Goal: Feedback & Contribution: Submit feedback/report problem

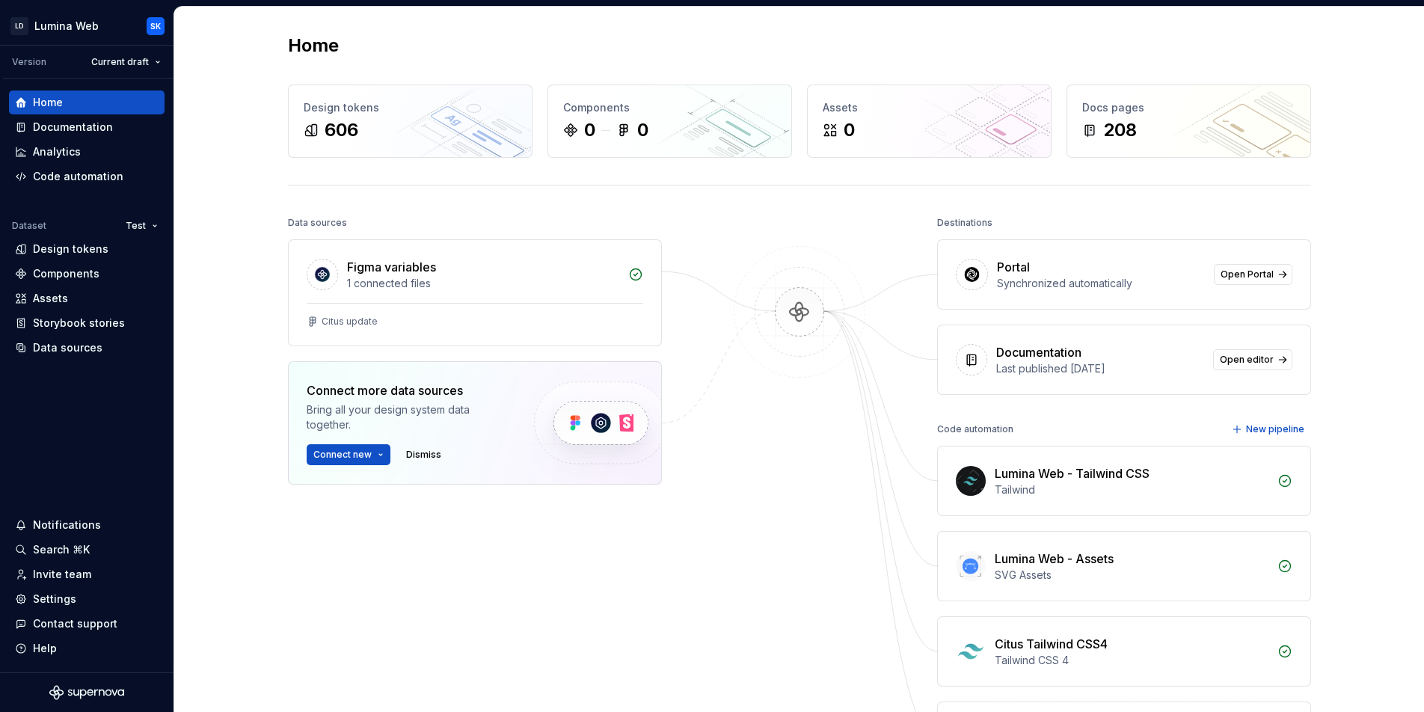
click at [248, 330] on div "Home Design tokens 606 Components 0 0 Assets 0 Docs pages 208 Data sources Figm…" at bounding box center [798, 433] width 1249 height 852
click at [84, 246] on div "Design tokens" at bounding box center [71, 249] width 76 height 15
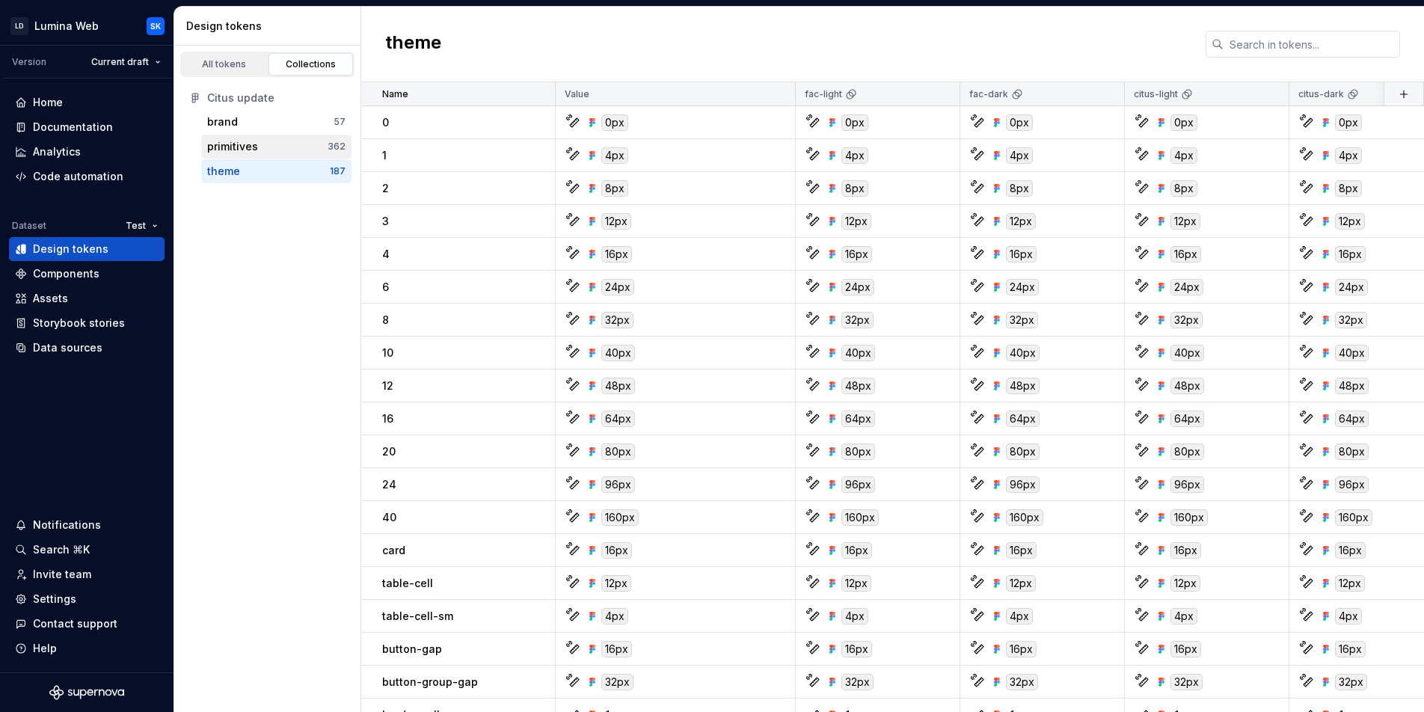
click at [272, 138] on div "primitives 362" at bounding box center [276, 147] width 150 height 24
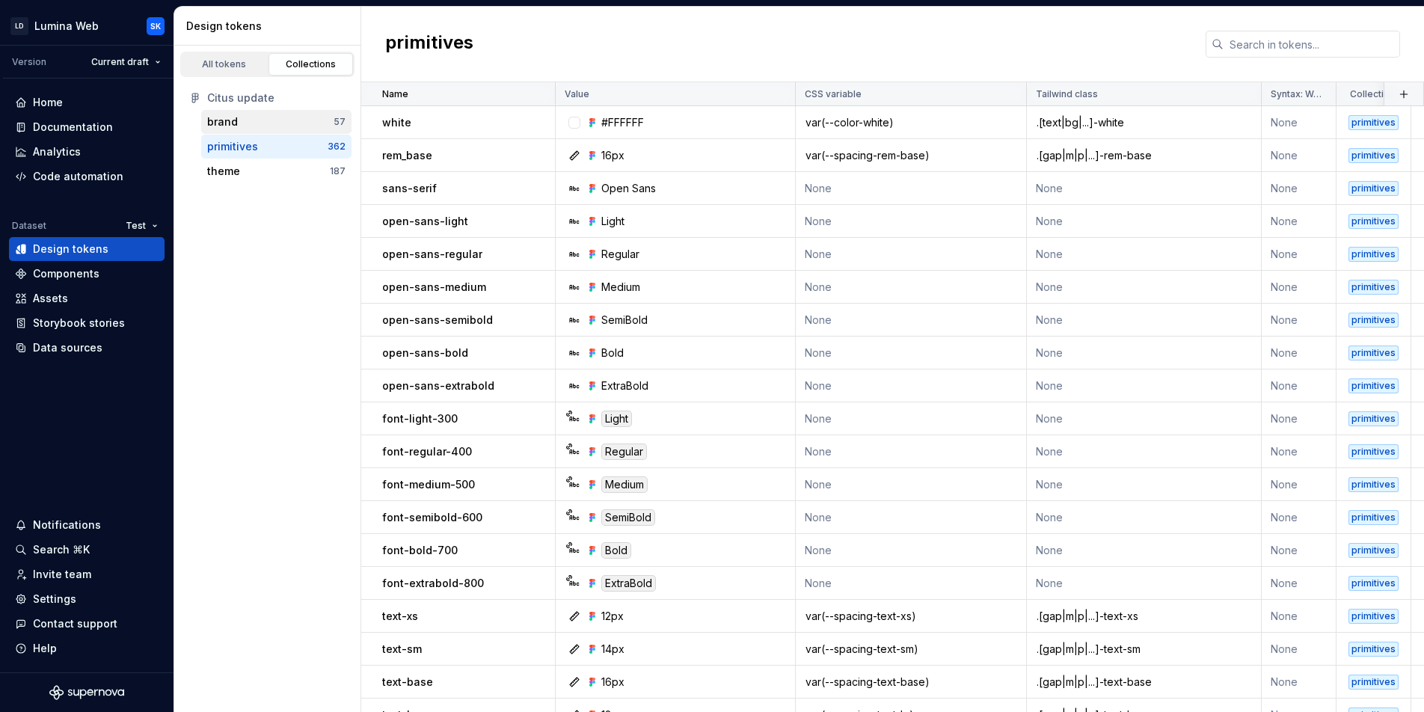
click at [286, 123] on div "brand" at bounding box center [270, 121] width 126 height 15
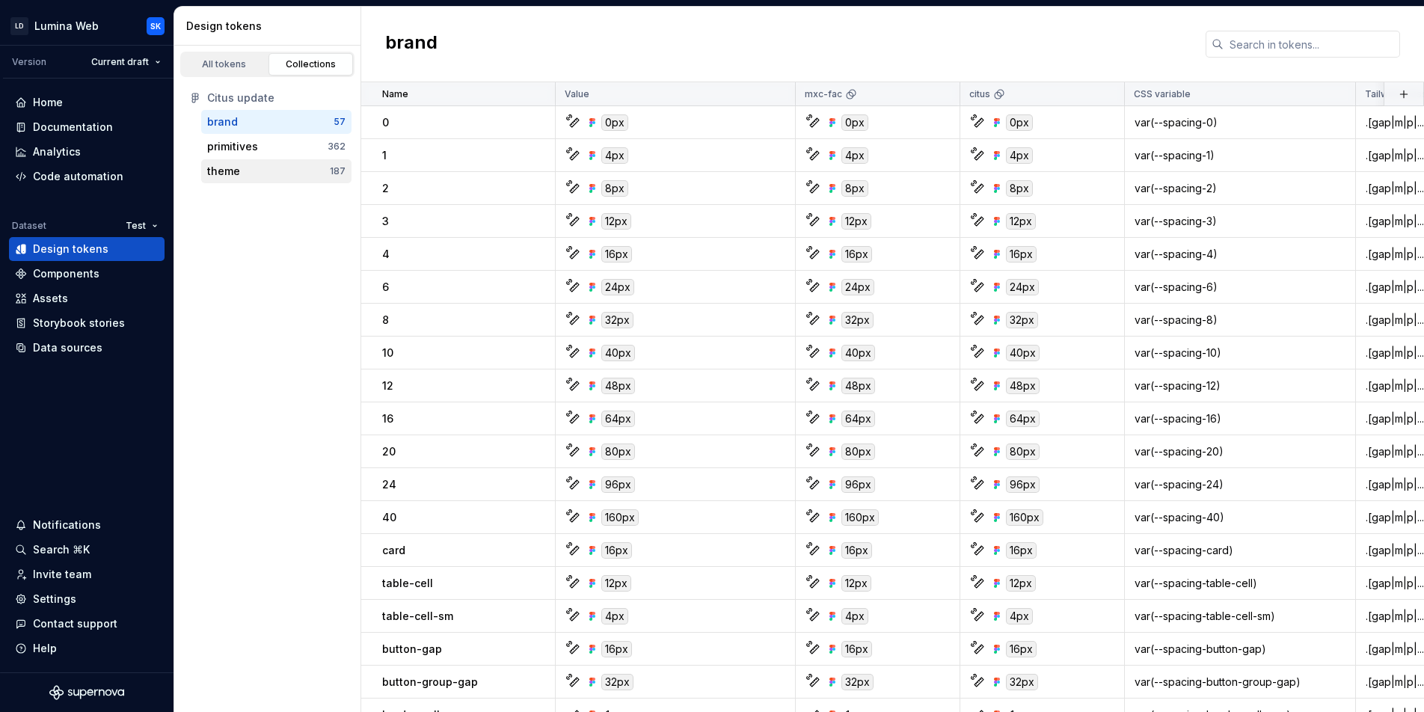
click at [295, 167] on div "theme" at bounding box center [268, 171] width 123 height 15
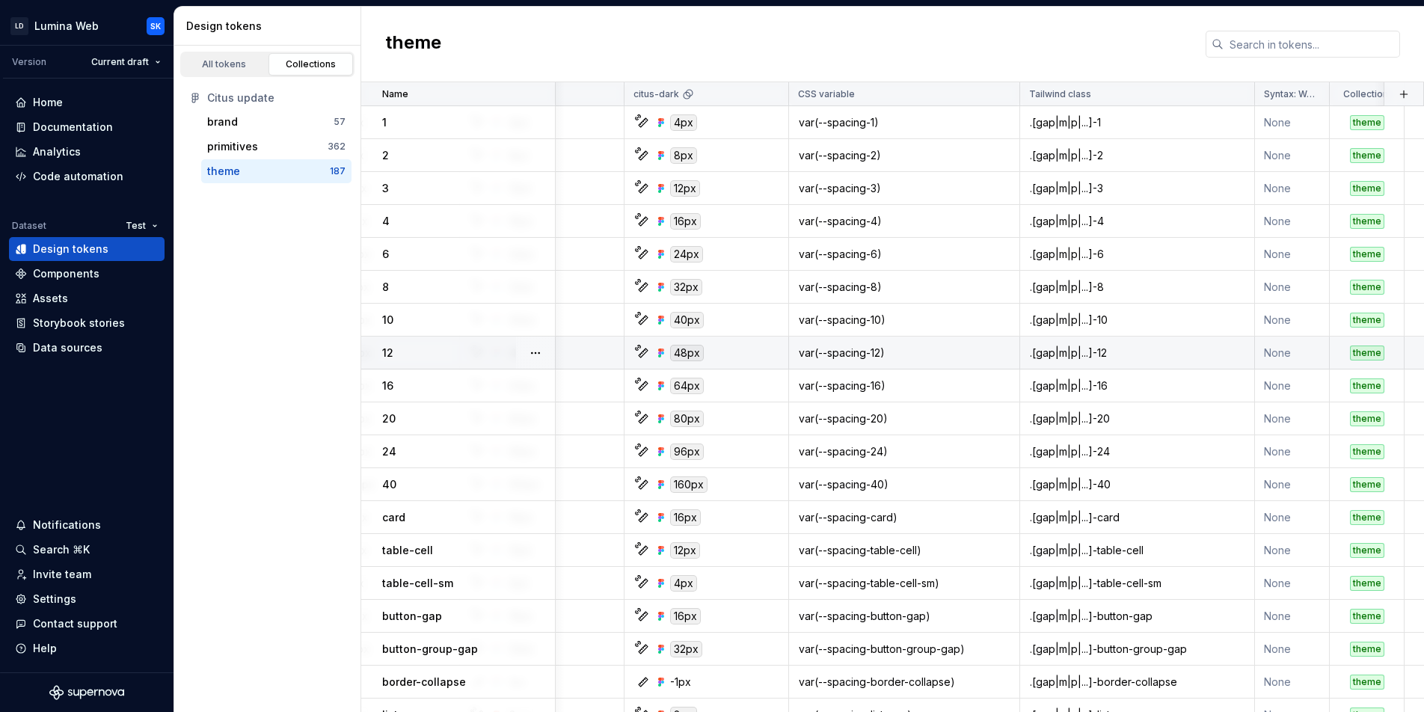
scroll to position [0, 665]
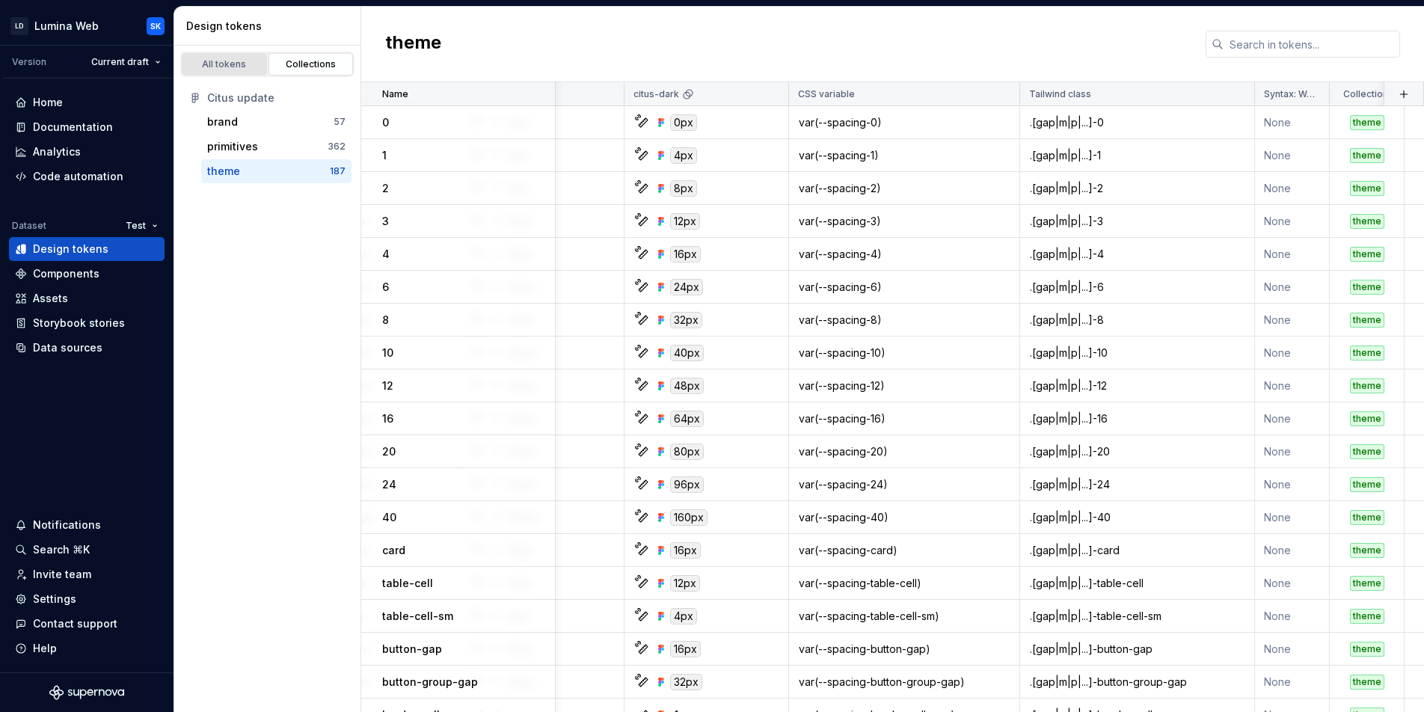
click at [224, 70] on link "All tokens" at bounding box center [224, 64] width 85 height 22
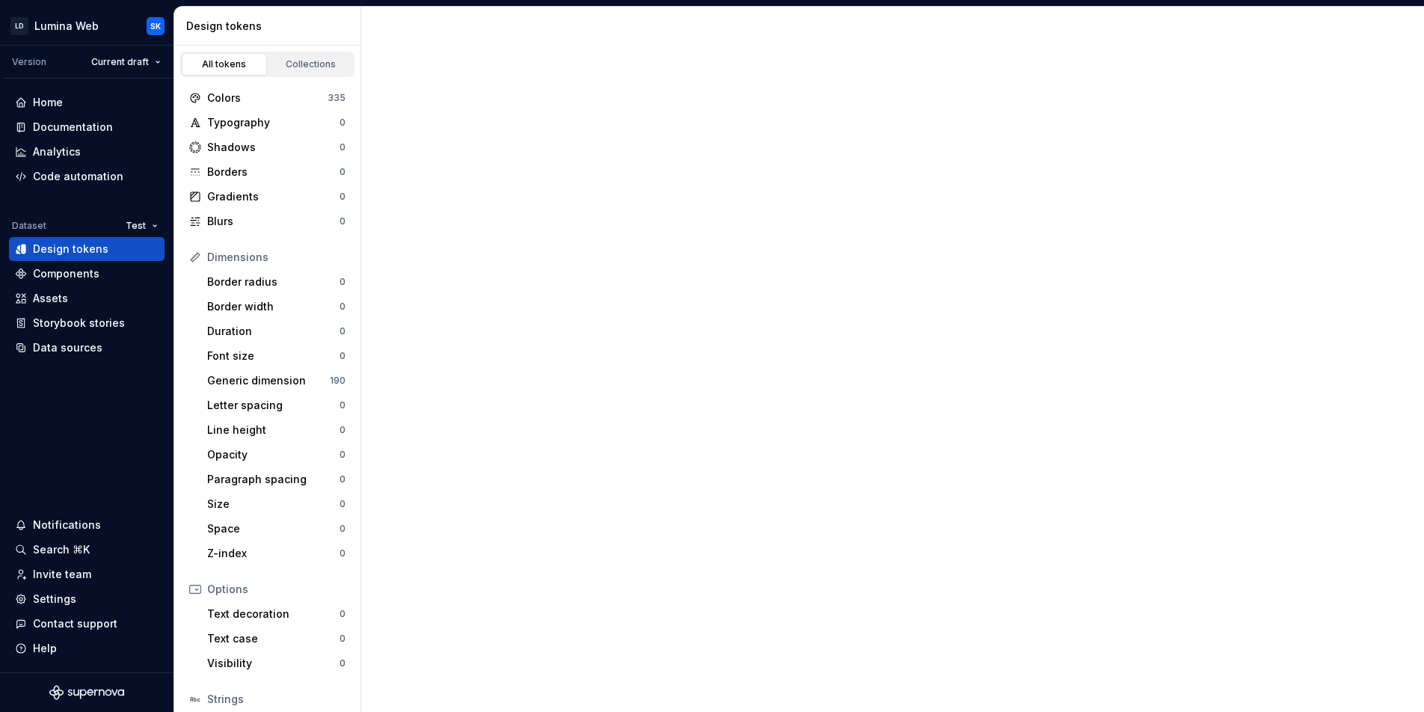
click at [219, 61] on div "All tokens" at bounding box center [224, 64] width 75 height 12
click at [305, 61] on div "Collections" at bounding box center [311, 64] width 75 height 12
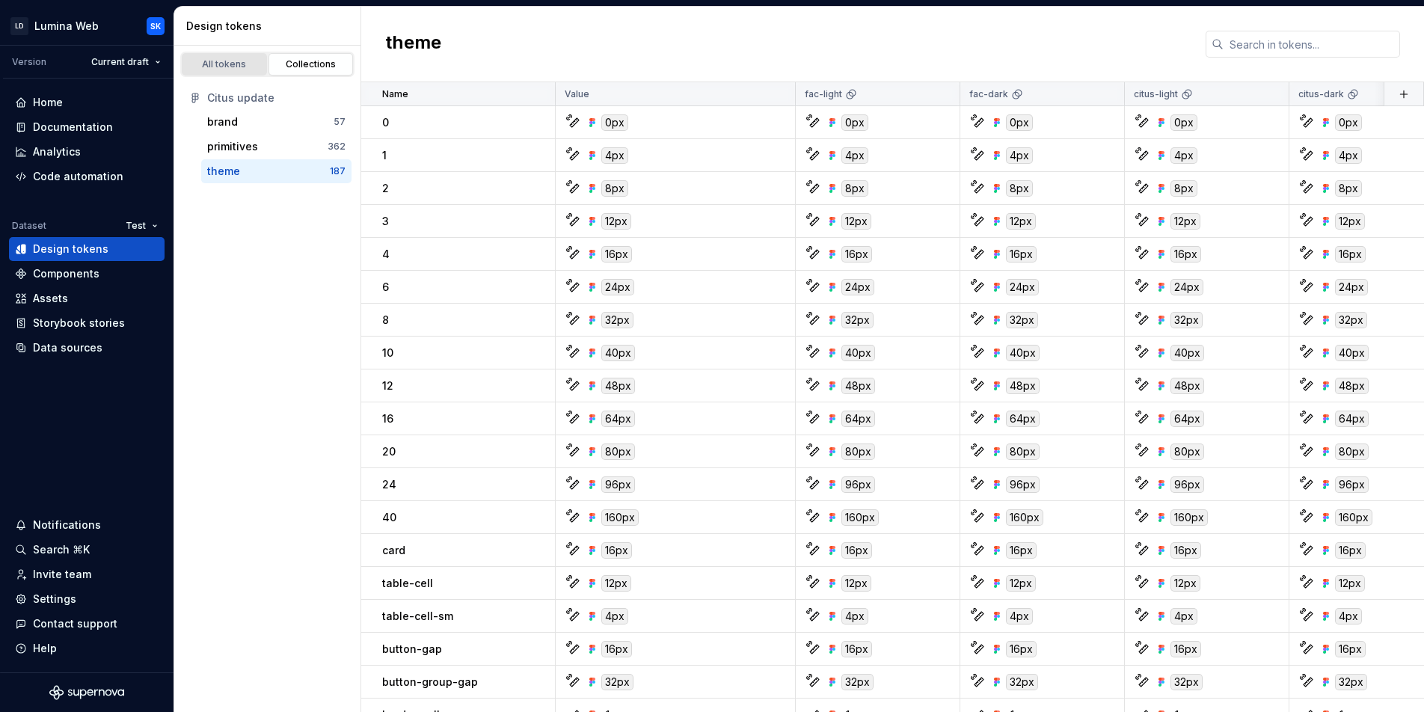
click at [222, 64] on div "All tokens" at bounding box center [224, 64] width 75 height 12
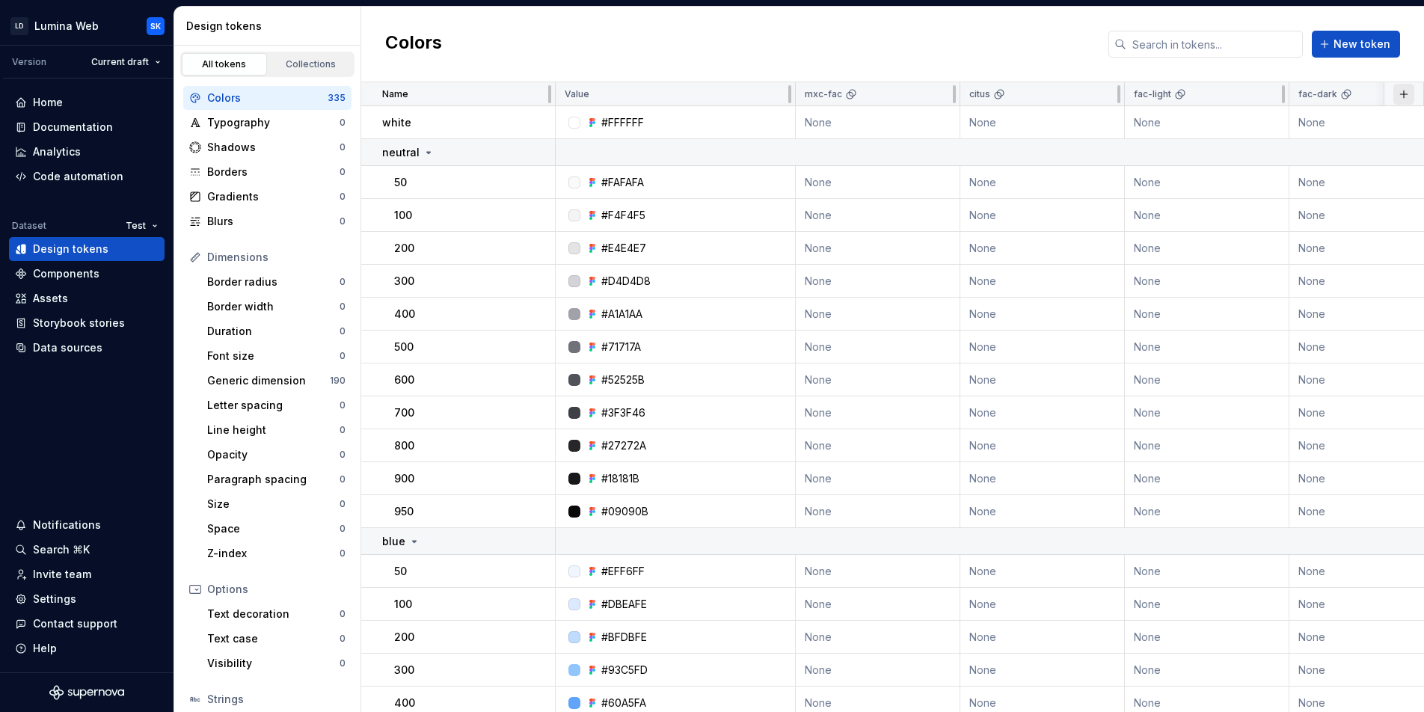
click at [1399, 91] on button "button" at bounding box center [1403, 94] width 21 height 21
click at [1338, 123] on div "New theme" at bounding box center [1325, 123] width 142 height 15
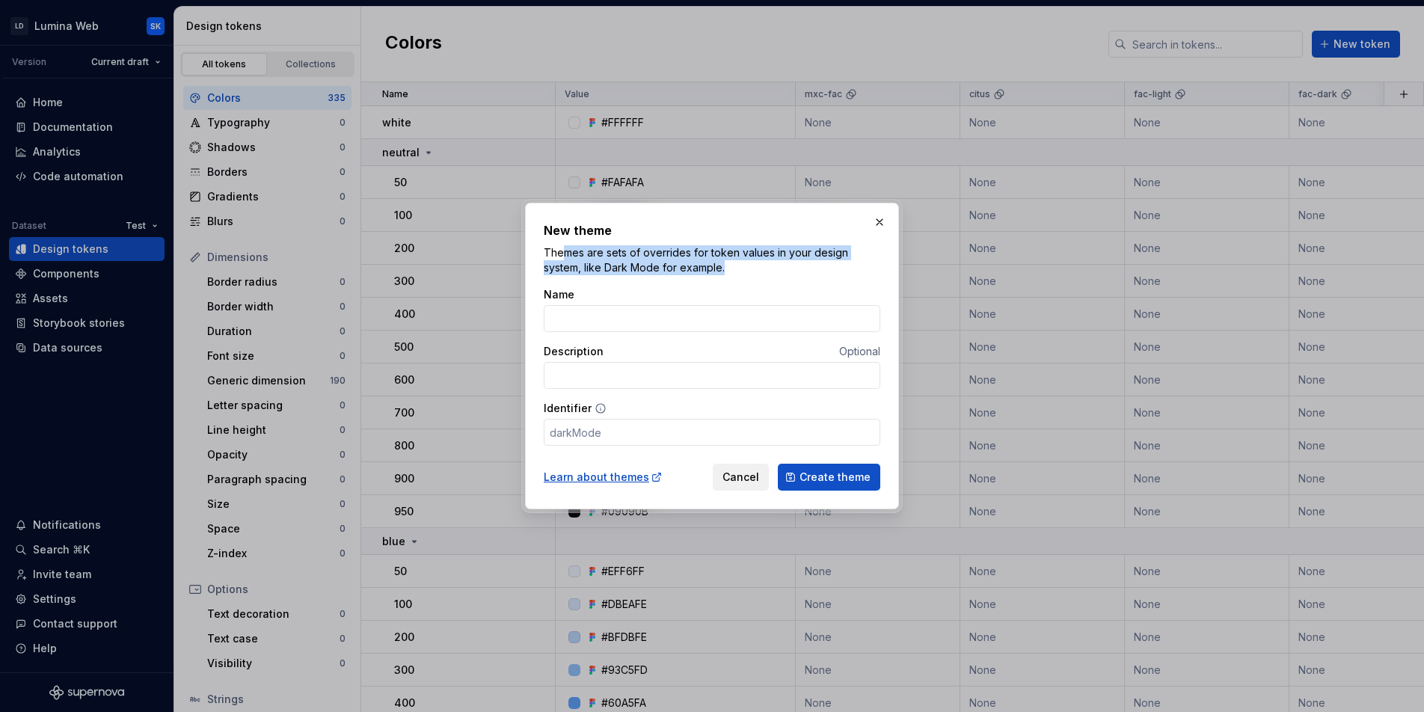
drag, startPoint x: 656, startPoint y: 262, endPoint x: 736, endPoint y: 274, distance: 80.9
click at [736, 274] on p "Themes are sets of overrides for token values in your design system, like Dark …" at bounding box center [712, 260] width 336 height 30
click at [745, 271] on p "Themes are sets of overrides for token values in your design system, like Dark …" at bounding box center [712, 260] width 336 height 30
click at [878, 227] on button "button" at bounding box center [879, 222] width 21 height 21
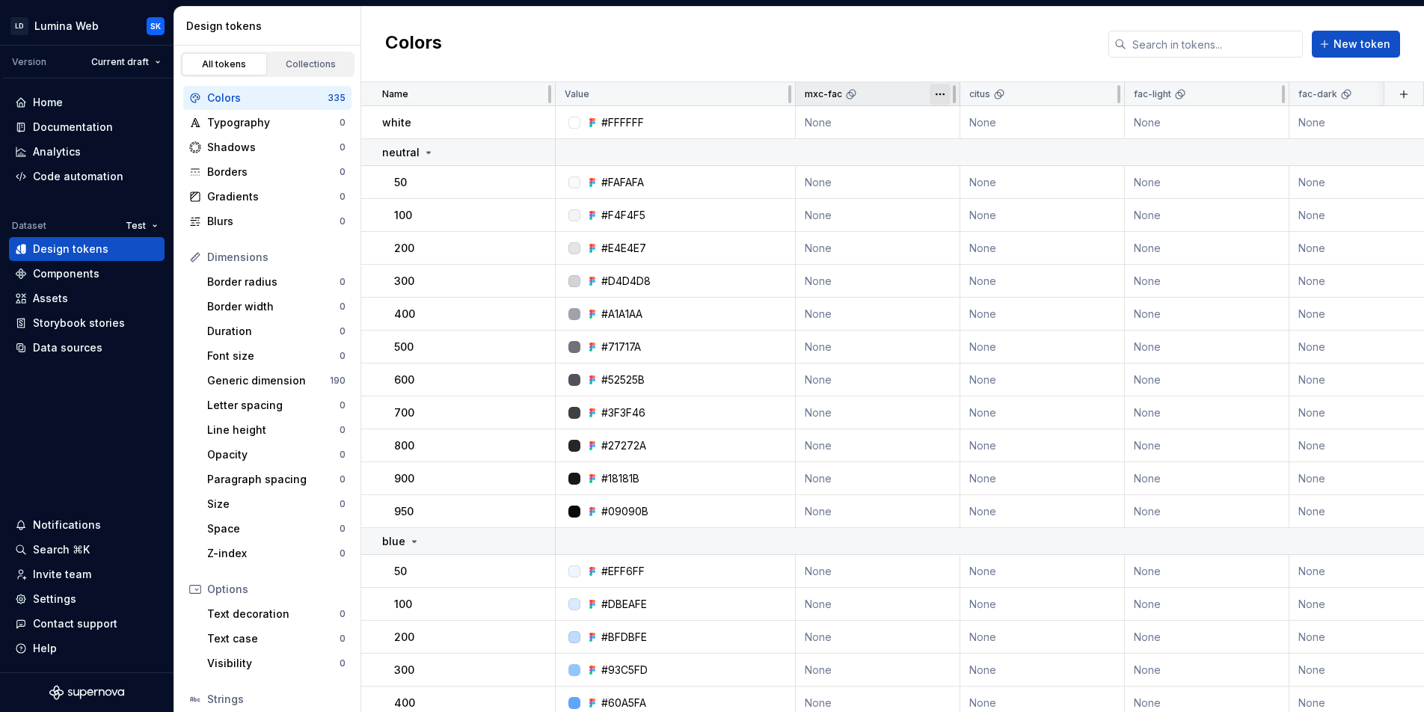
click at [941, 94] on html "LD Lumina Web SK Version Current draft Home Documentation Analytics Code automa…" at bounding box center [712, 356] width 1424 height 712
click at [754, 51] on html "LD Lumina Web SK Version Current draft Home Documentation Analytics Code automa…" at bounding box center [712, 356] width 1424 height 712
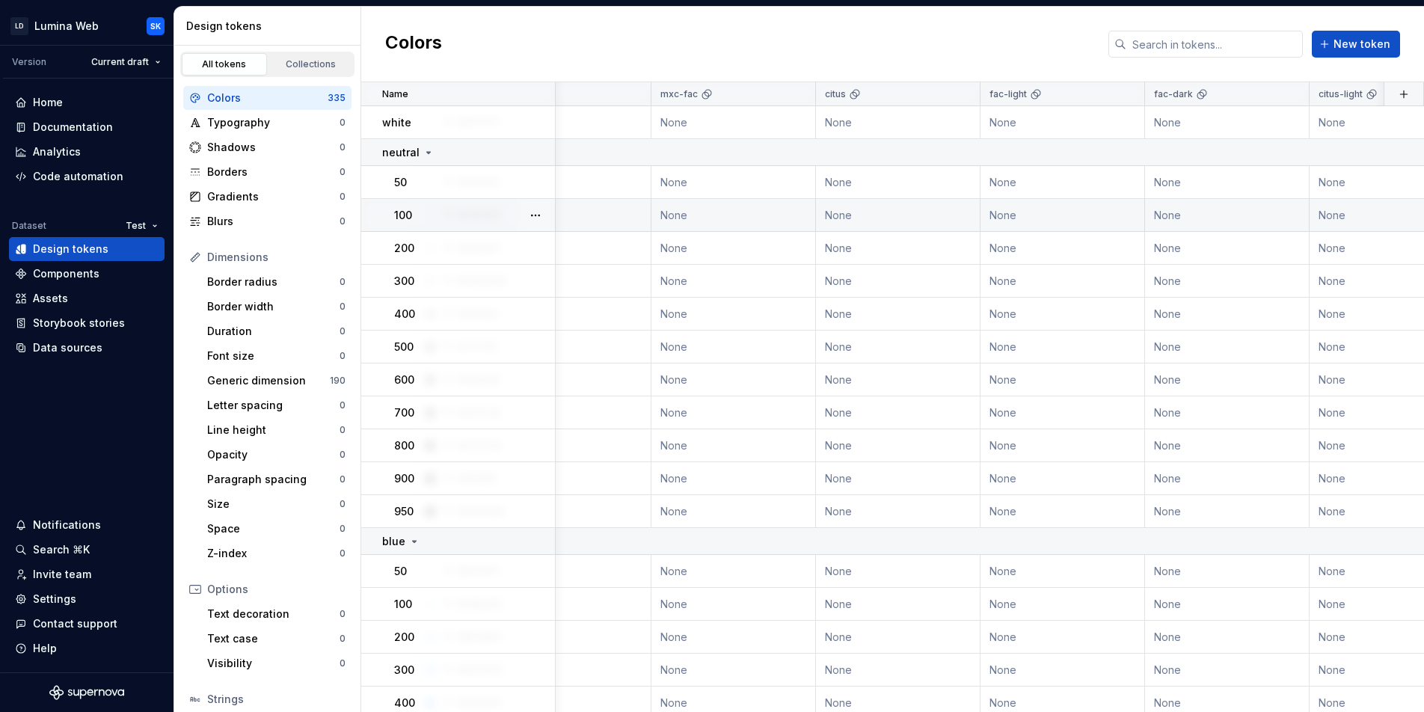
scroll to position [0, 232]
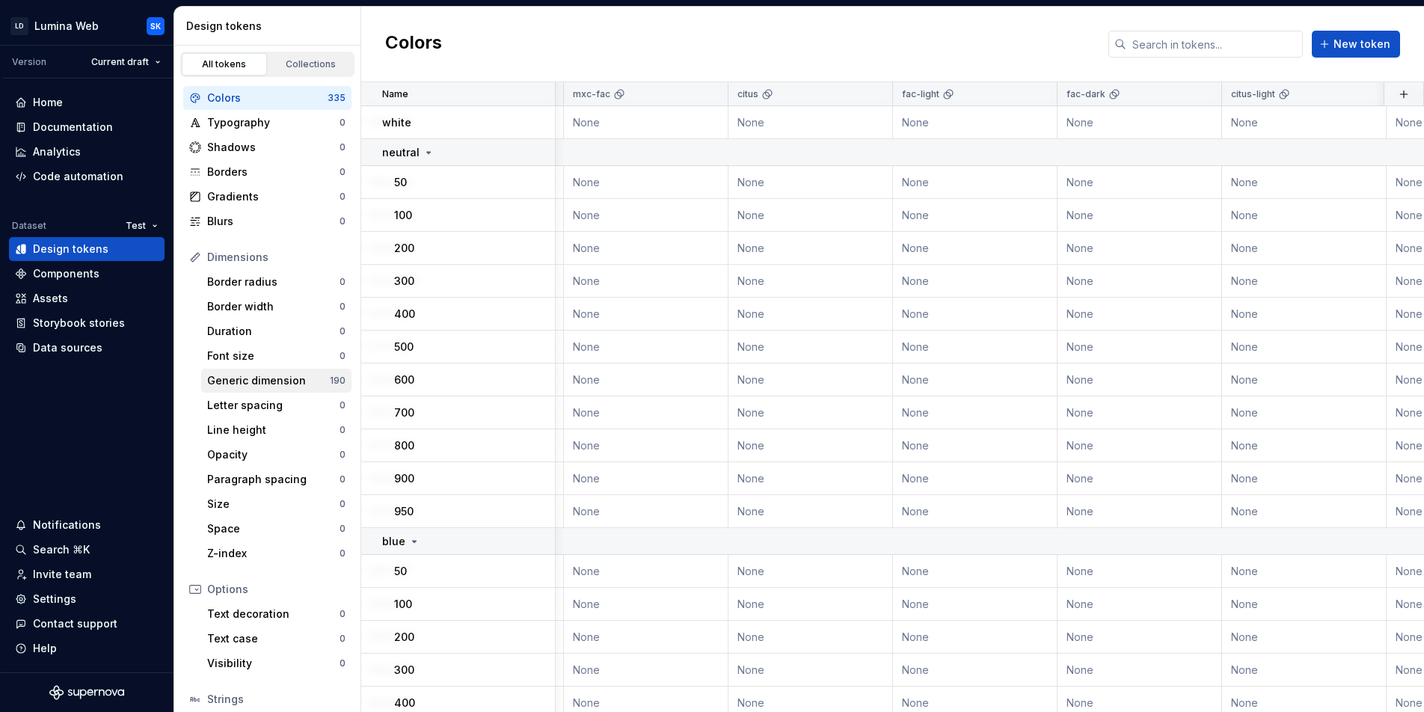
click at [302, 369] on div "Generic dimension 190" at bounding box center [276, 381] width 150 height 24
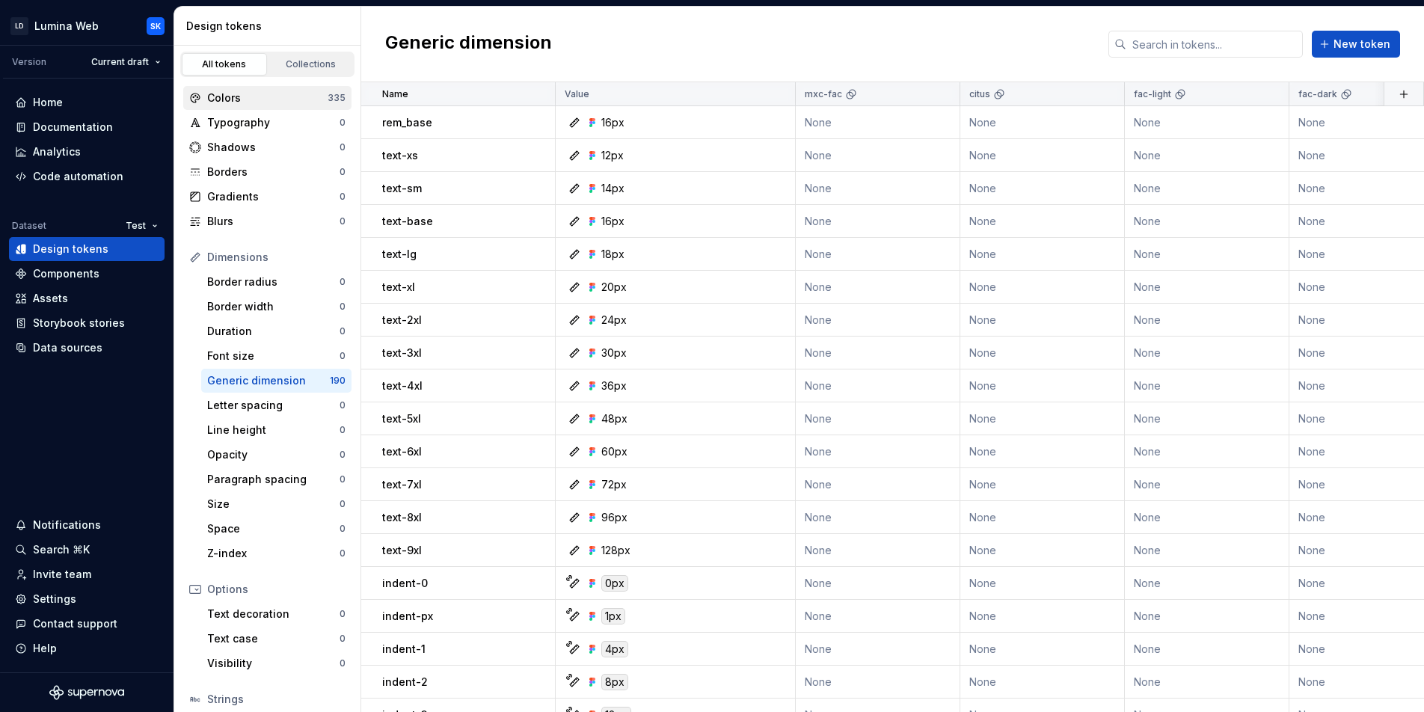
click at [260, 97] on div "Colors" at bounding box center [267, 97] width 120 height 15
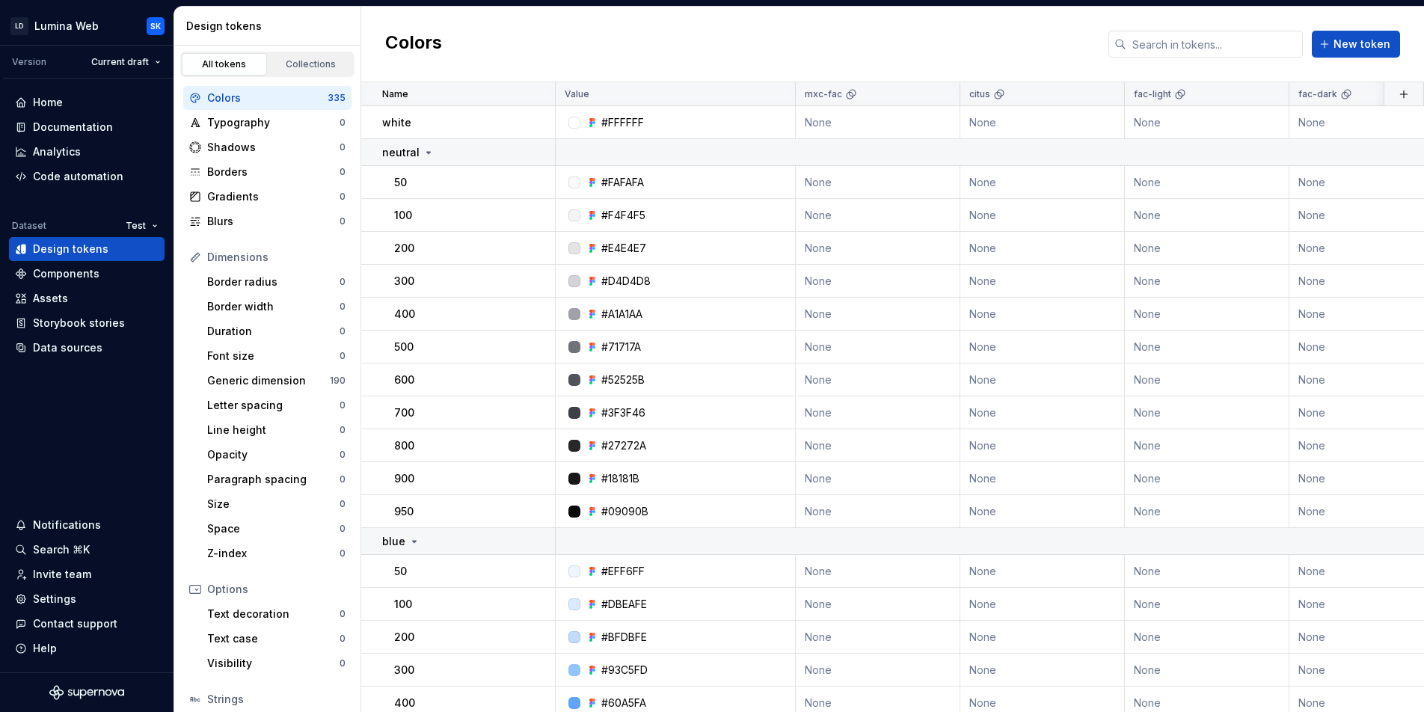
click at [226, 72] on link "All tokens" at bounding box center [224, 64] width 85 height 22
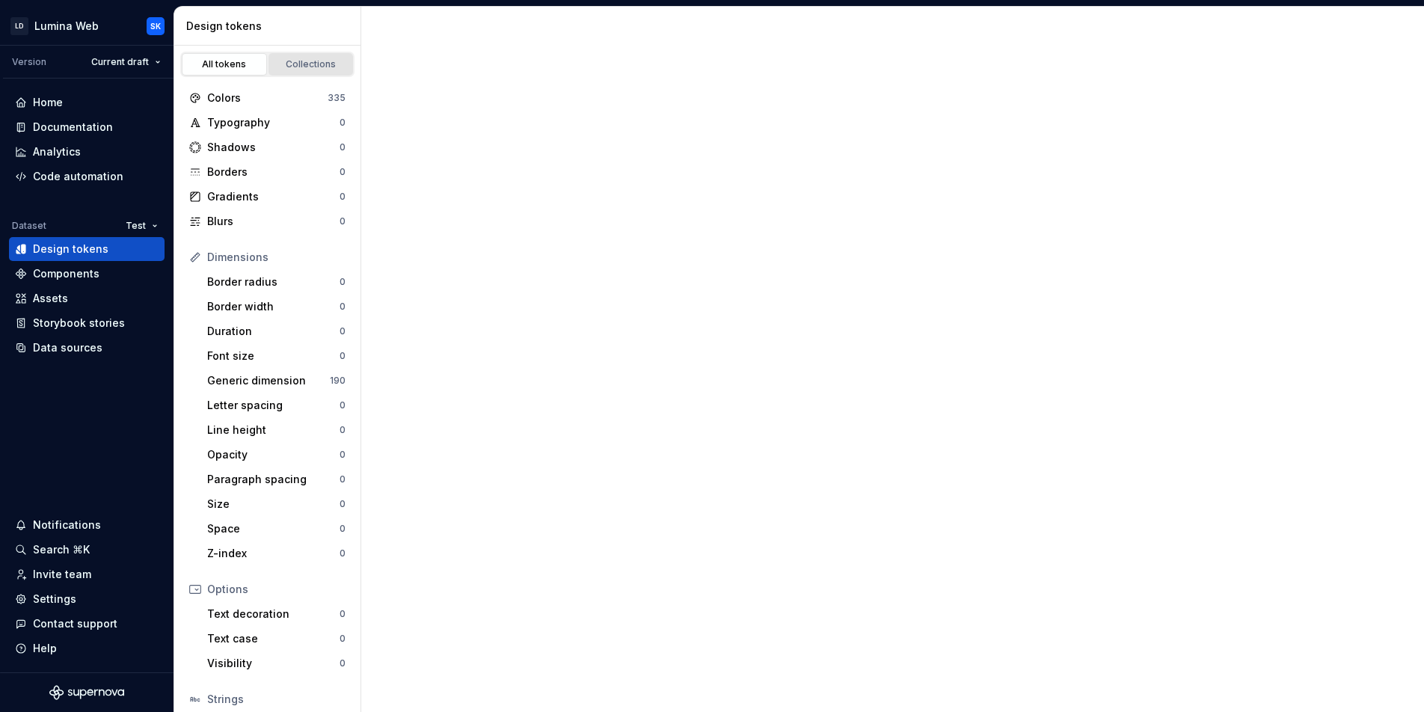
click at [325, 61] on div "Collections" at bounding box center [311, 64] width 75 height 12
click at [226, 66] on div "All tokens" at bounding box center [224, 64] width 75 height 12
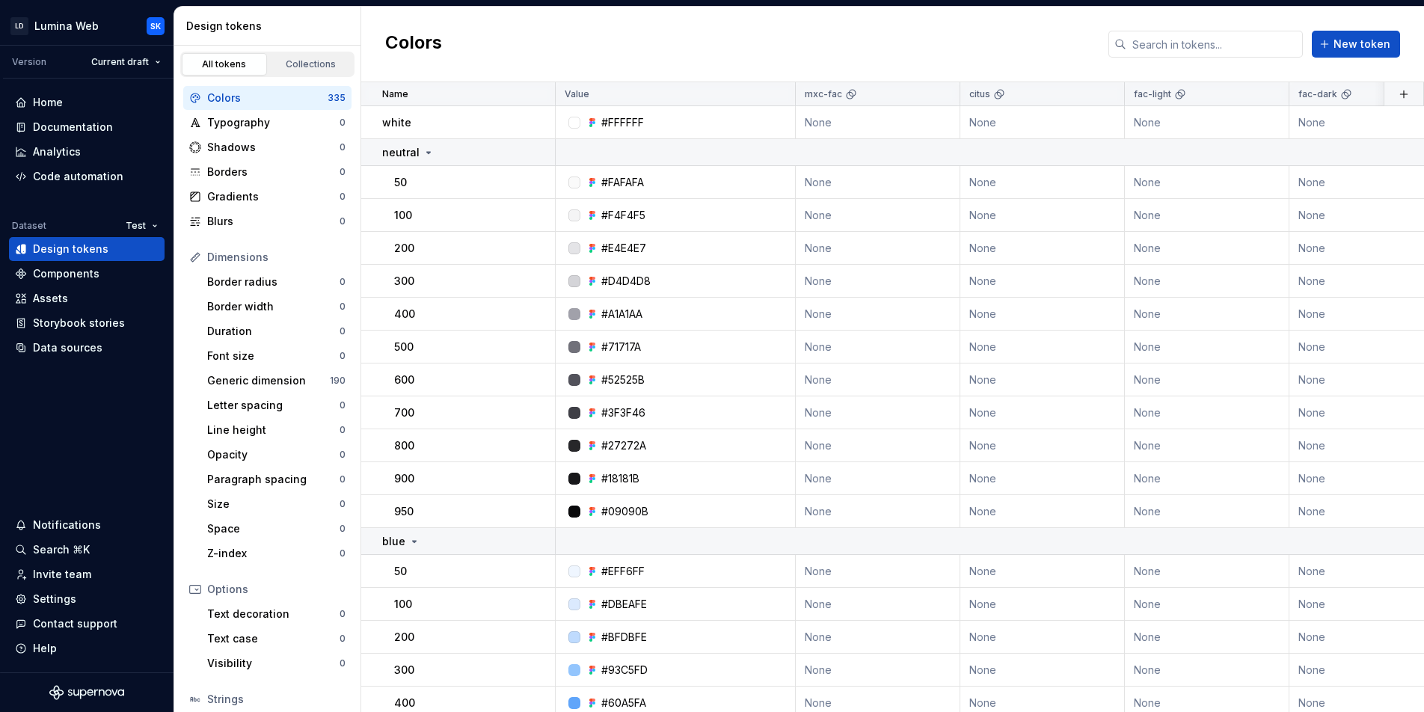
click at [879, 22] on div "Colors New token" at bounding box center [892, 45] width 1063 height 76
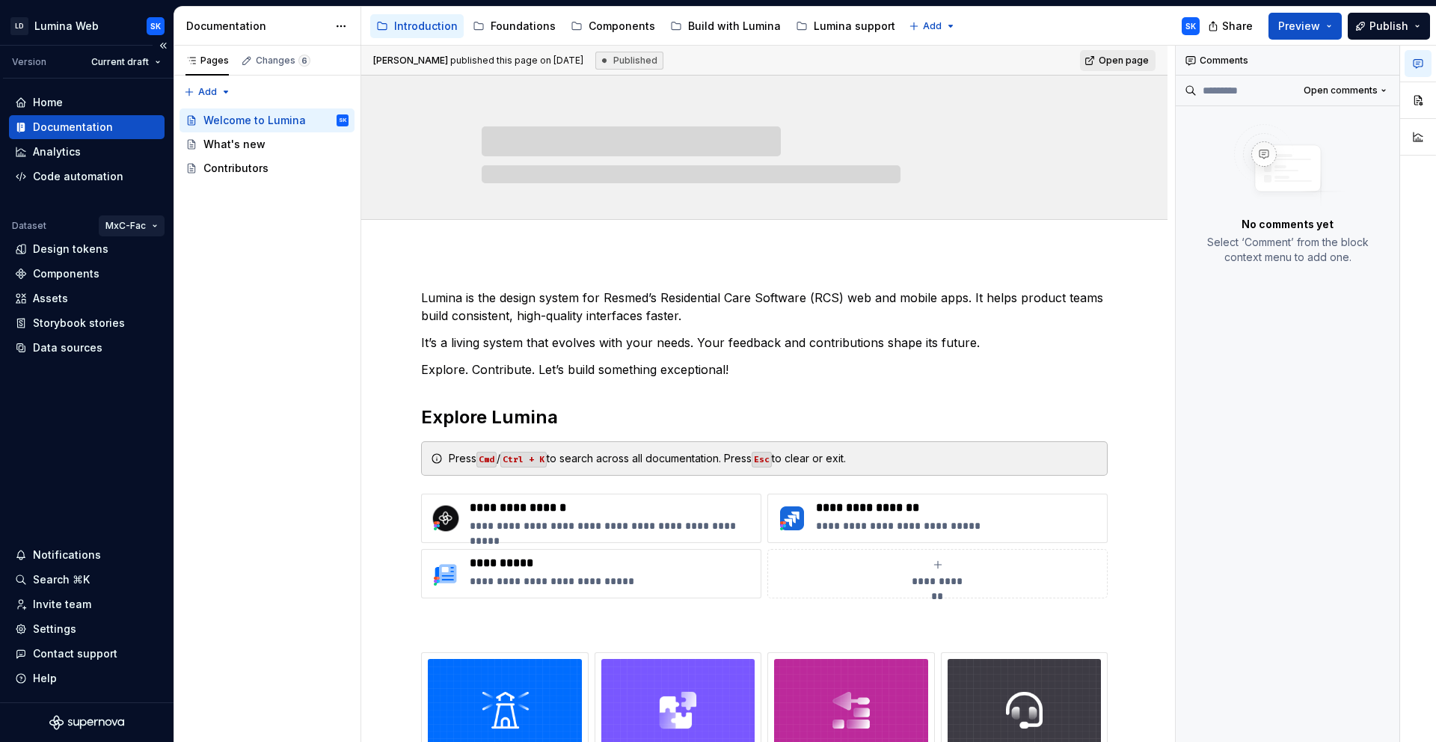
click at [147, 223] on html "LD Lumina Web SK Version Current draft Home Documentation Analytics Code automa…" at bounding box center [718, 371] width 1436 height 742
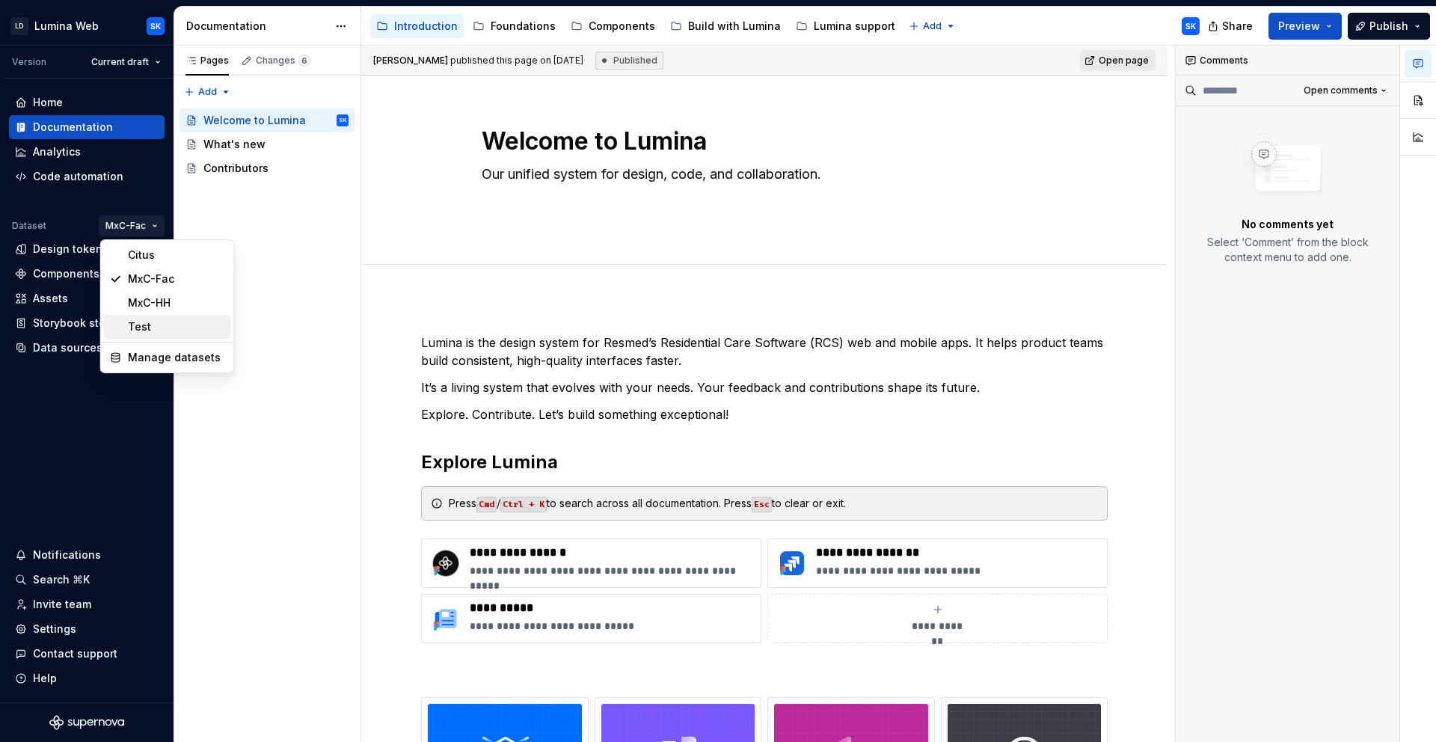
click at [168, 331] on div "Test" at bounding box center [176, 326] width 97 height 15
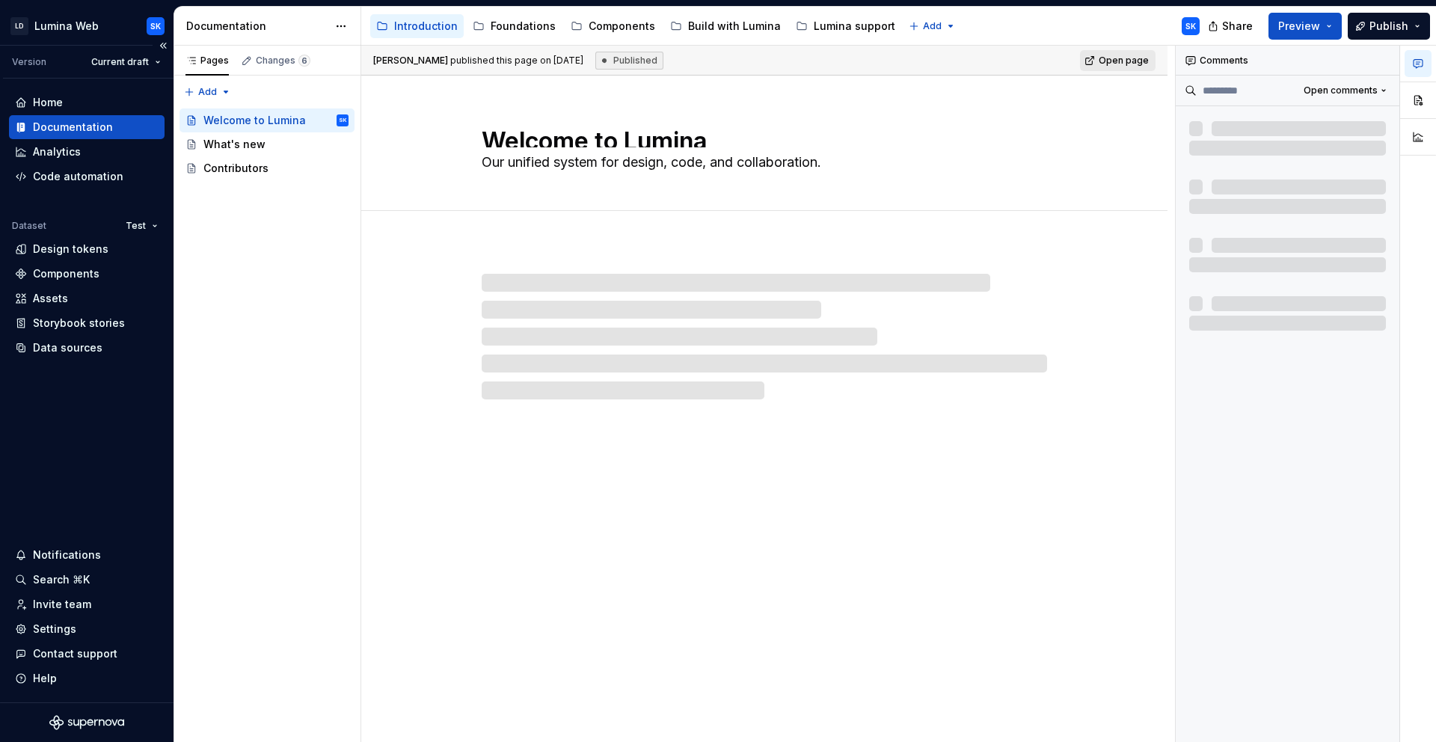
type textarea "*"
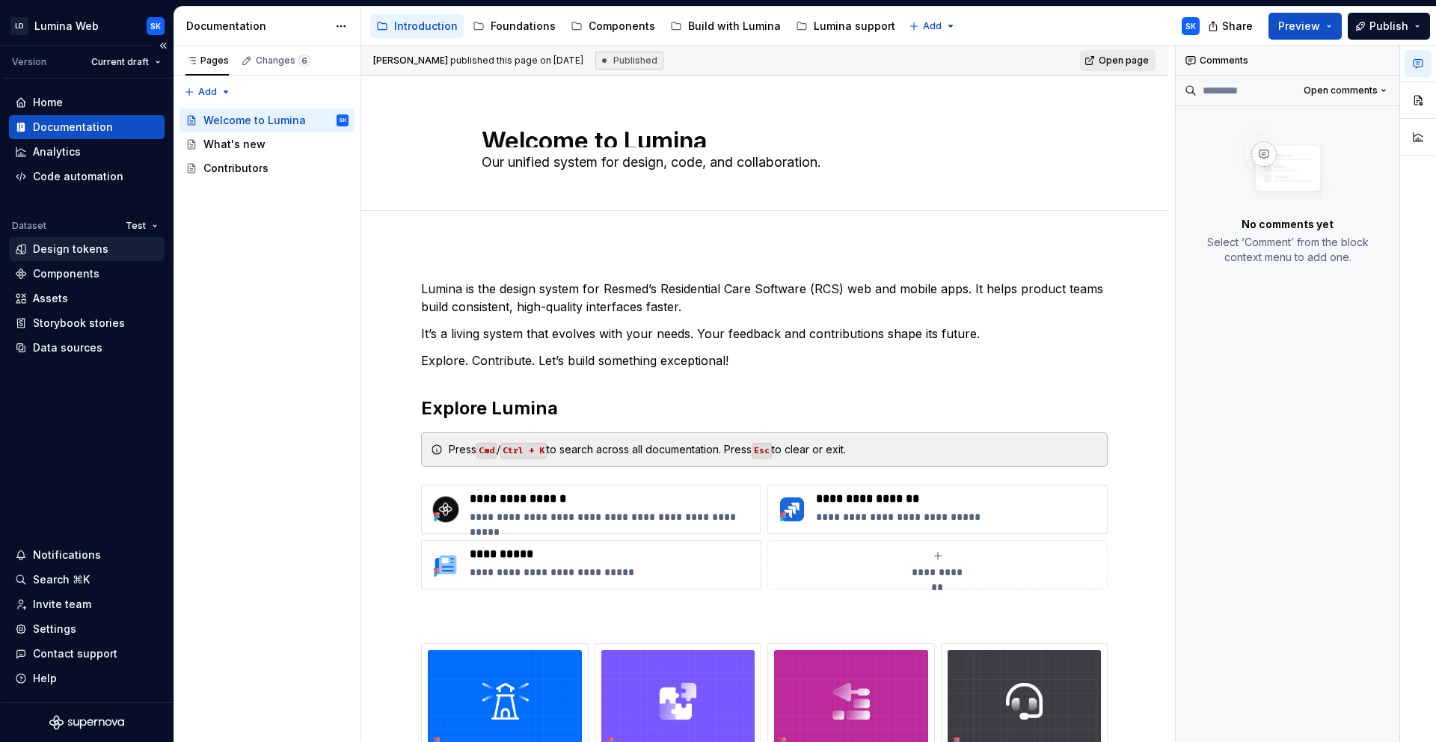
click at [81, 245] on div "Design tokens" at bounding box center [71, 249] width 76 height 15
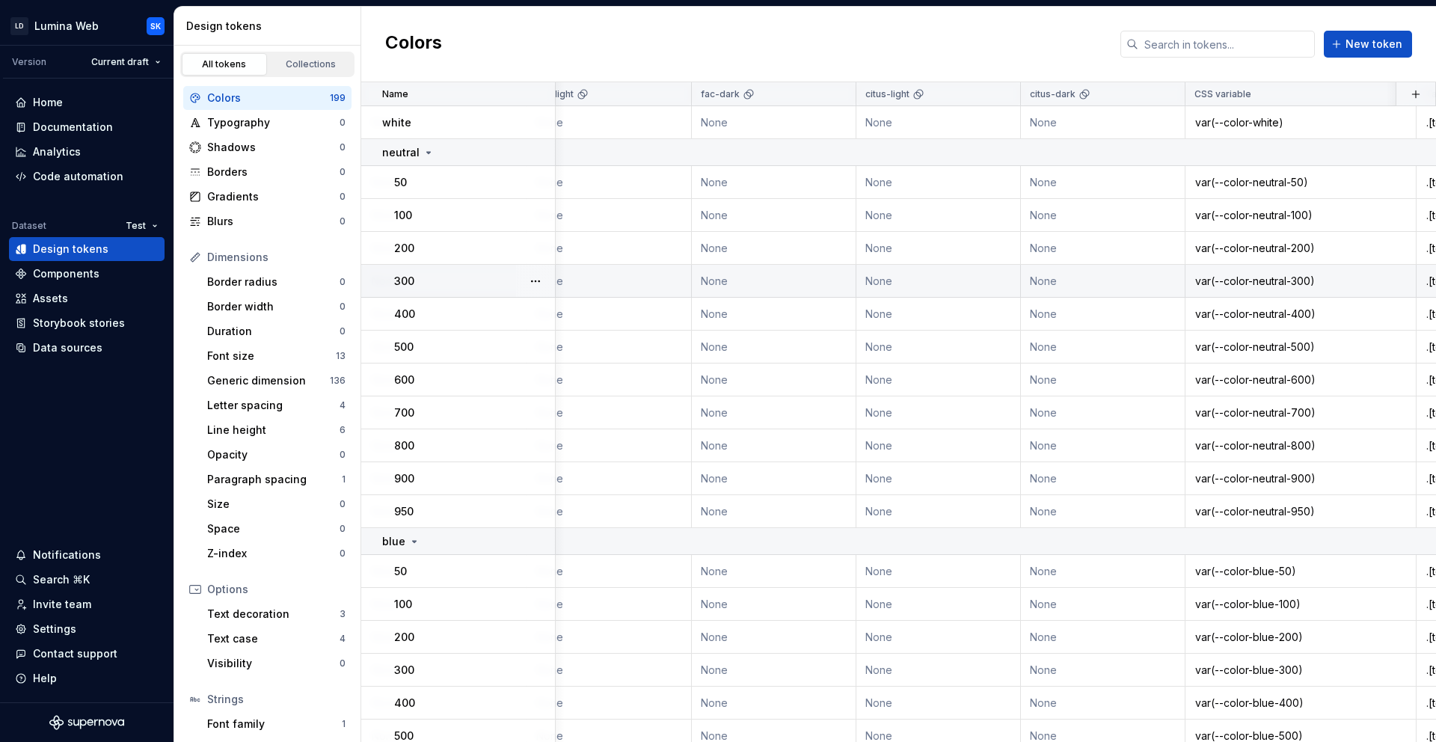
scroll to position [0, 604]
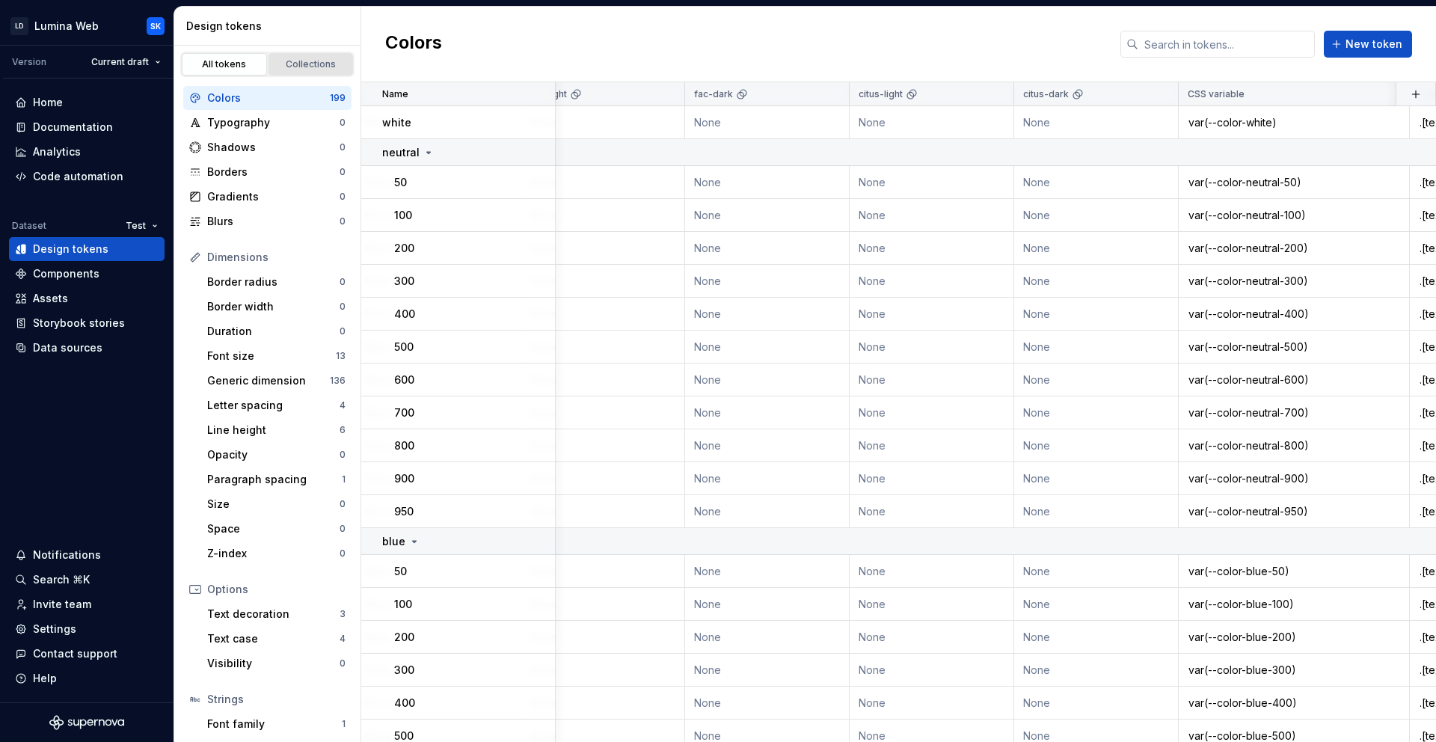
click at [306, 72] on link "Collections" at bounding box center [310, 64] width 85 height 22
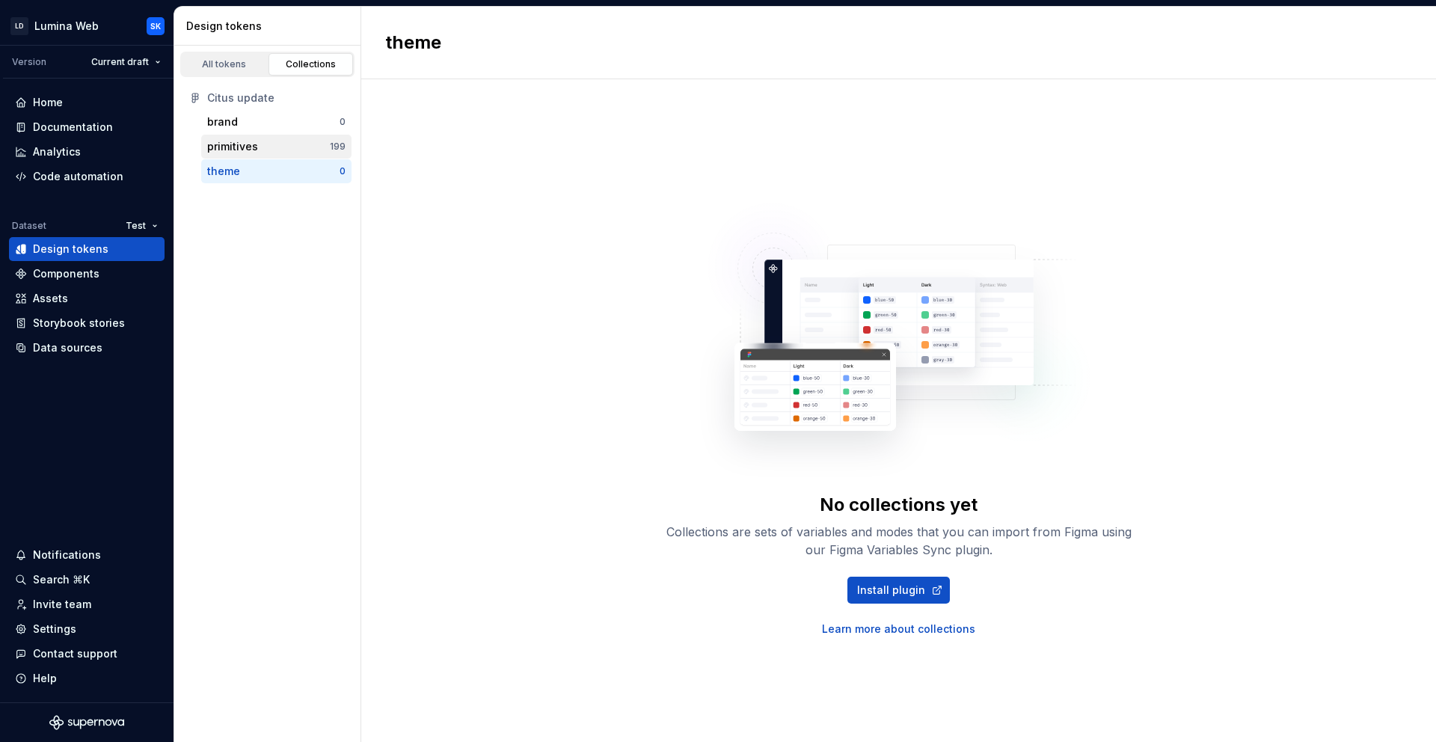
click at [300, 141] on div "primitives" at bounding box center [268, 146] width 123 height 15
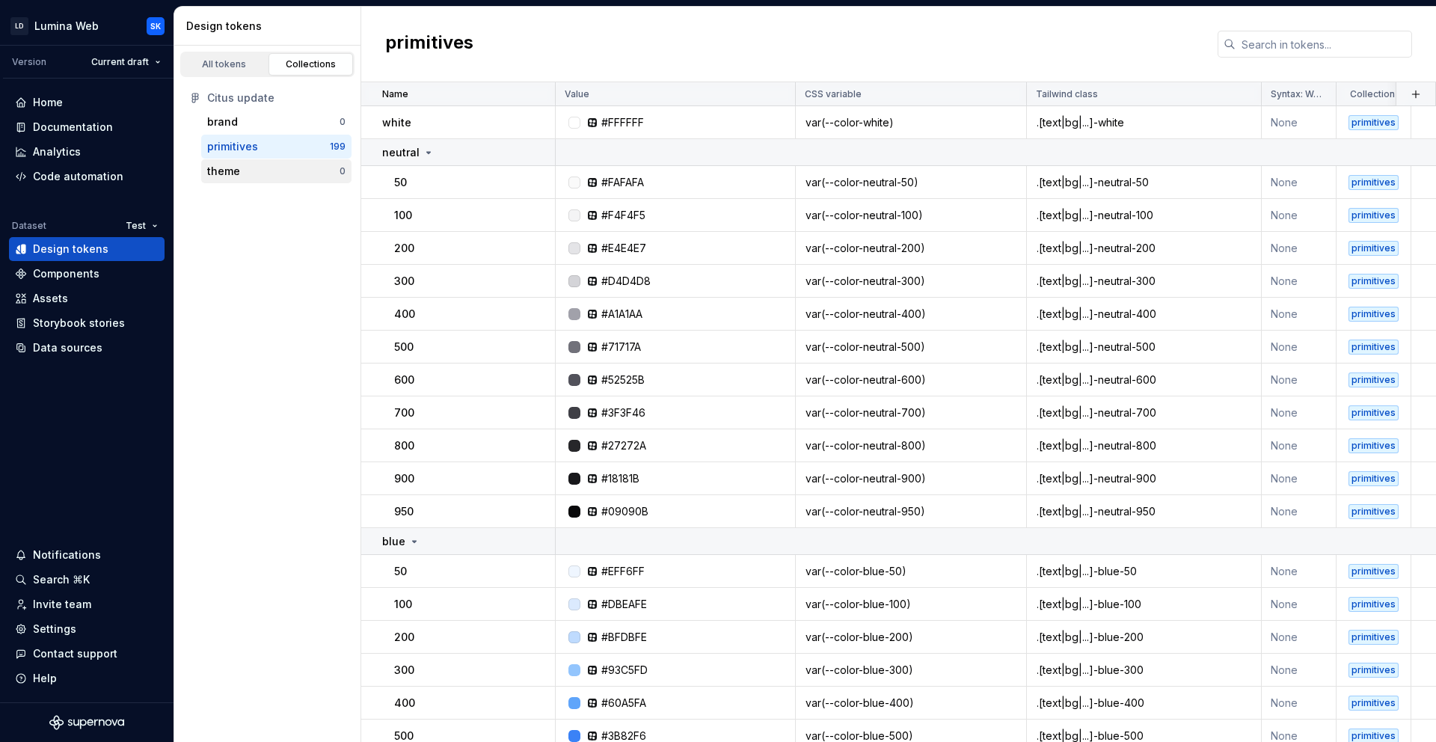
click at [298, 171] on div "theme" at bounding box center [273, 171] width 132 height 15
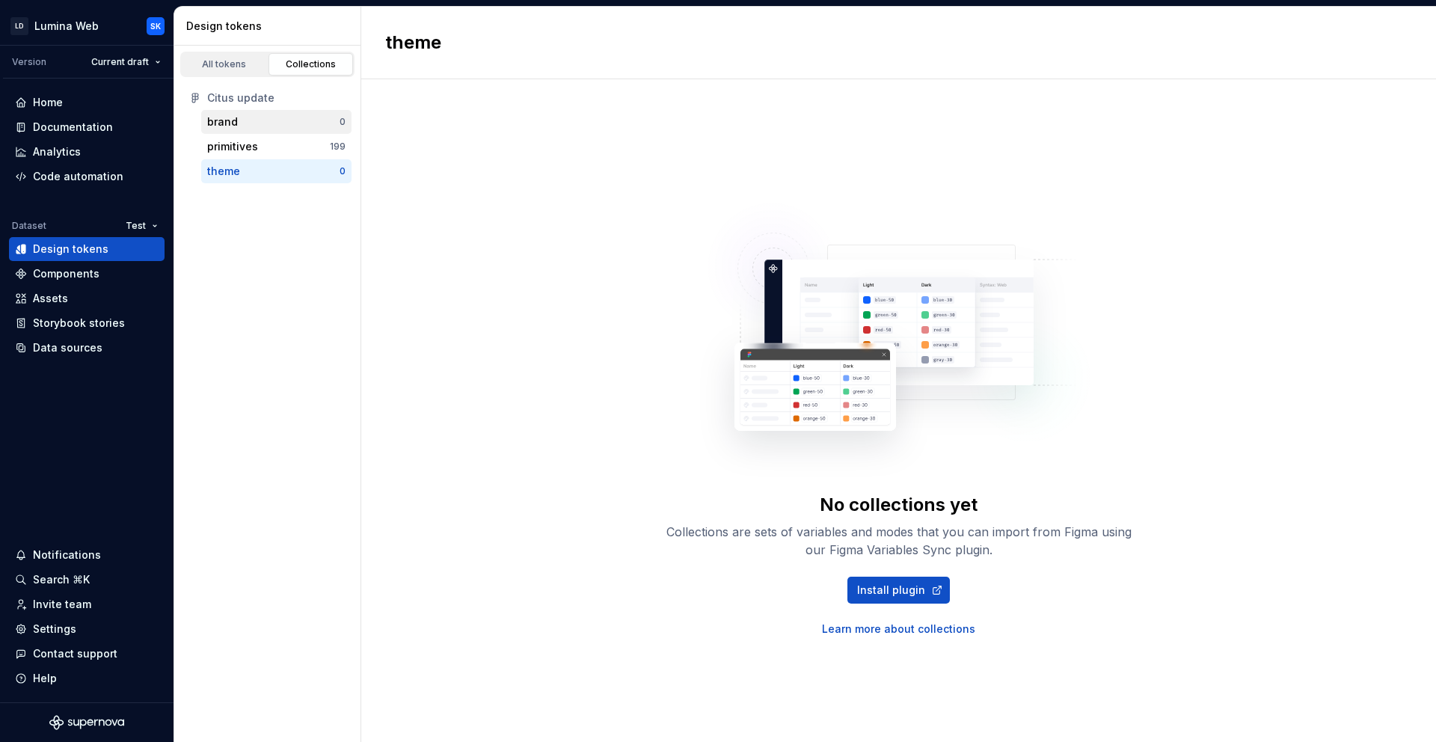
click at [301, 116] on div "brand" at bounding box center [273, 121] width 132 height 15
click at [242, 66] on div "All tokens" at bounding box center [224, 64] width 75 height 12
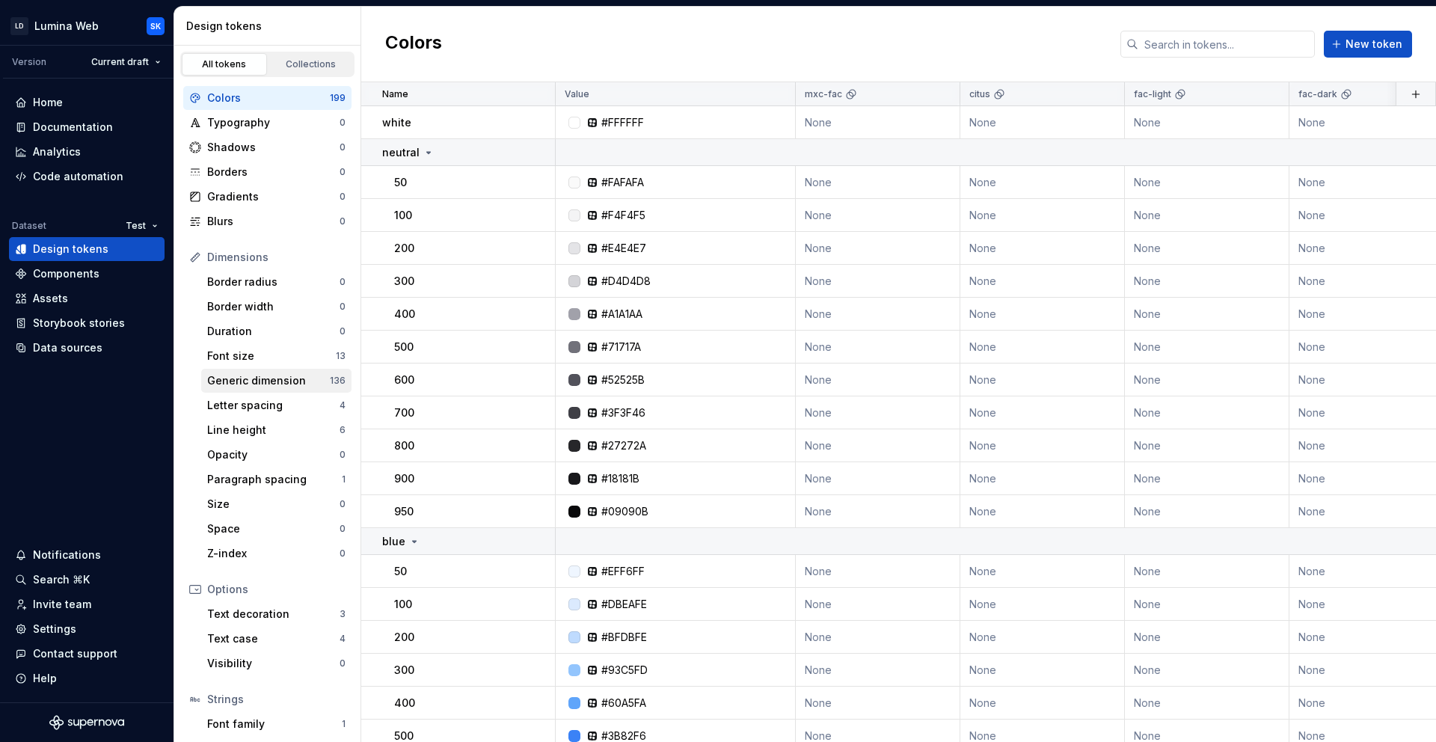
click at [291, 376] on div "Generic dimension" at bounding box center [268, 380] width 123 height 15
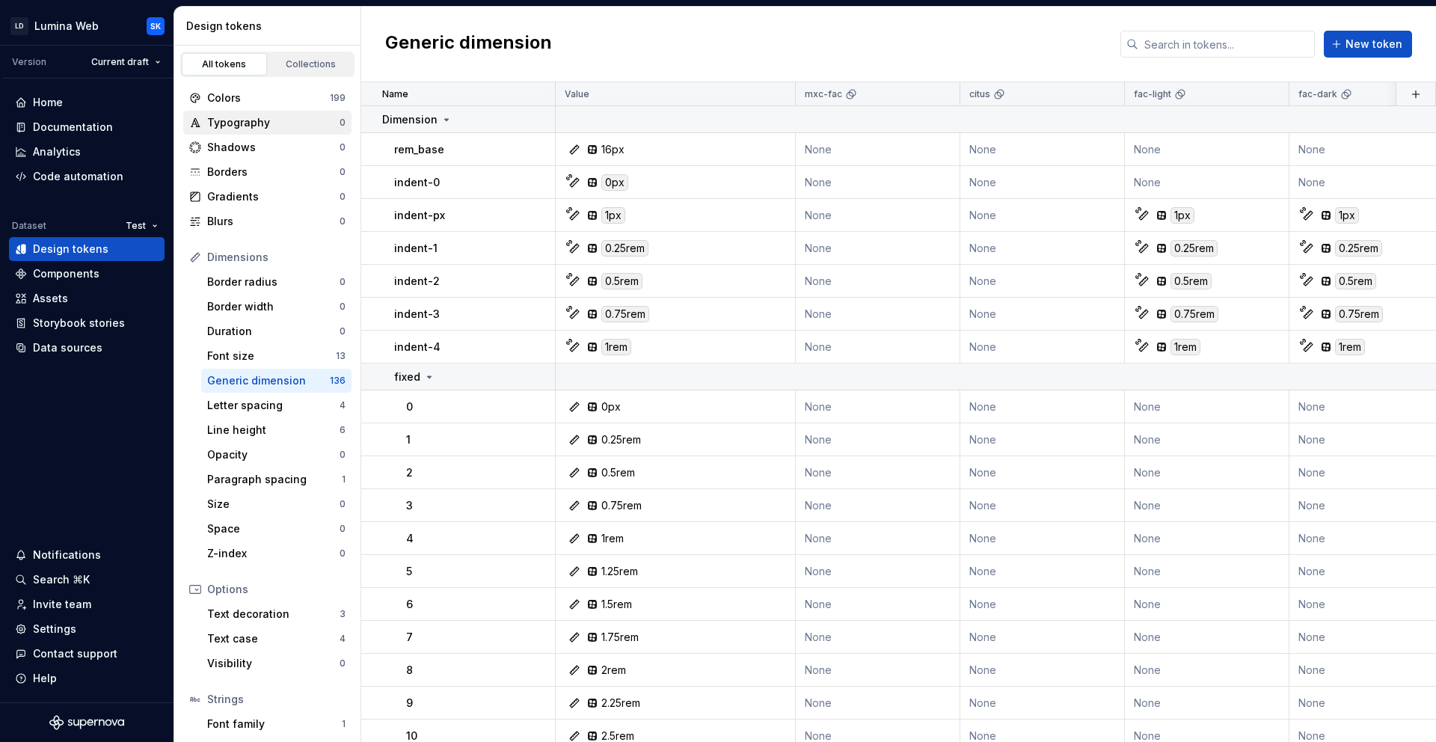
click at [275, 131] on div "Typography 0" at bounding box center [267, 123] width 168 height 24
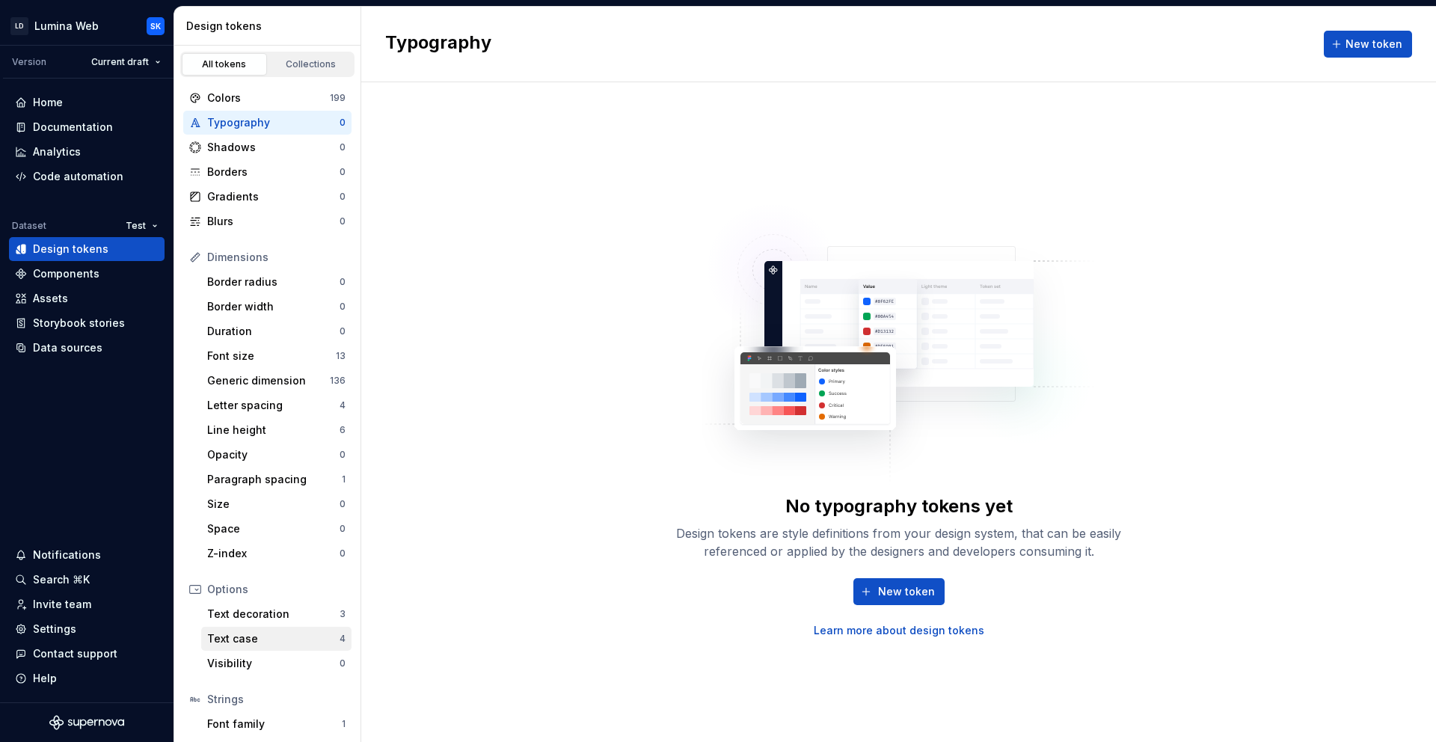
scroll to position [77, 0]
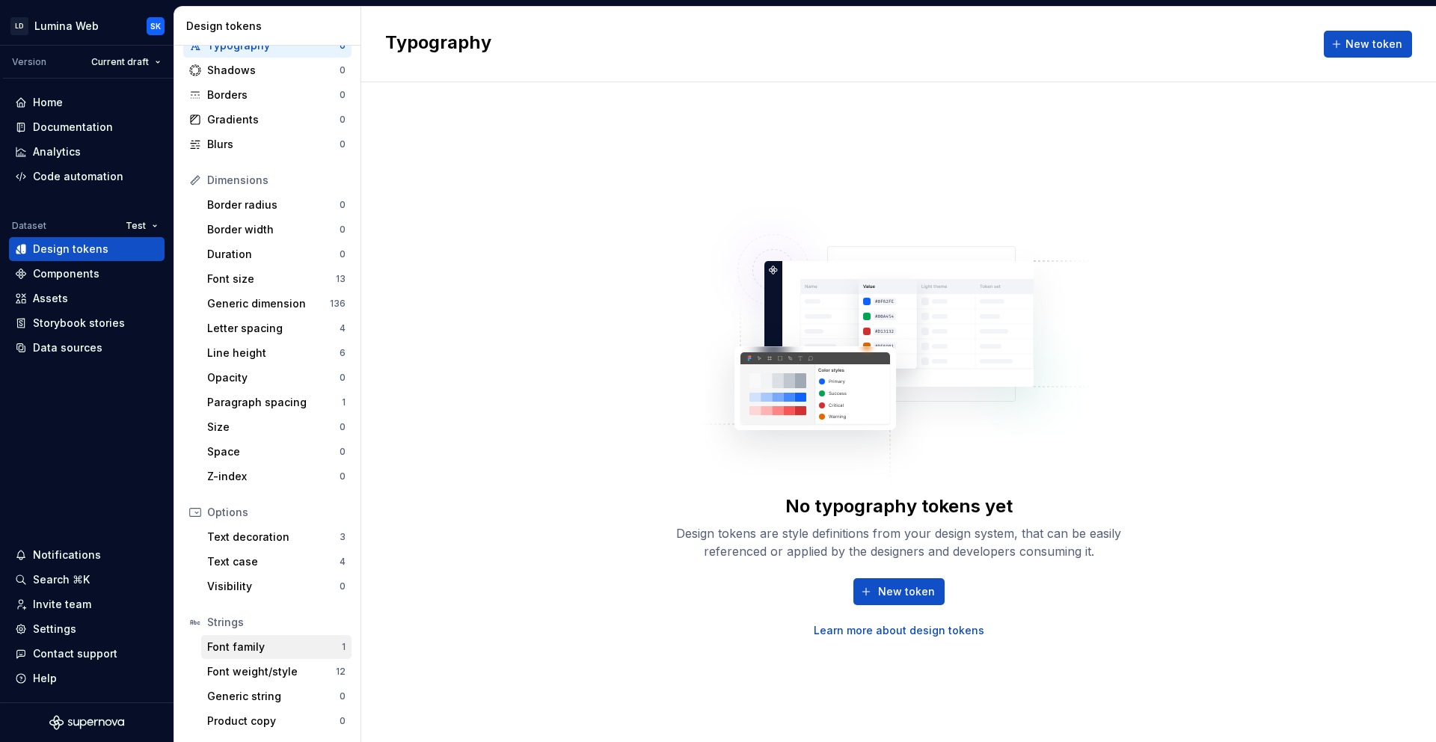
click at [287, 642] on div "Font family" at bounding box center [274, 646] width 135 height 15
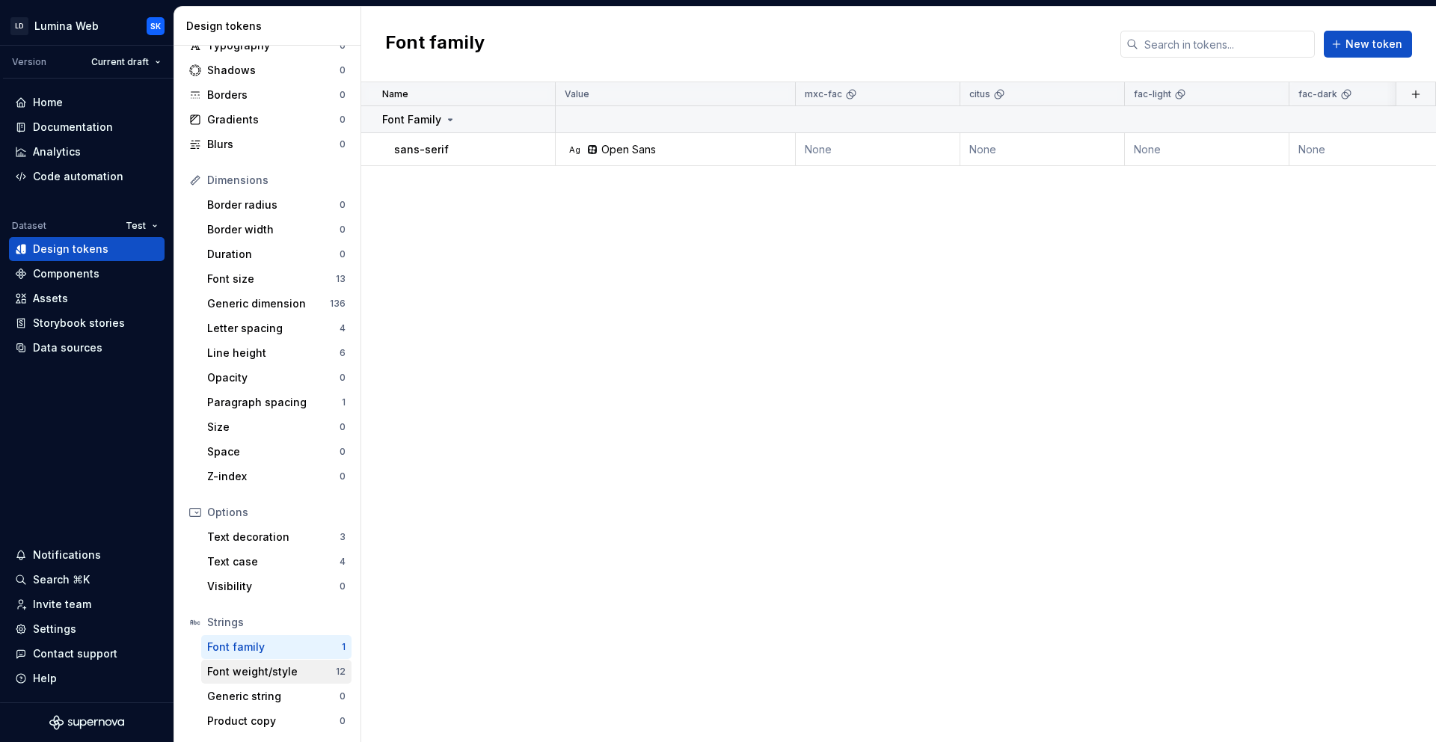
click at [292, 662] on div "Font weight/style 12" at bounding box center [276, 672] width 150 height 24
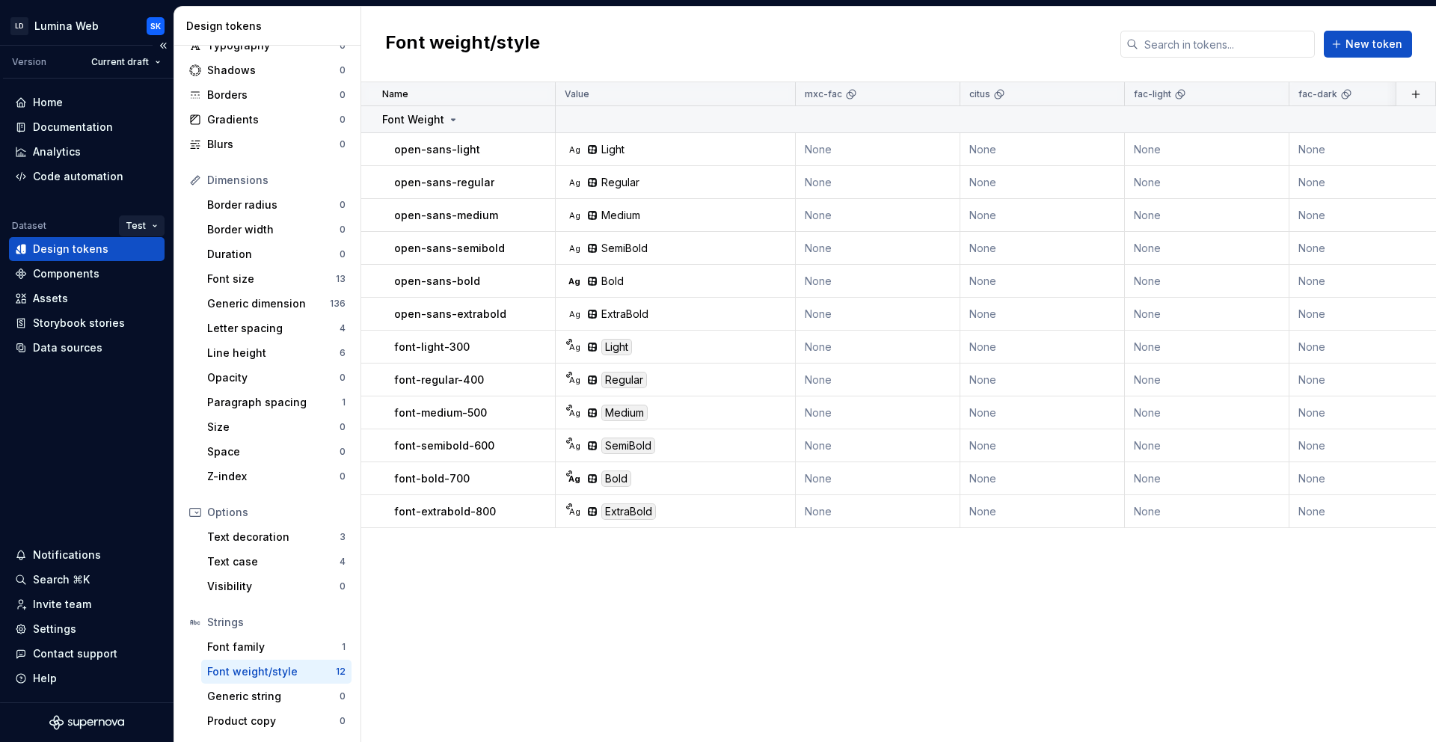
click at [129, 227] on html "LD Lumina Web SK Version Current draft Home Documentation Analytics Code automa…" at bounding box center [718, 371] width 1436 height 742
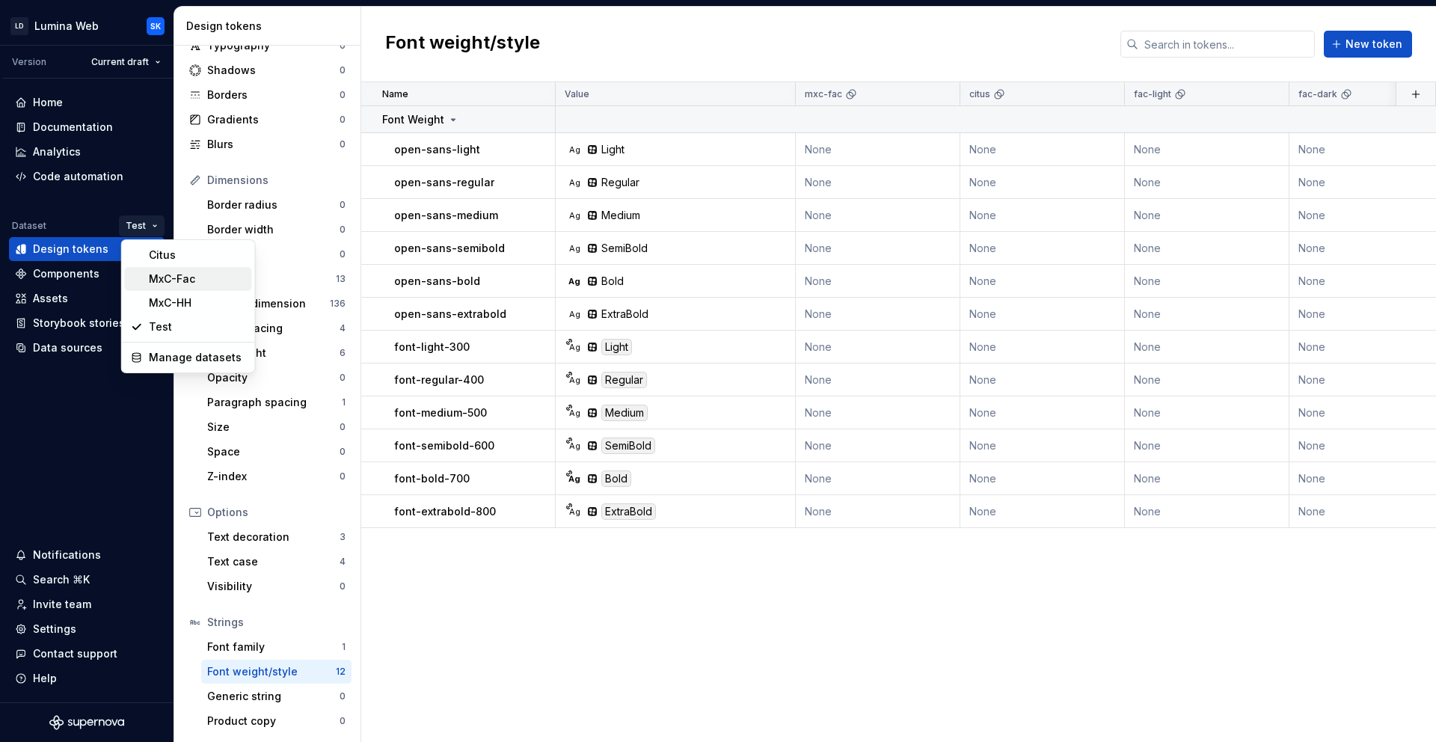
click at [166, 282] on div "MxC-Fac" at bounding box center [197, 278] width 97 height 15
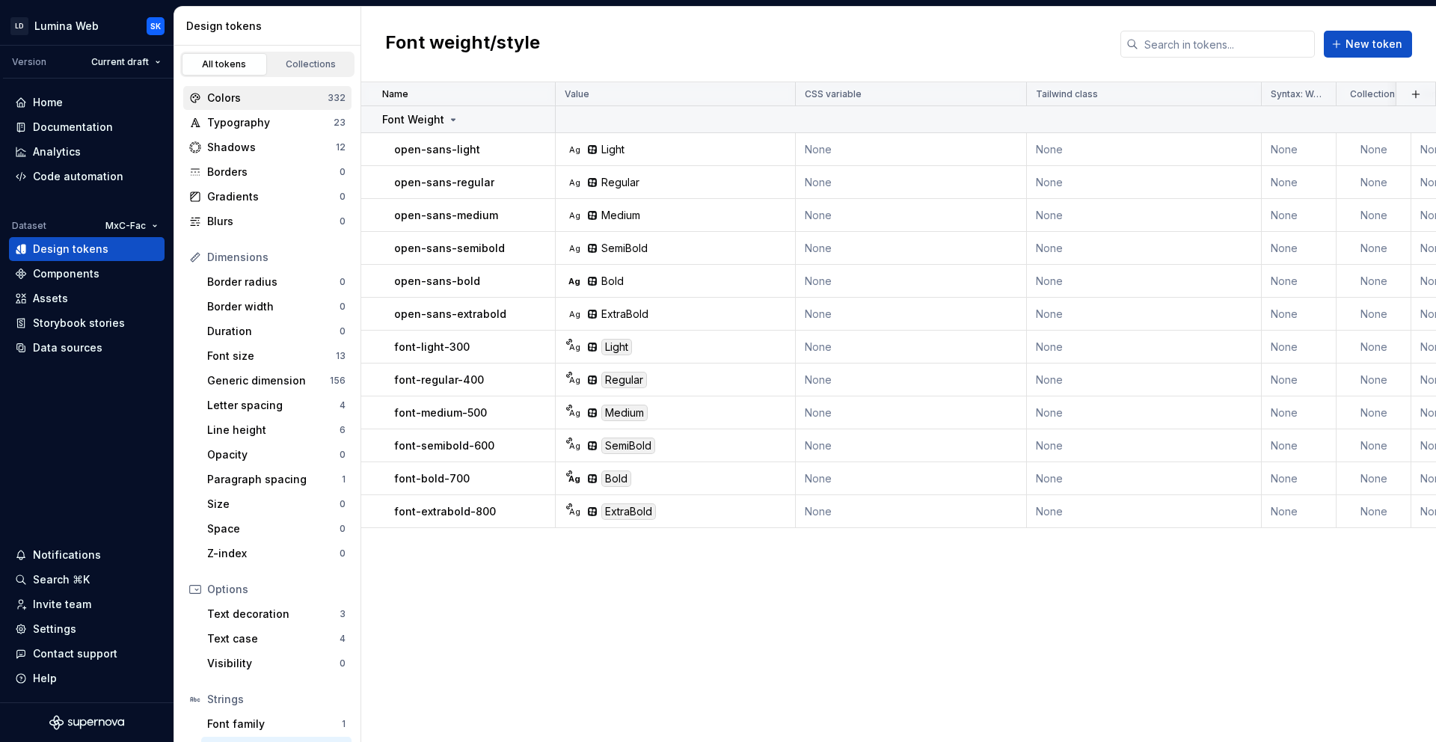
click at [242, 108] on div "Colors 332" at bounding box center [267, 98] width 168 height 24
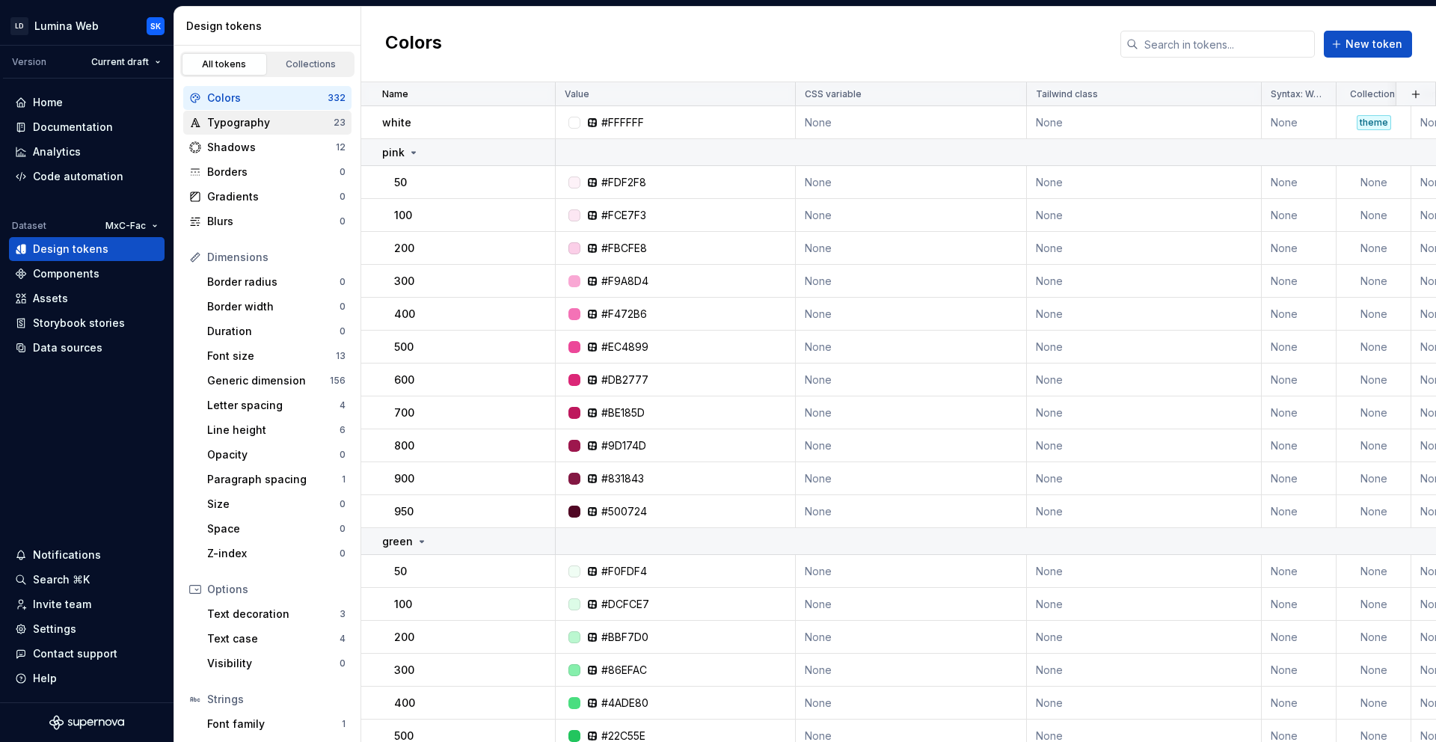
click at [245, 125] on div "Typography" at bounding box center [270, 122] width 126 height 15
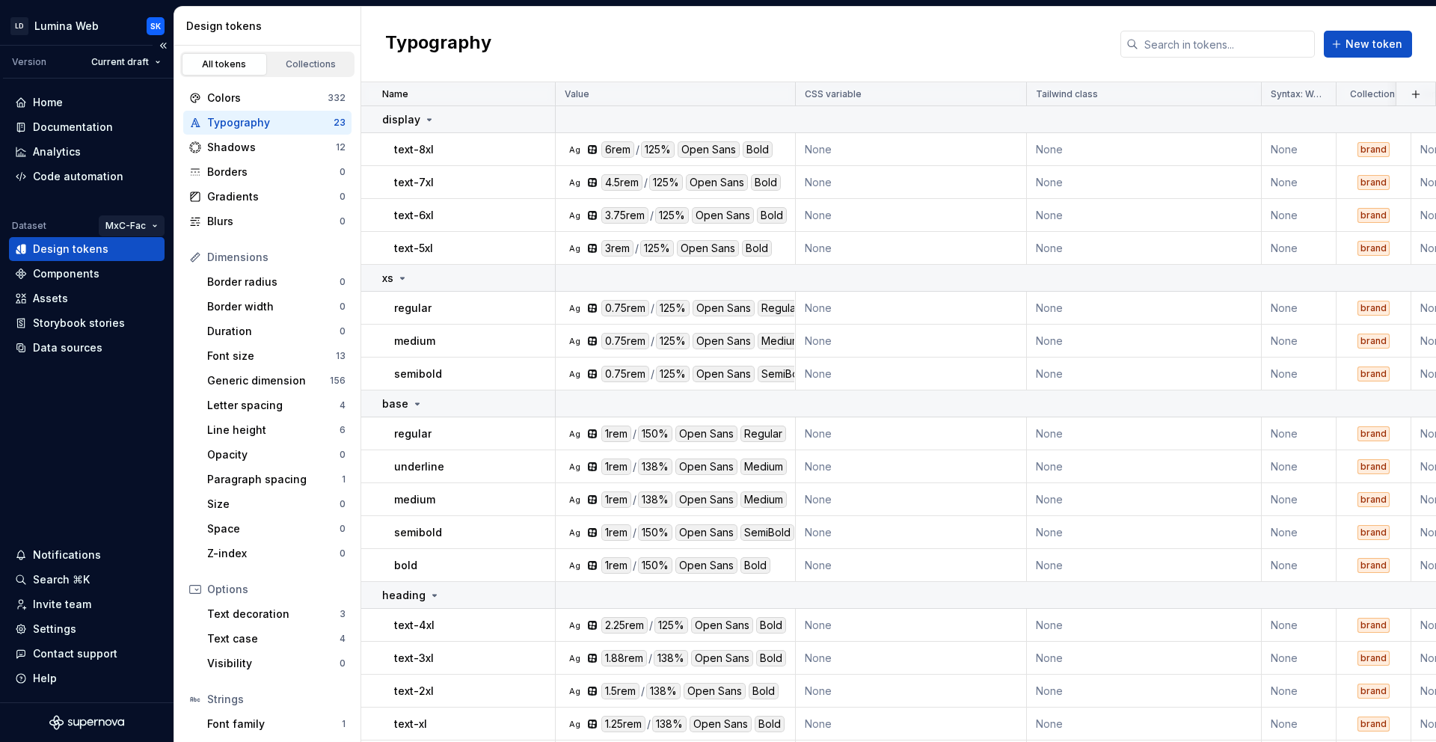
click at [129, 225] on html "LD Lumina Web SK Version Current draft Home Documentation Analytics Code automa…" at bounding box center [718, 371] width 1436 height 742
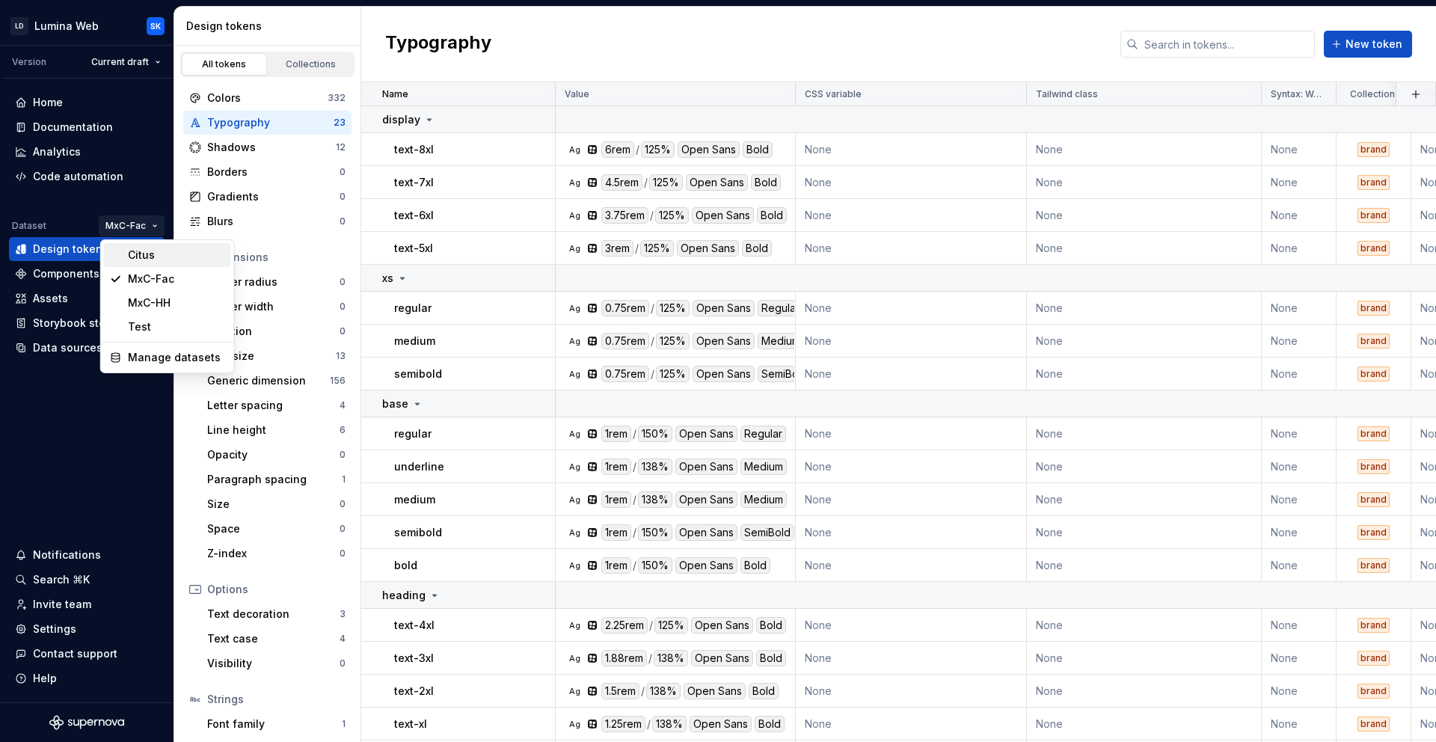
click at [132, 250] on div "Citus" at bounding box center [176, 255] width 97 height 15
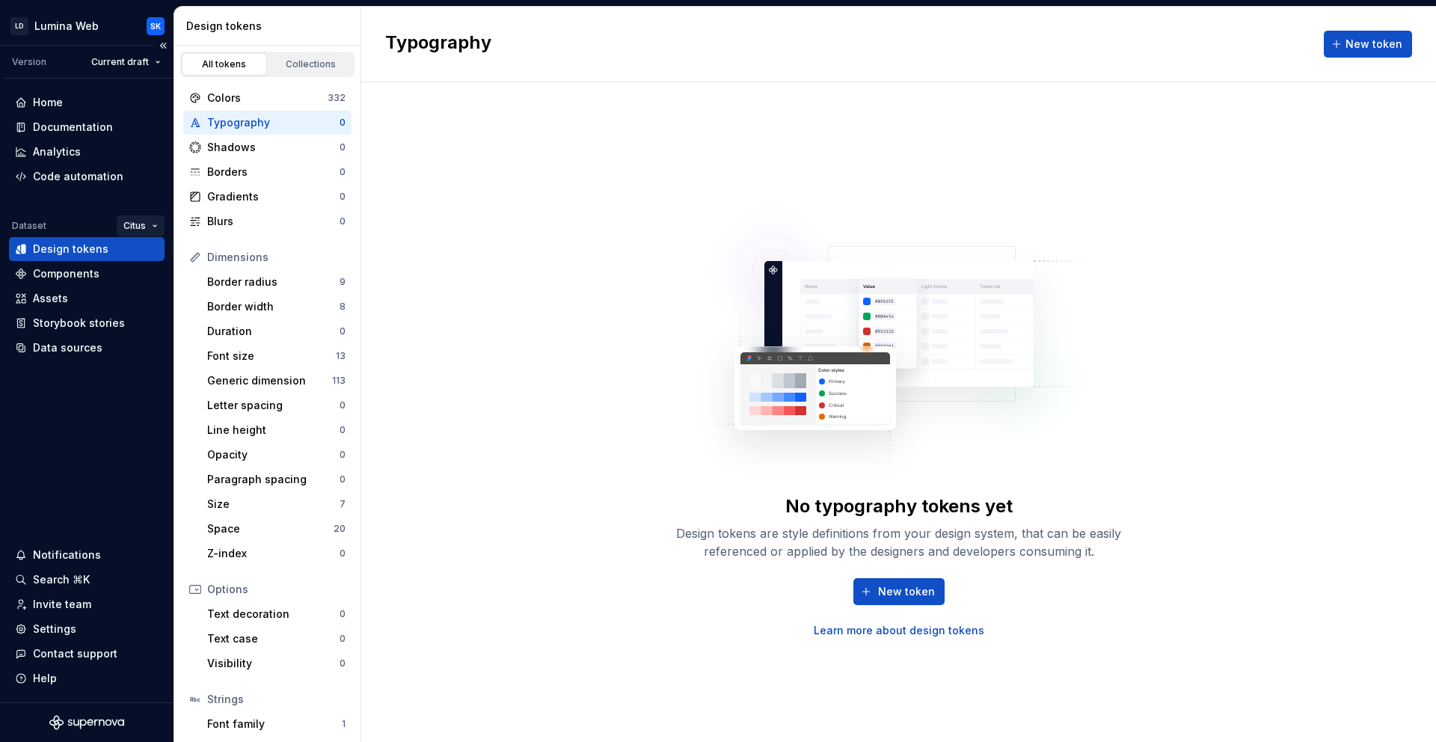
click at [139, 225] on html "LD Lumina Web SK Version Current draft Home Documentation Analytics Code automa…" at bounding box center [718, 371] width 1436 height 742
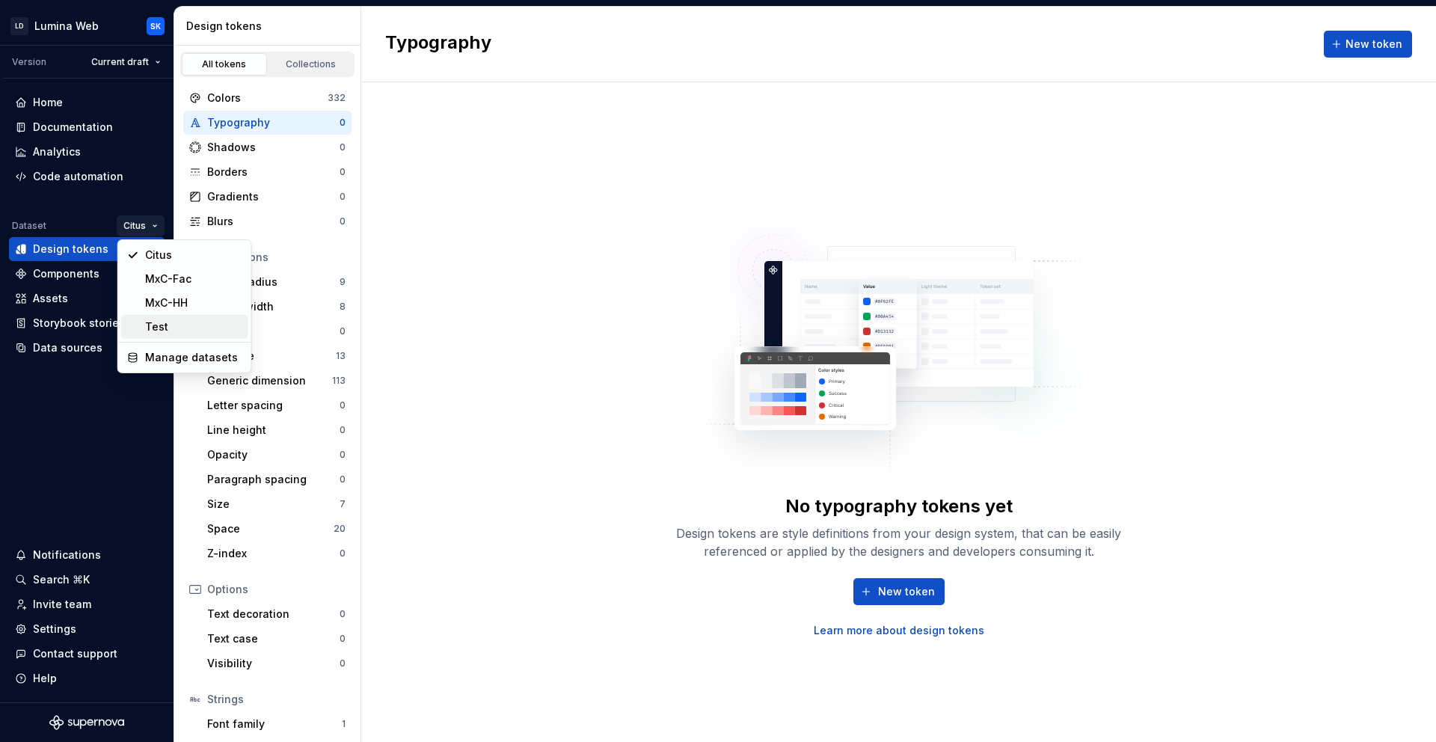
click at [153, 316] on div "Test" at bounding box center [184, 327] width 127 height 24
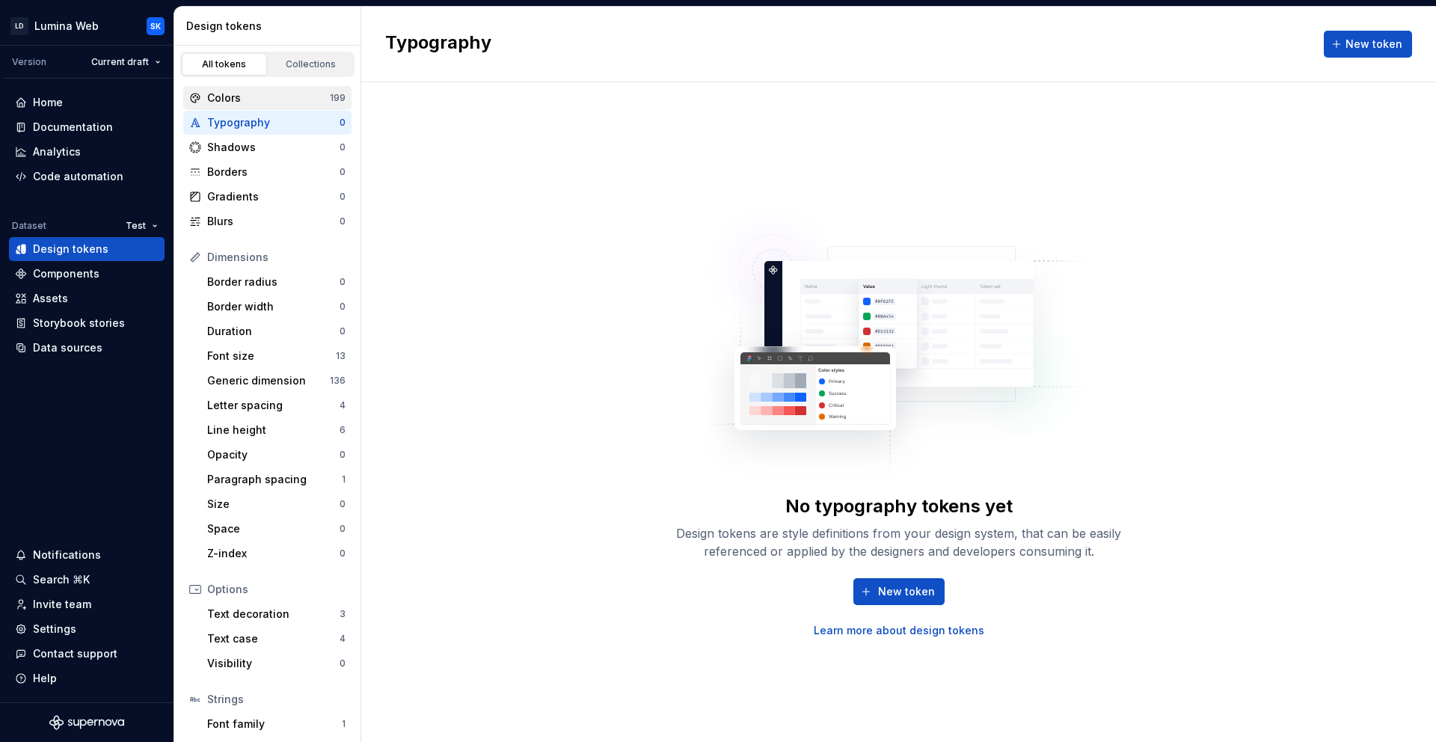
click at [252, 104] on div "Colors" at bounding box center [268, 97] width 123 height 15
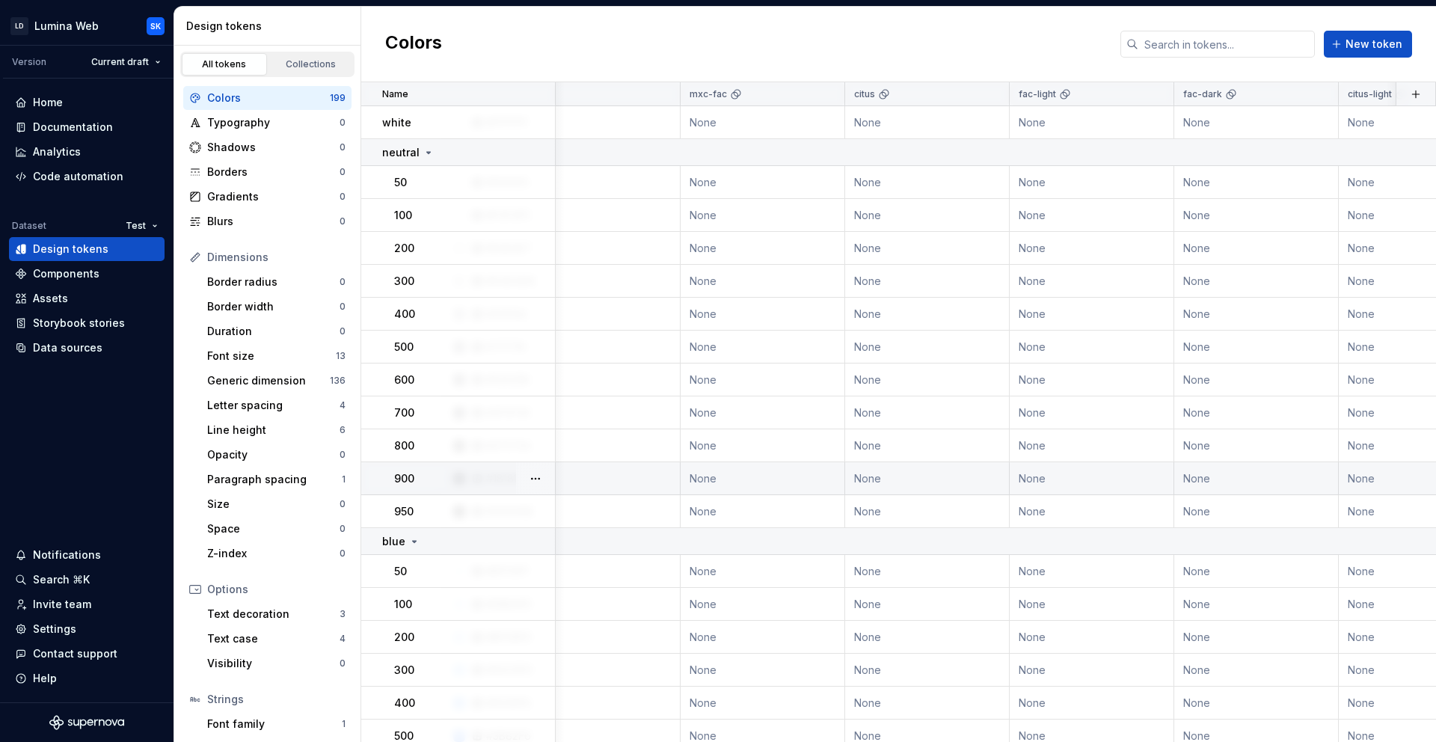
scroll to position [0, 145]
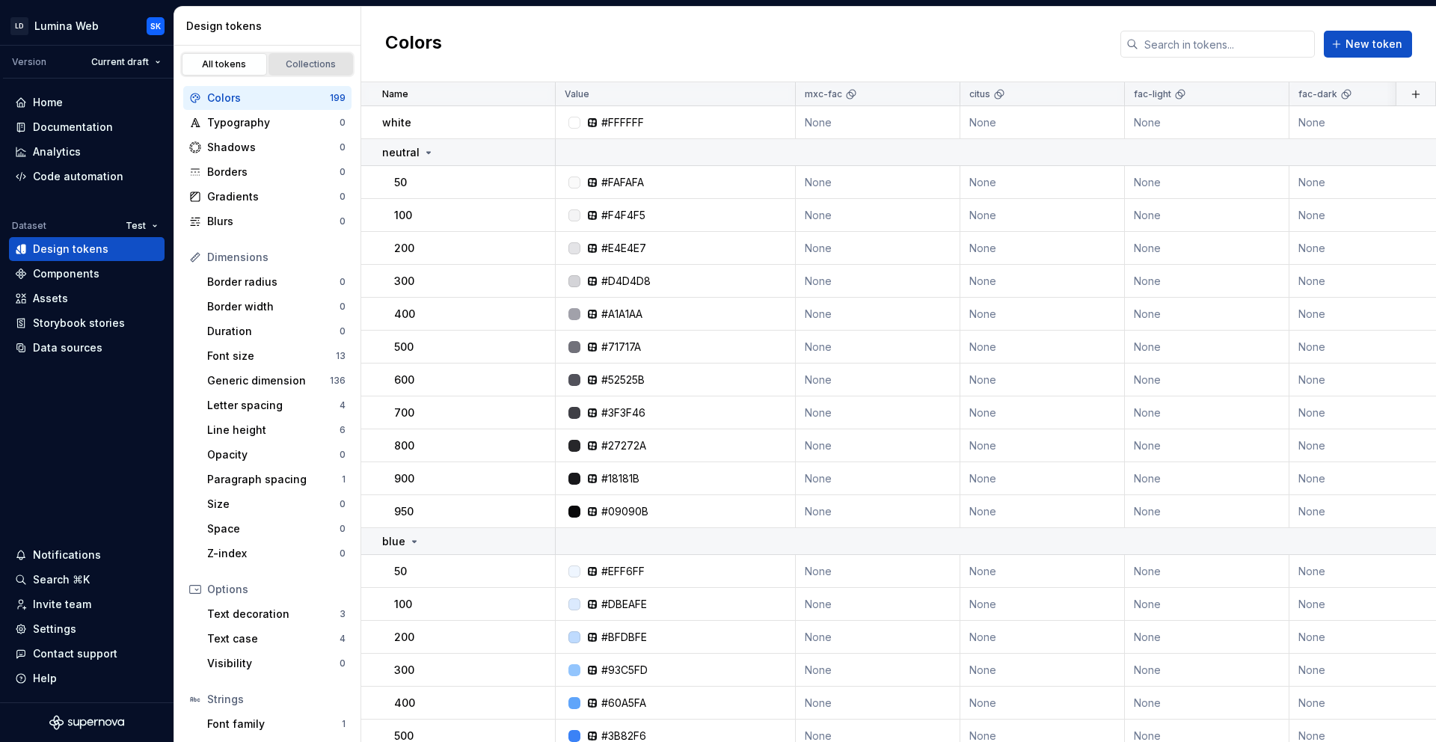
click at [320, 61] on div "Collections" at bounding box center [311, 64] width 75 height 12
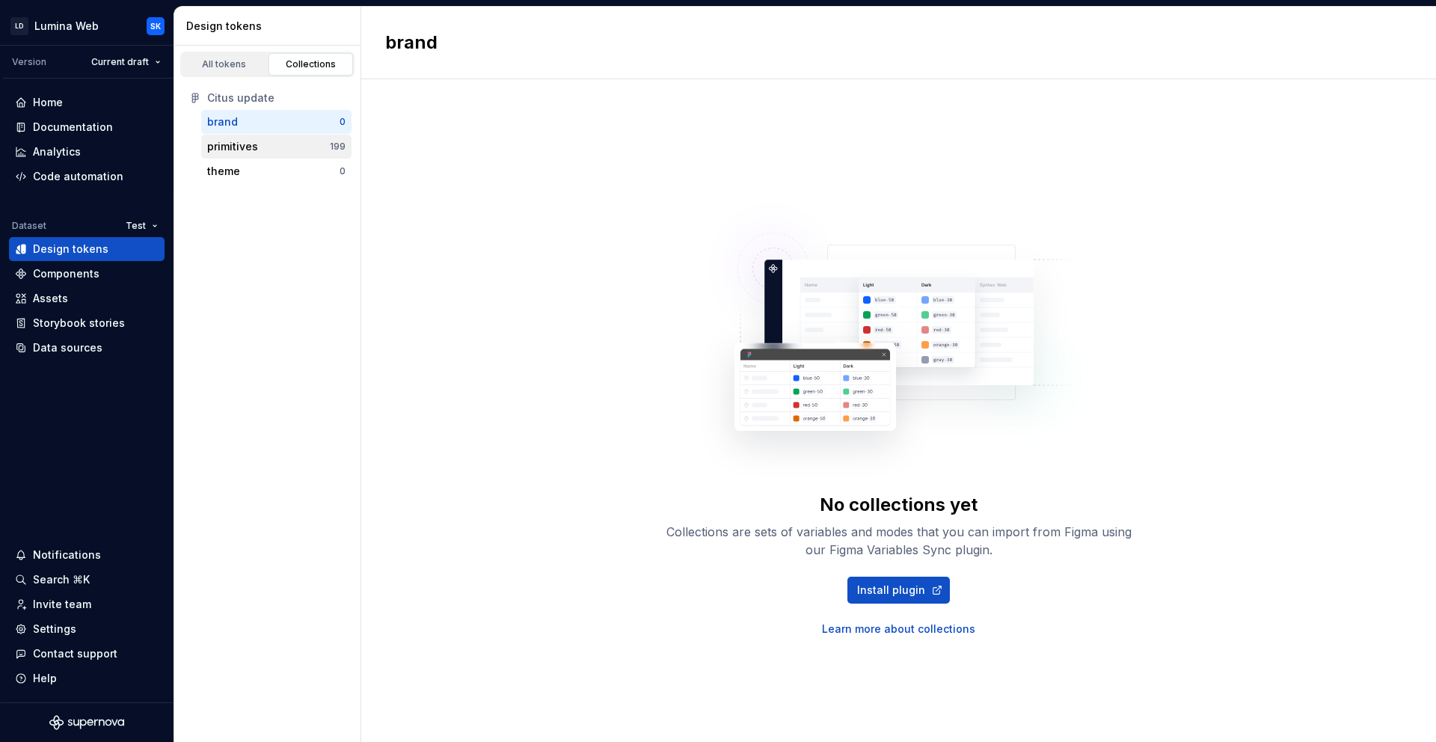
click at [316, 143] on div "primitives" at bounding box center [268, 146] width 123 height 15
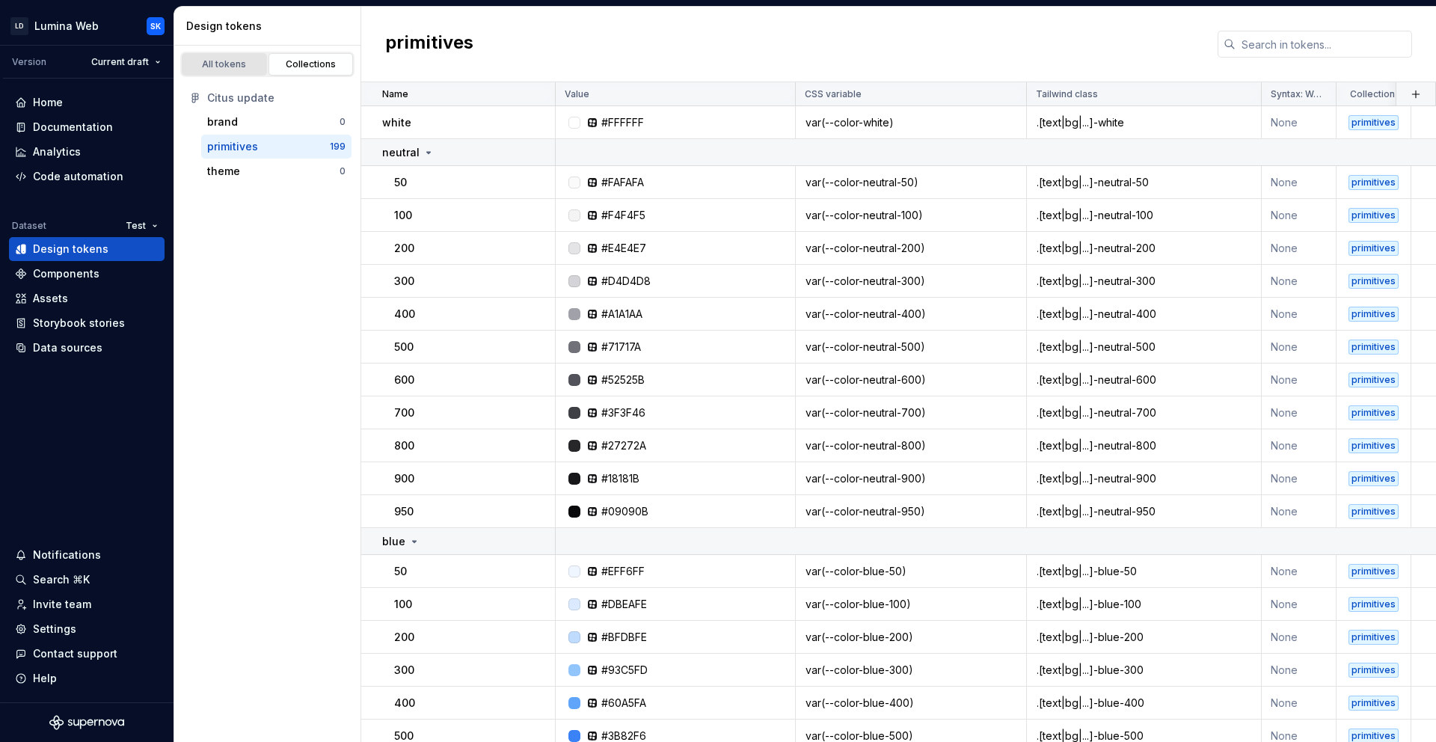
click at [236, 61] on div "All tokens" at bounding box center [224, 64] width 75 height 12
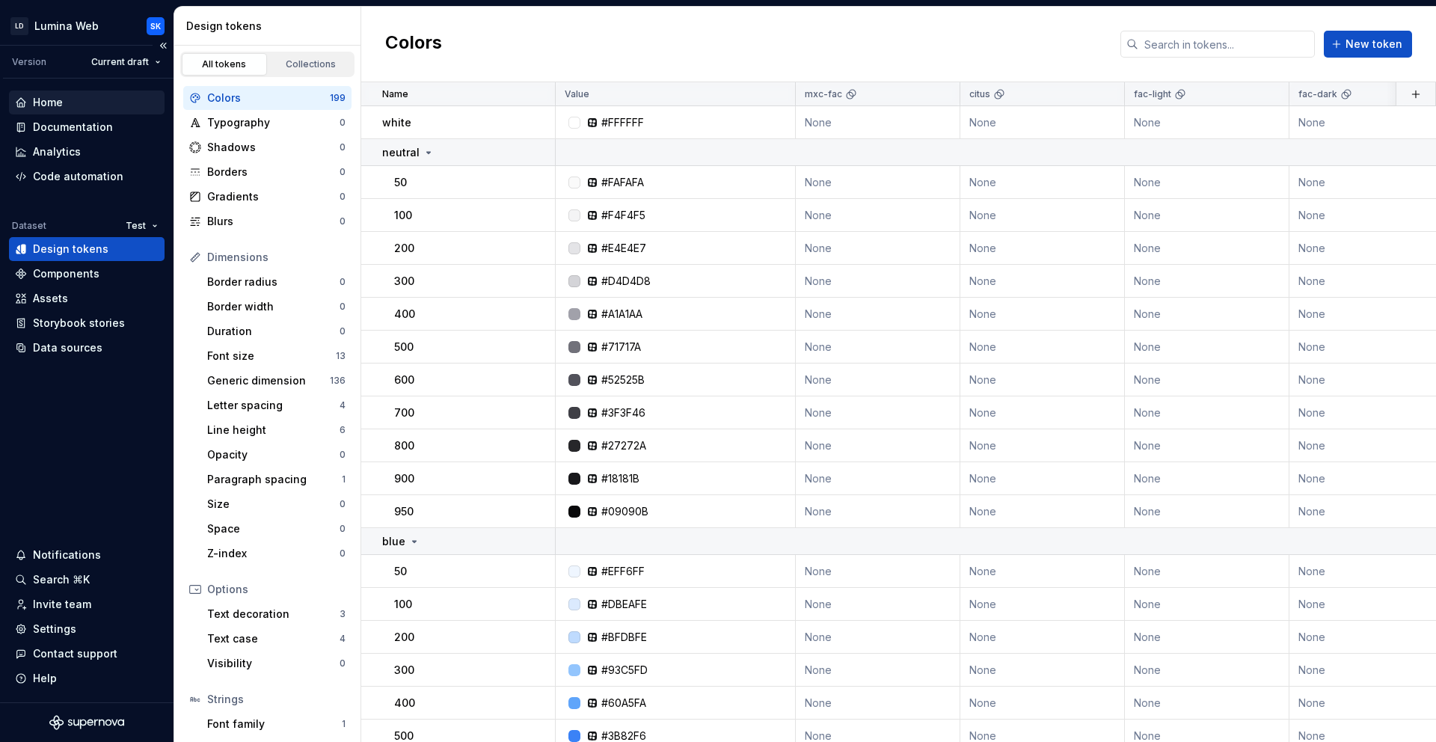
click at [94, 102] on div "Home" at bounding box center [87, 102] width 144 height 15
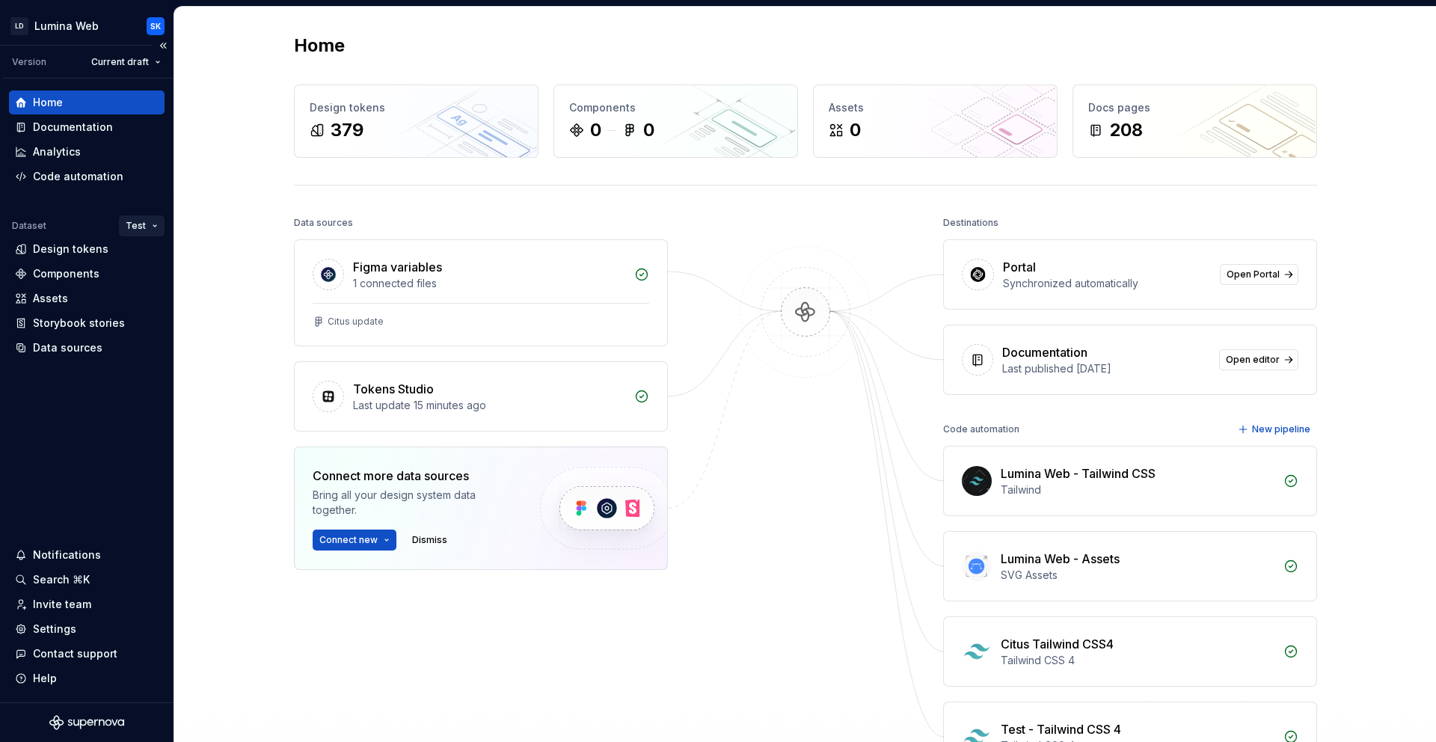
click at [129, 223] on html "LD Lumina Web SK Version Current draft Home Documentation Analytics Code automa…" at bounding box center [718, 371] width 1436 height 742
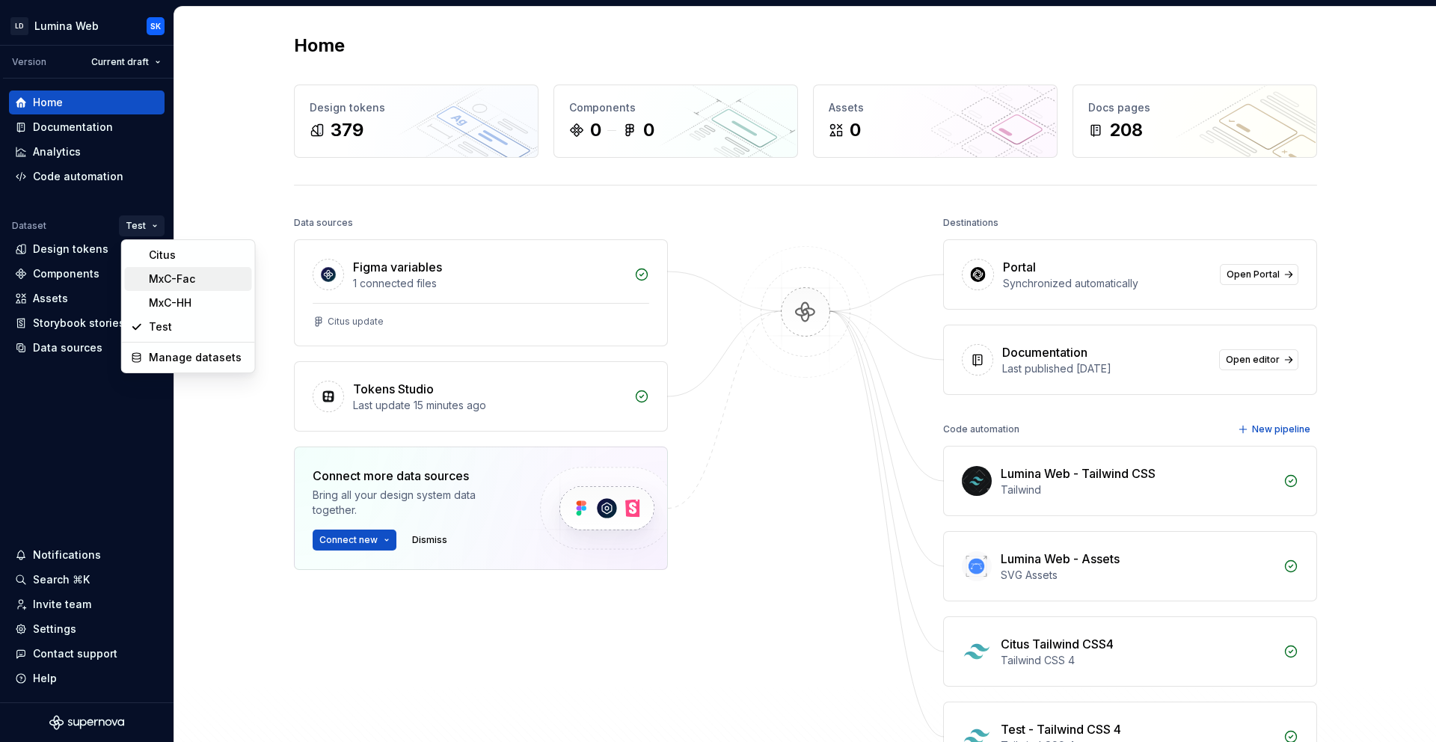
click at [173, 274] on div "MxC-Fac" at bounding box center [197, 278] width 97 height 15
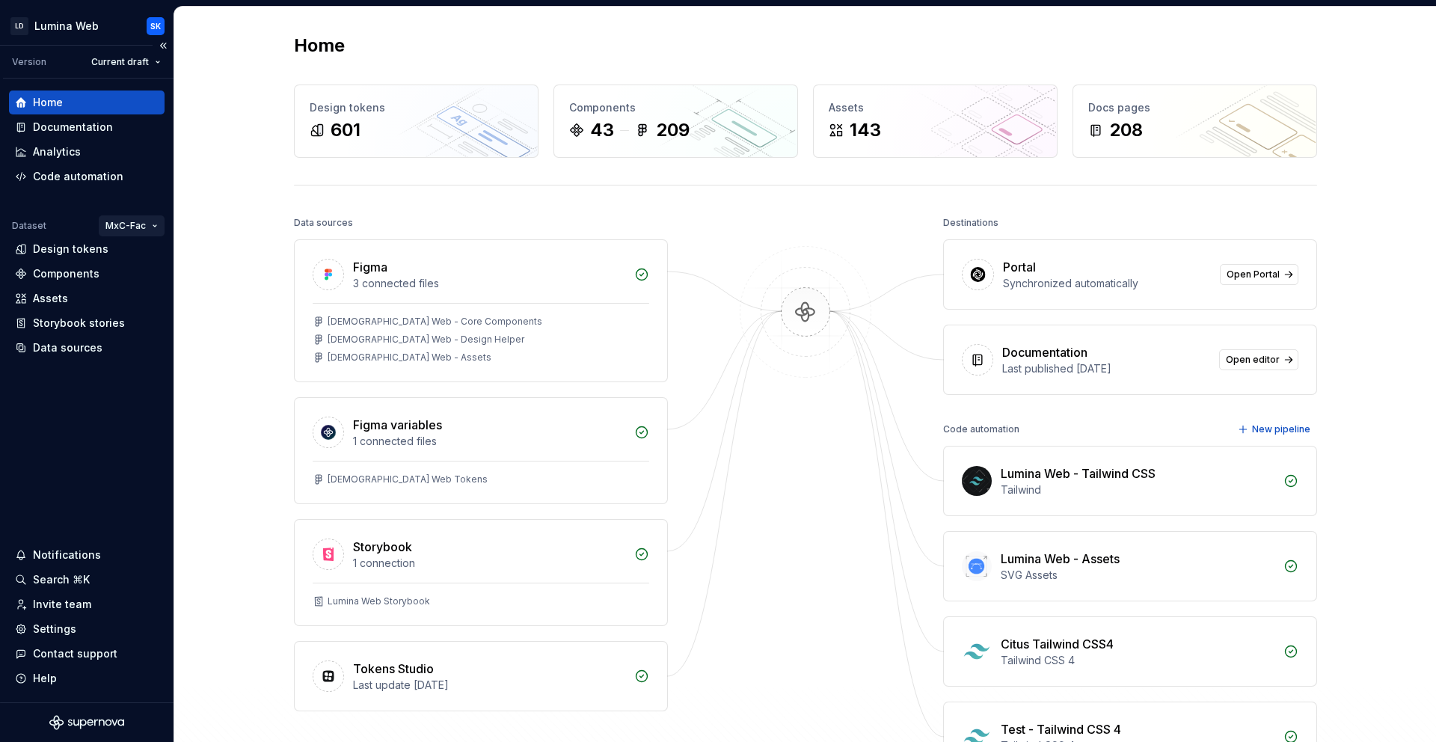
click at [147, 226] on html "LD Lumina Web SK Version Current draft Home Documentation Analytics Code automa…" at bounding box center [718, 371] width 1436 height 742
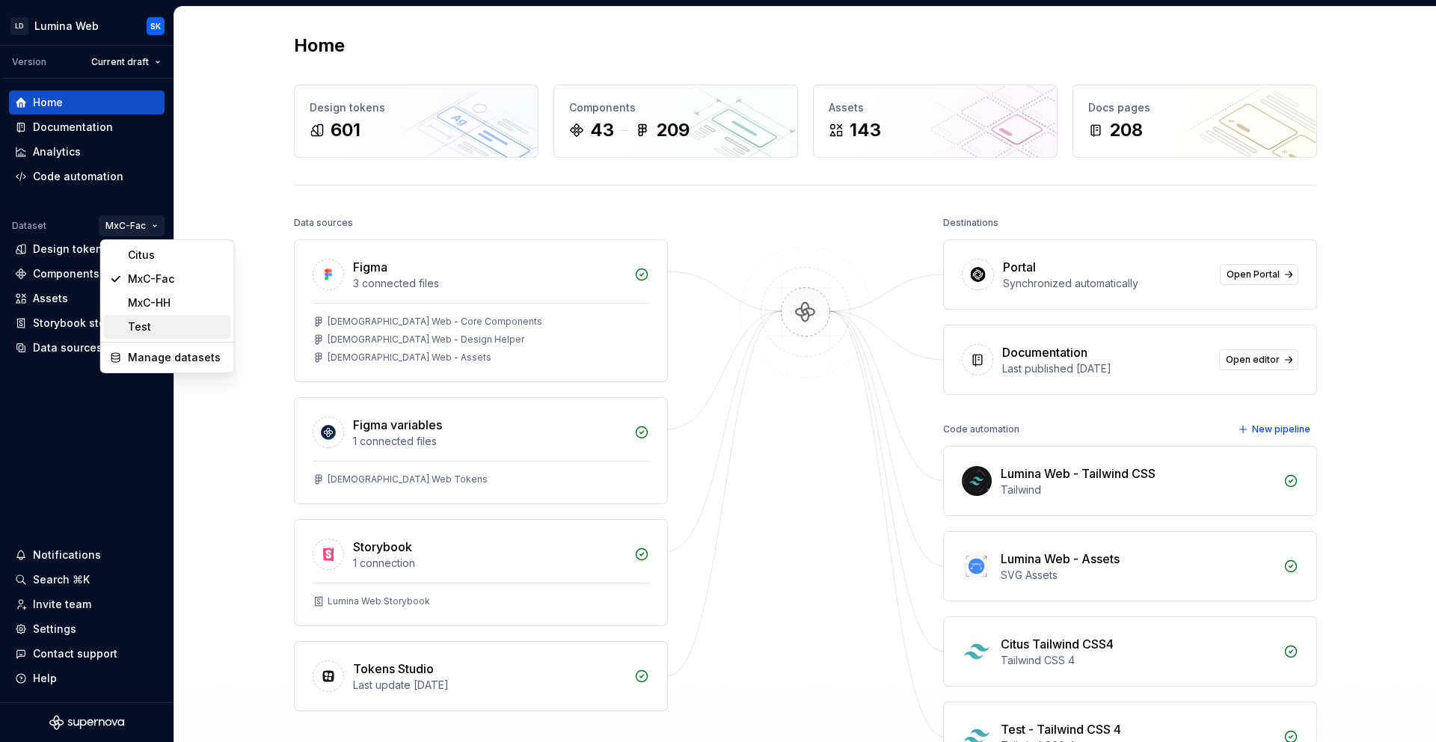
click at [160, 325] on div "Test" at bounding box center [176, 326] width 97 height 15
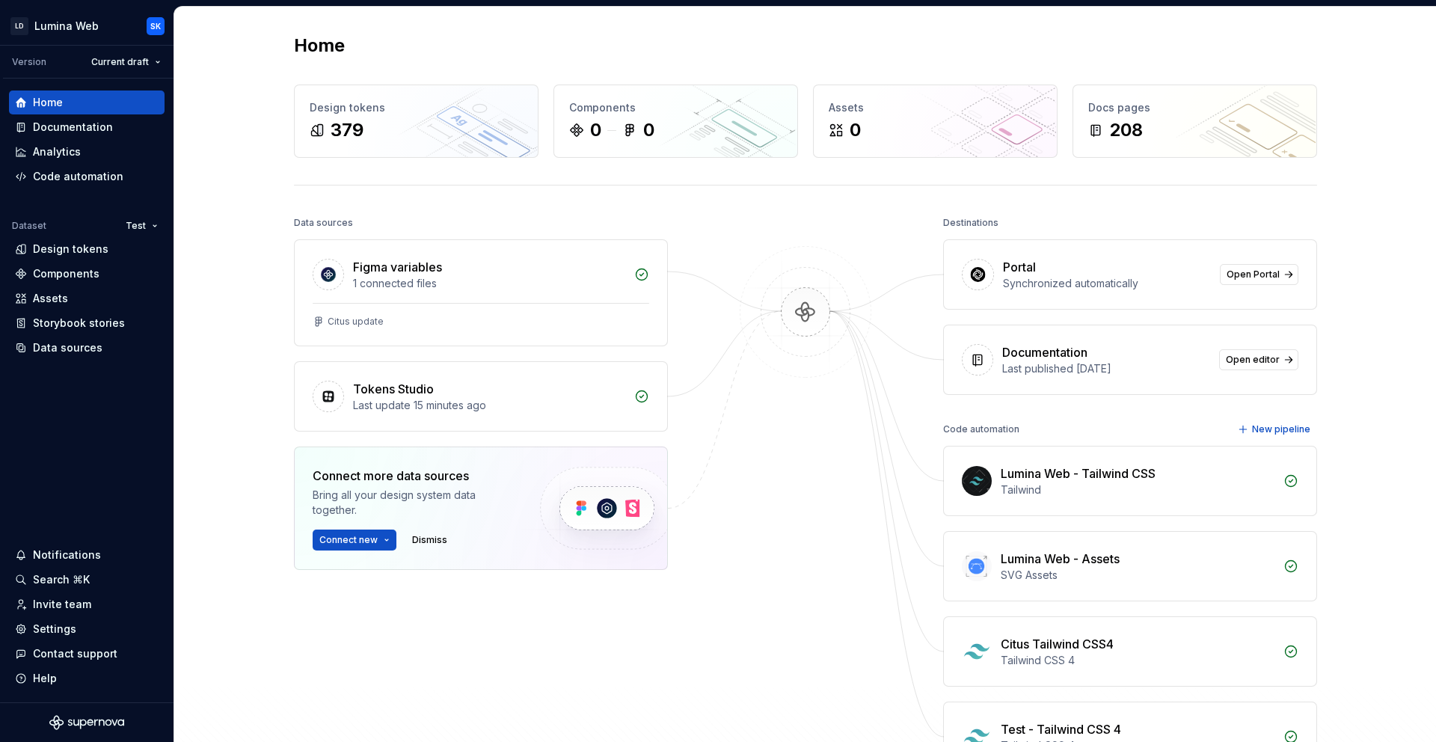
click at [630, 32] on div "Home Design tokens 379 Components 0 0 Assets 0 Docs pages 208 Data sources Figm…" at bounding box center [805, 433] width 1077 height 852
click at [1174, 132] on div "208" at bounding box center [1194, 130] width 213 height 24
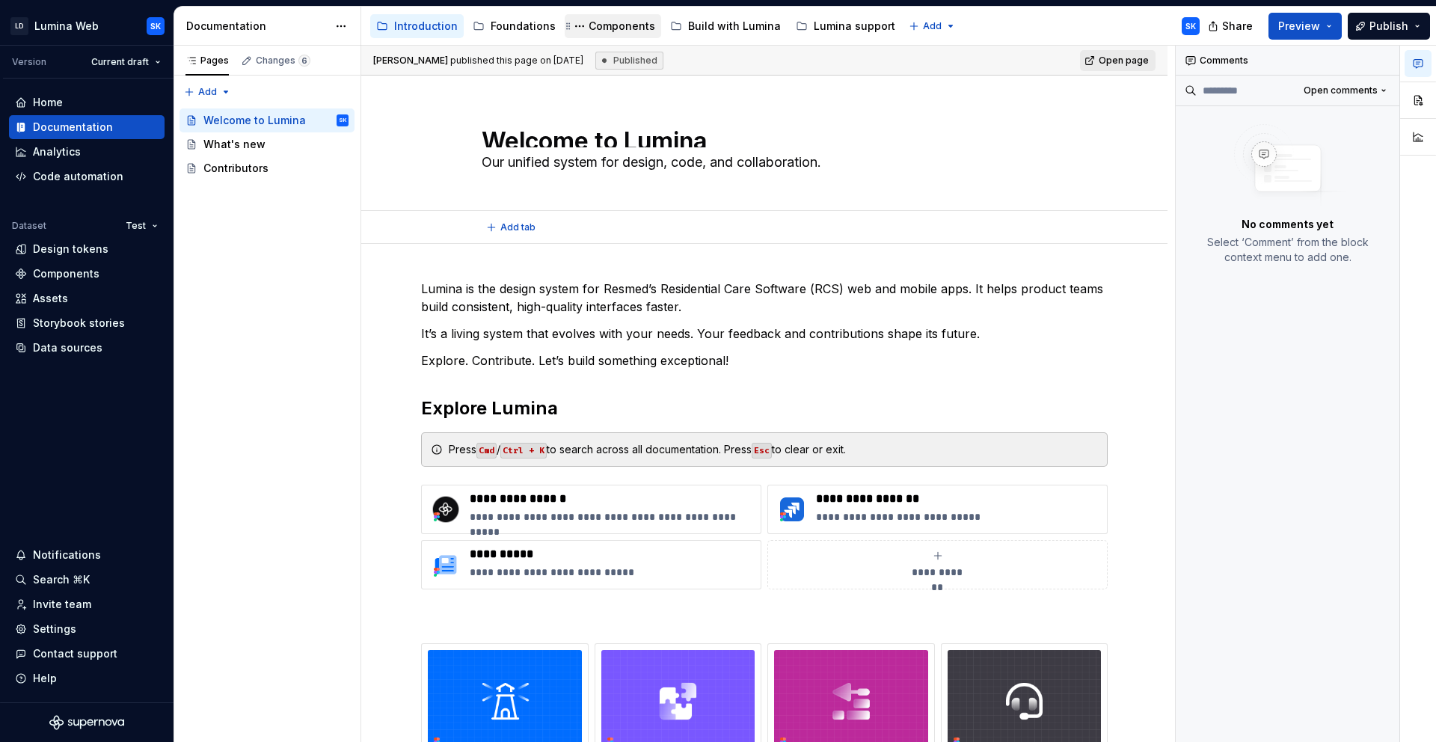
type textarea "*"
click at [84, 102] on div "Home" at bounding box center [87, 102] width 144 height 15
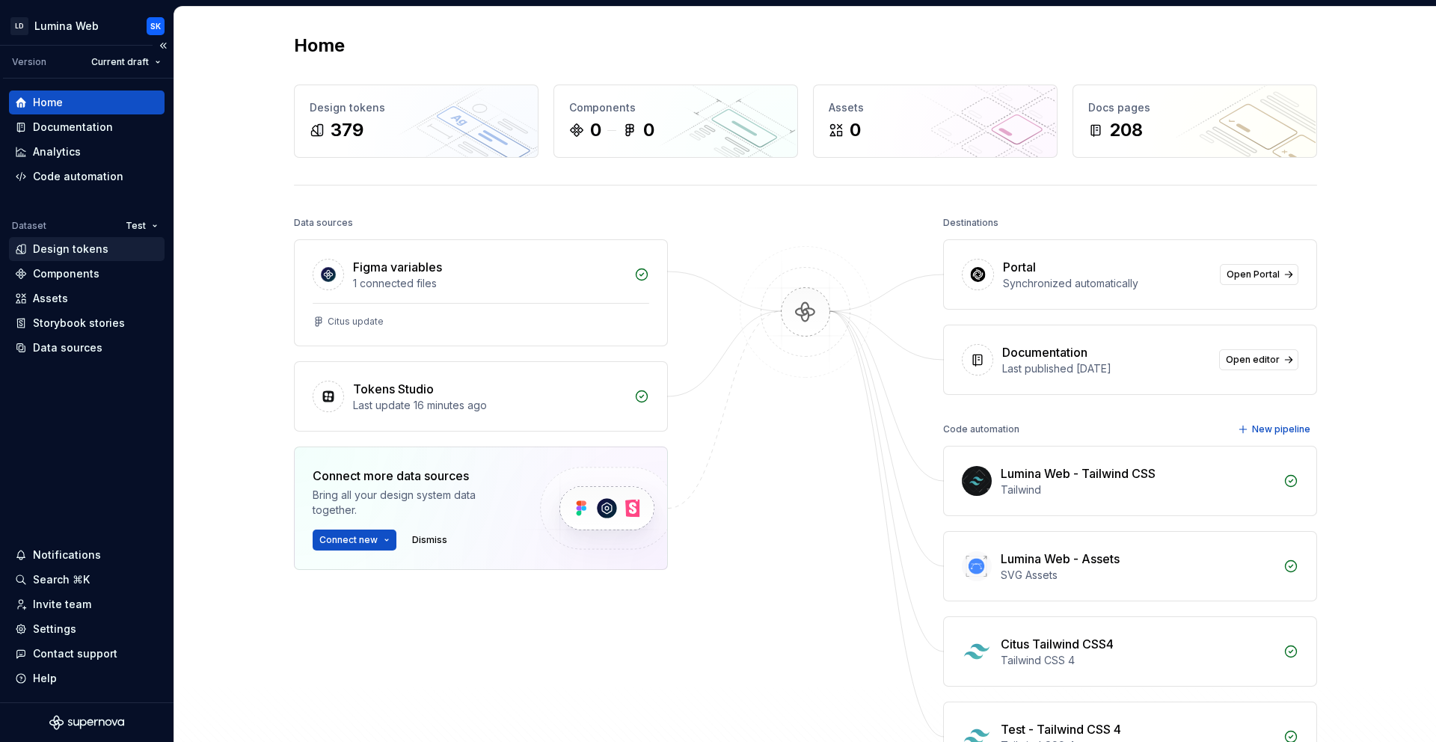
click at [111, 250] on div "Design tokens" at bounding box center [87, 249] width 144 height 15
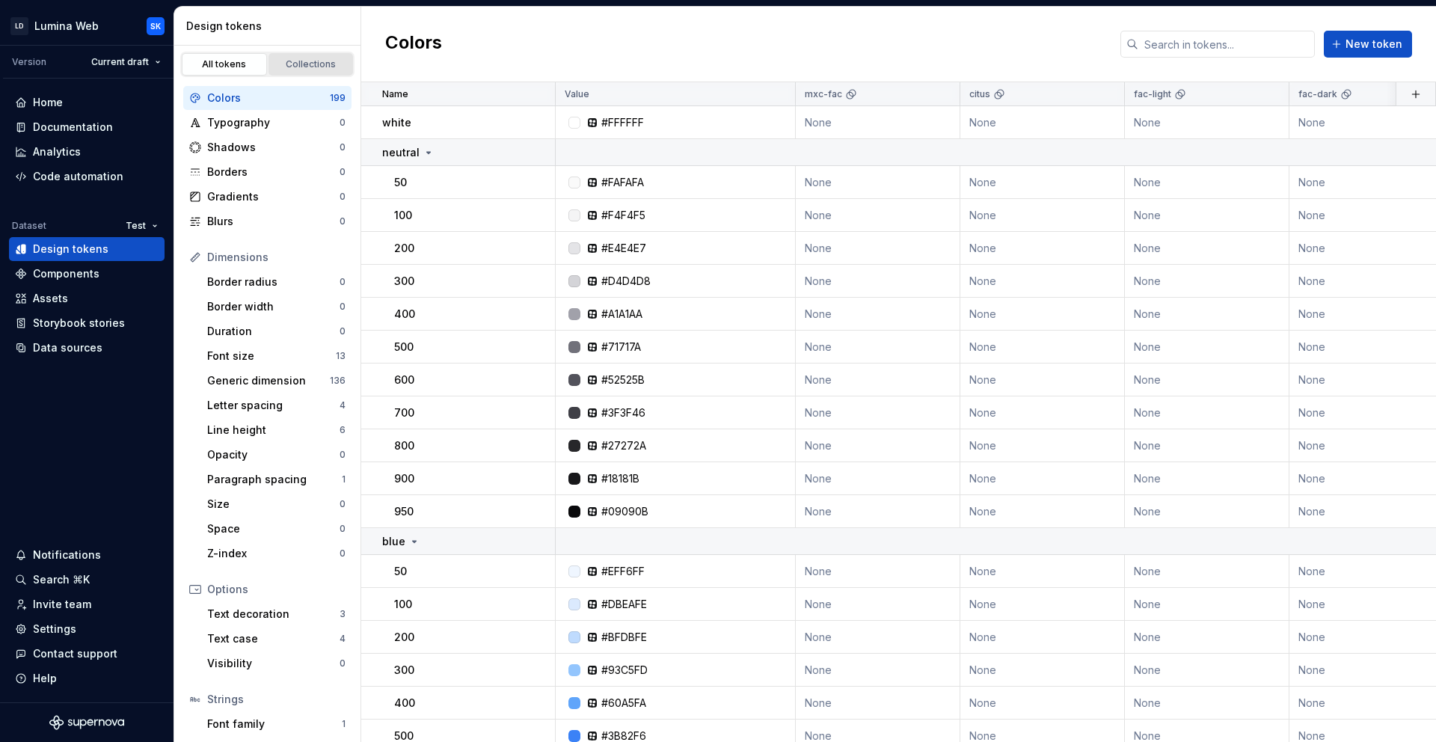
click at [318, 60] on div "Collections" at bounding box center [311, 64] width 75 height 12
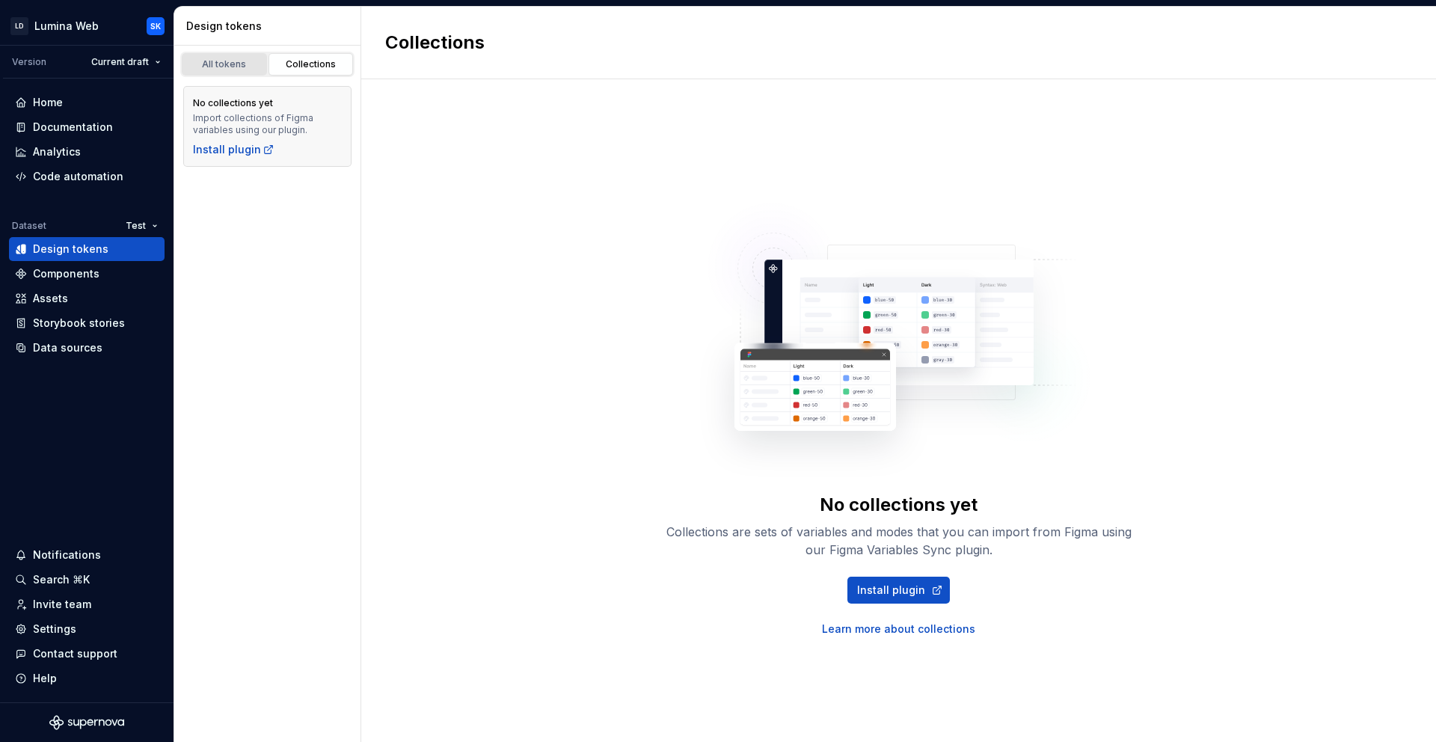
click at [226, 66] on div "All tokens" at bounding box center [224, 64] width 75 height 12
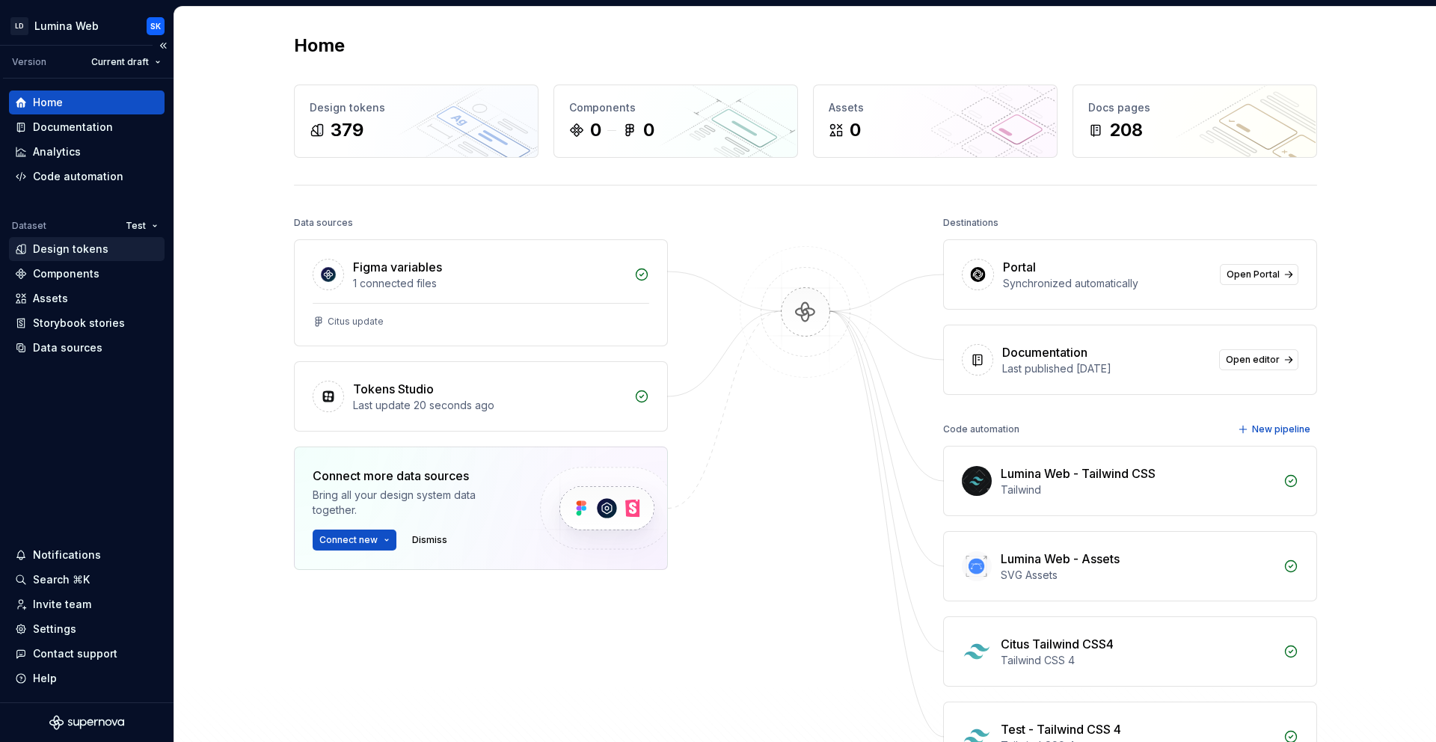
click at [102, 243] on div "Design tokens" at bounding box center [71, 249] width 76 height 15
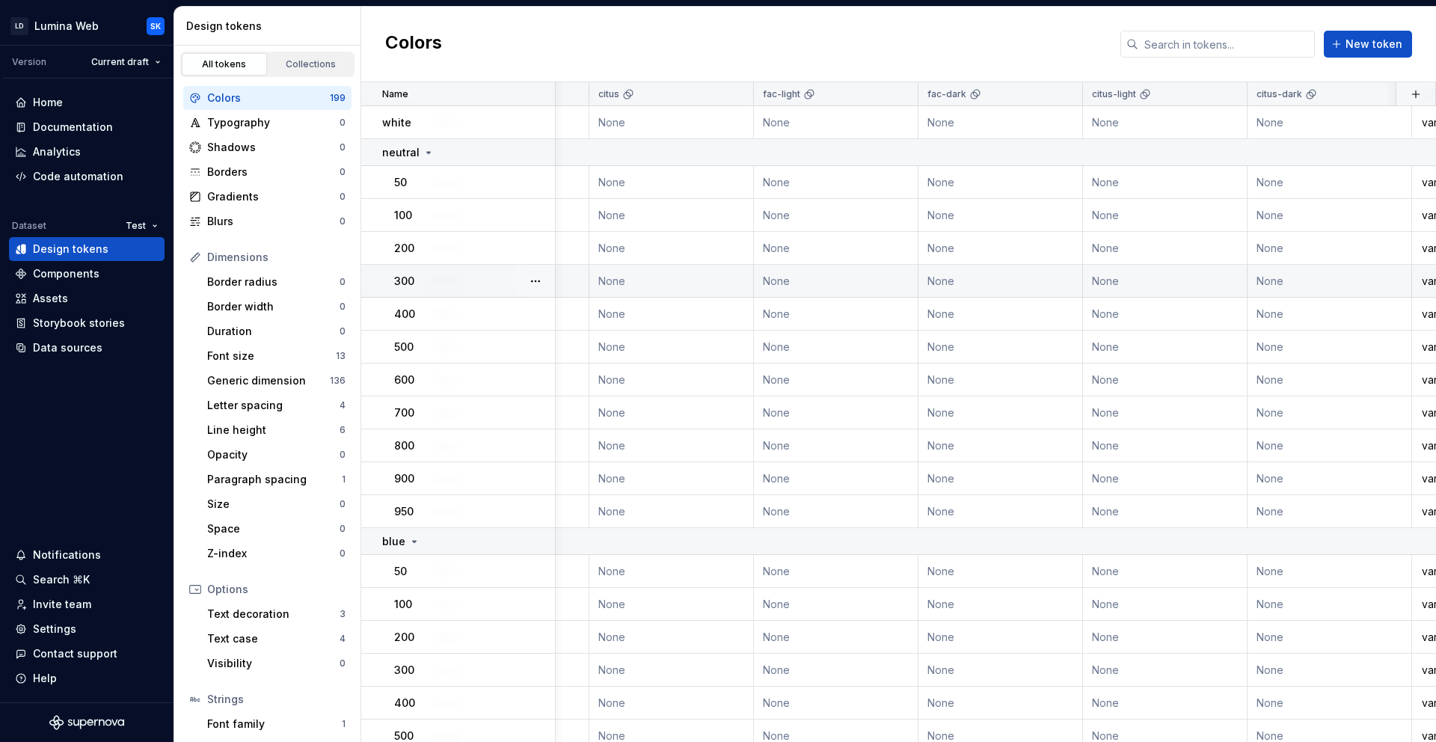
scroll to position [0, 399]
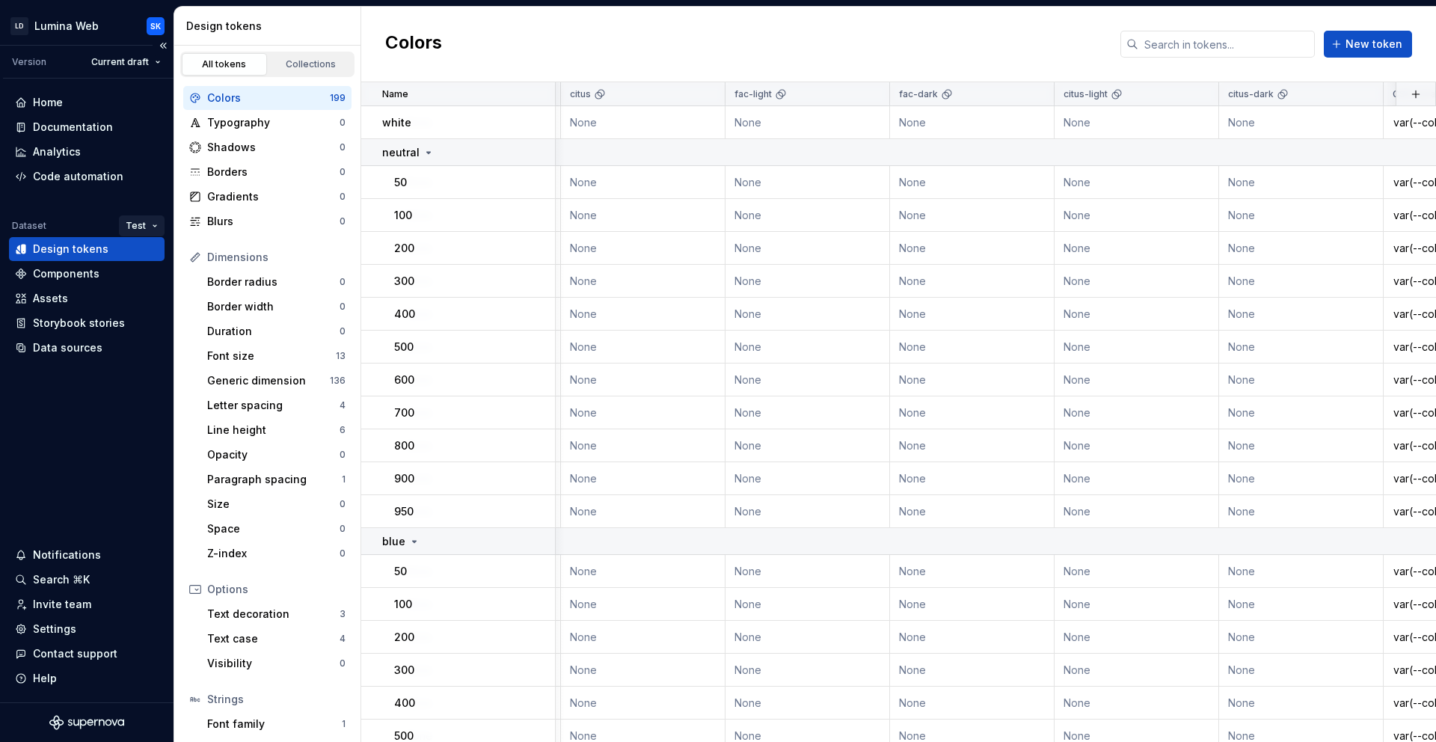
click at [150, 224] on html "LD Lumina Web SK Version Current draft Home Documentation Analytics Code automa…" at bounding box center [718, 371] width 1436 height 742
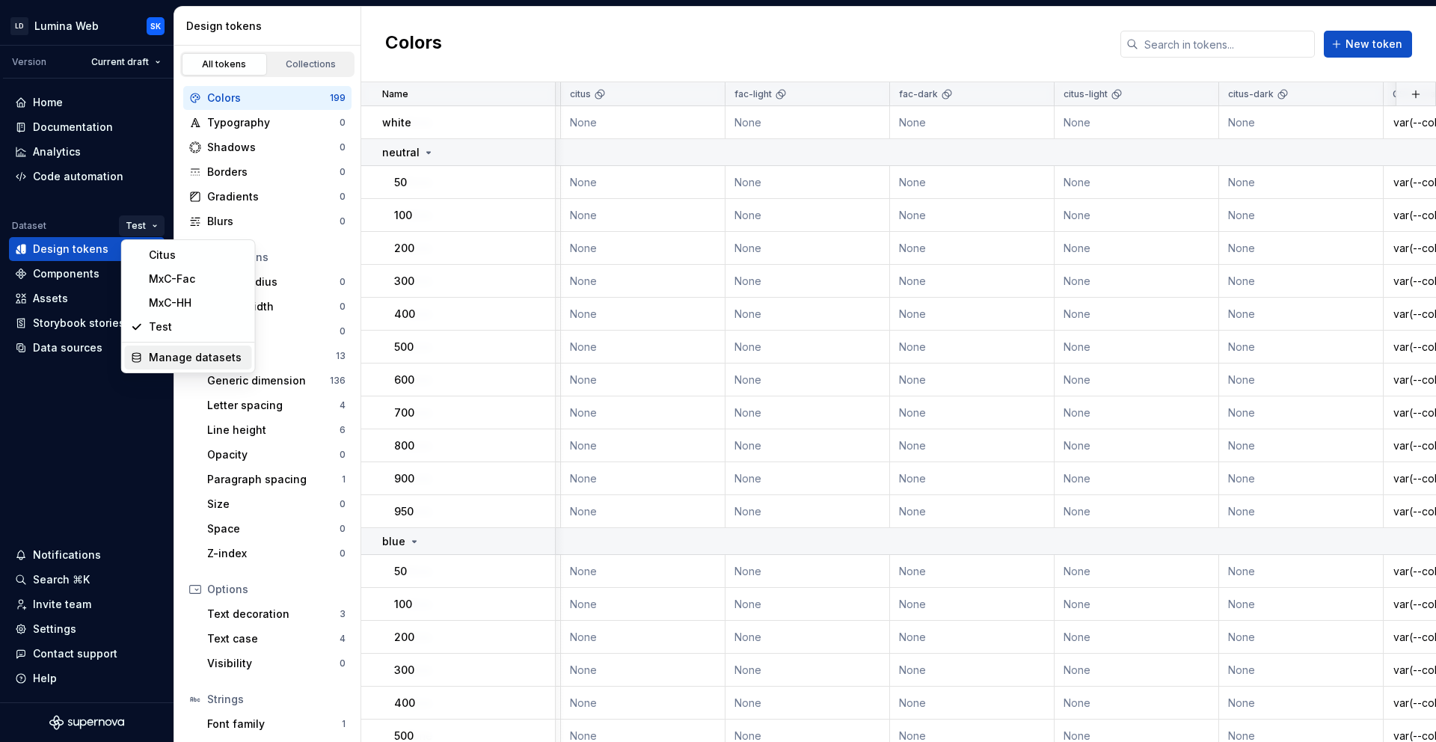
click at [189, 360] on div "Manage datasets" at bounding box center [197, 357] width 97 height 15
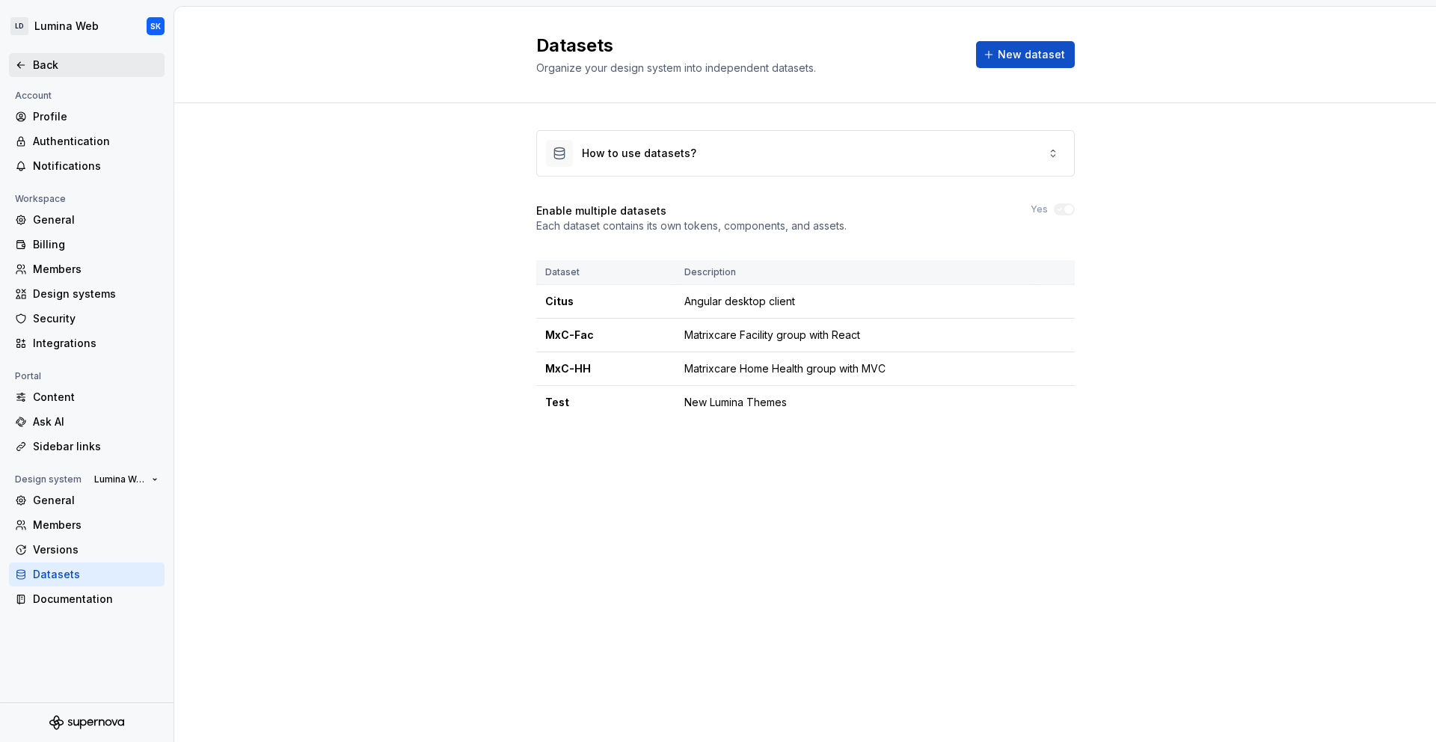
click at [52, 58] on div "Back" at bounding box center [96, 65] width 126 height 15
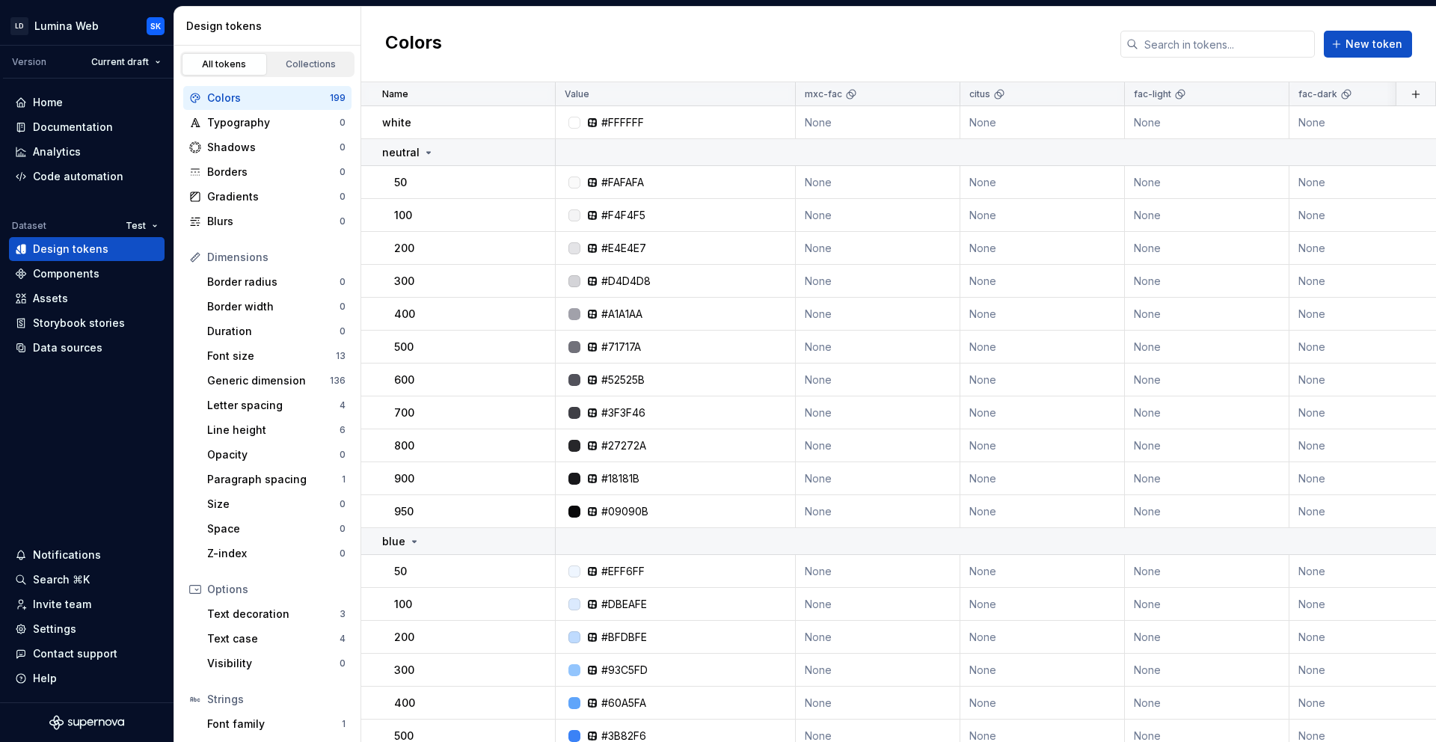
click at [129, 226] on html "LD Lumina Web SK Version Current draft Home Documentation Analytics Code automa…" at bounding box center [718, 371] width 1436 height 742
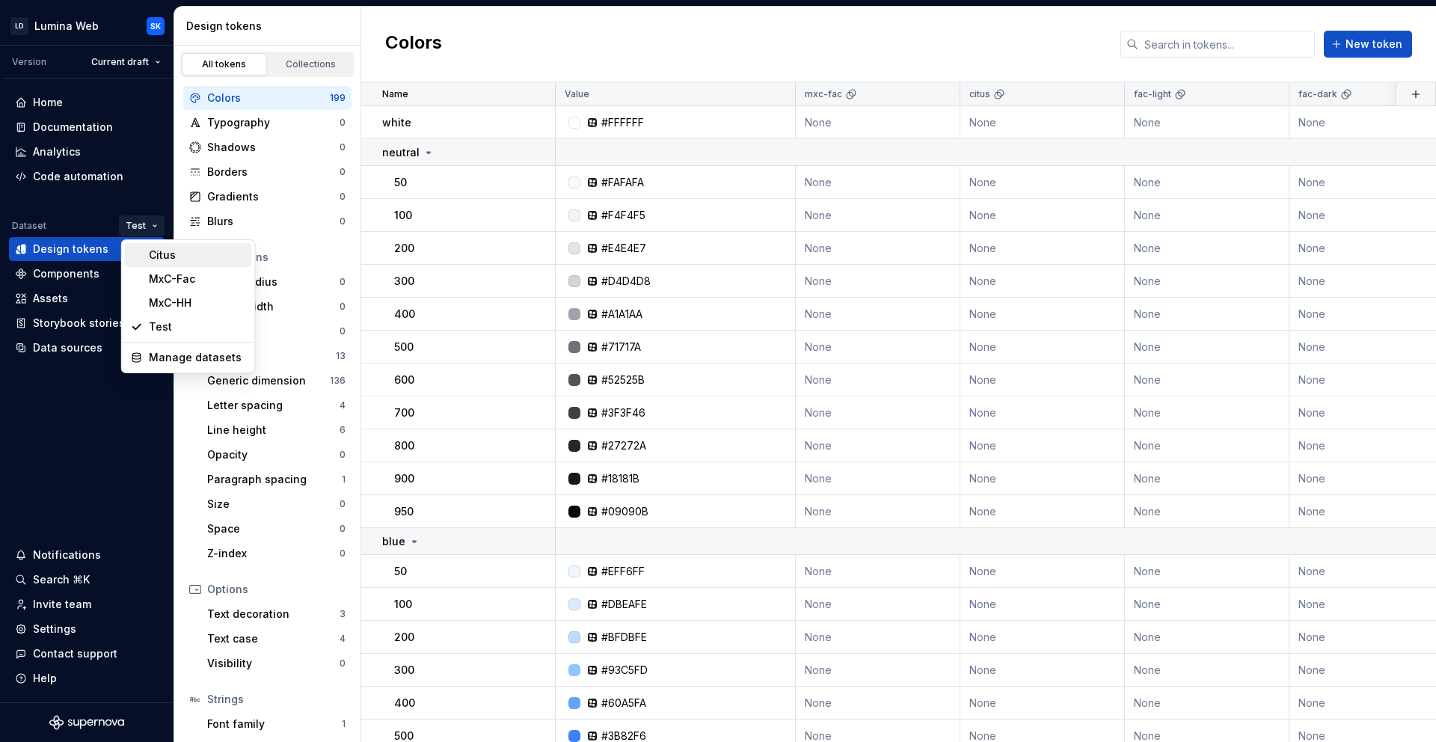
click at [162, 248] on div "Citus" at bounding box center [197, 255] width 97 height 15
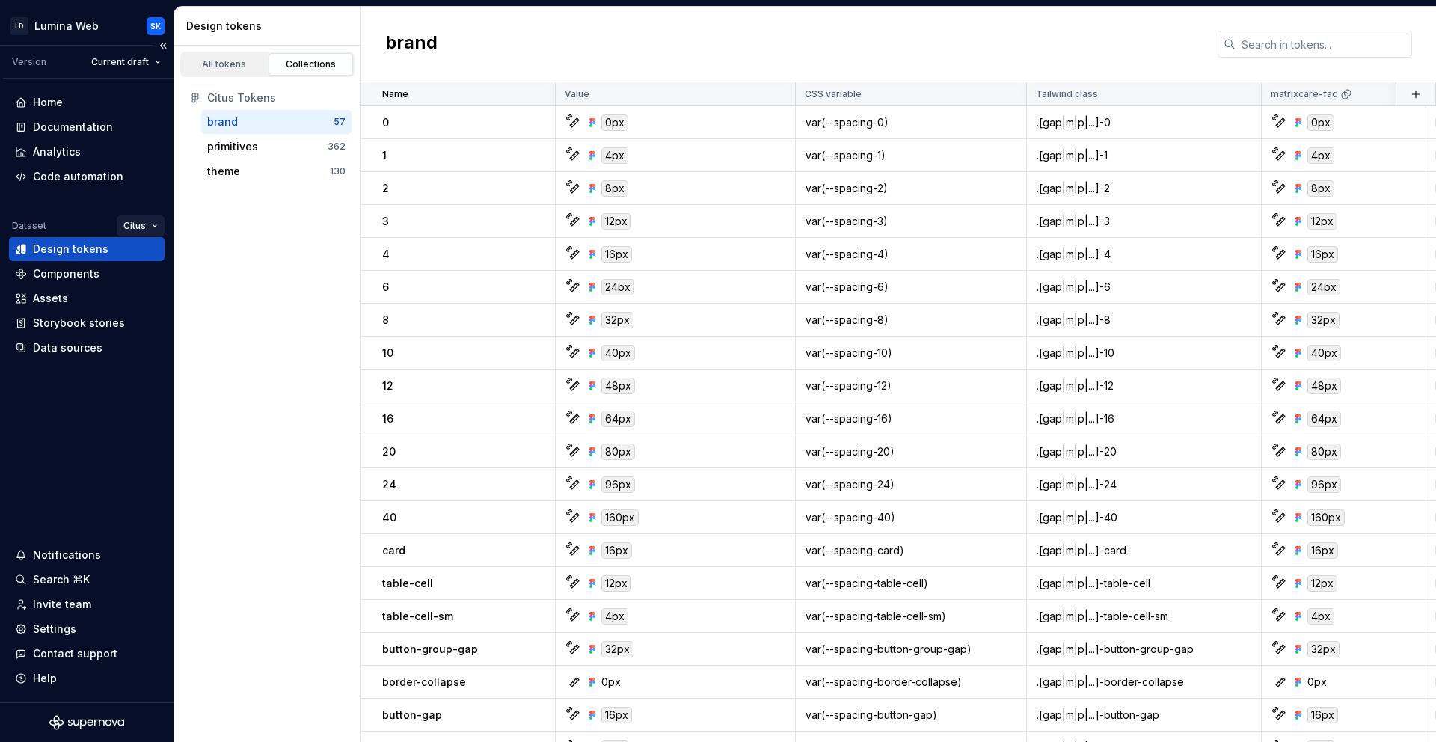
click at [139, 224] on html "LD Lumina Web SK Version Current draft Home Documentation Analytics Code automa…" at bounding box center [718, 371] width 1436 height 742
click at [185, 354] on div "Manage datasets" at bounding box center [193, 357] width 97 height 15
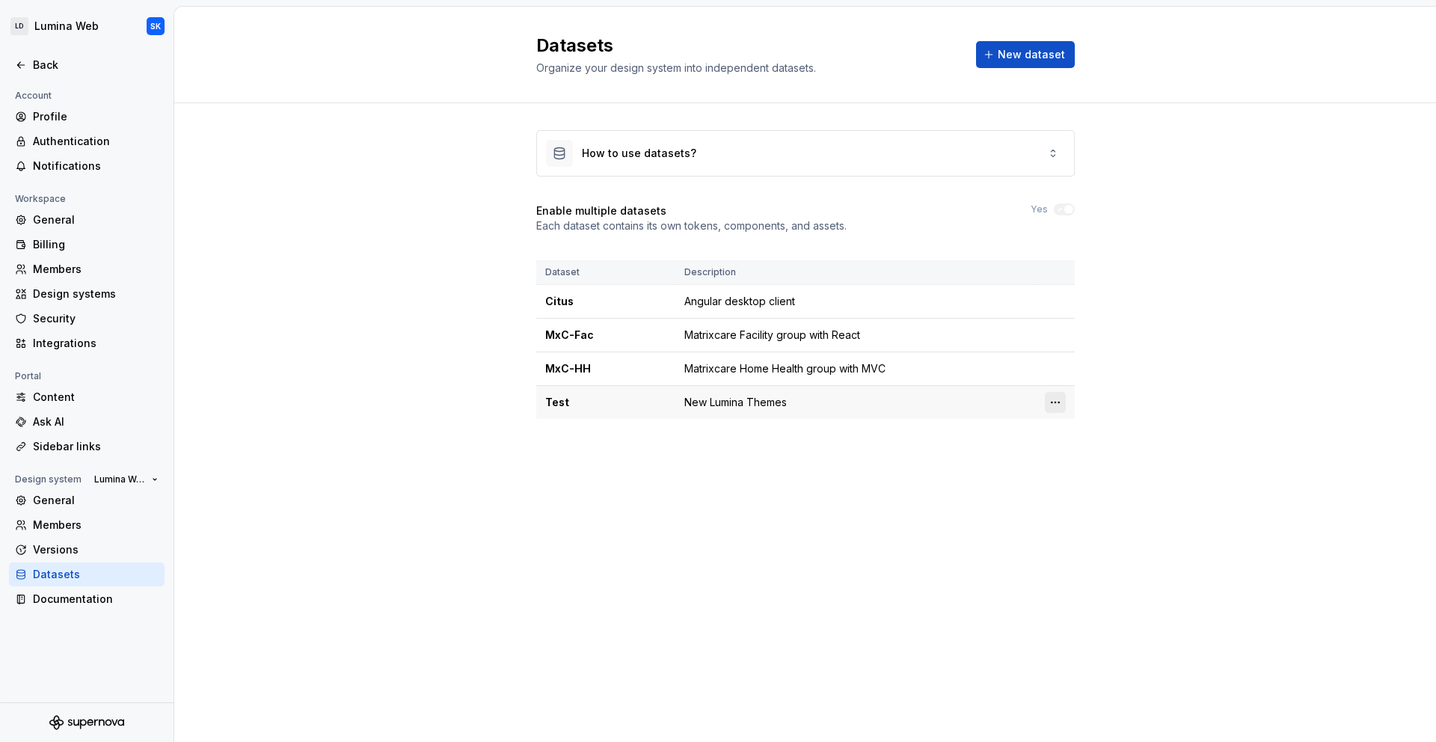
click at [1054, 401] on html "LD Lumina Web SK Back Account Profile Authentication Notifications Workspace Ge…" at bounding box center [718, 371] width 1436 height 742
click at [1113, 460] on div "Delete dataset" at bounding box center [1120, 462] width 97 height 15
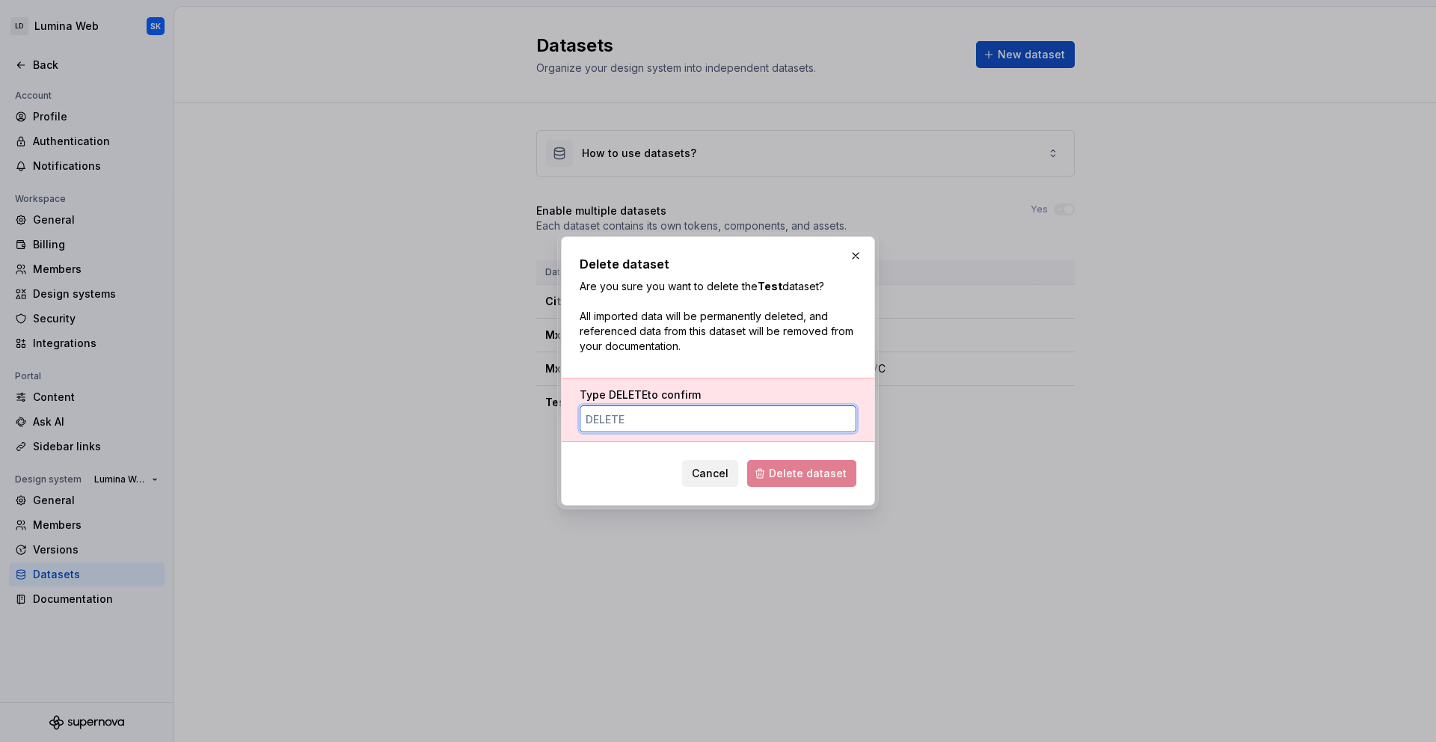
click at [717, 416] on input "Type DELETE to confirm" at bounding box center [717, 418] width 277 height 27
type input "DELETE"
click at [820, 471] on span "Delete dataset" at bounding box center [808, 473] width 78 height 15
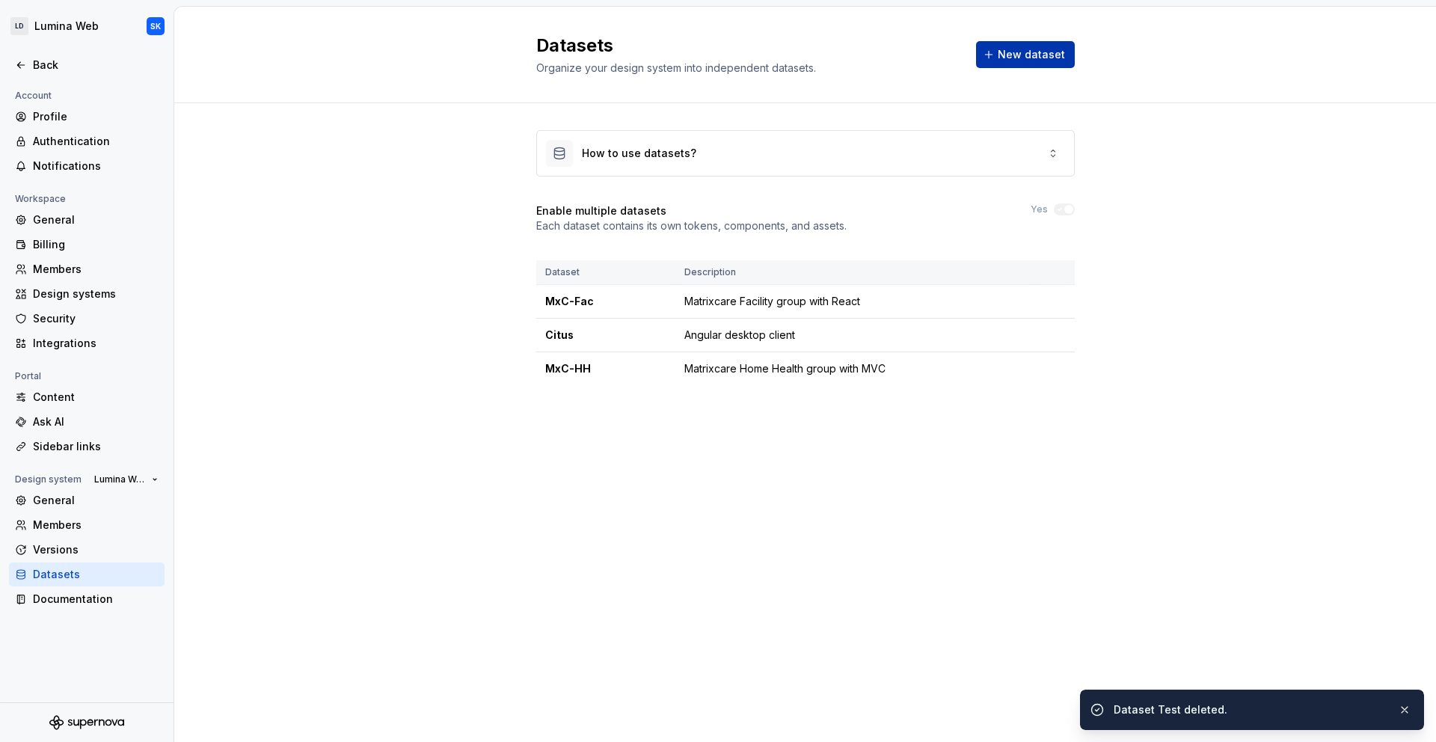
click at [1022, 61] on button "New dataset" at bounding box center [1025, 54] width 99 height 27
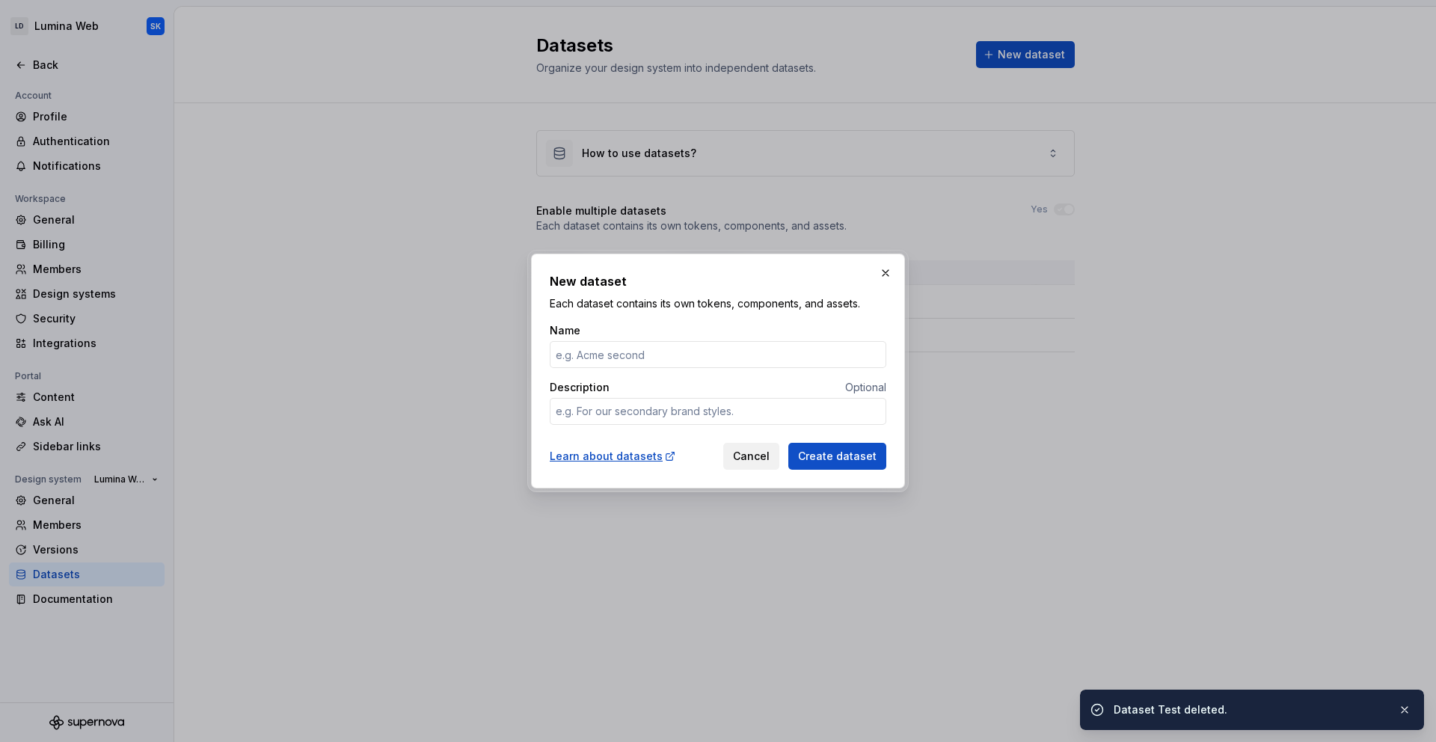
type textarea "*"
type input "T"
type textarea "*"
type input "Ts"
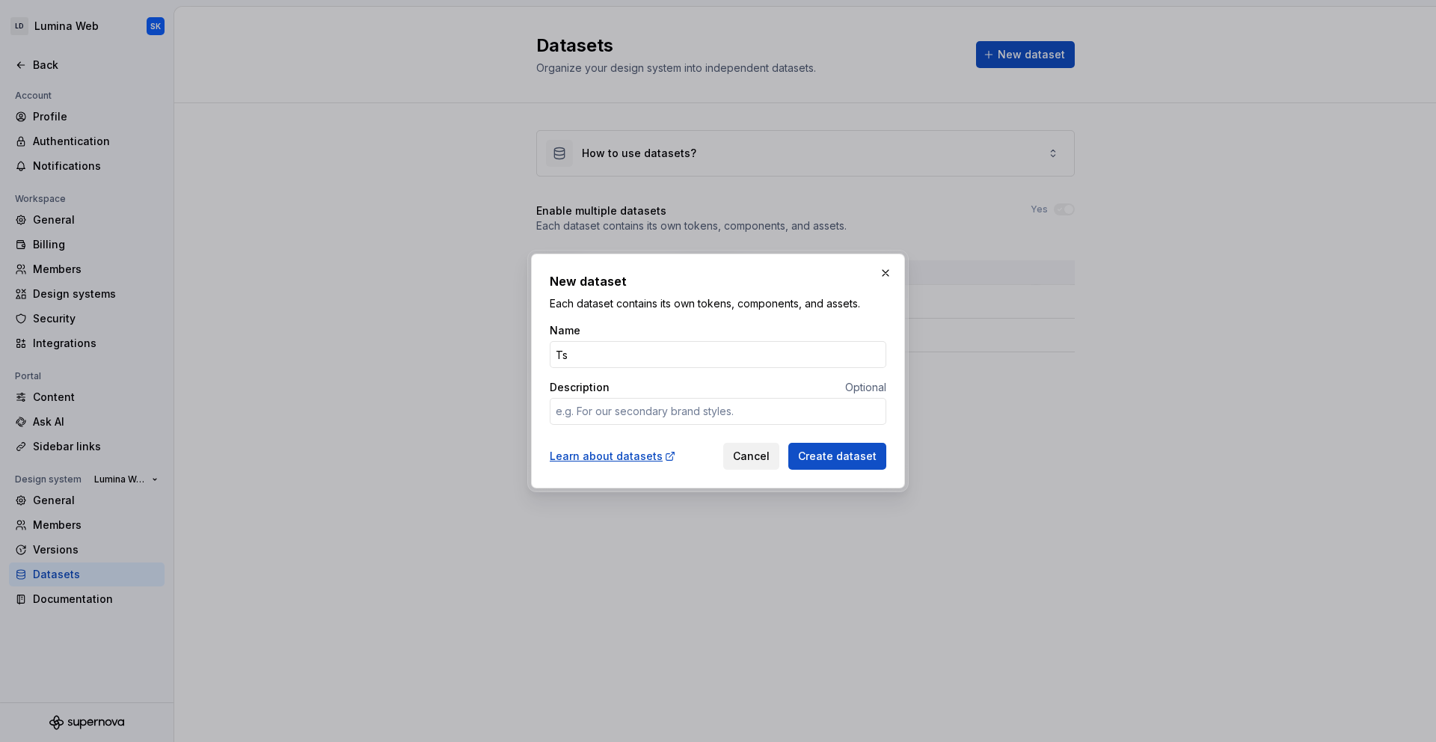
type textarea "*"
type input "Te"
type textarea "*"
type input "Test"
type textarea "*"
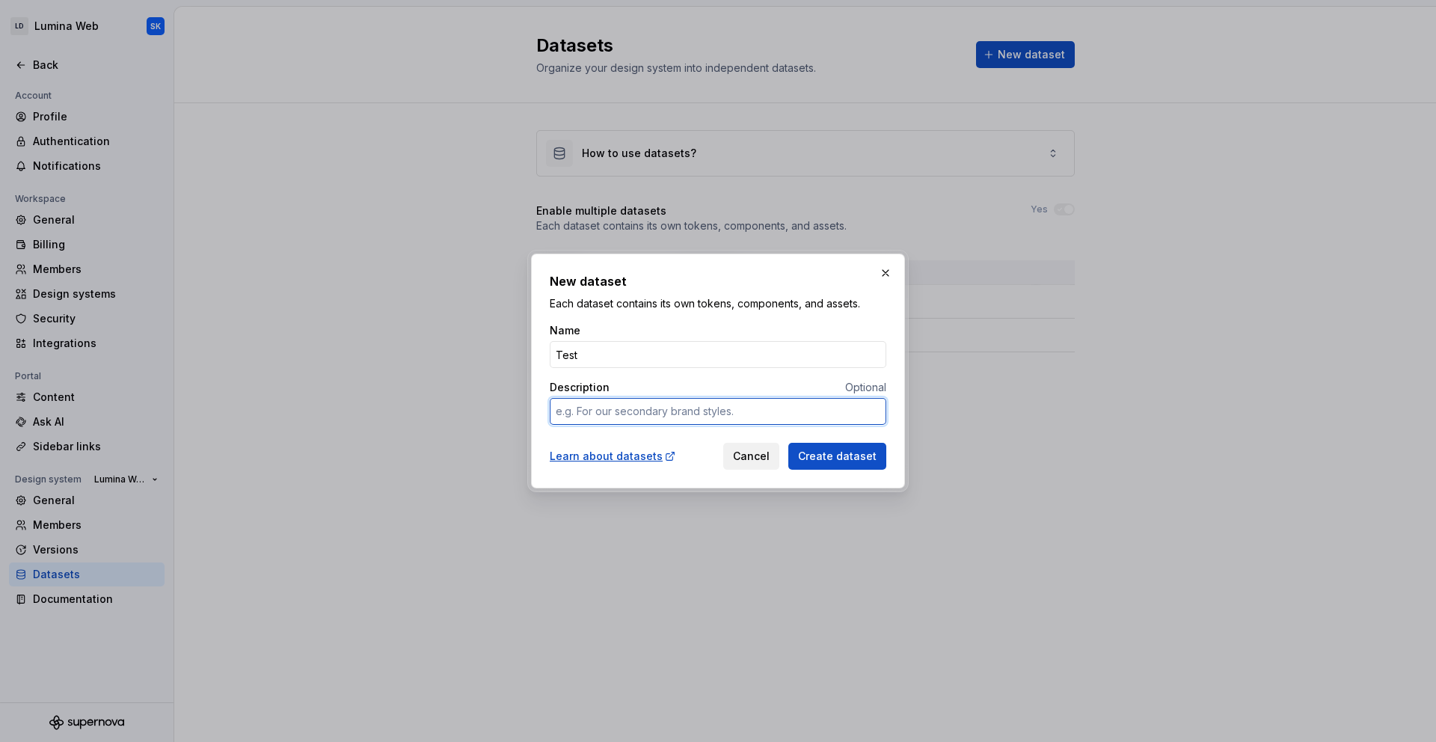
type textarea "N"
type textarea "*"
type textarea "Ne"
type textarea "*"
type textarea "New"
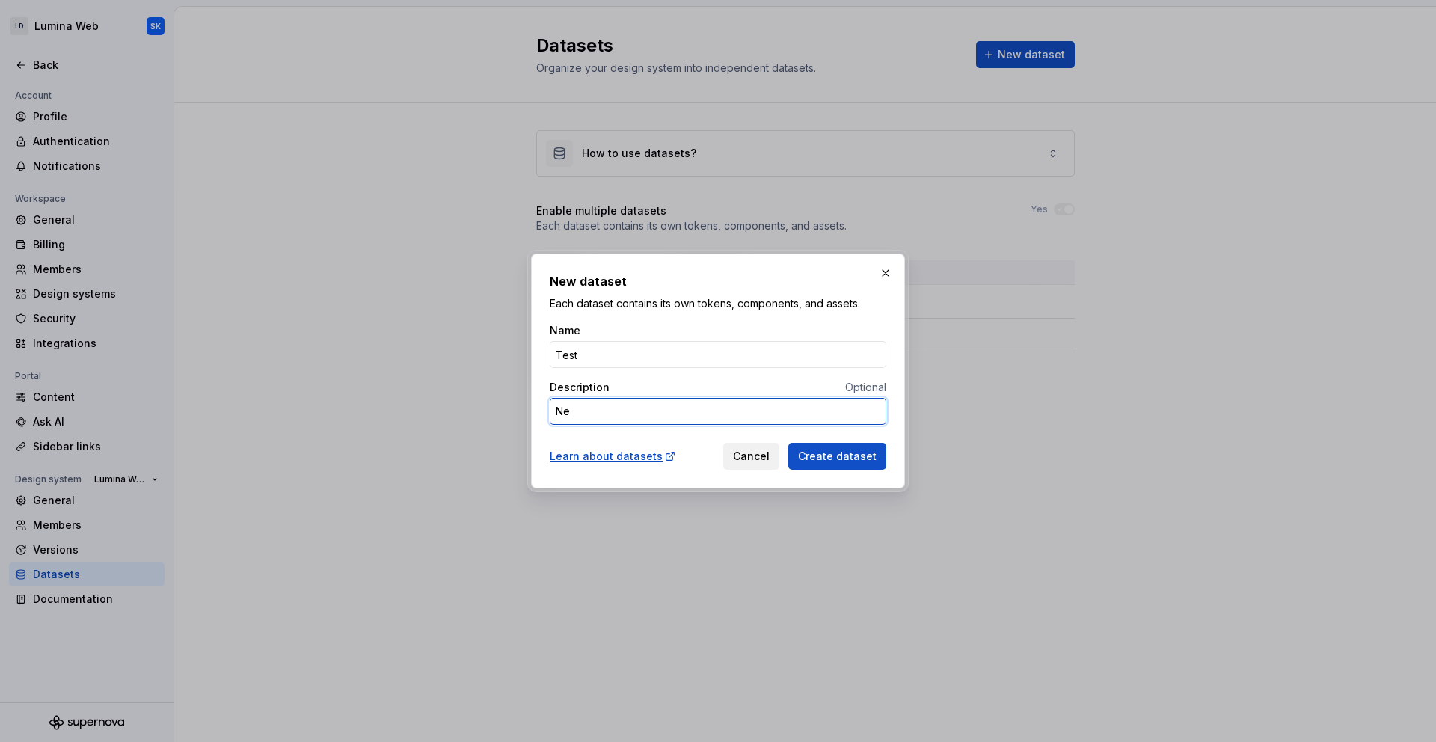
type textarea "*"
type textarea "New"
type textarea "*"
type textarea "New L"
type textarea "*"
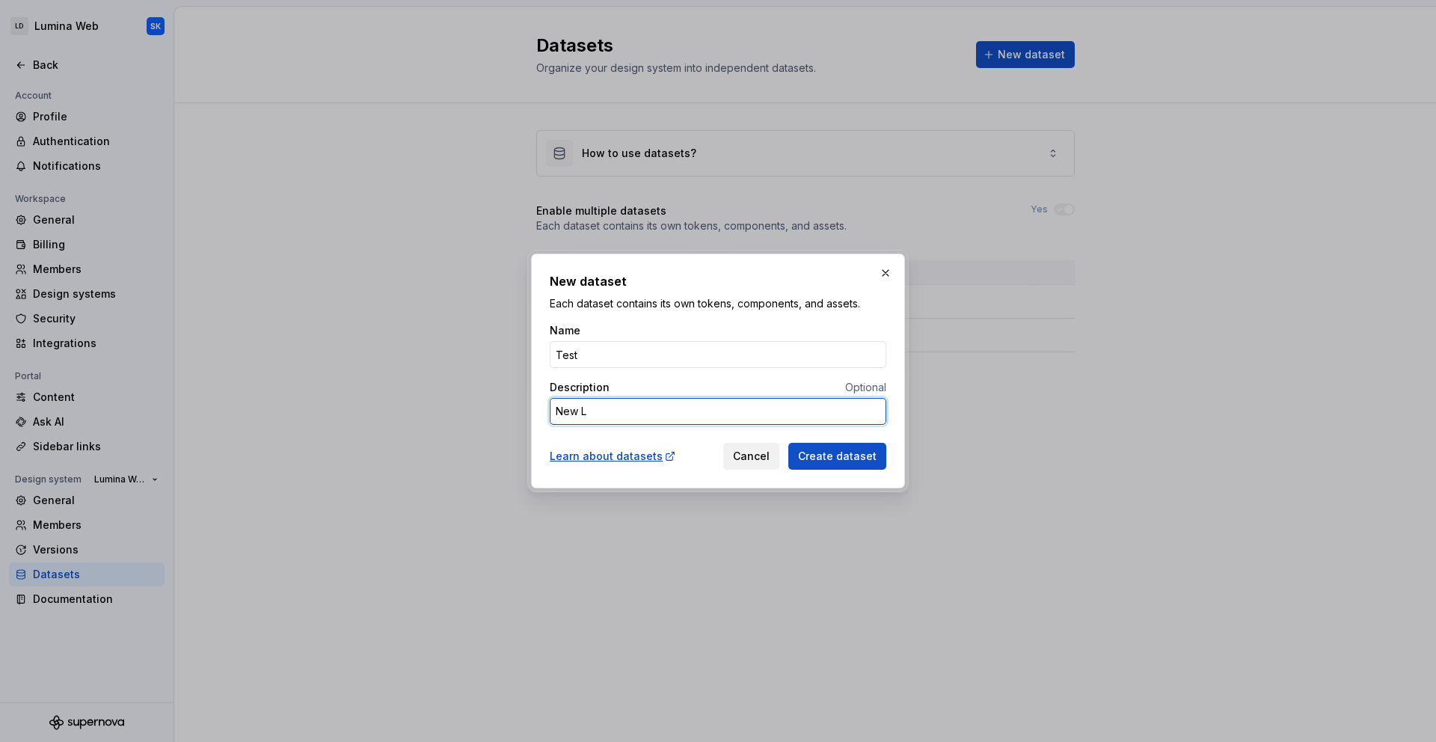
type textarea "New Lu"
type textarea "*"
type textarea "New Lum"
type textarea "*"
type textarea "New Lumi"
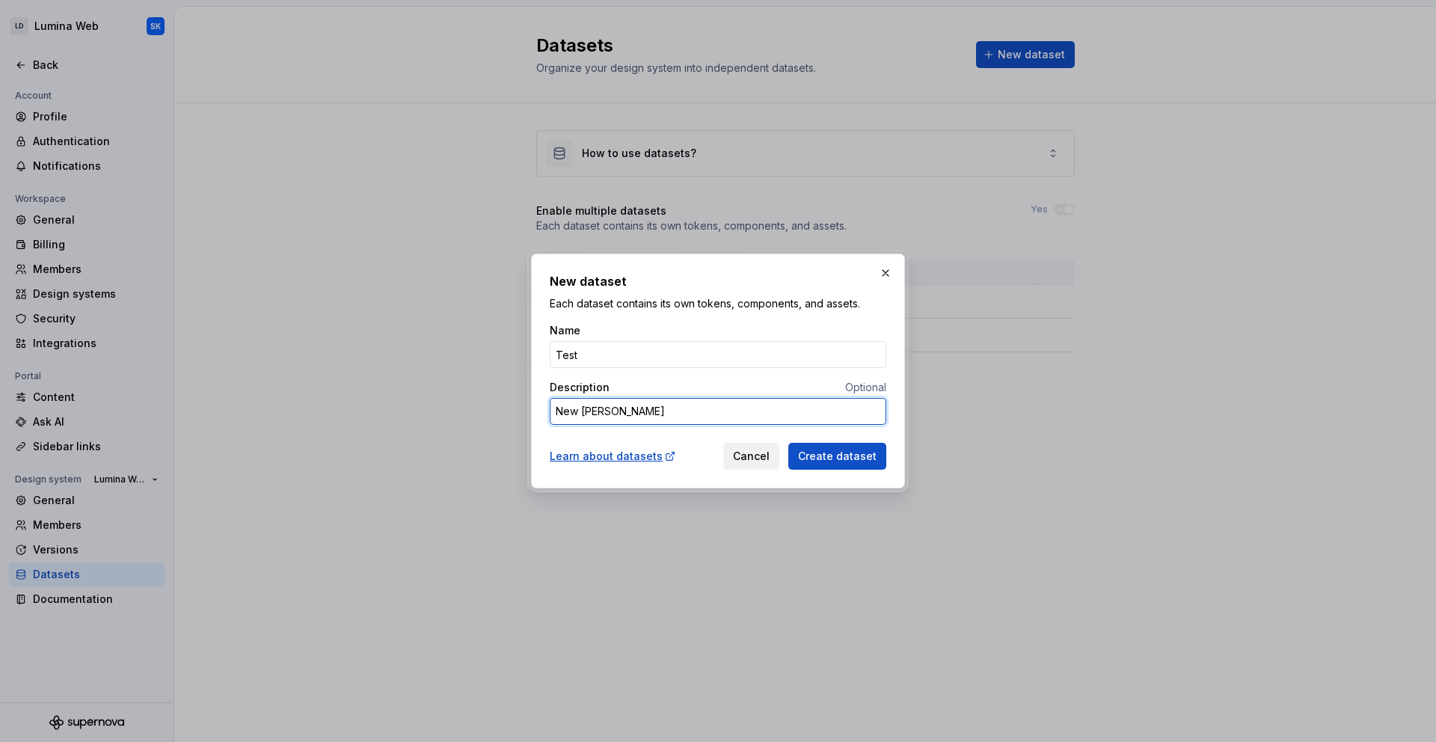
type textarea "*"
type textarea "New Lumin"
type textarea "*"
type textarea "New Lumina"
type textarea "*"
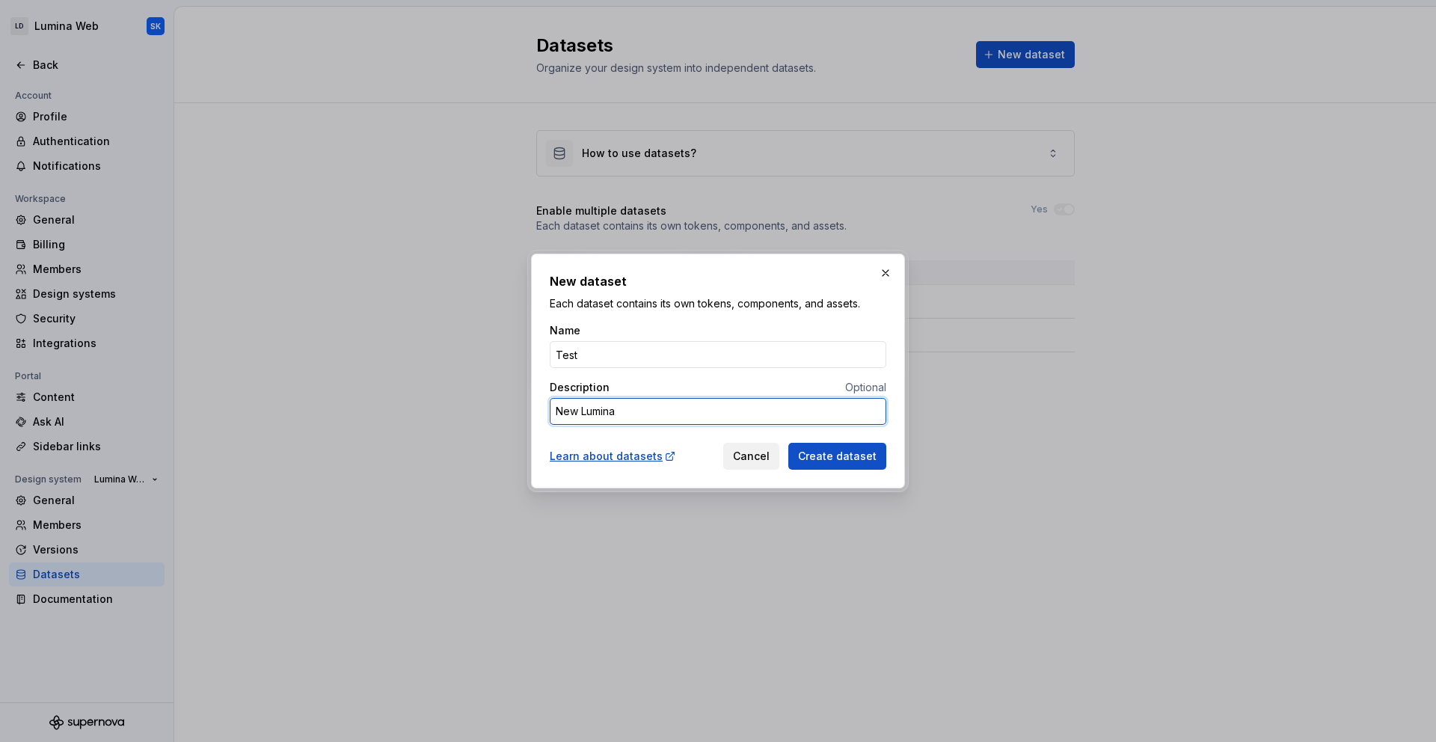
type textarea "New Lumina"
type textarea "*"
type textarea "New Lumina t"
type textarea "*"
type textarea "New Lumina to"
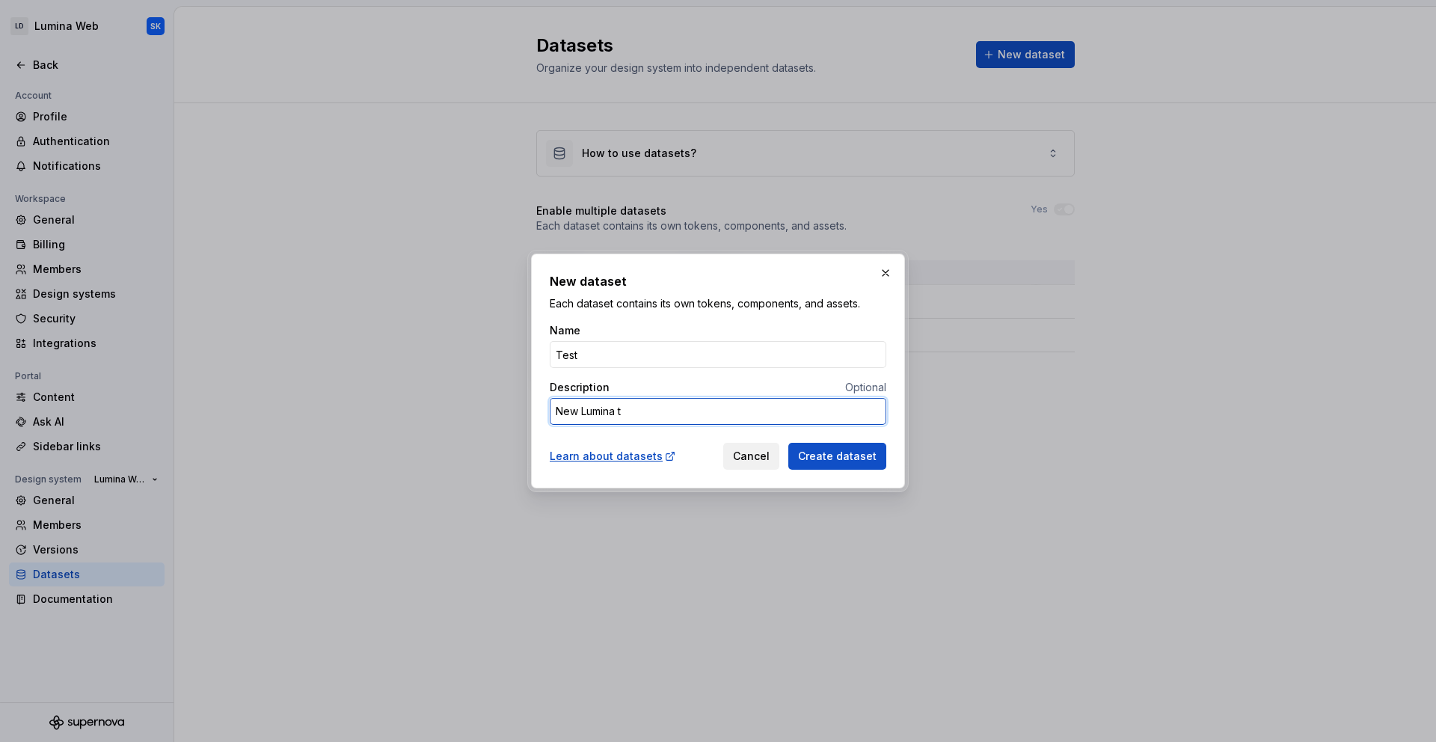
type textarea "*"
type textarea "New Lumina tok"
type textarea "*"
type textarea "New Lumina toke"
type textarea "*"
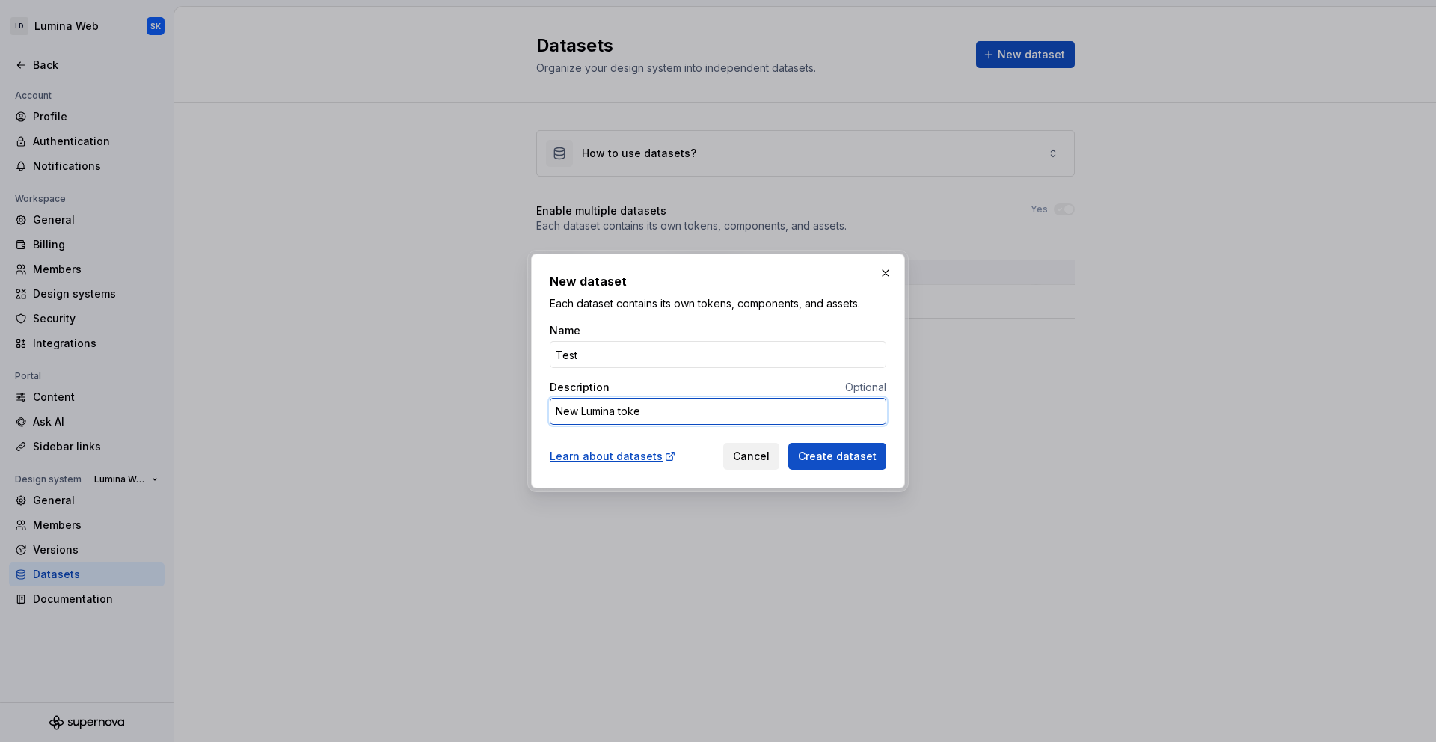
type textarea "New Lumina token"
type textarea "*"
type textarea "New Lumina tokens"
type textarea "*"
type textarea "New Lumina t"
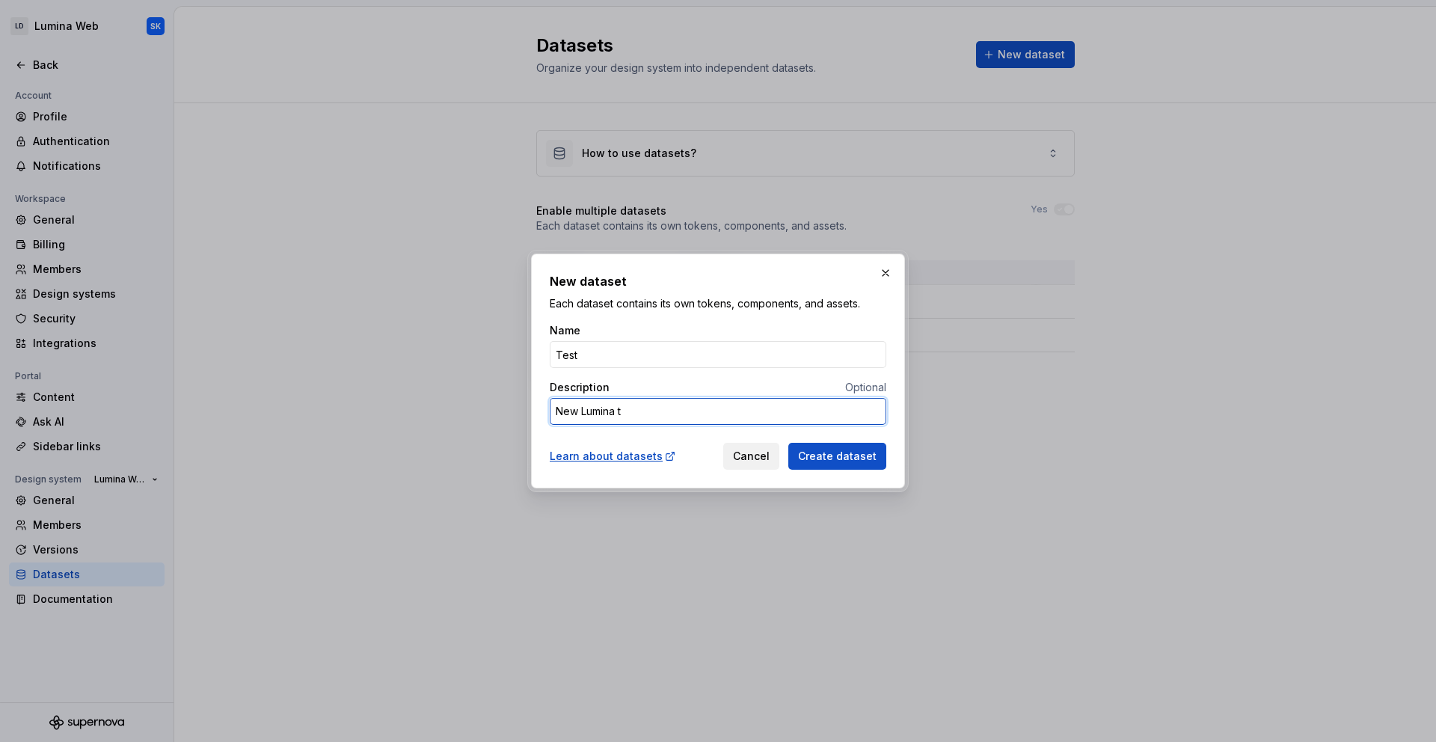
type textarea "*"
type textarea "New Lumina th"
type textarea "*"
type textarea "New Lumina the"
type textarea "*"
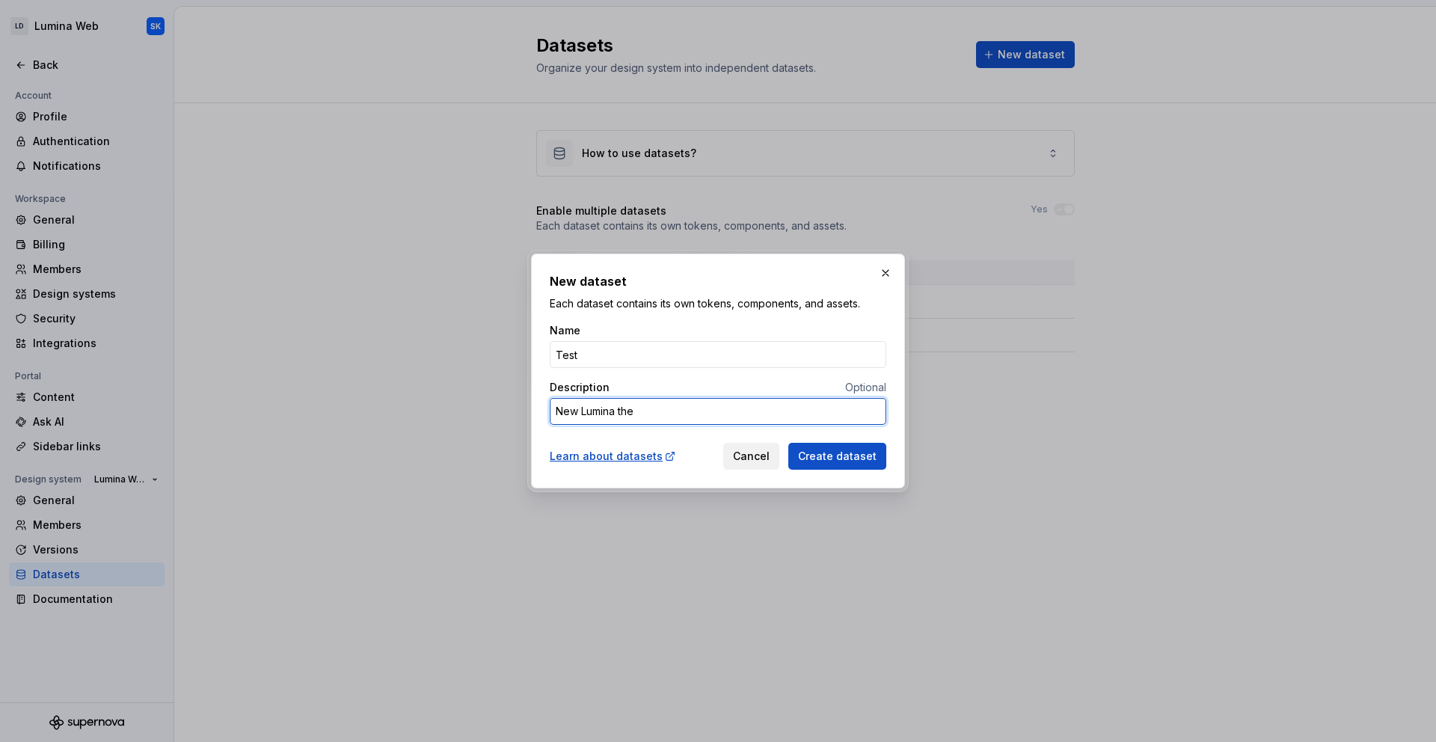
type textarea "New Lumina them"
type textarea "*"
type textarea "New Lumina theme"
type textarea "*"
type textarea "New Lumina themes"
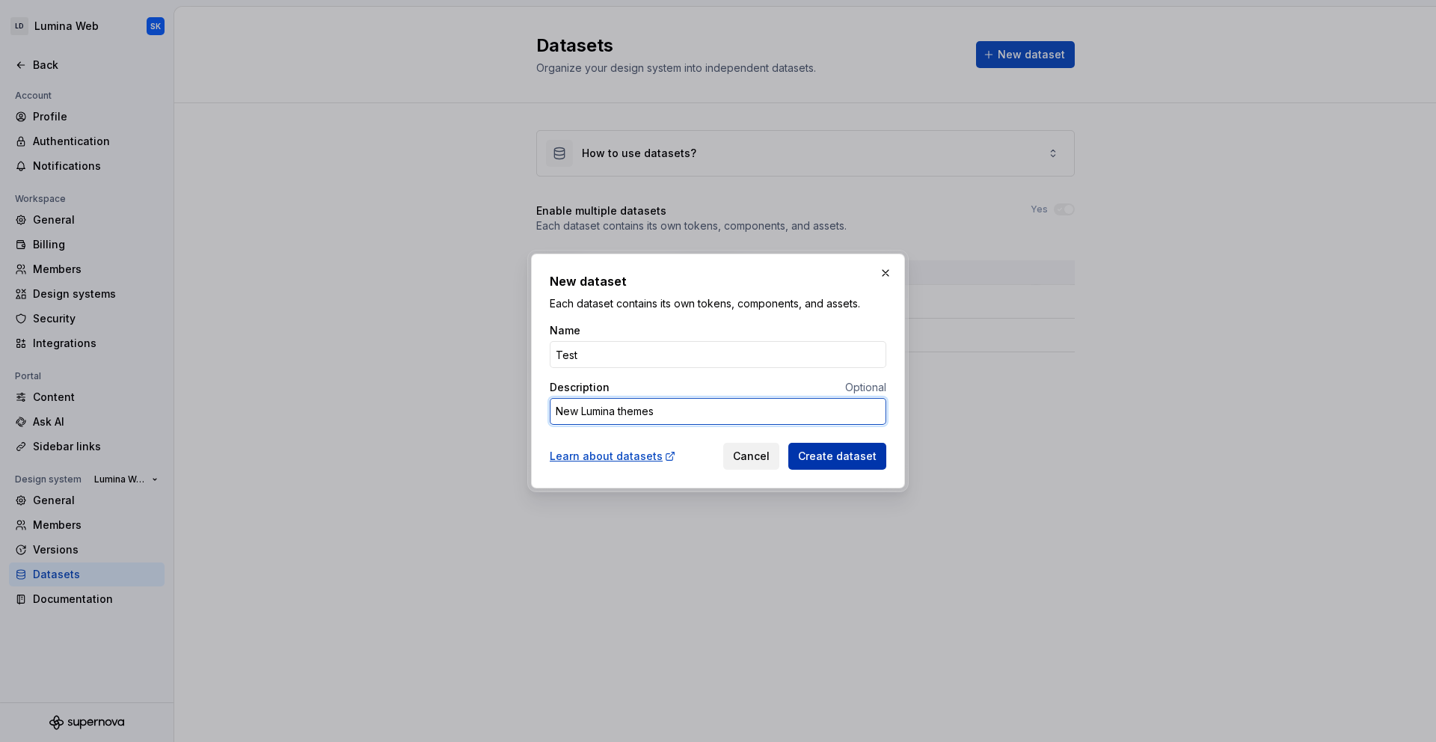
type textarea "*"
type textarea "New Lumina themes"
click at [867, 459] on span "Create dataset" at bounding box center [837, 456] width 79 height 15
type textarea "*"
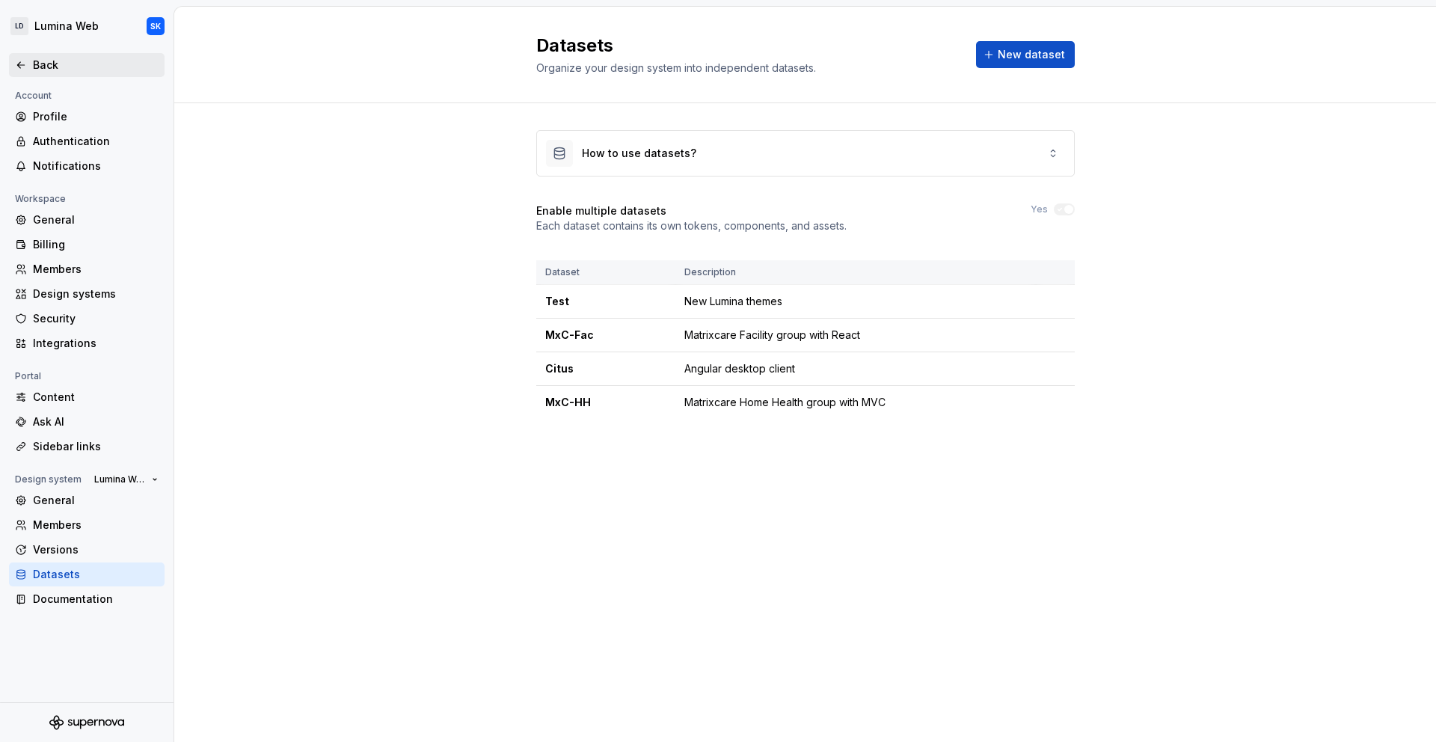
click at [46, 69] on div "Back" at bounding box center [96, 65] width 126 height 15
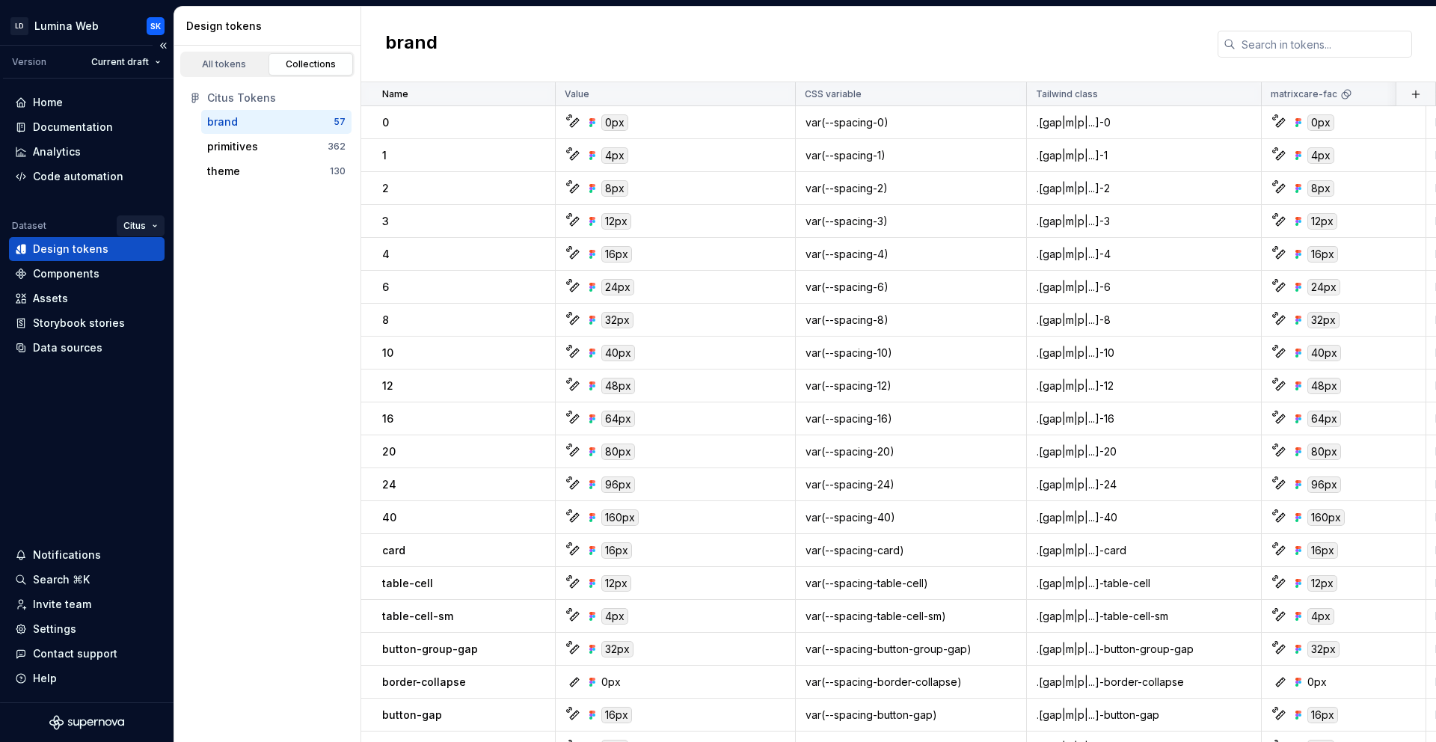
click at [138, 219] on html "LD Lumina Web SK Version Current draft Home Documentation Analytics Code automa…" at bounding box center [718, 371] width 1436 height 742
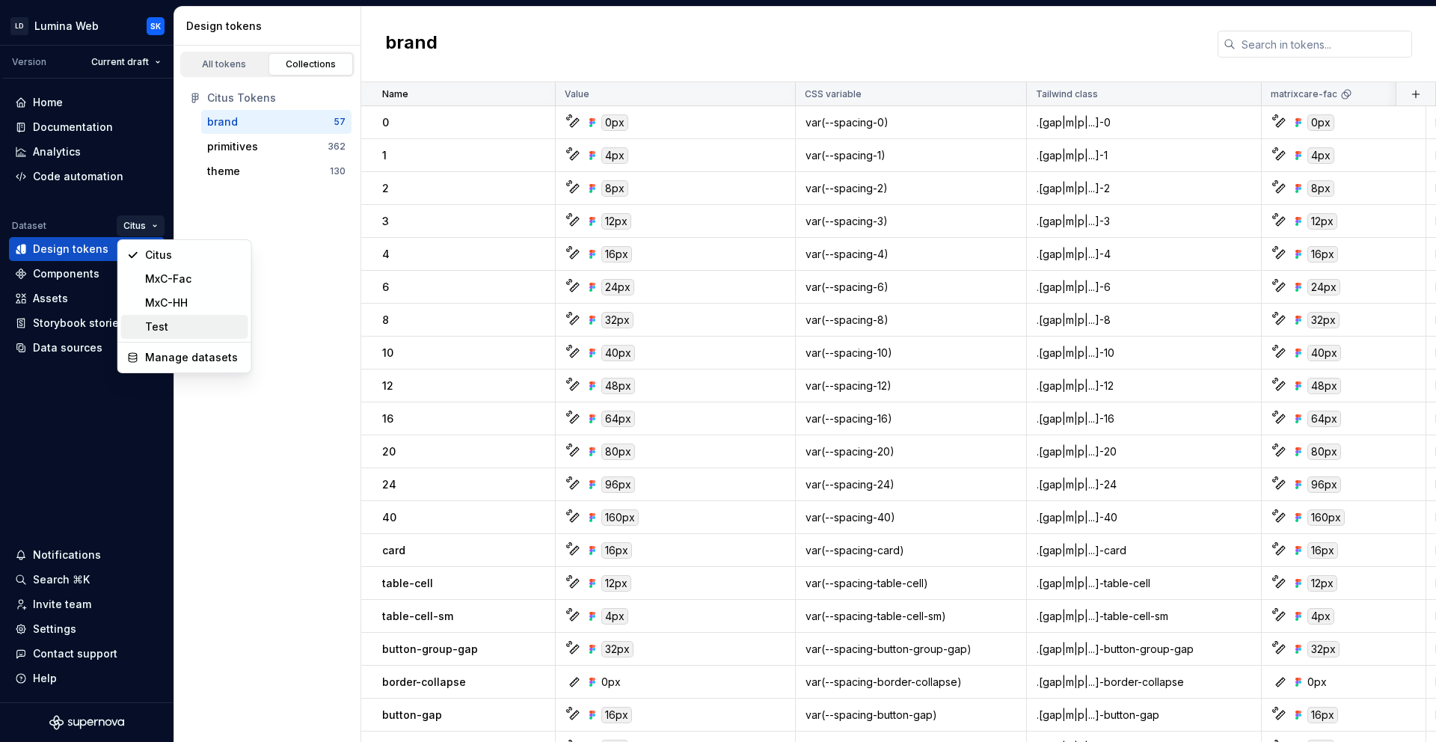
click at [161, 333] on div "Test" at bounding box center [193, 326] width 97 height 15
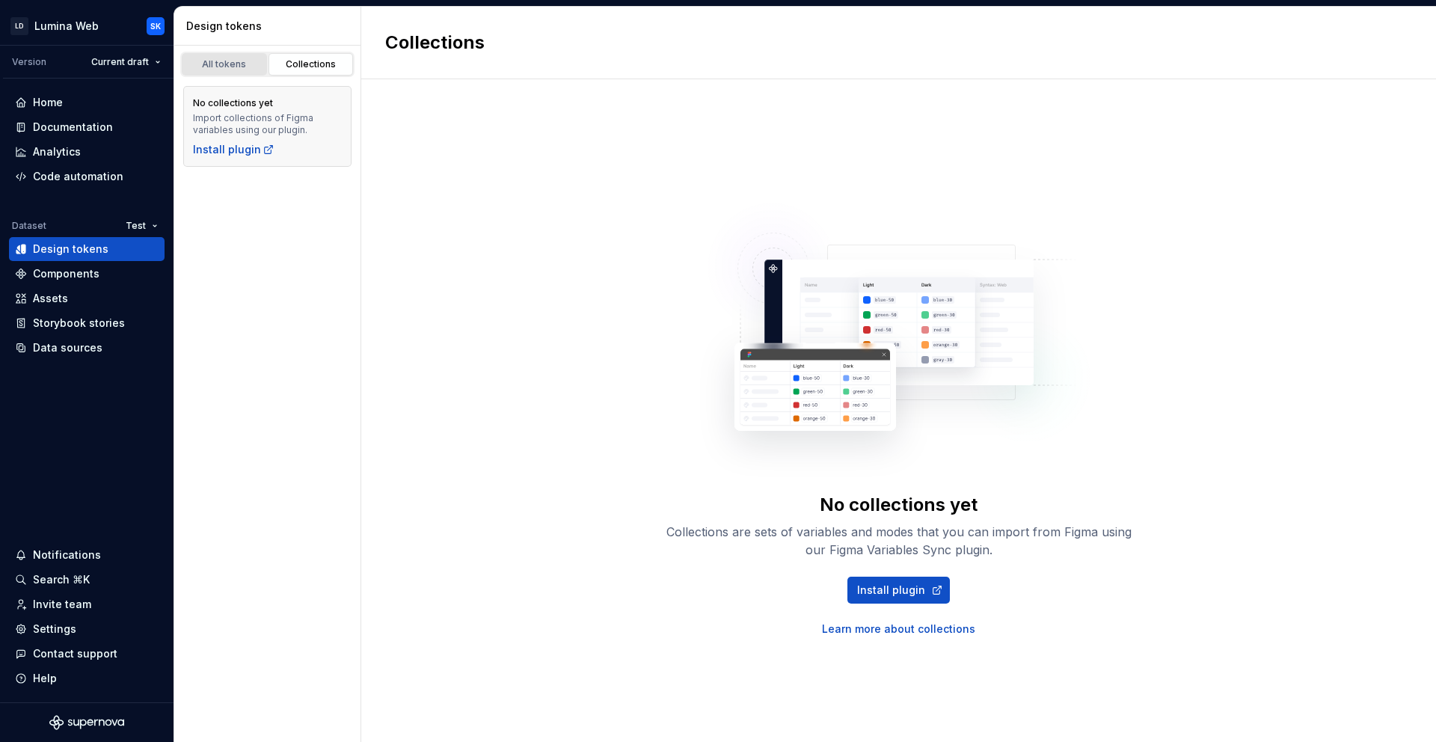
click at [239, 60] on div "All tokens" at bounding box center [224, 64] width 75 height 12
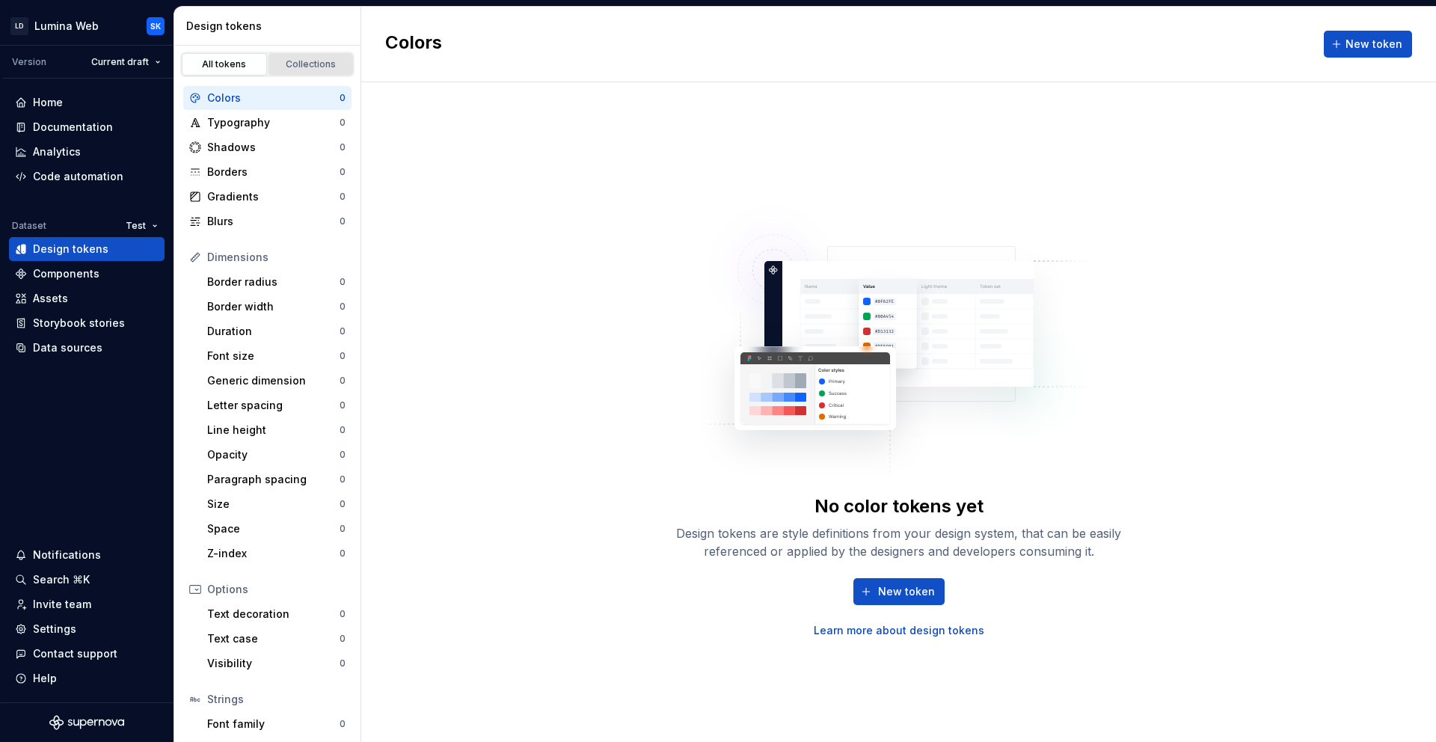
click at [293, 61] on div "Collections" at bounding box center [311, 64] width 75 height 12
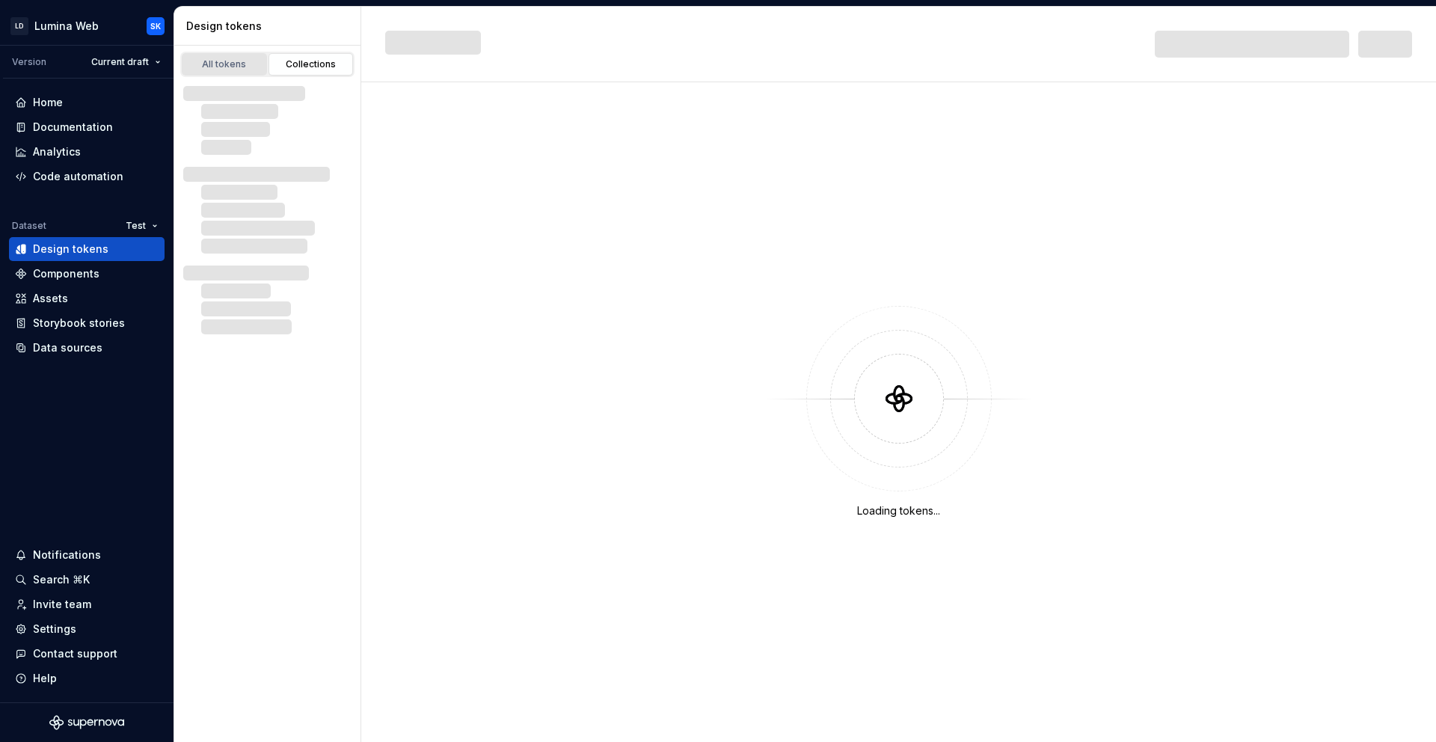
click at [218, 64] on div "All tokens" at bounding box center [224, 64] width 75 height 12
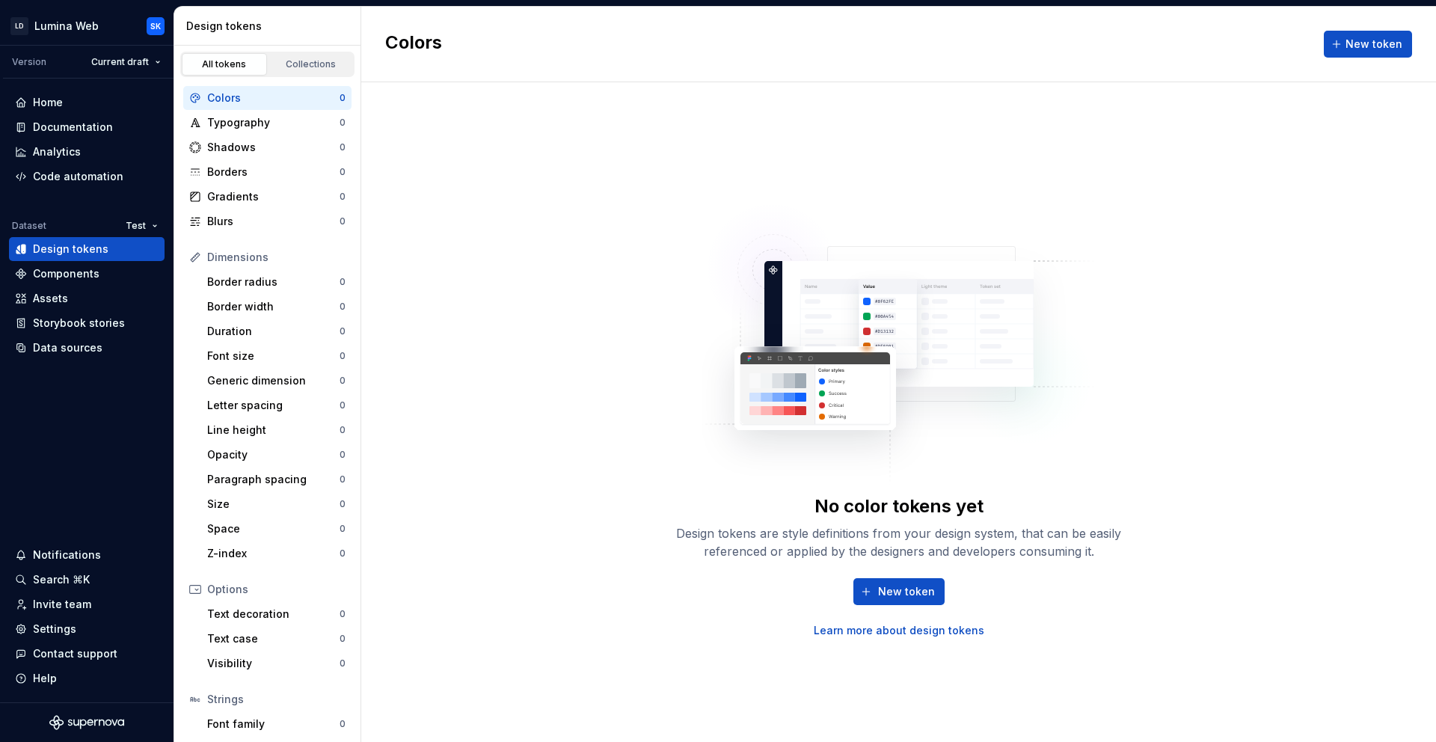
drag, startPoint x: 550, startPoint y: 99, endPoint x: 564, endPoint y: 102, distance: 14.7
click at [550, 99] on div "No color tokens yet Design tokens are style definitions from your design system…" at bounding box center [898, 412] width 1075 height 660
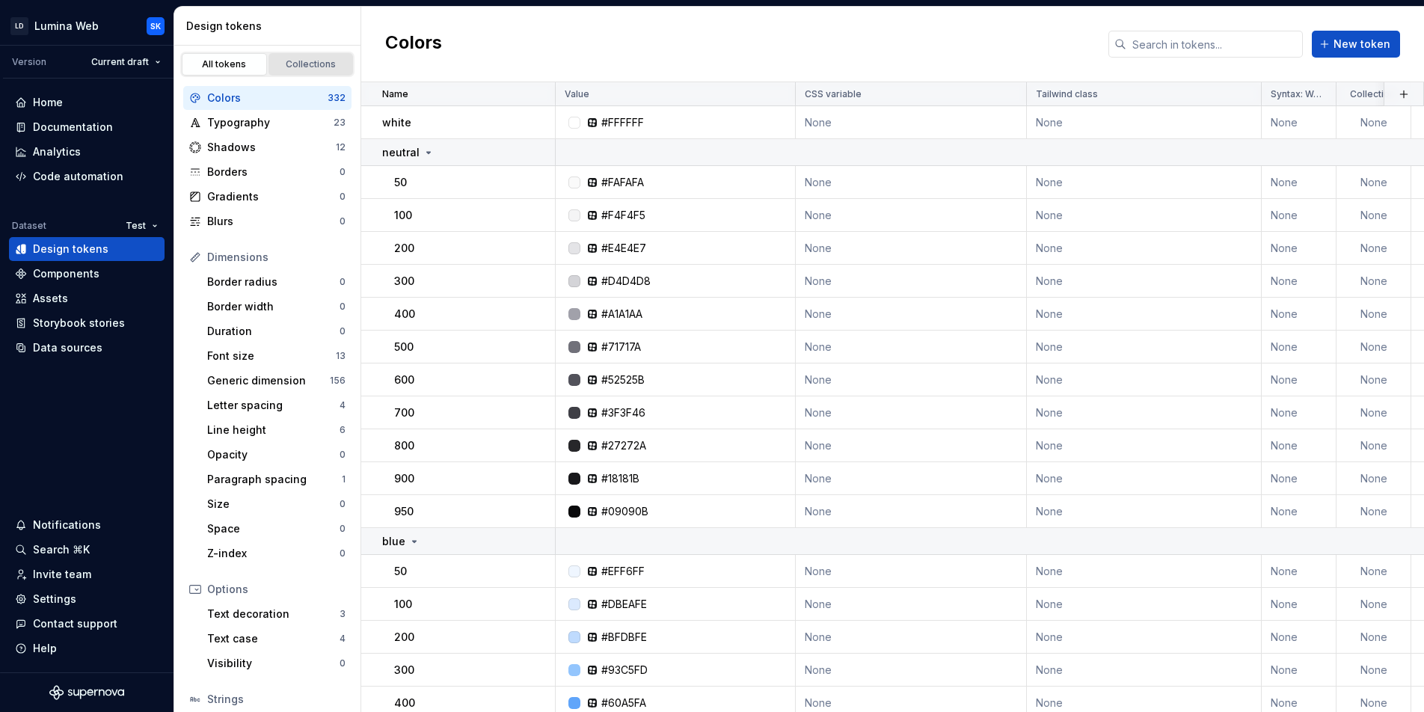
click at [315, 66] on div "Collections" at bounding box center [311, 64] width 75 height 12
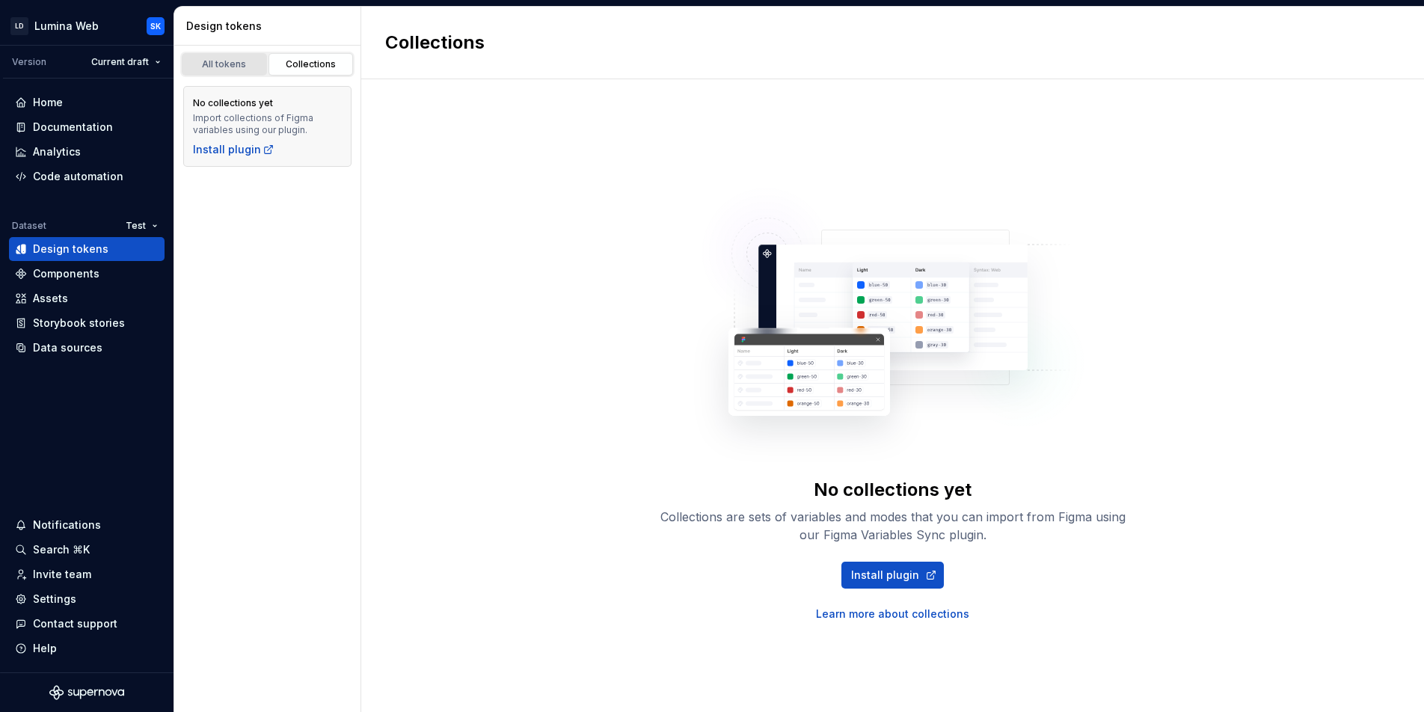
click at [229, 53] on link "All tokens" at bounding box center [224, 64] width 85 height 22
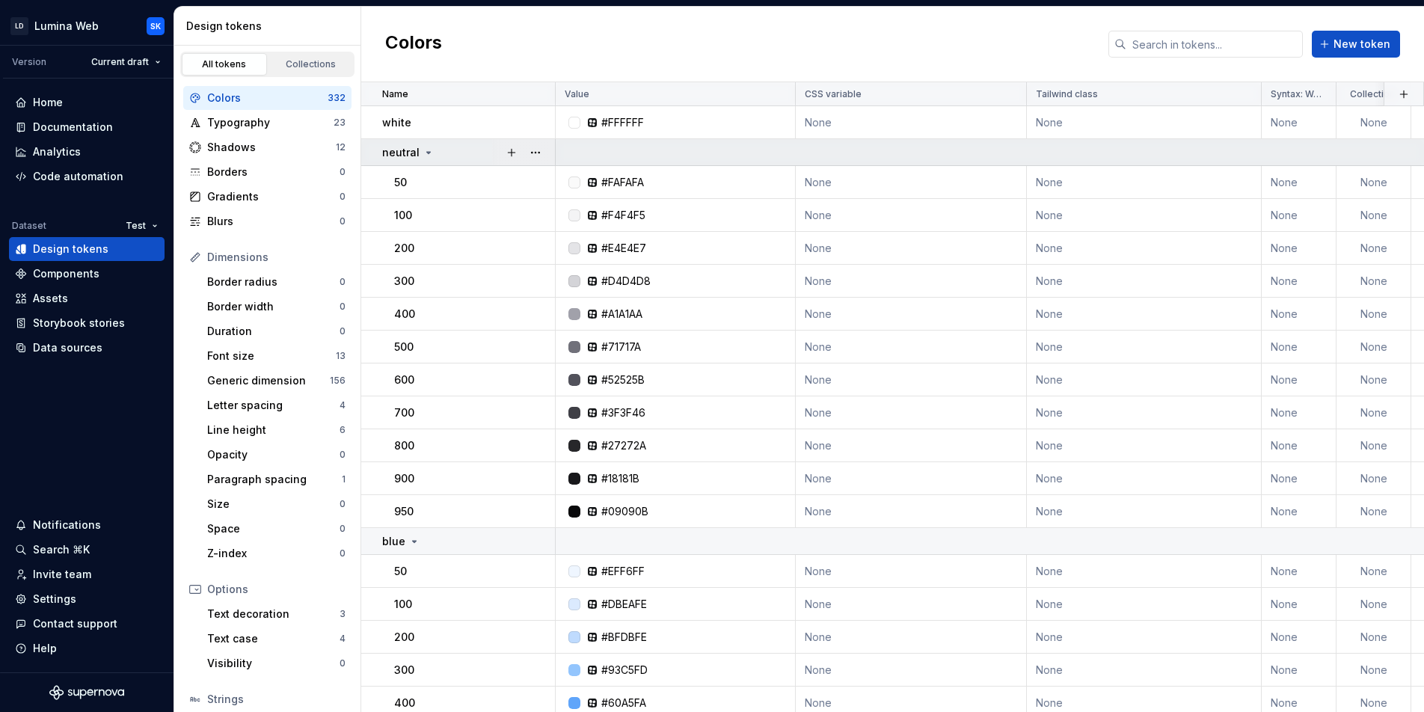
click at [422, 152] on icon at bounding box center [428, 153] width 12 height 12
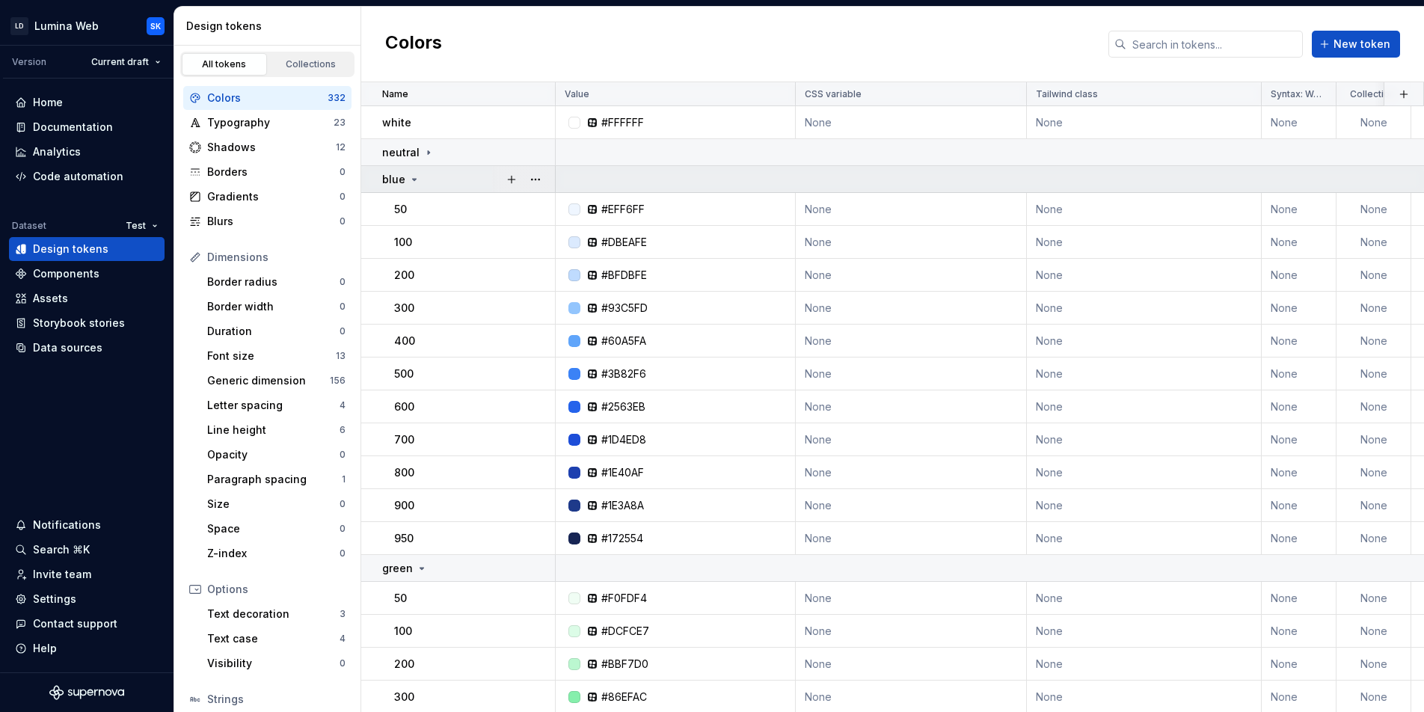
click at [423, 173] on div "blue" at bounding box center [468, 179] width 172 height 15
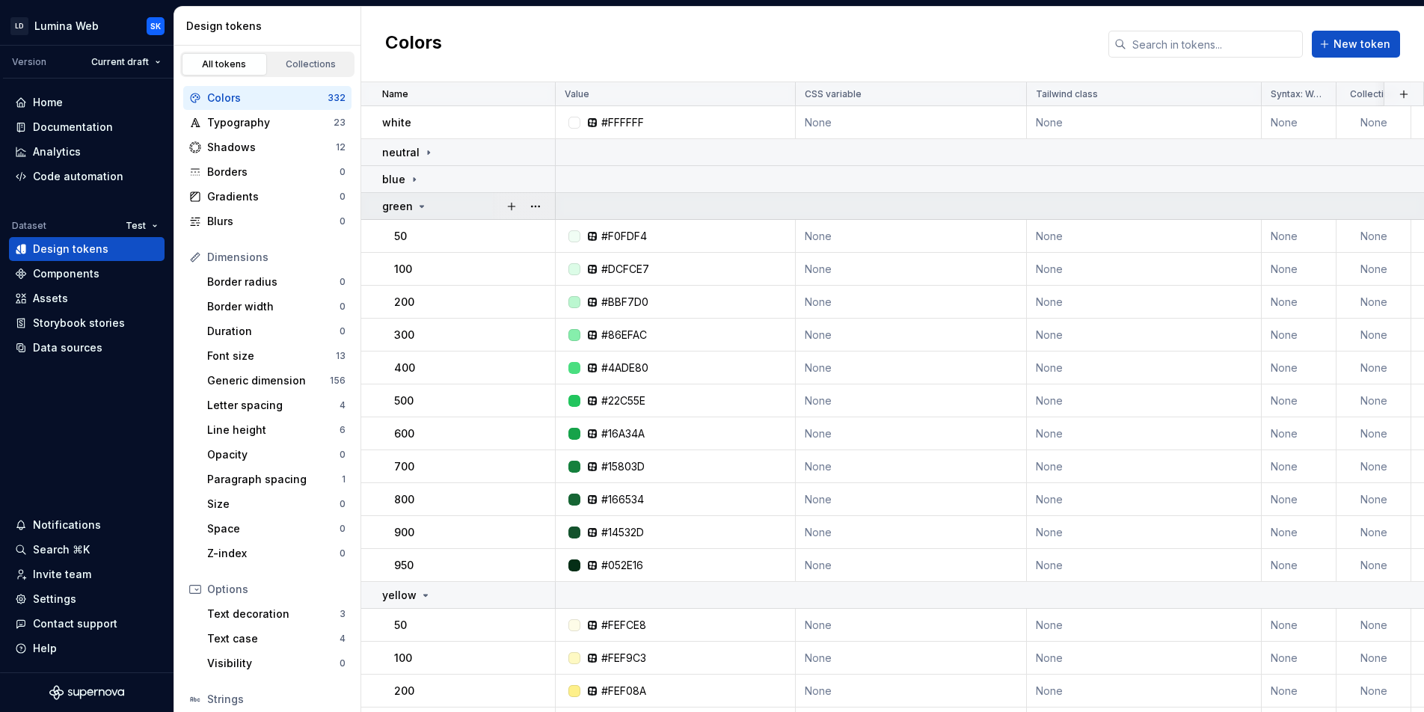
click at [424, 200] on icon at bounding box center [422, 206] width 12 height 12
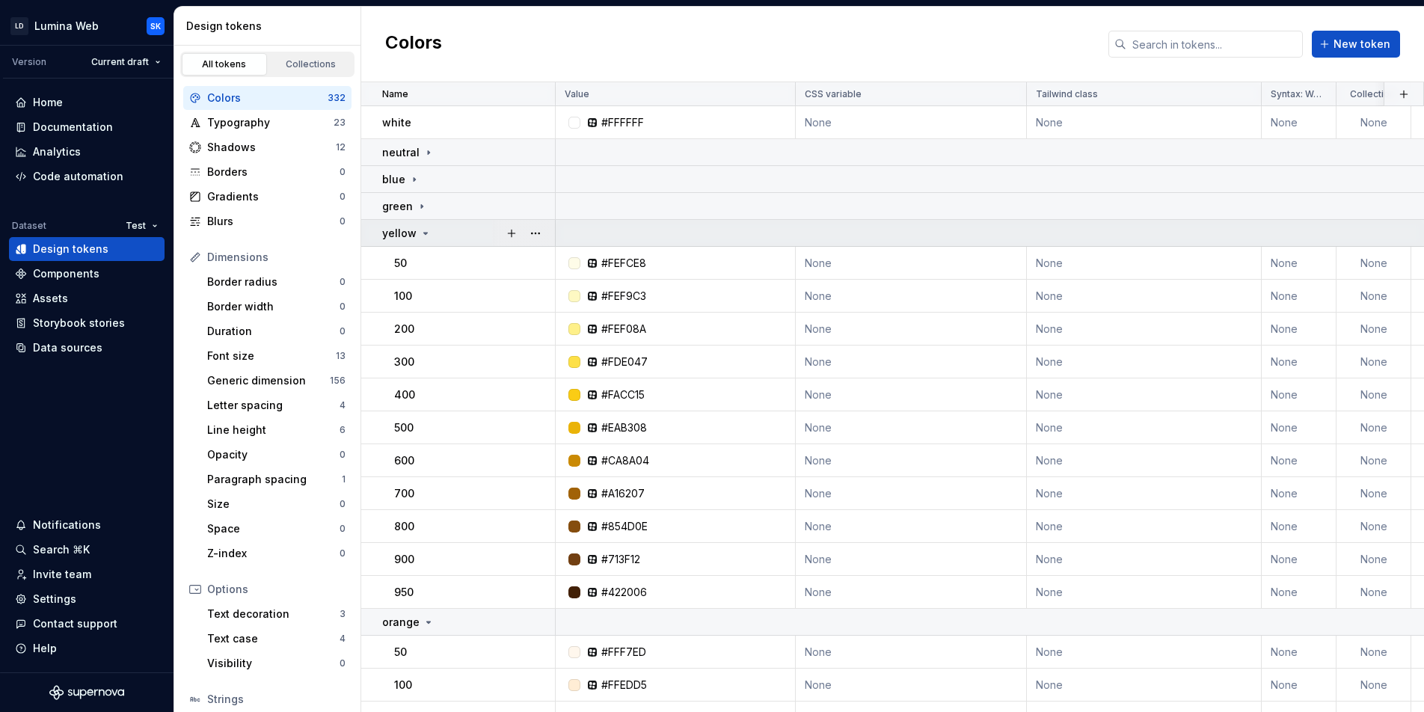
click at [436, 224] on td "yellow" at bounding box center [458, 233] width 194 height 27
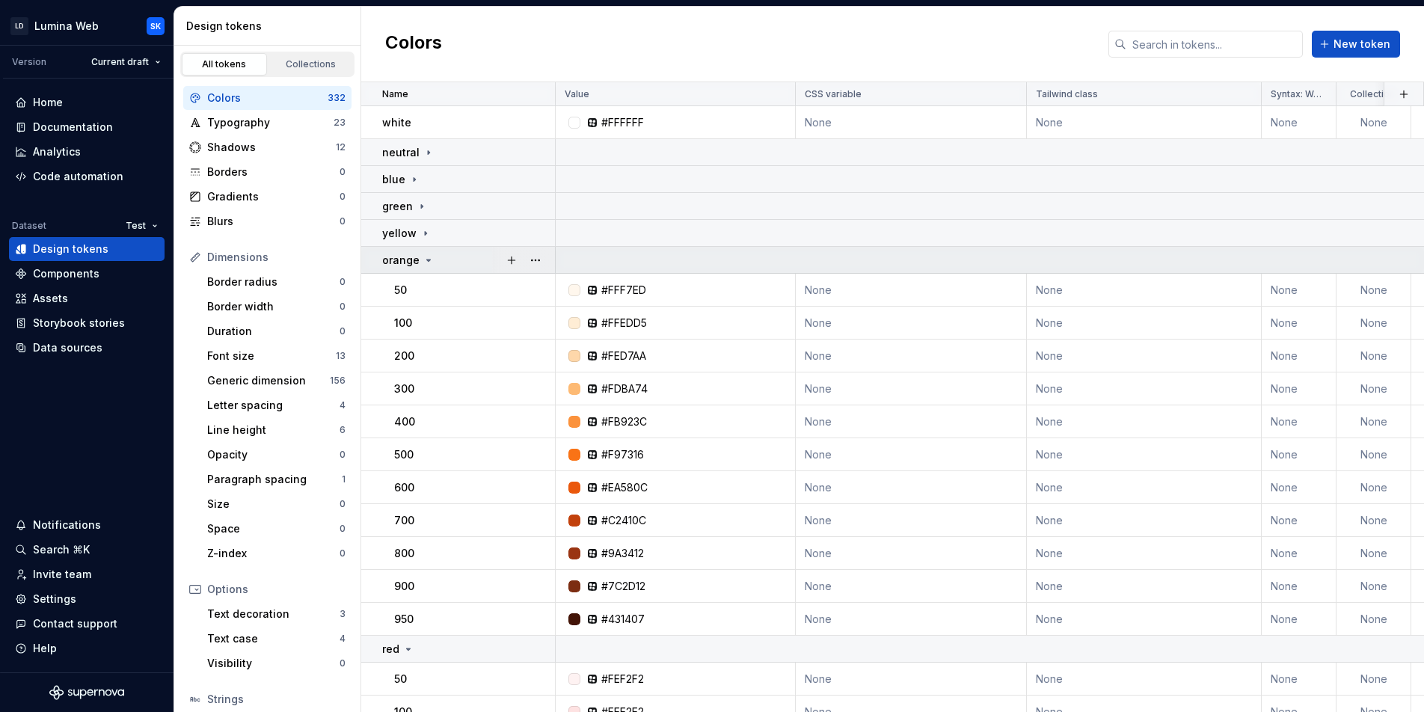
click at [454, 262] on div "orange" at bounding box center [468, 260] width 172 height 15
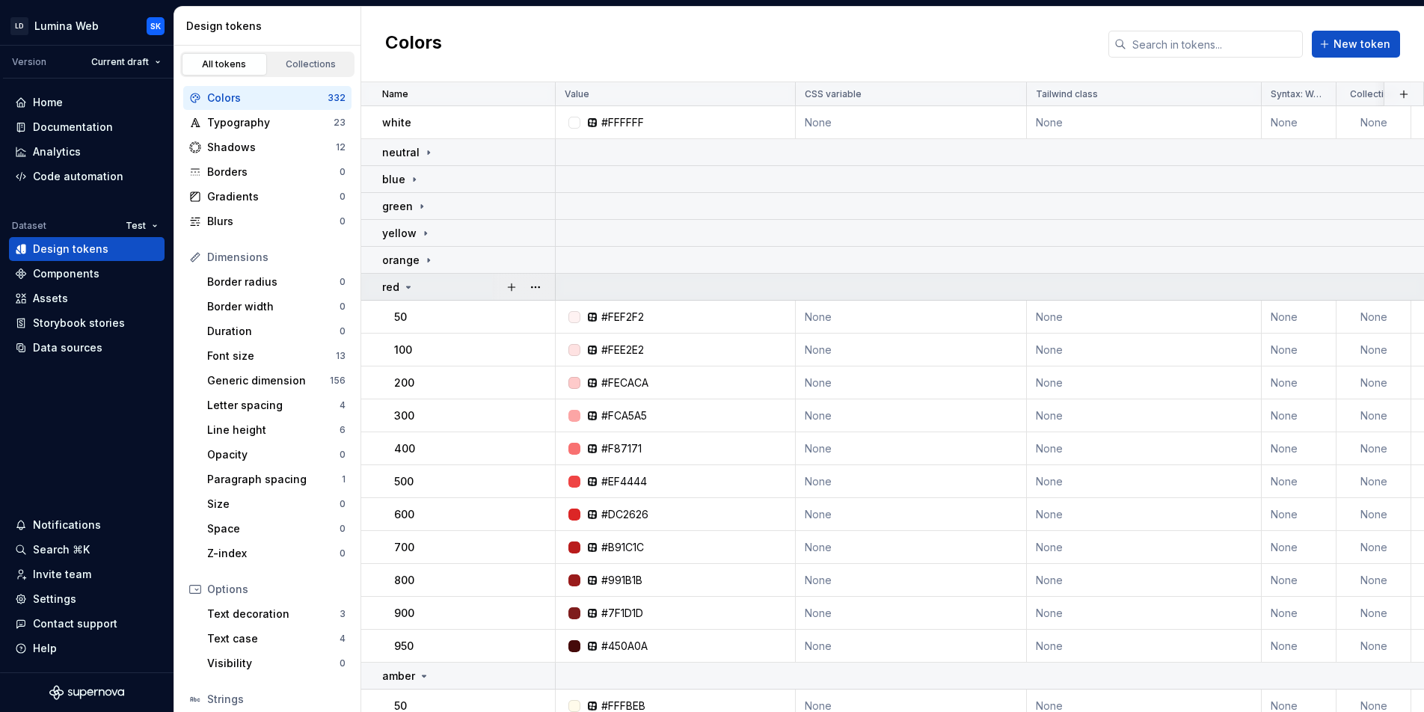
click at [458, 298] on td "red" at bounding box center [458, 287] width 194 height 27
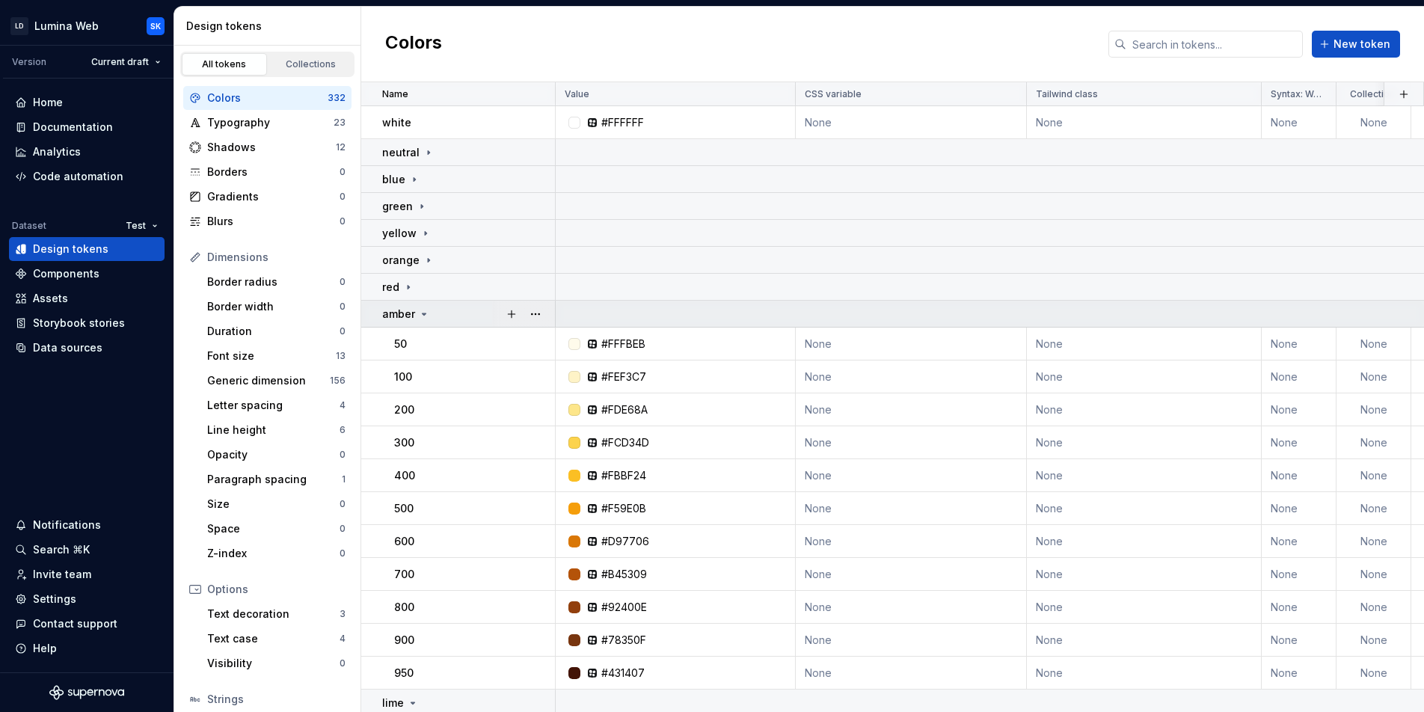
click at [449, 317] on div "amber" at bounding box center [468, 314] width 172 height 15
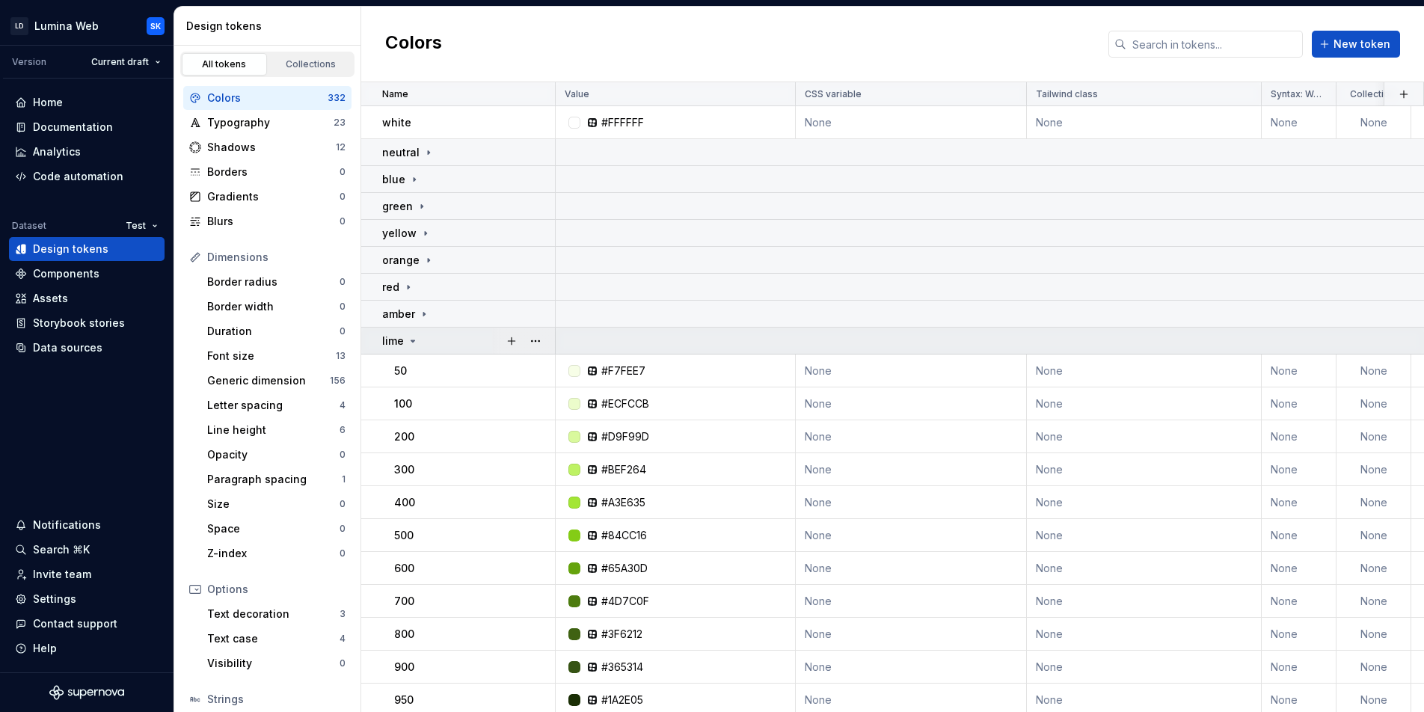
click at [464, 336] on div "lime" at bounding box center [468, 340] width 172 height 15
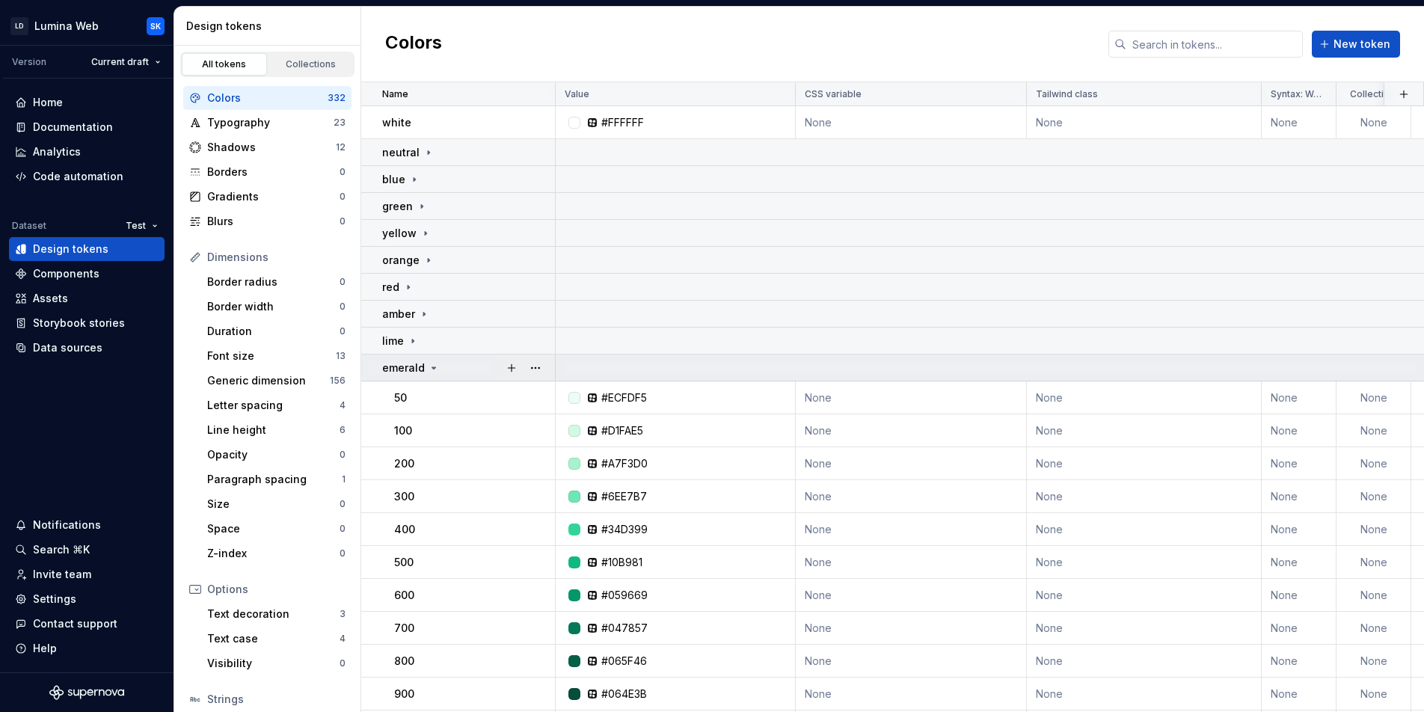
click at [449, 373] on div "emerald" at bounding box center [468, 367] width 172 height 15
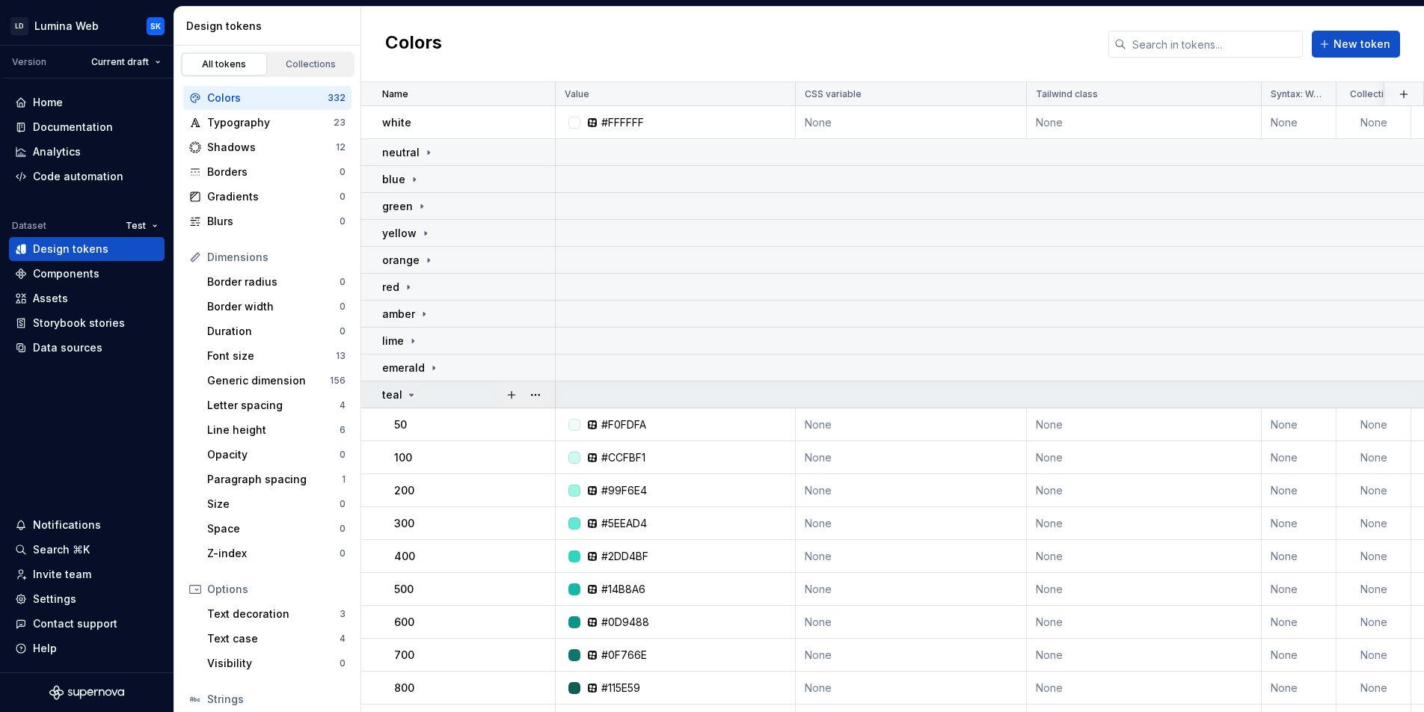
click at [441, 395] on div "teal" at bounding box center [468, 394] width 172 height 15
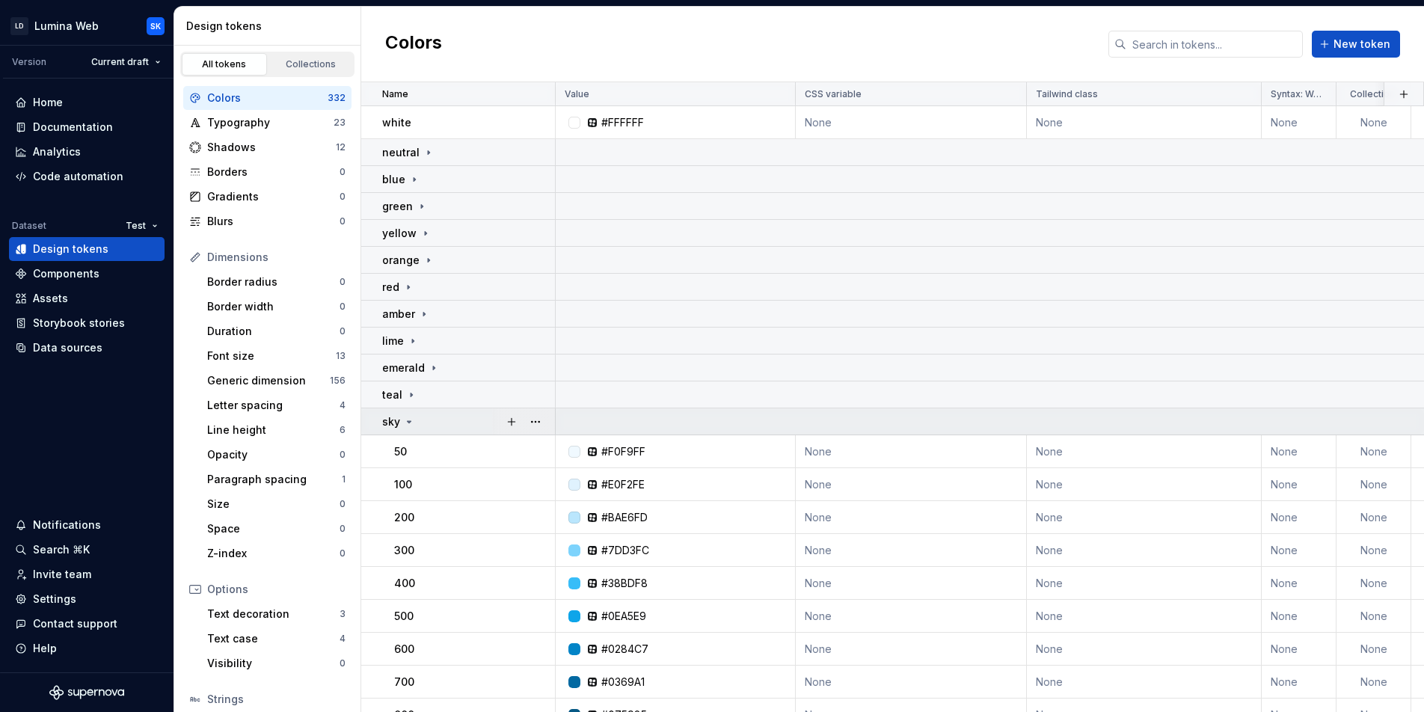
drag, startPoint x: 457, startPoint y: 422, endPoint x: 473, endPoint y: 426, distance: 17.1
click at [457, 422] on div "sky" at bounding box center [468, 421] width 172 height 15
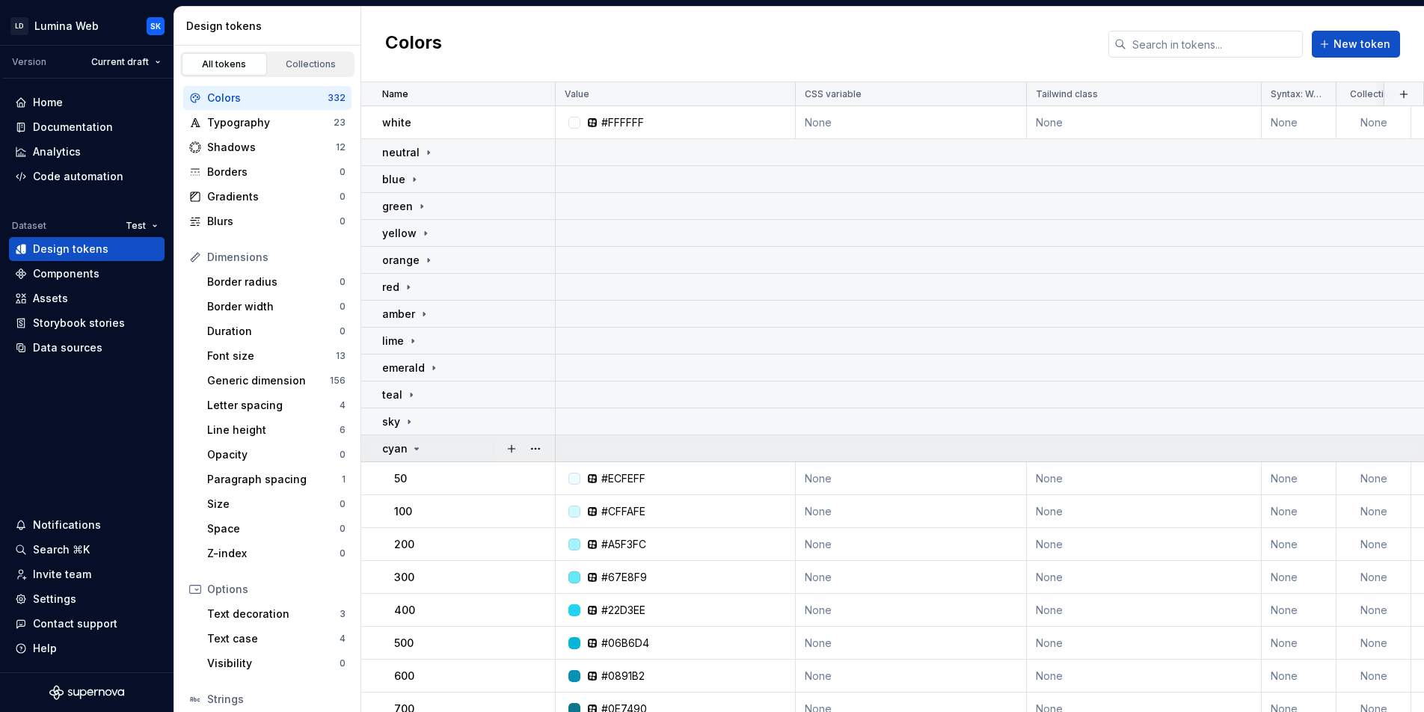
click at [449, 448] on div "cyan" at bounding box center [468, 448] width 172 height 15
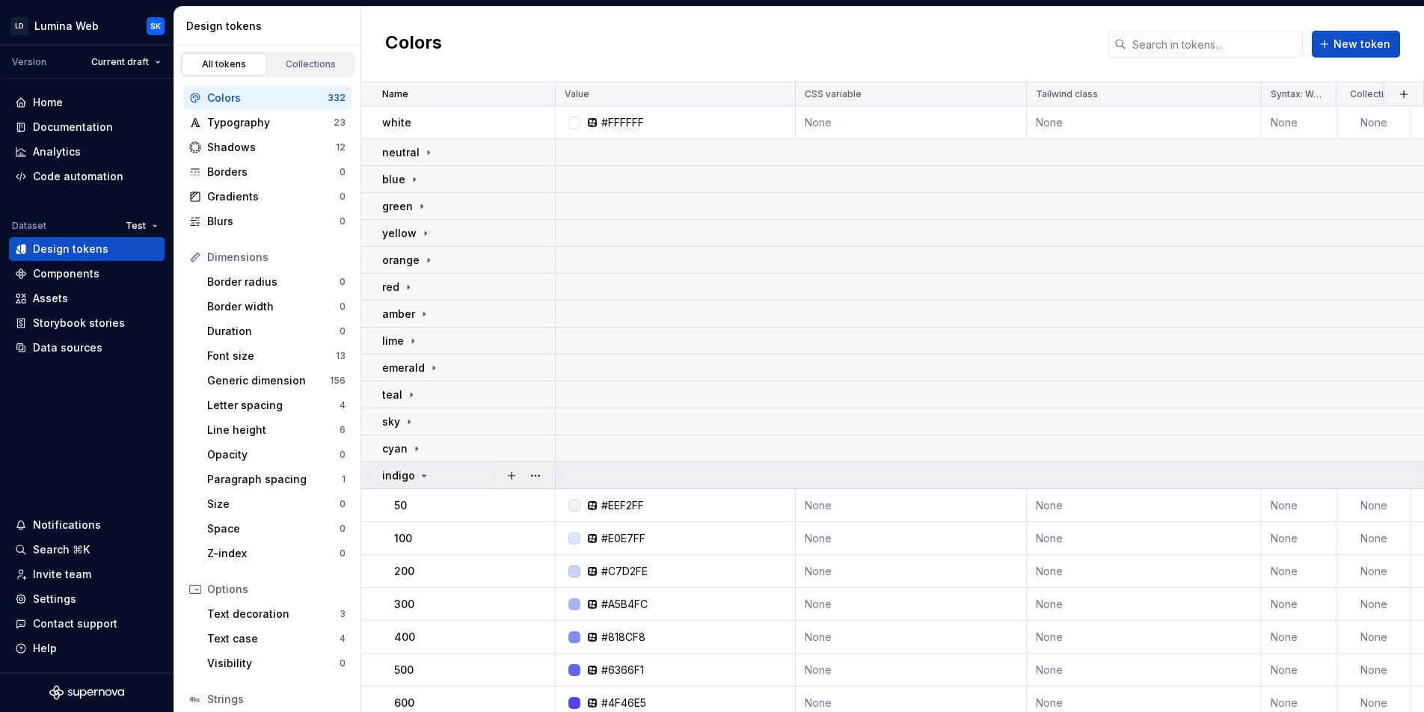
click at [440, 479] on div "indigo" at bounding box center [468, 475] width 172 height 15
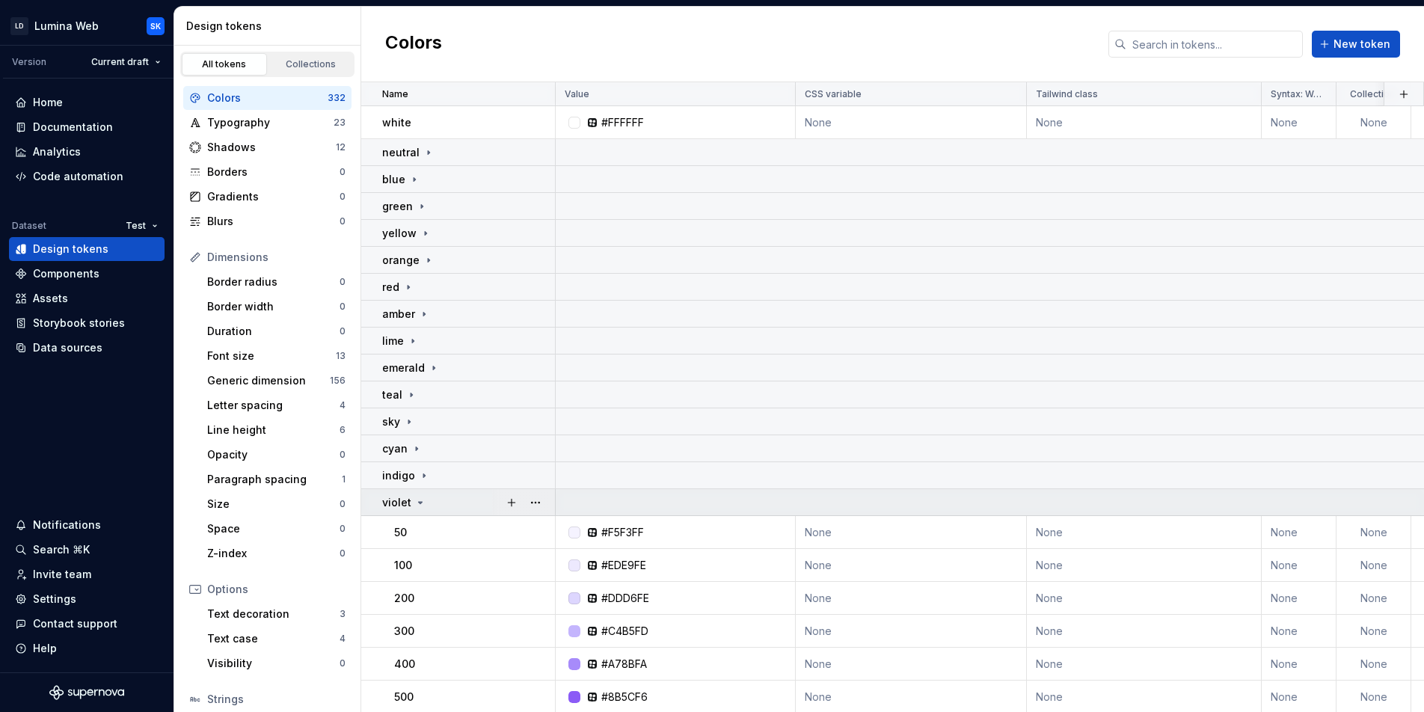
click at [439, 505] on div "violet" at bounding box center [468, 502] width 172 height 15
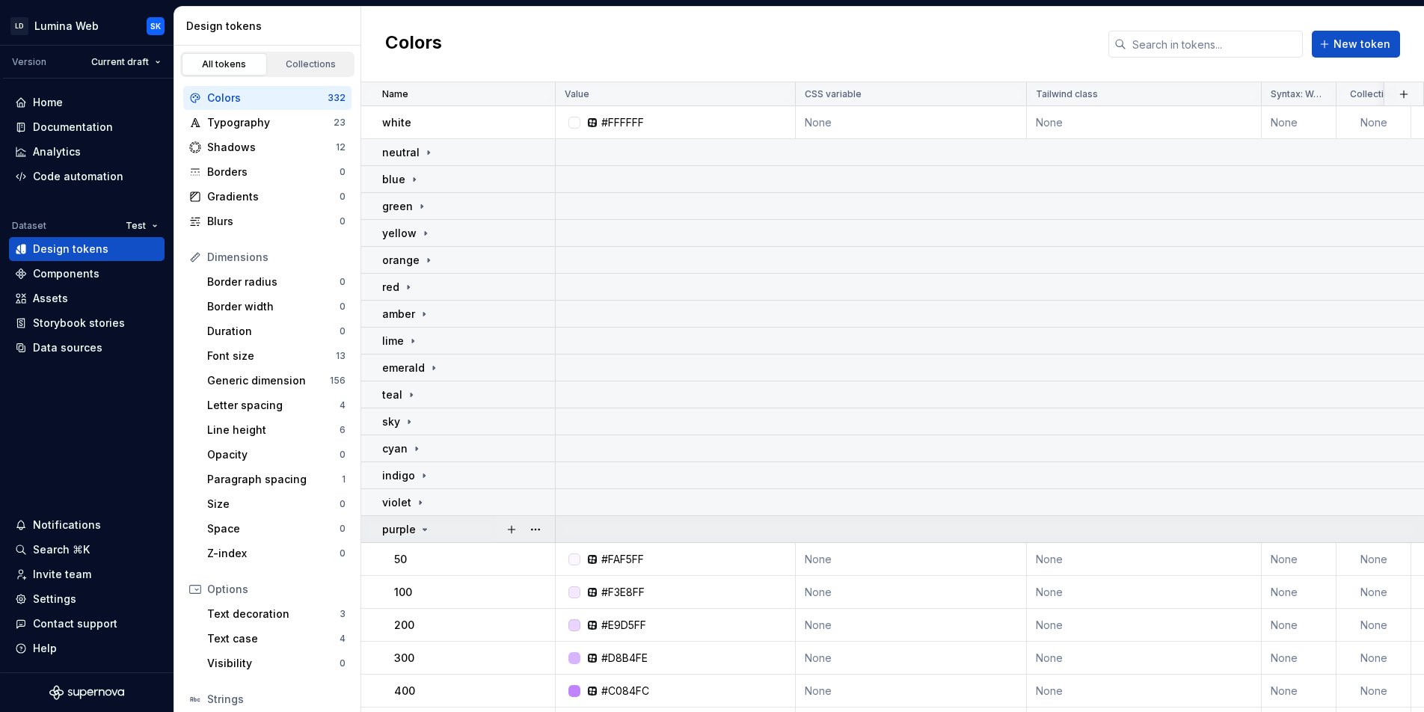
click at [443, 526] on div "purple" at bounding box center [468, 529] width 172 height 15
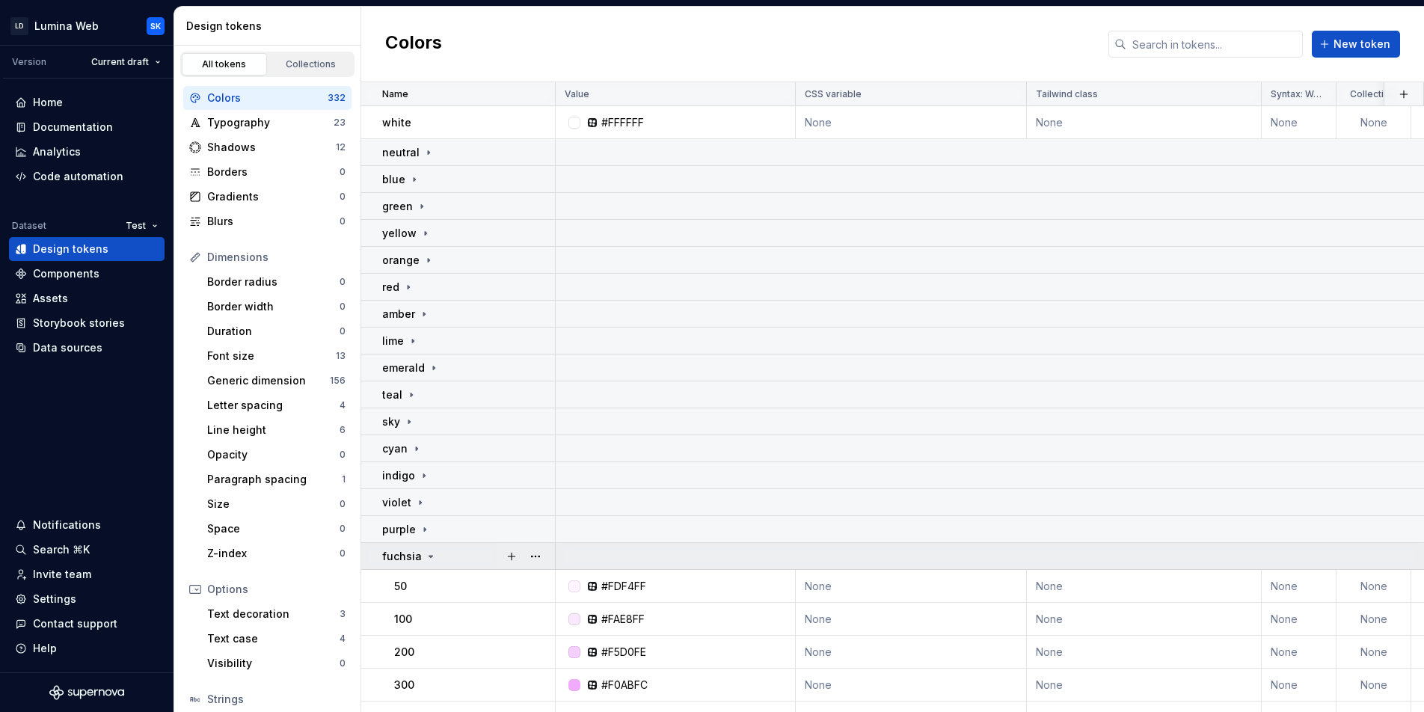
click at [448, 553] on div "fuchsia" at bounding box center [468, 556] width 172 height 15
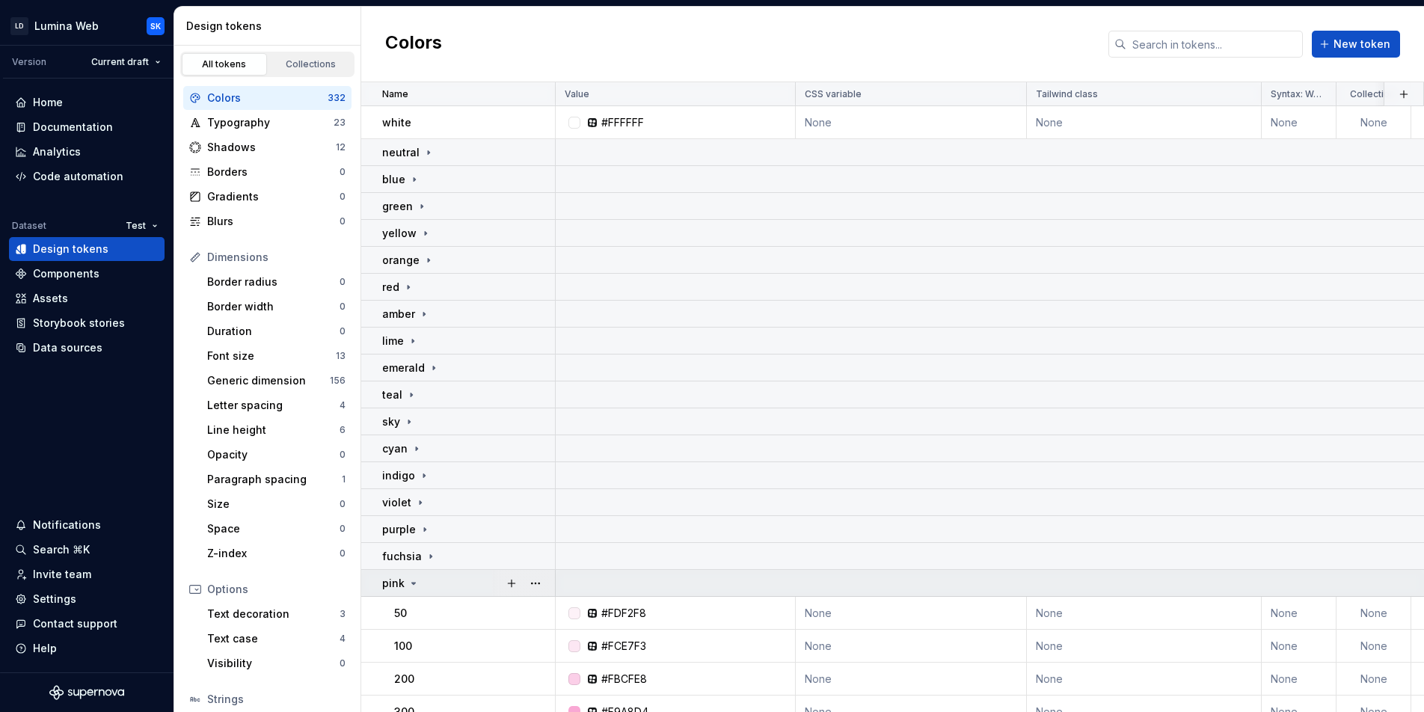
click at [446, 577] on div "pink" at bounding box center [468, 583] width 172 height 15
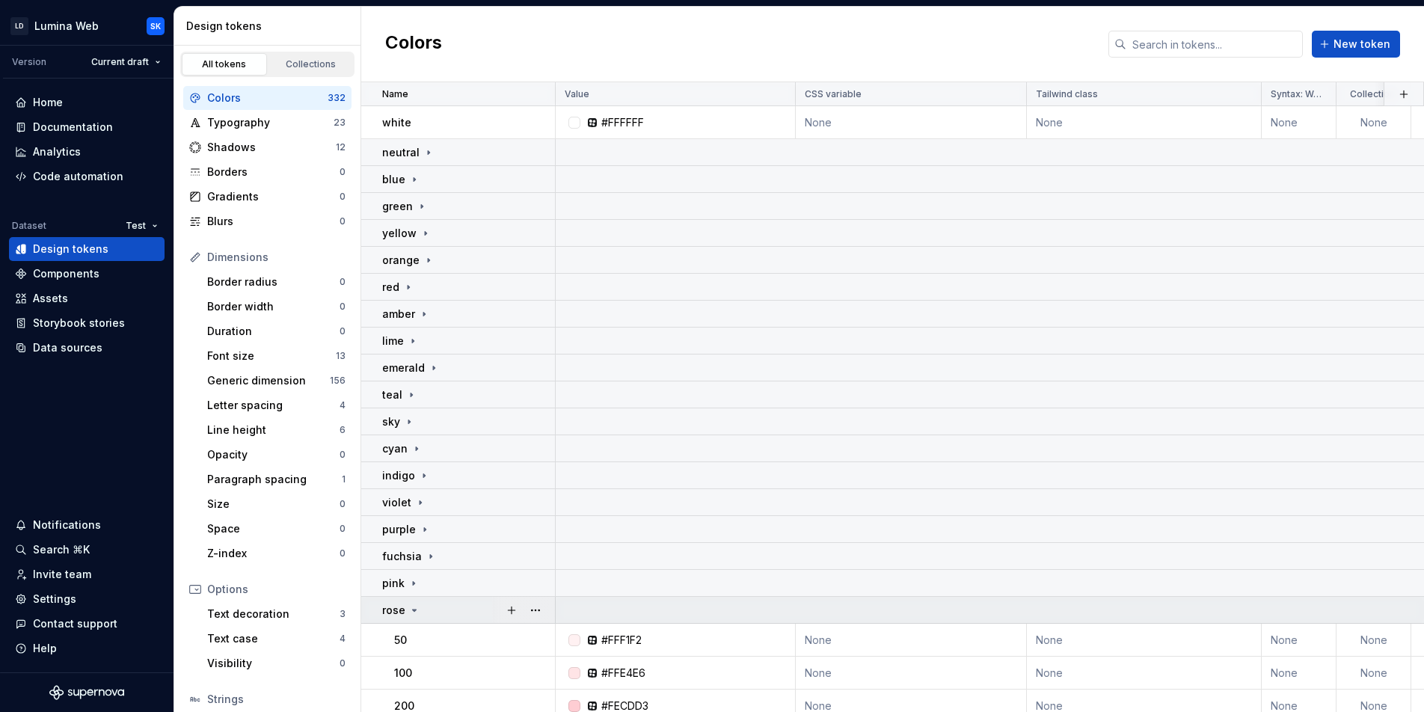
click at [447, 608] on div "rose" at bounding box center [468, 610] width 172 height 15
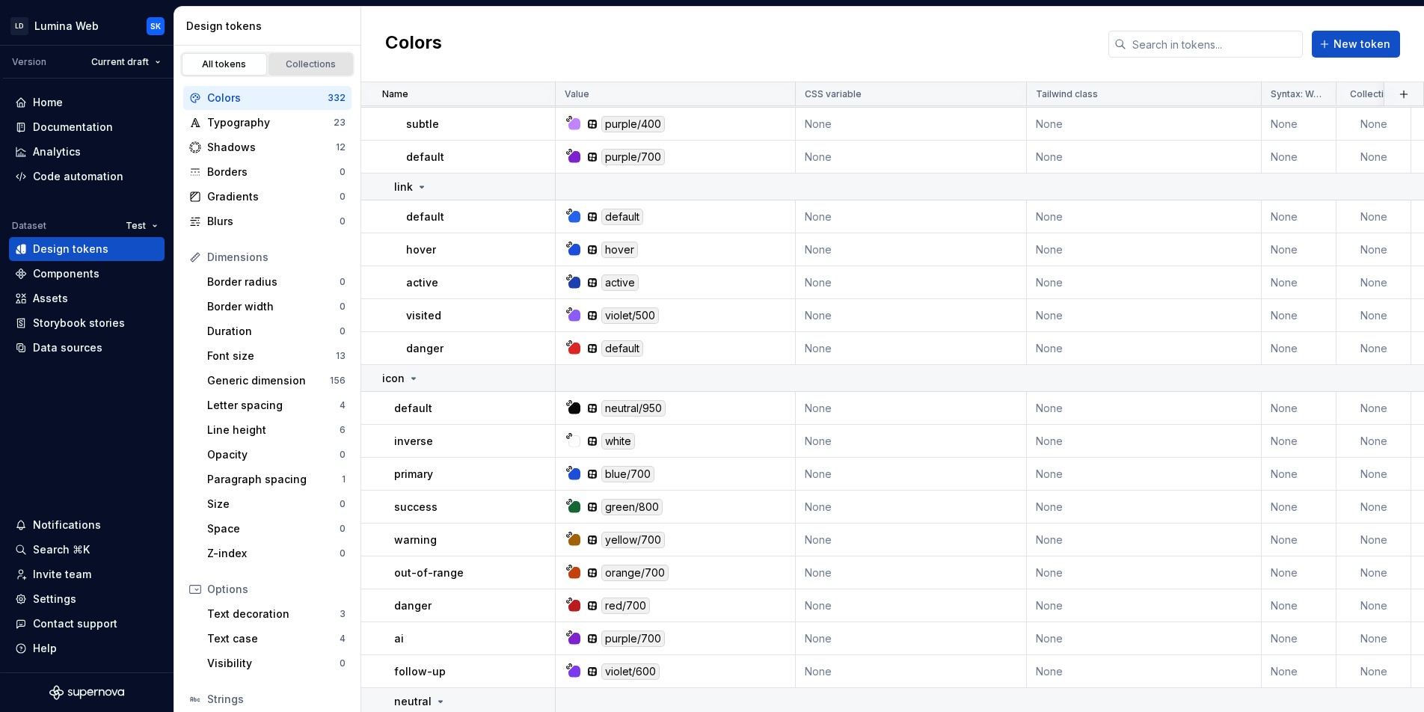
click at [306, 68] on div "Collections" at bounding box center [311, 64] width 75 height 12
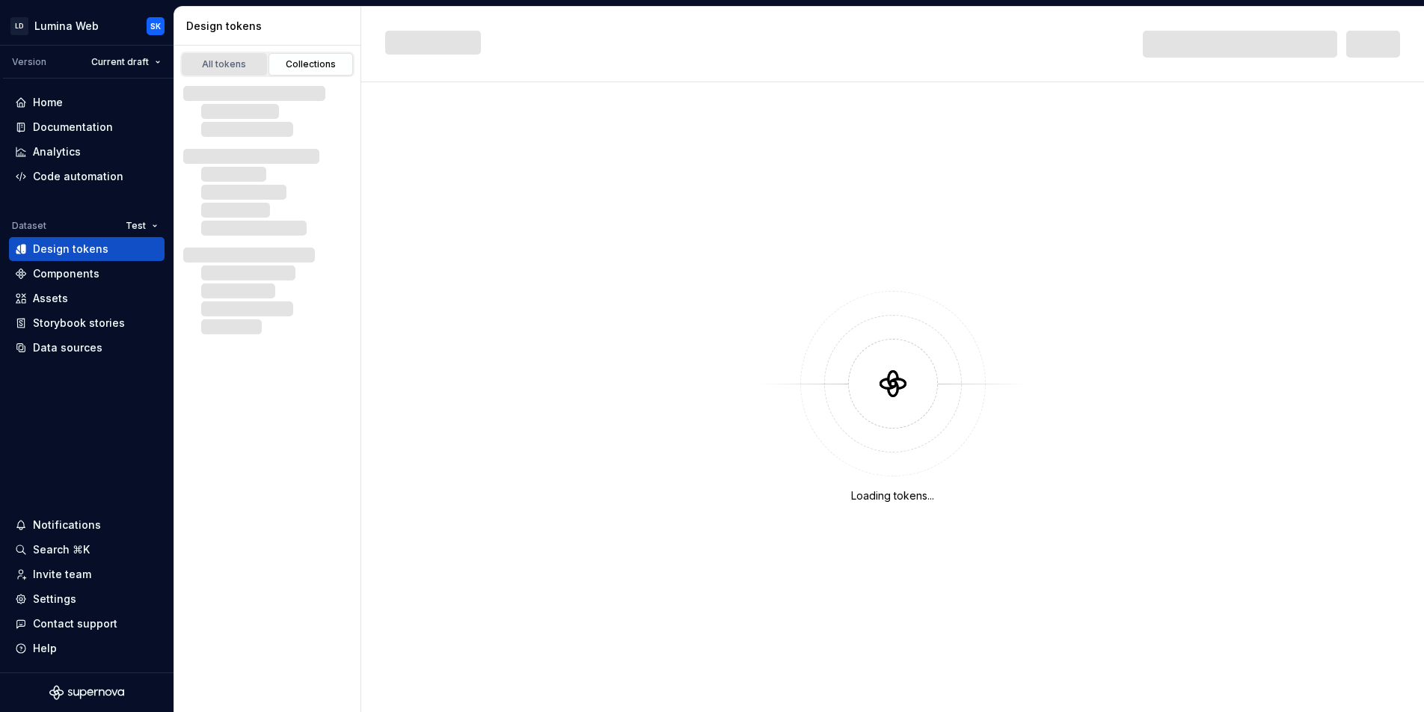
click at [220, 65] on div "All tokens" at bounding box center [224, 64] width 75 height 12
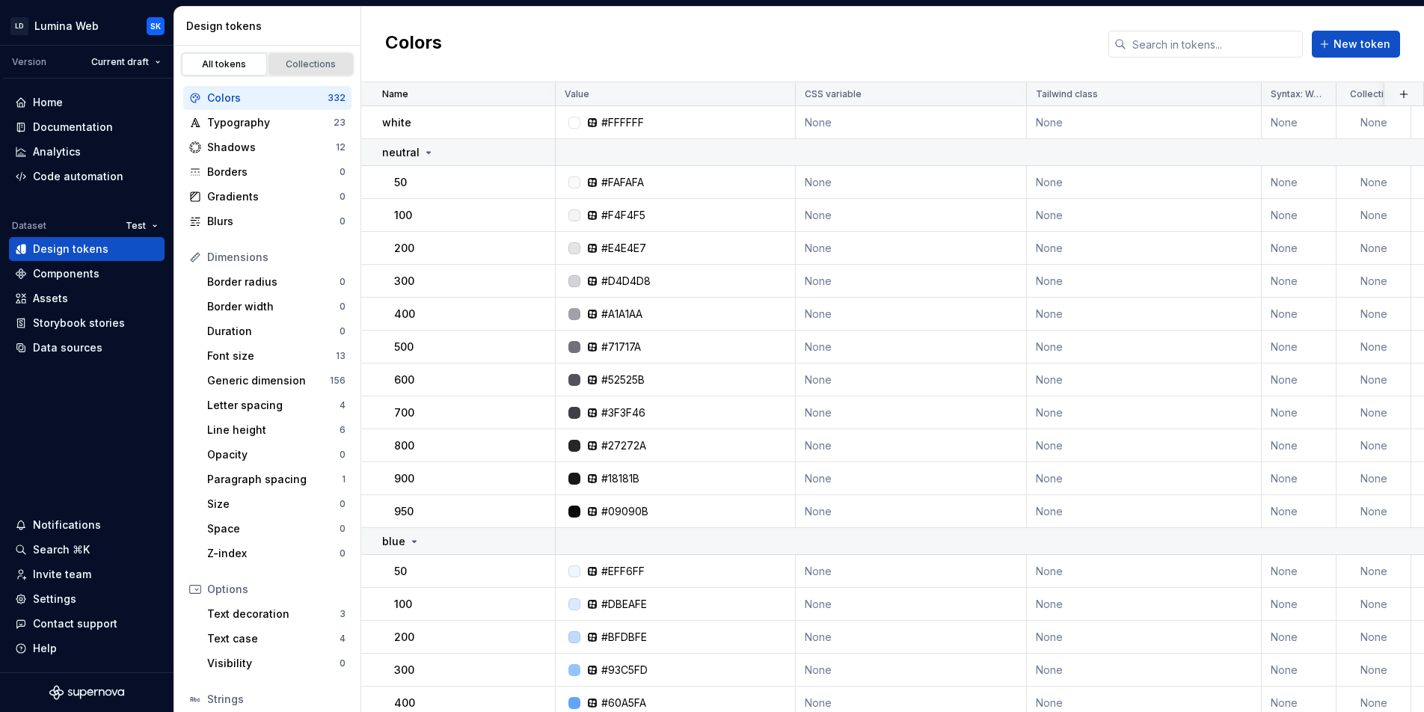
click at [274, 65] on div "Collections" at bounding box center [311, 64] width 75 height 12
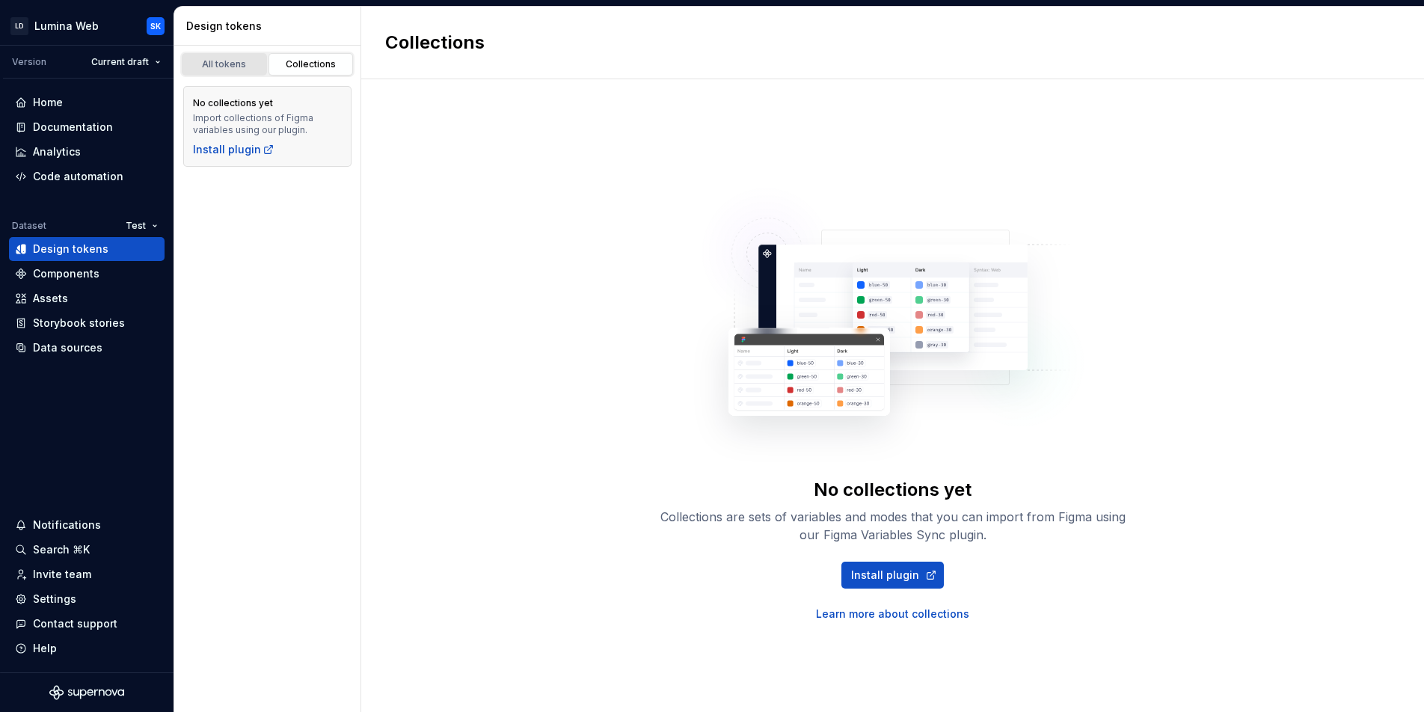
click at [221, 66] on div "All tokens" at bounding box center [224, 64] width 75 height 12
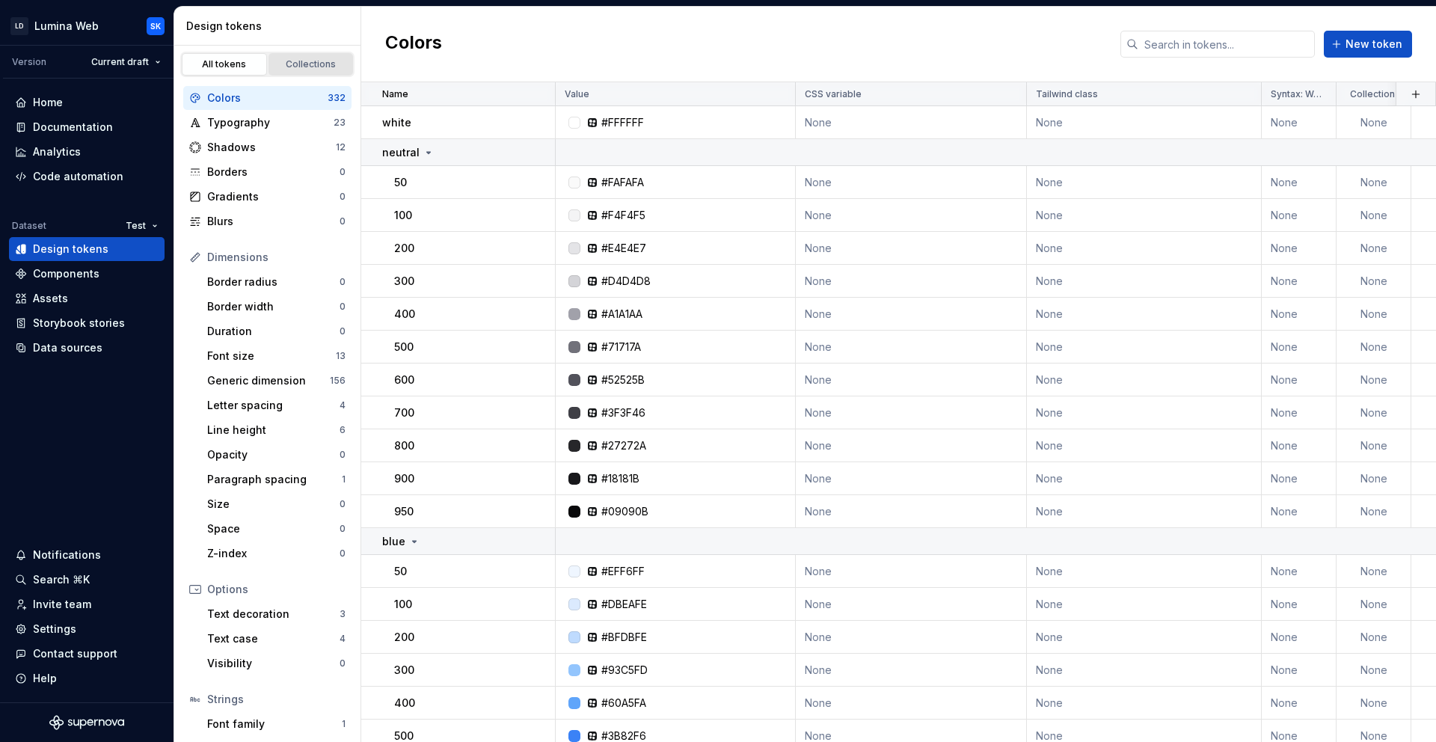
click at [306, 58] on div "Collections" at bounding box center [311, 64] width 75 height 12
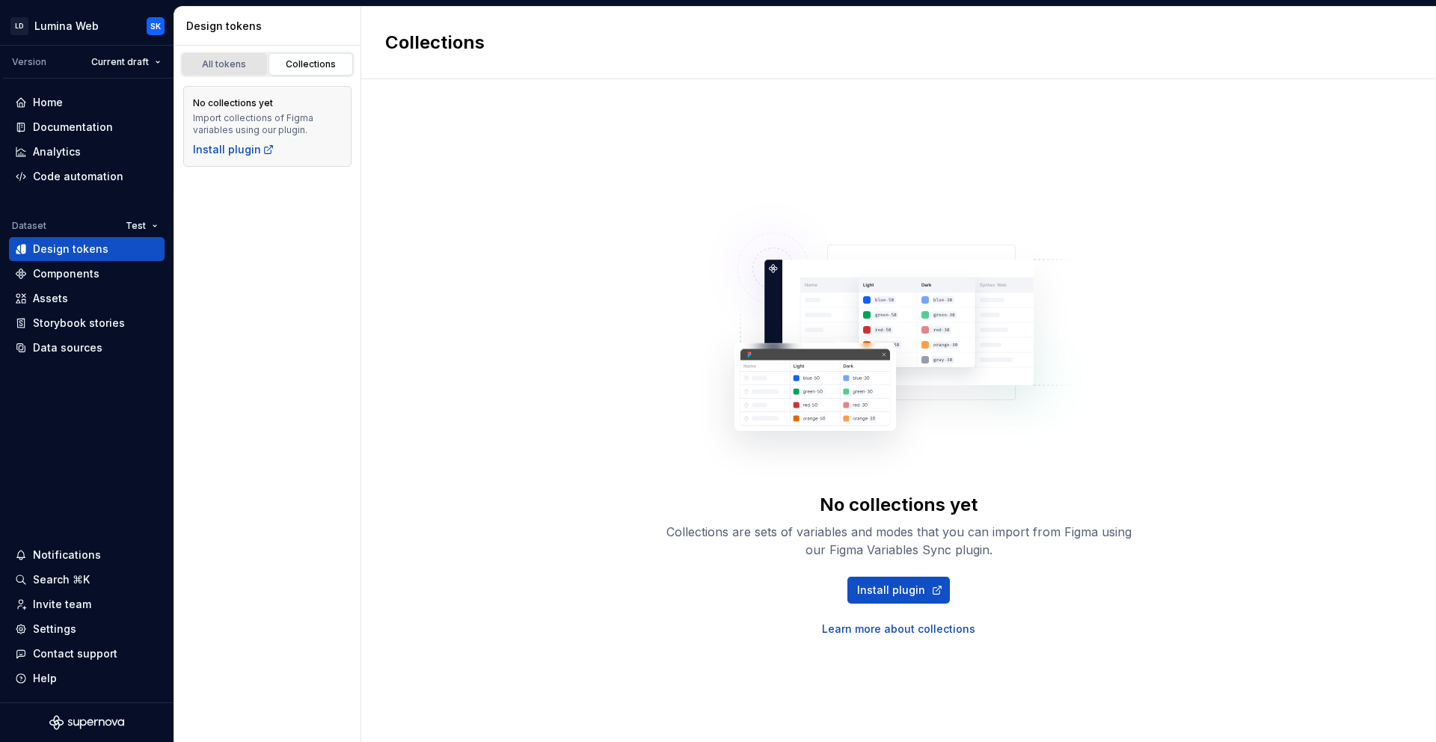
click at [237, 62] on div "All tokens" at bounding box center [224, 64] width 75 height 12
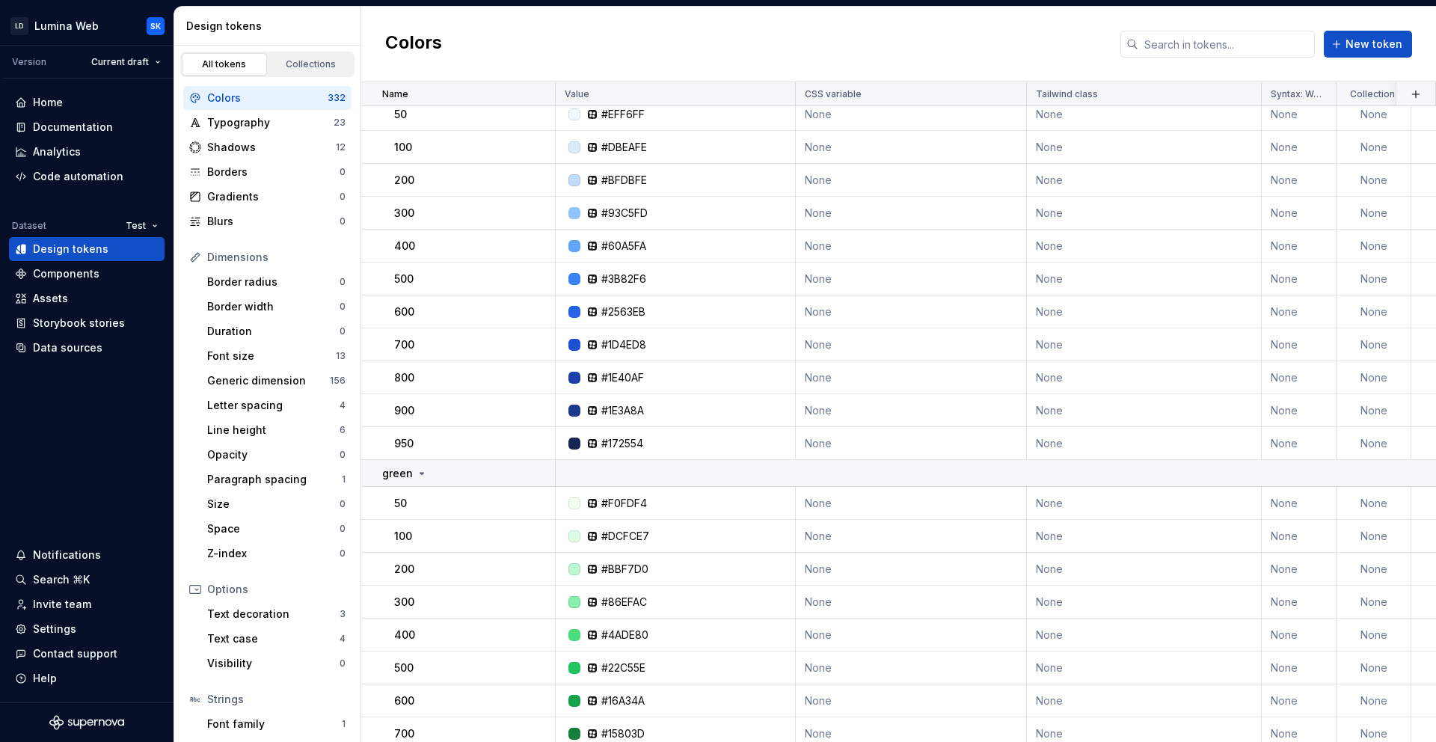
scroll to position [82, 0]
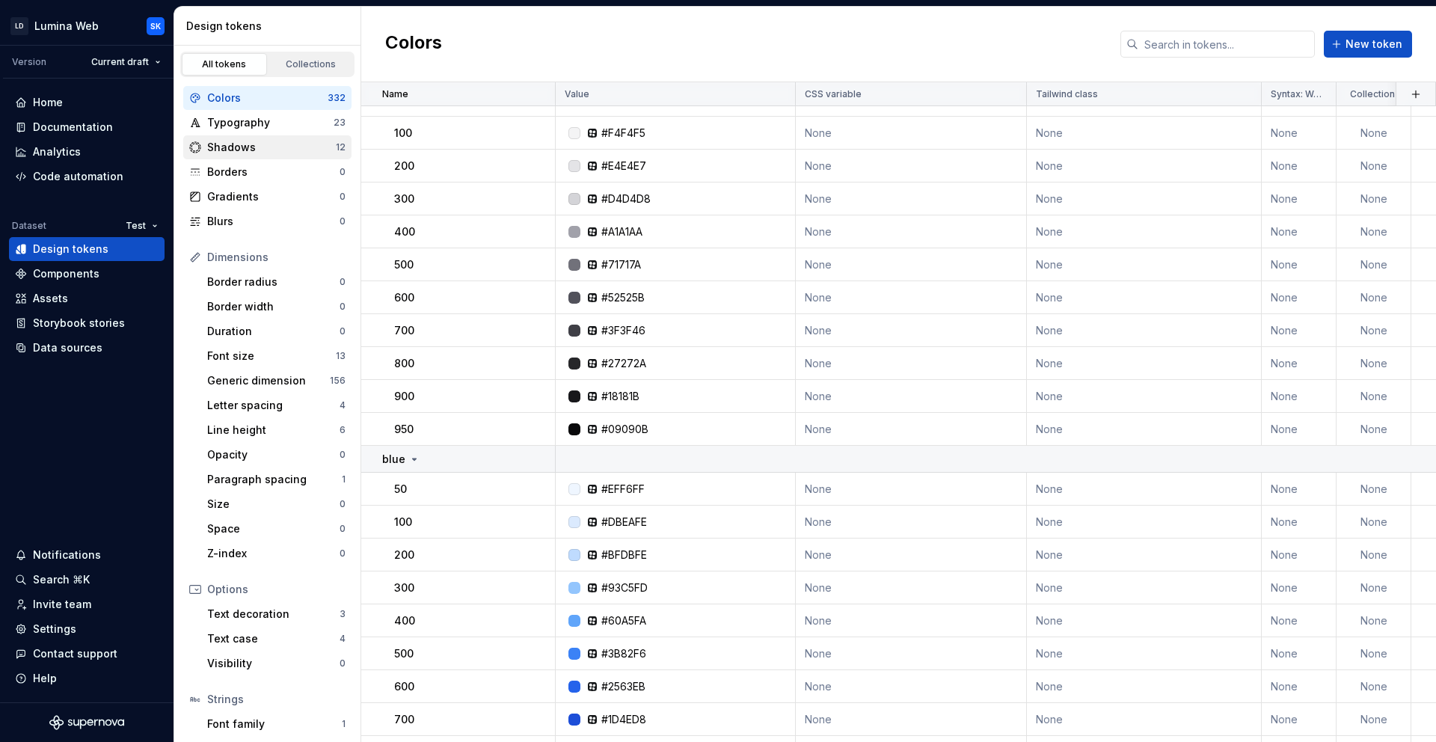
click at [285, 147] on div "Shadows" at bounding box center [271, 147] width 129 height 15
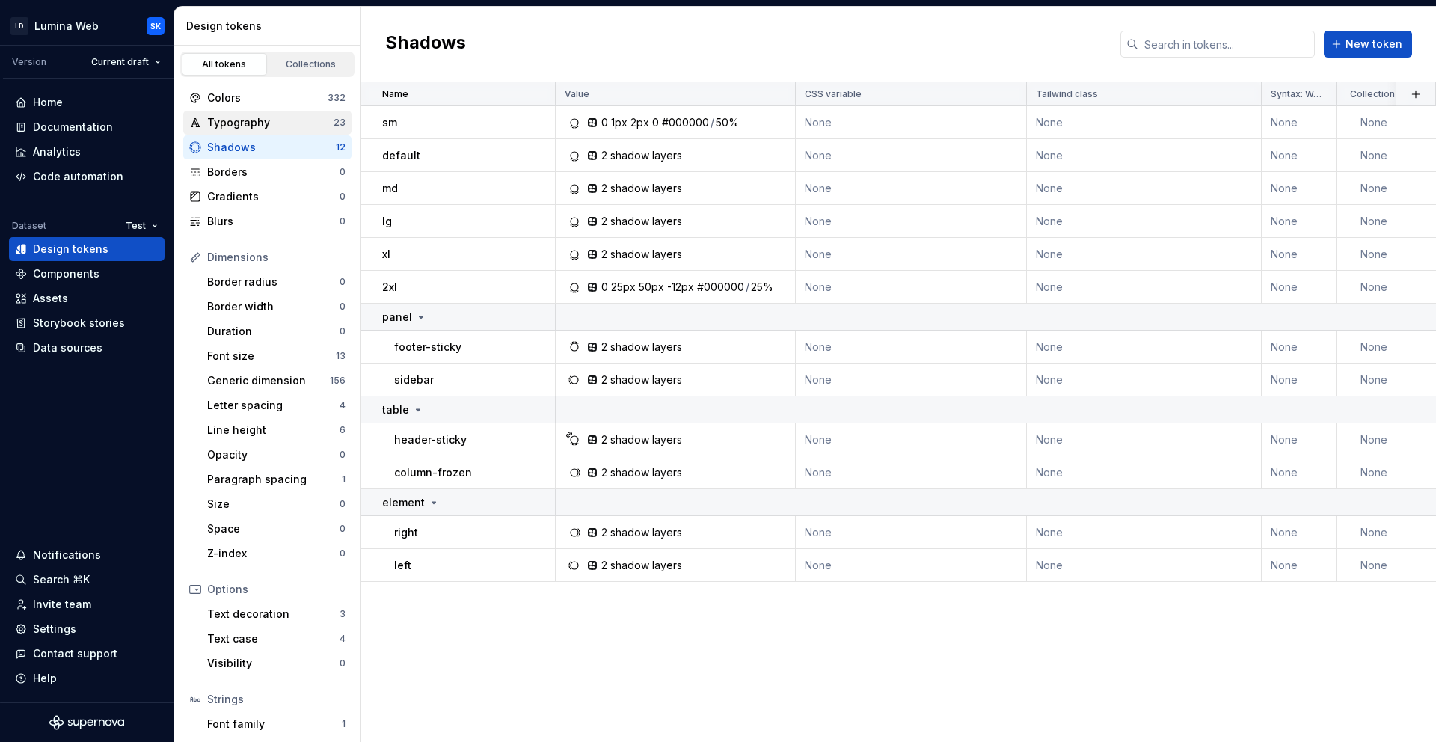
click at [283, 130] on div "Typography 23" at bounding box center [267, 123] width 168 height 24
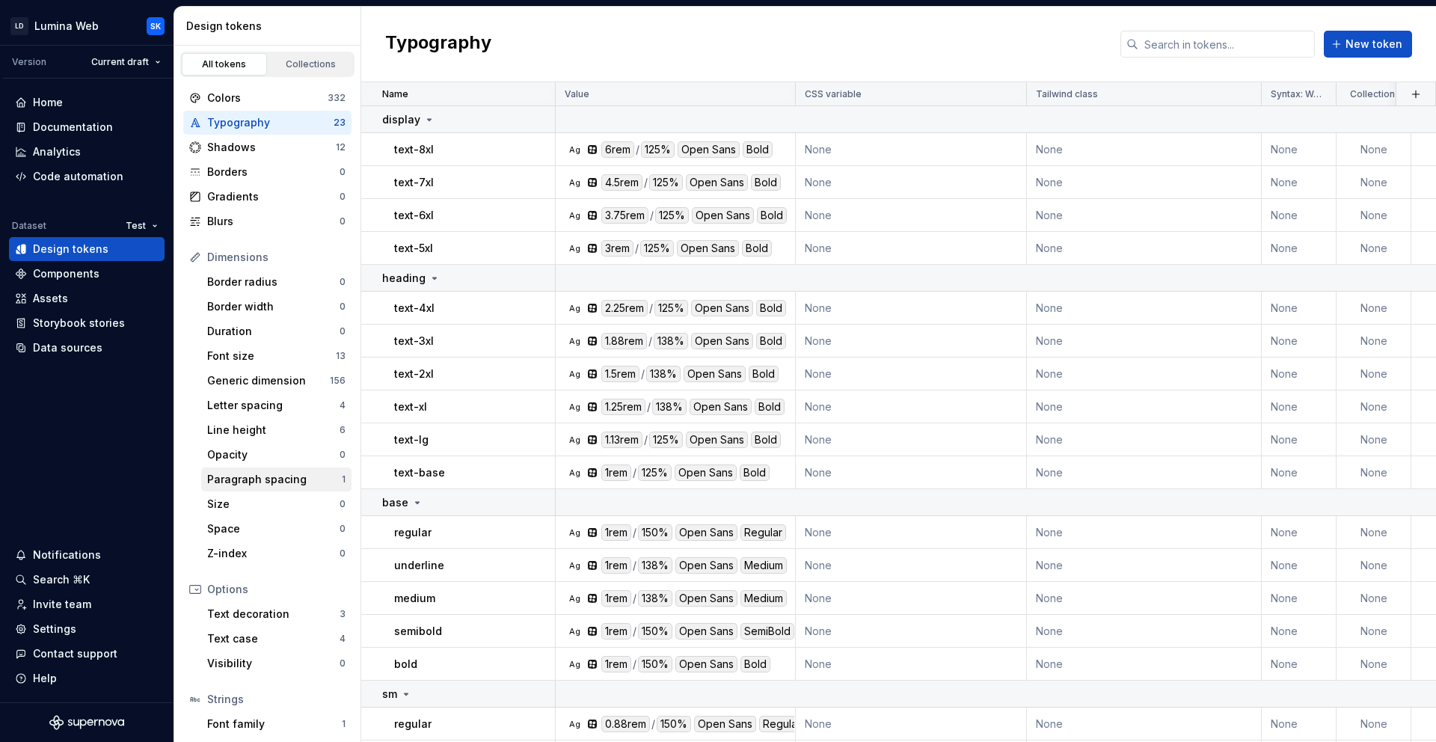
click at [292, 483] on div "Paragraph spacing" at bounding box center [274, 479] width 135 height 15
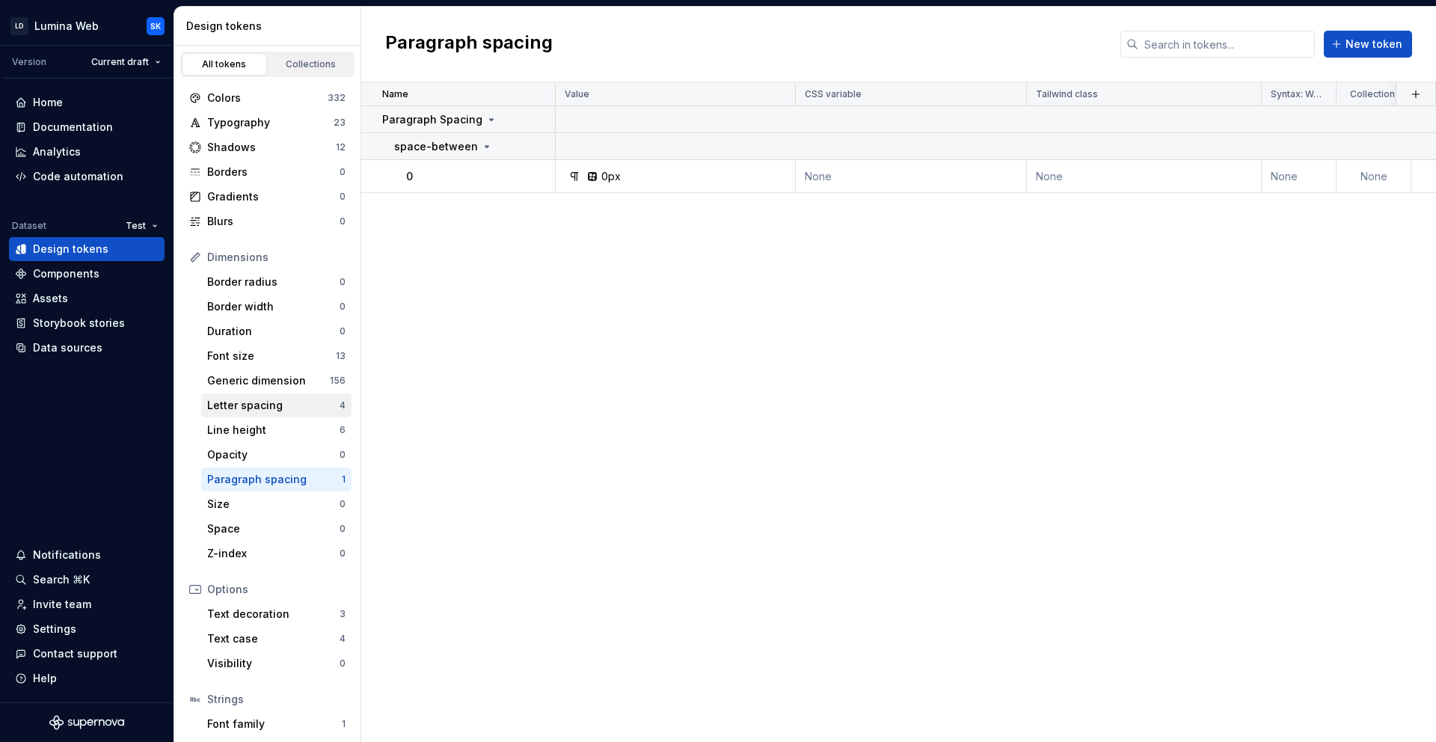
click at [270, 402] on div "Letter spacing" at bounding box center [273, 405] width 132 height 15
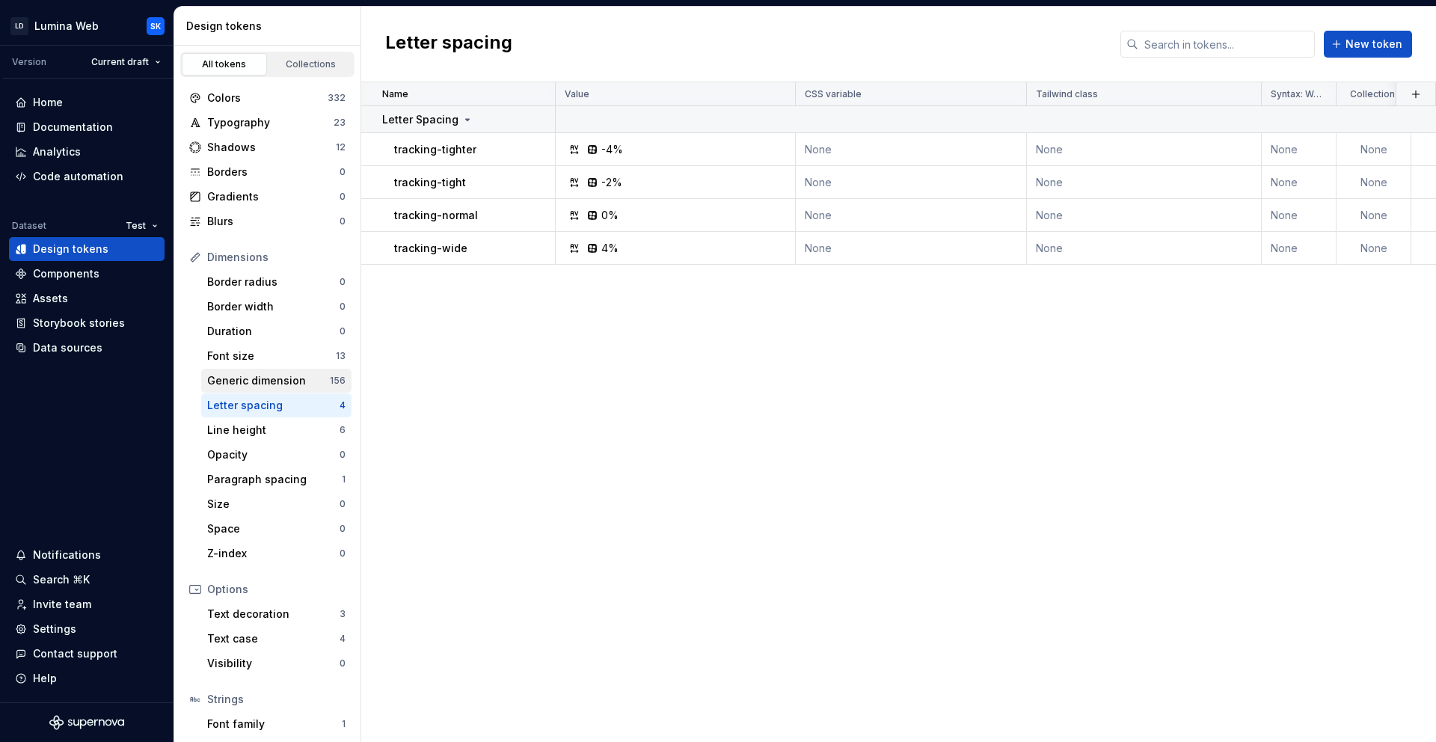
click at [268, 378] on div "Generic dimension" at bounding box center [268, 380] width 123 height 15
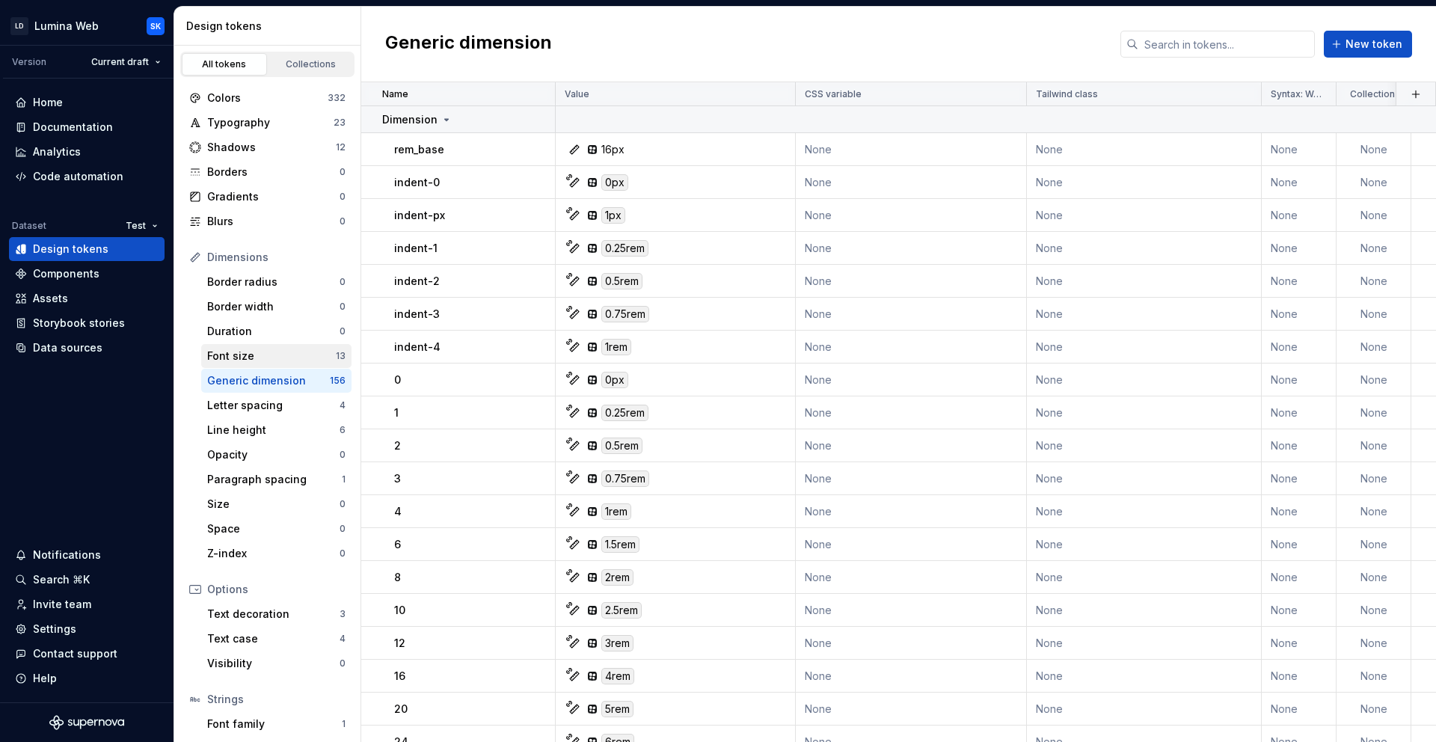
click at [269, 361] on div "Font size" at bounding box center [271, 355] width 129 height 15
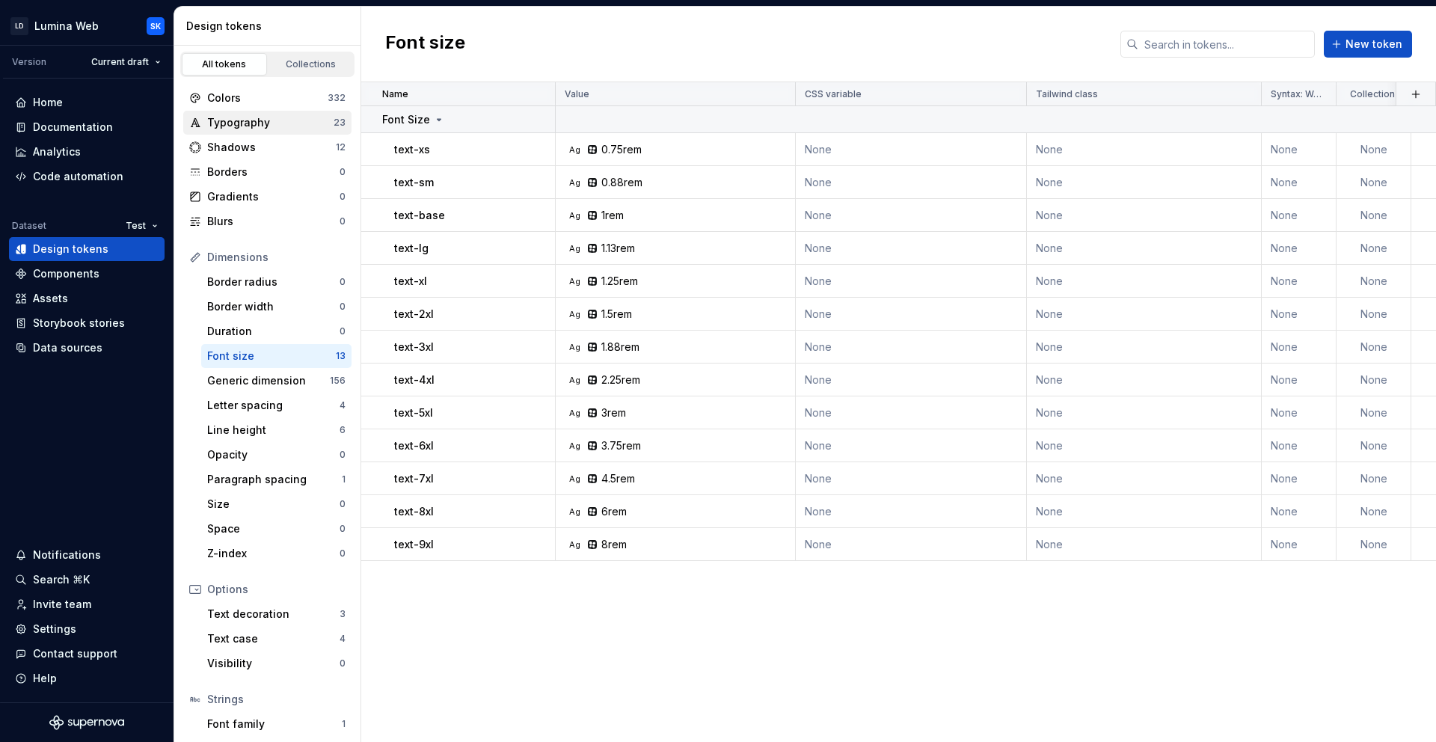
click at [276, 115] on div "Typography" at bounding box center [270, 122] width 126 height 15
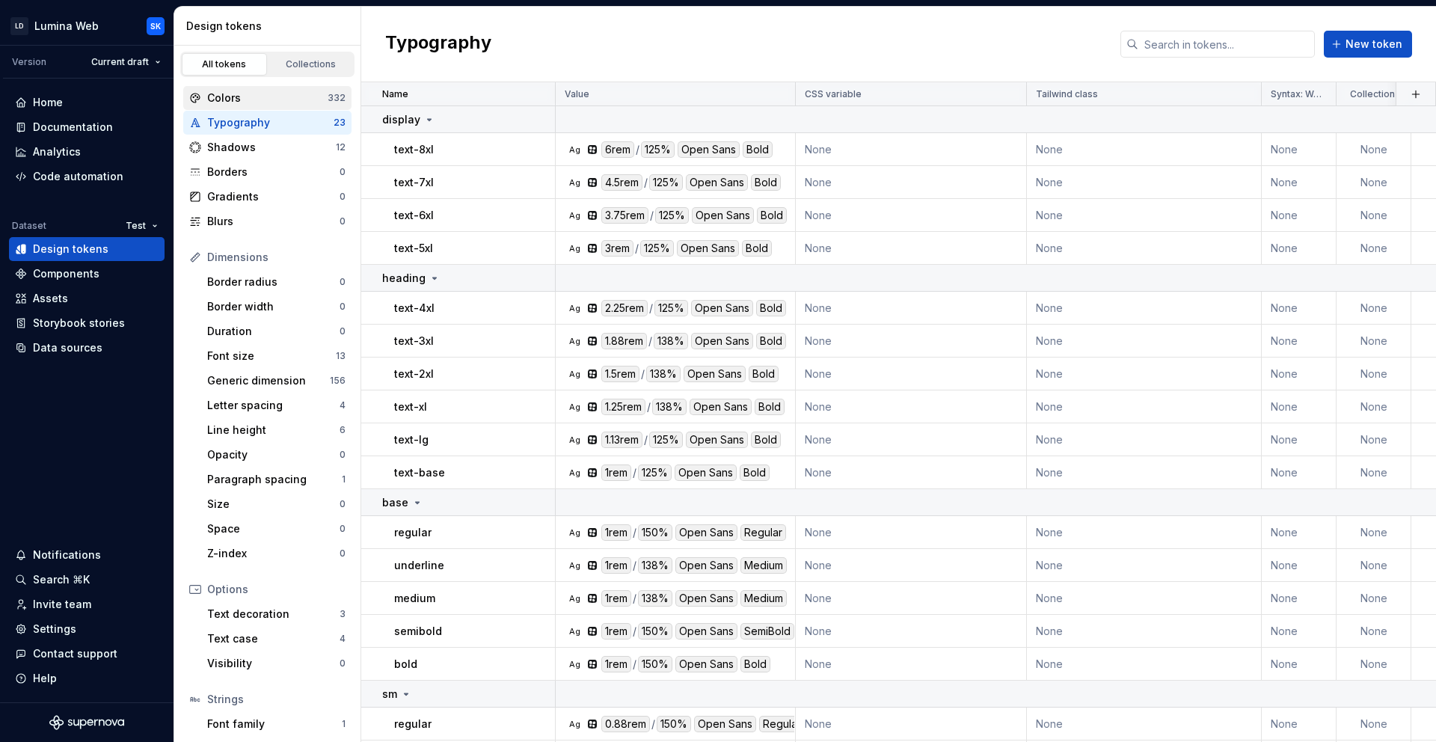
click at [279, 96] on div "Colors" at bounding box center [267, 97] width 120 height 15
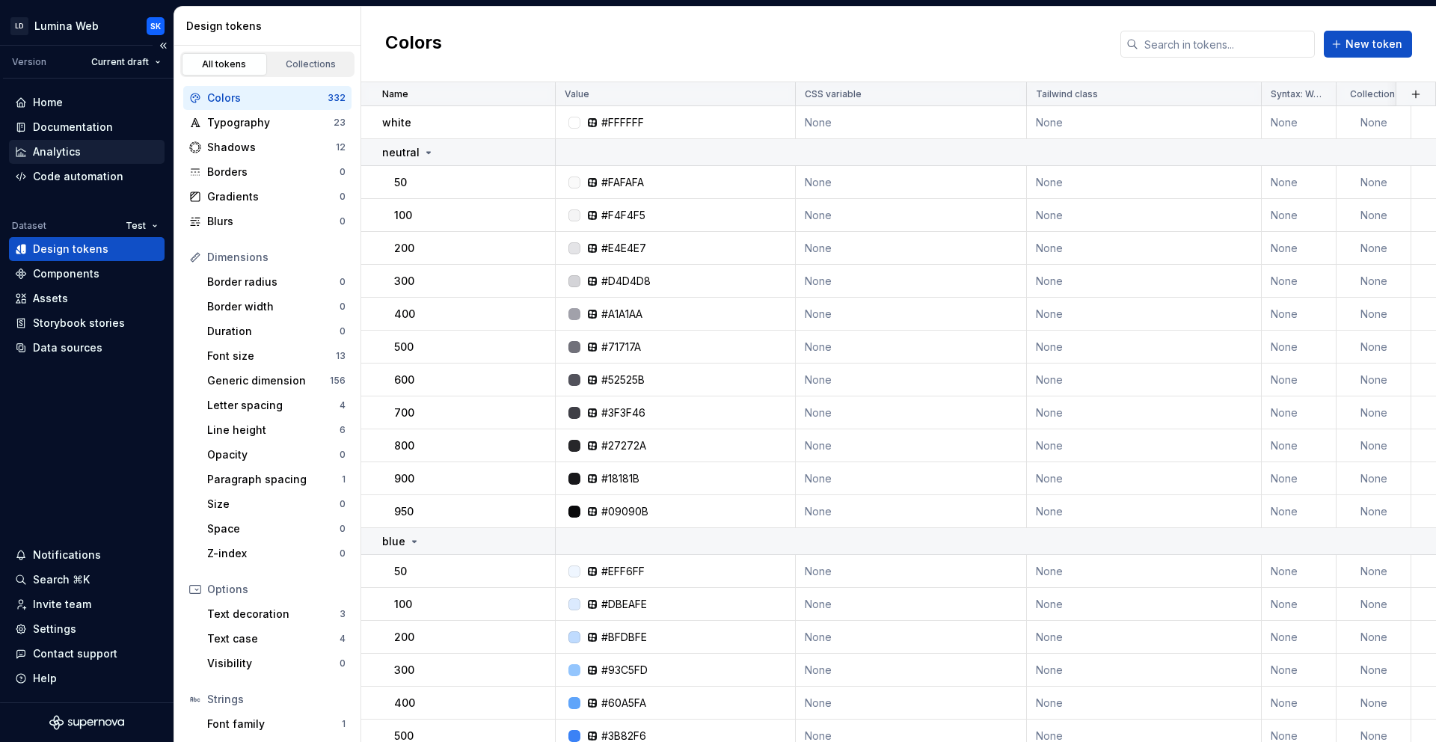
click at [82, 162] on div "Analytics" at bounding box center [87, 152] width 156 height 24
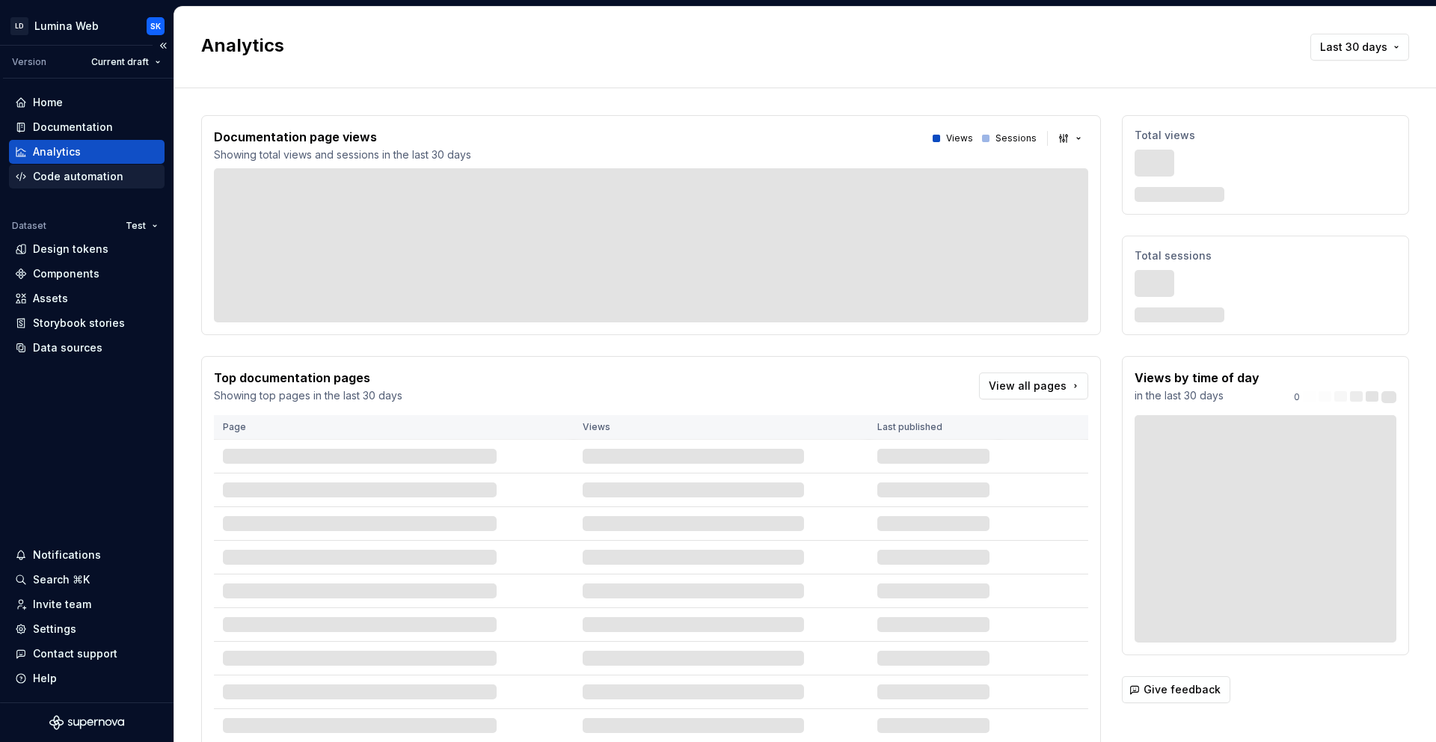
click at [88, 176] on div "Code automation" at bounding box center [78, 176] width 90 height 15
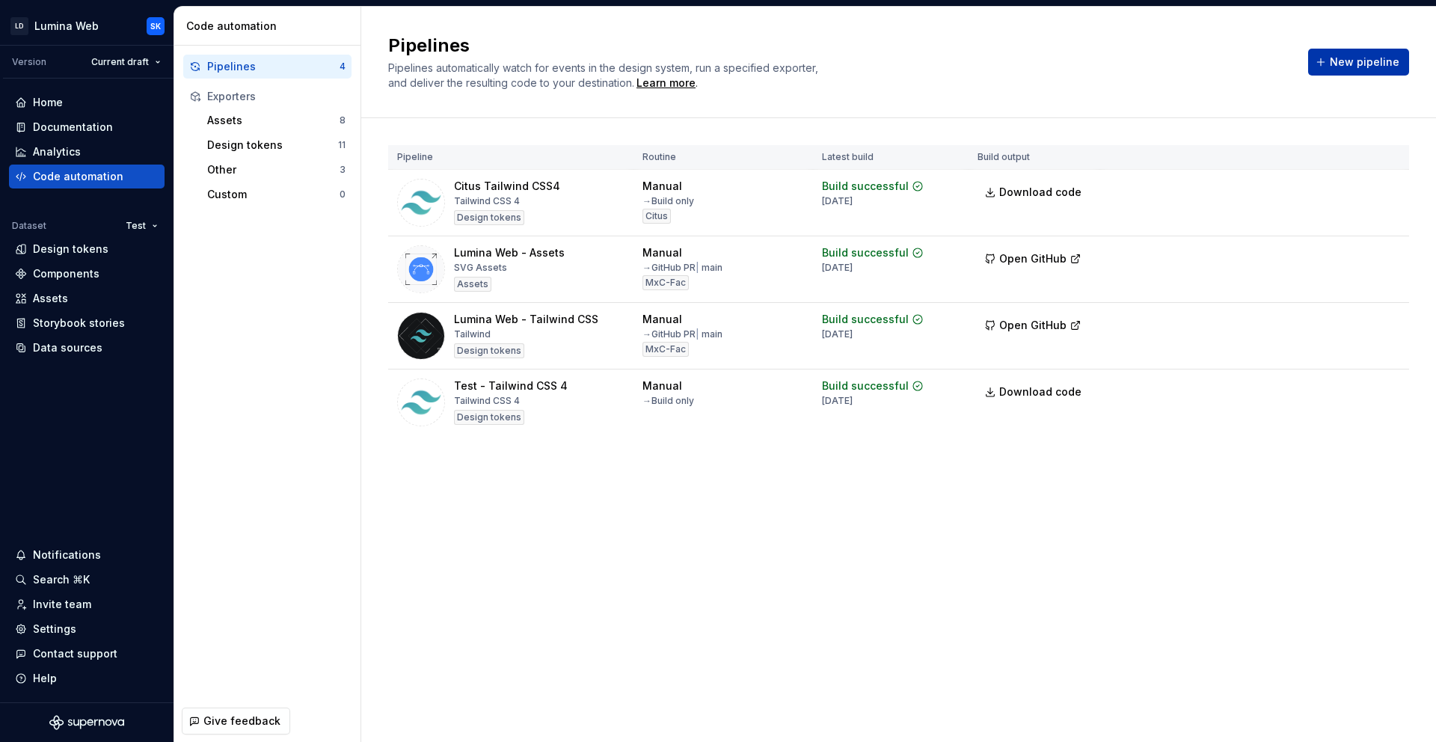
click at [1356, 69] on span "New pipeline" at bounding box center [1364, 62] width 70 height 15
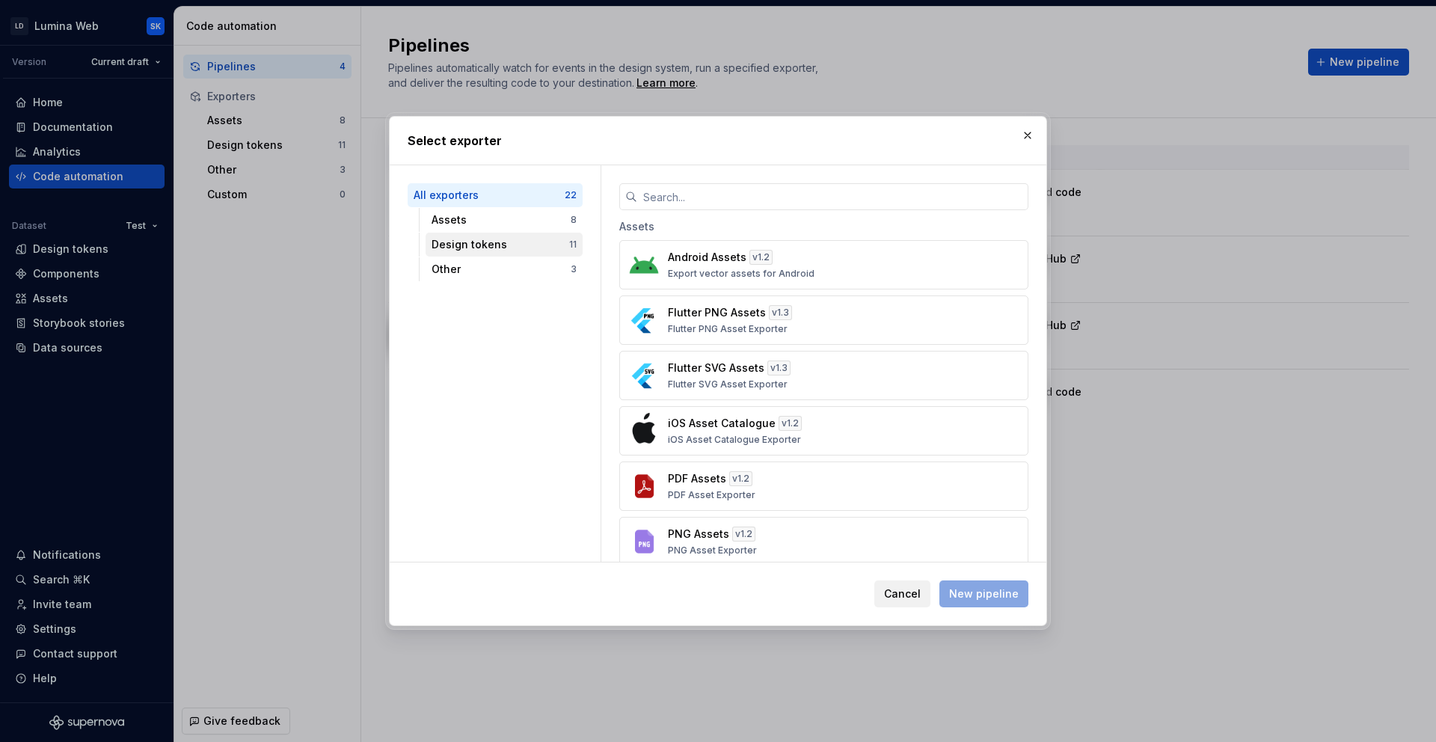
click at [539, 251] on div "Design tokens 11" at bounding box center [503, 245] width 157 height 24
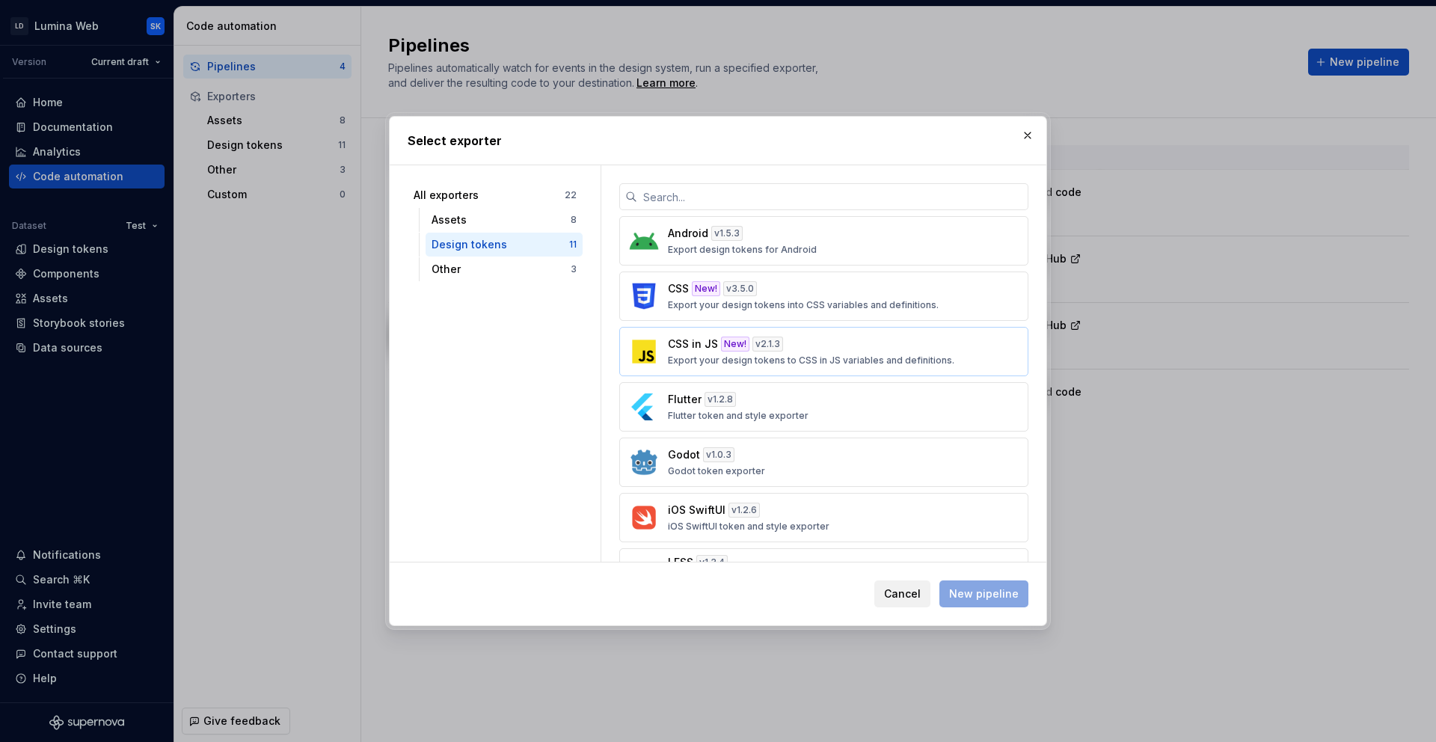
click at [837, 338] on div "CSS in JS New! v 2.1.3 Export your design tokens to CSS in JS variables and def…" at bounding box center [819, 351] width 303 height 30
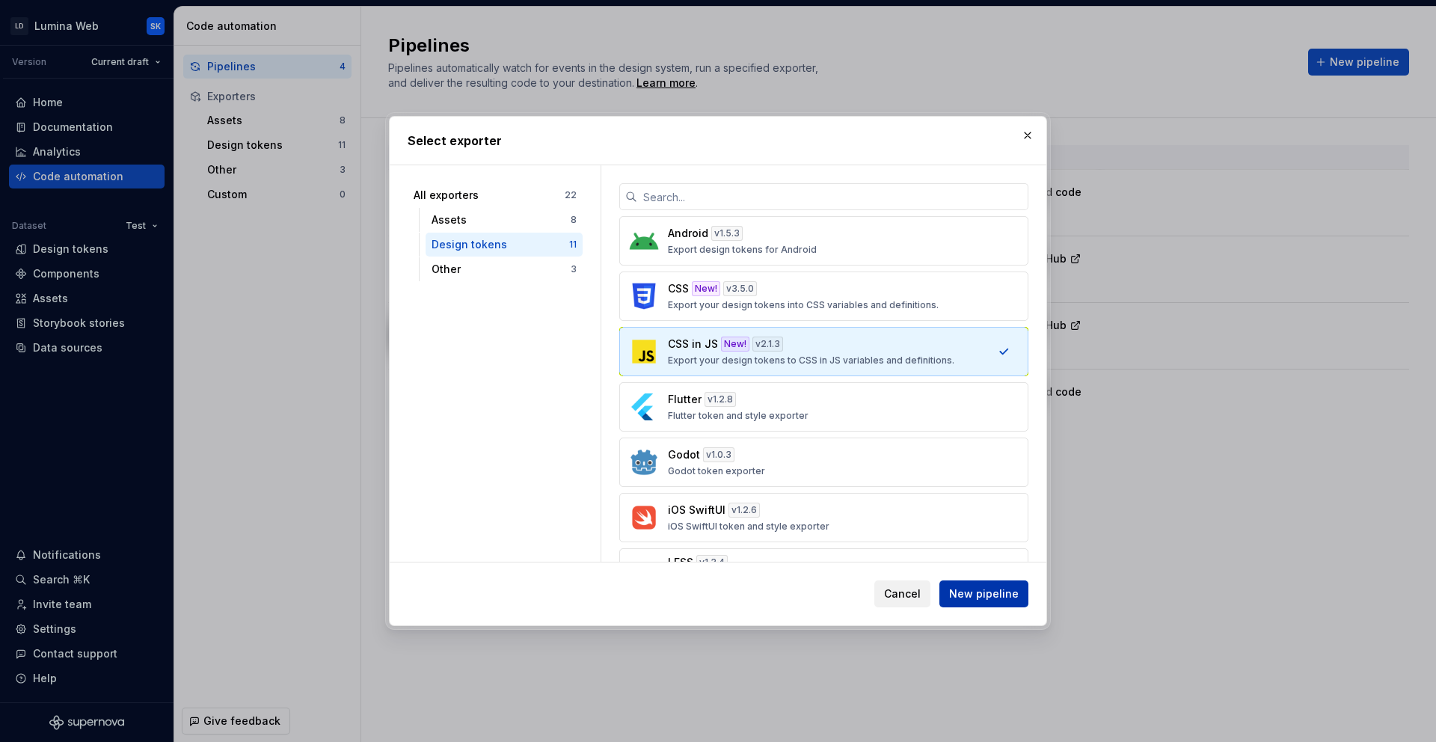
click at [1008, 597] on span "New pipeline" at bounding box center [984, 593] width 70 height 15
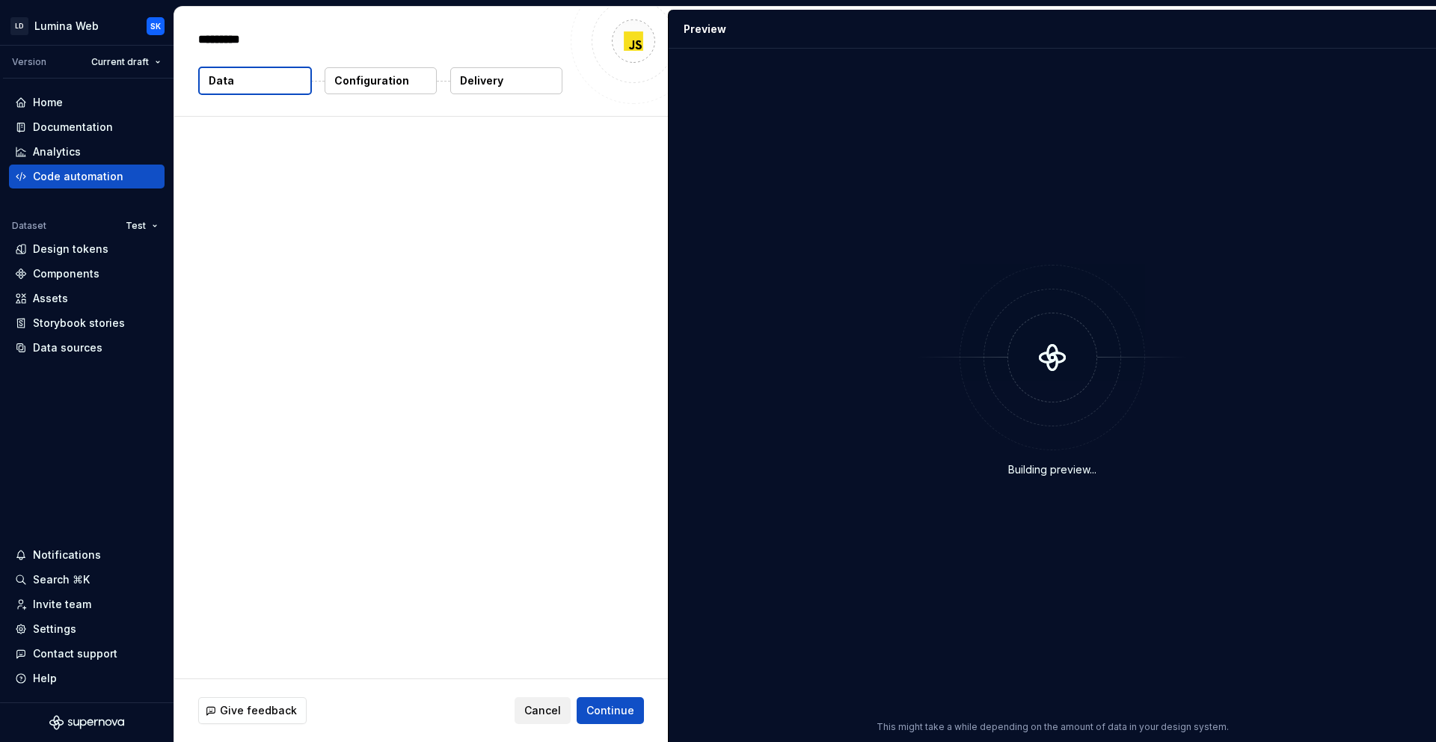
type textarea "*"
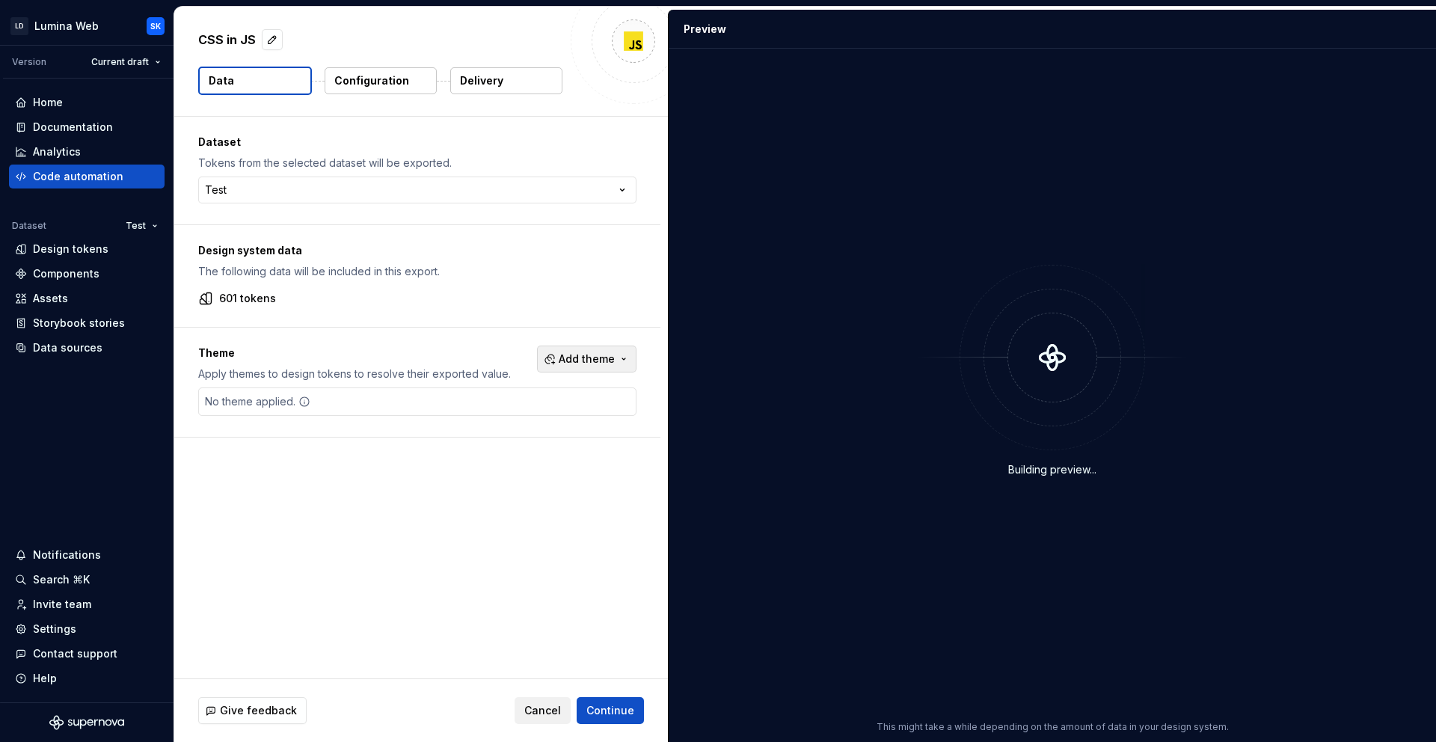
click at [583, 366] on span "Add theme" at bounding box center [587, 358] width 56 height 15
click at [566, 455] on html "LD Lumina Web SK Version Current draft Home Documentation Analytics Code automa…" at bounding box center [718, 371] width 1436 height 742
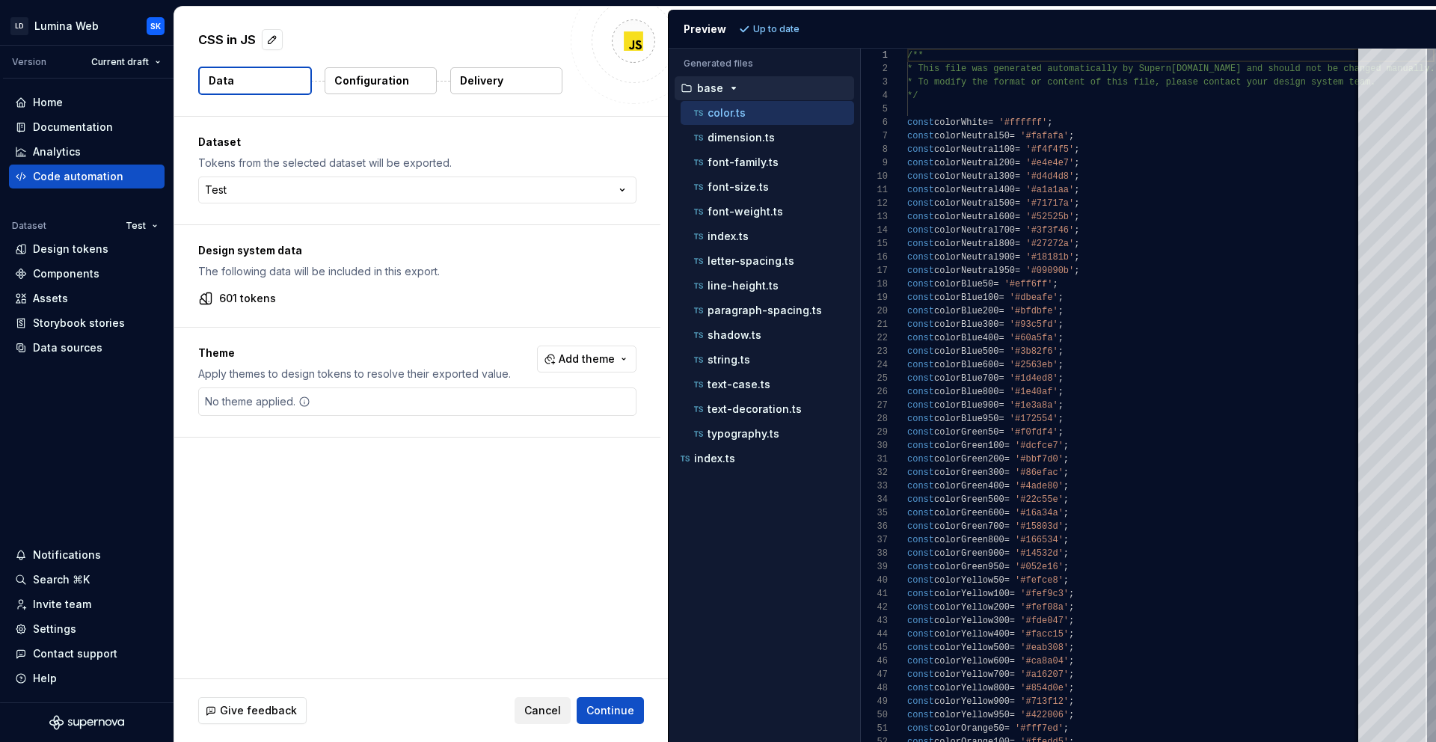
click at [725, 88] on div "button" at bounding box center [734, 88] width 18 height 12
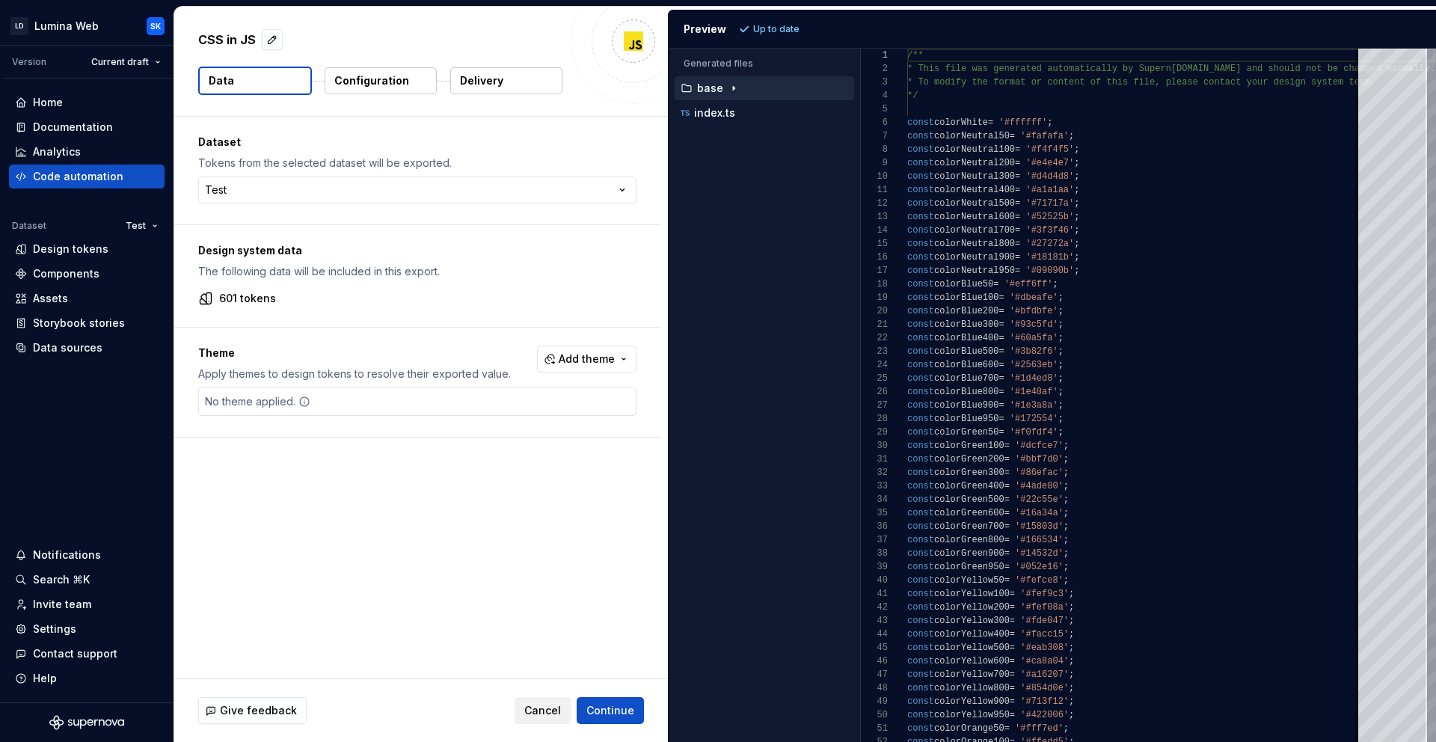
click at [728, 87] on icon "button" at bounding box center [734, 88] width 12 height 12
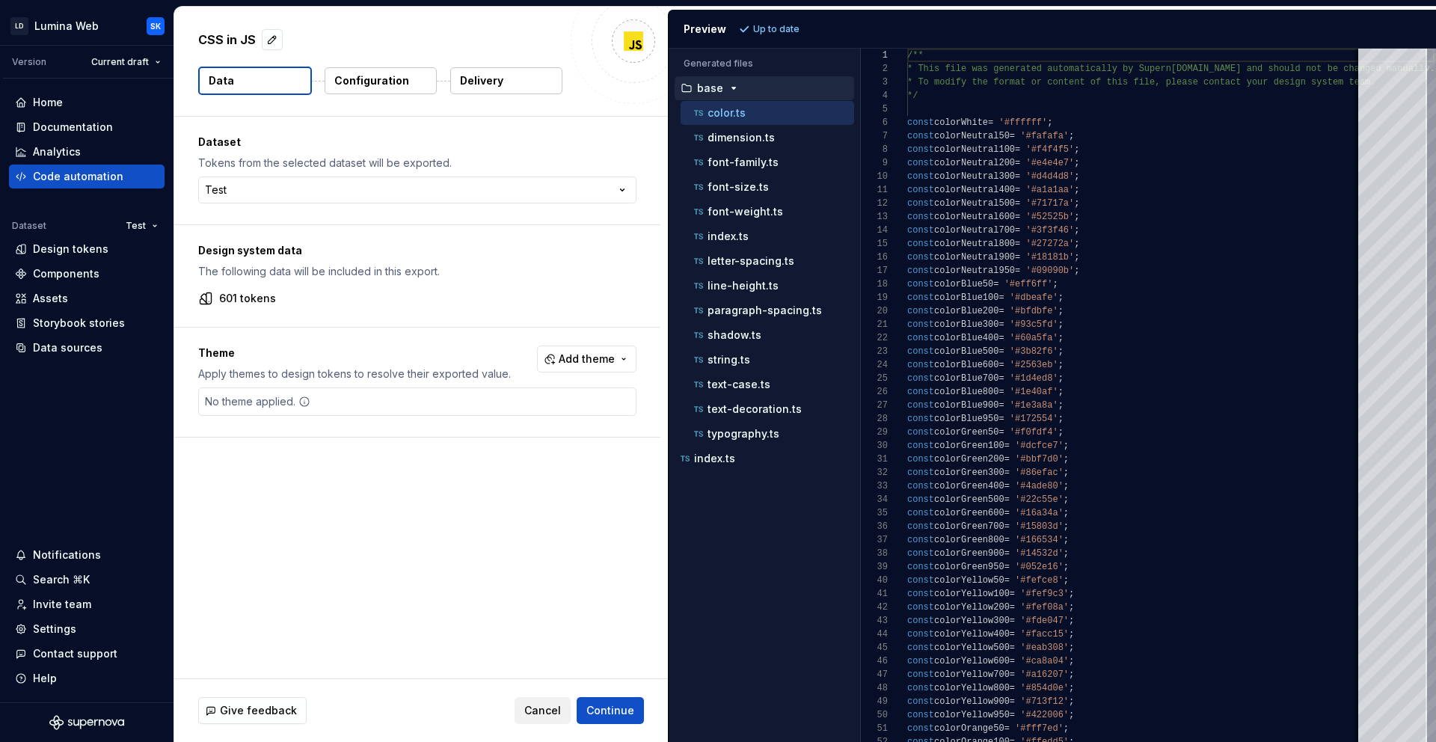
click at [554, 692] on div "Give feedback Cancel Continue" at bounding box center [421, 710] width 494 height 63
click at [555, 696] on div "Give feedback Cancel Continue" at bounding box center [421, 710] width 494 height 63
click at [558, 698] on button "Cancel" at bounding box center [542, 710] width 56 height 27
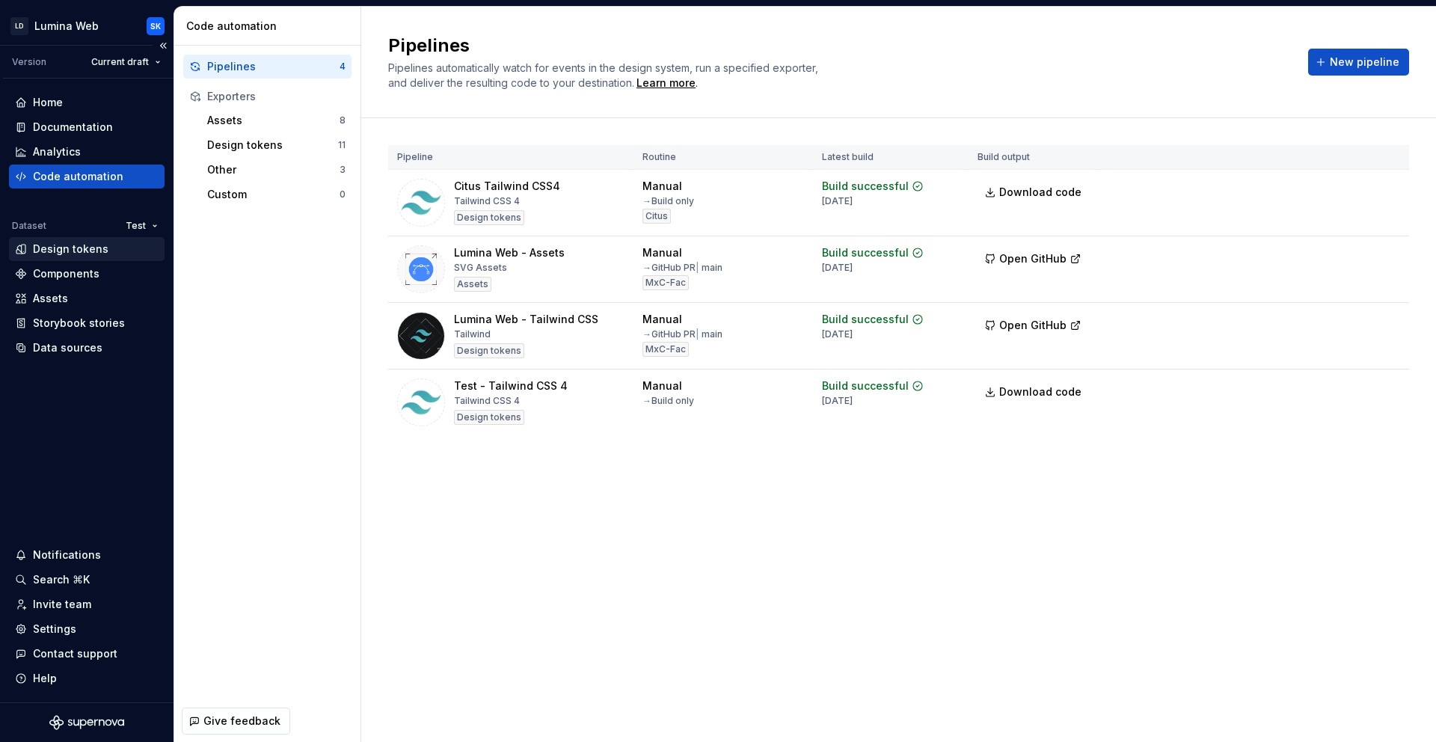
click at [89, 245] on div "Design tokens" at bounding box center [71, 249] width 76 height 15
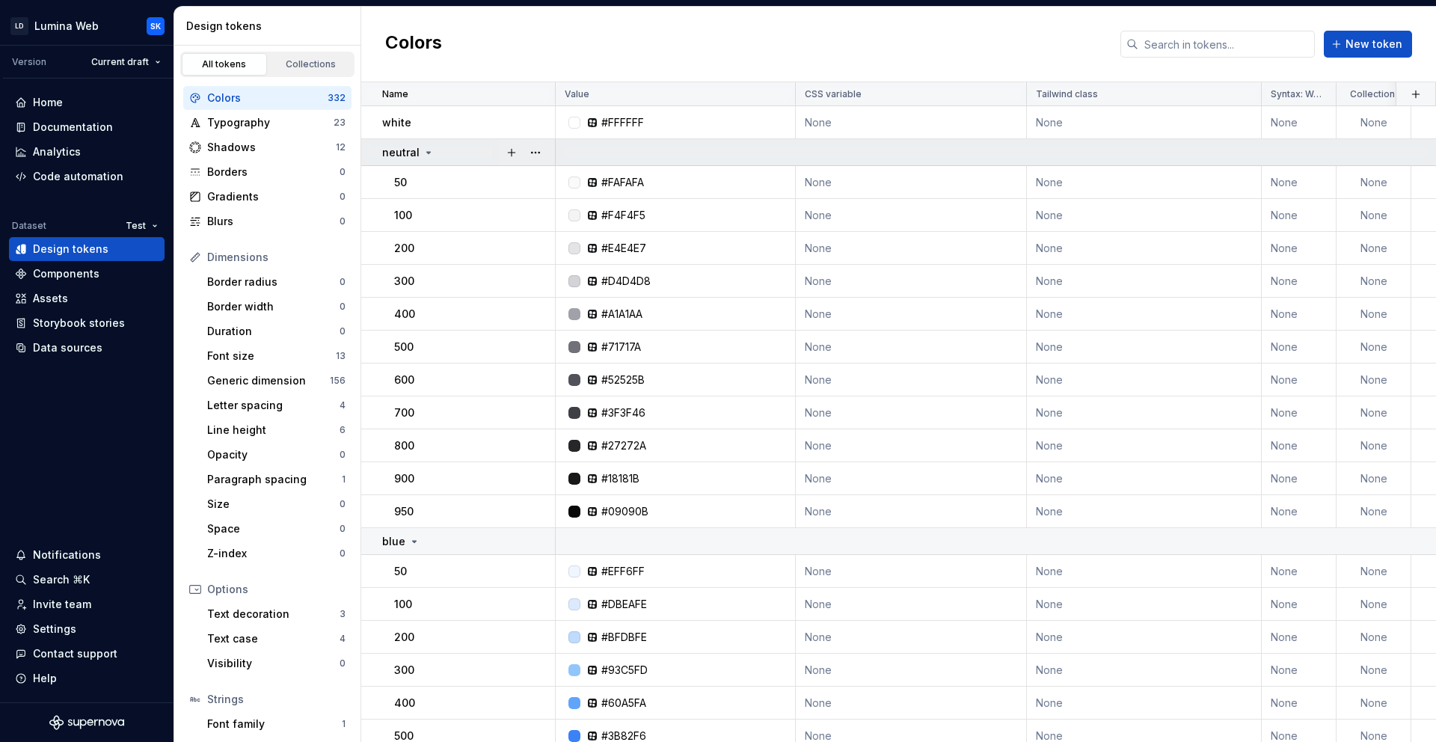
click at [465, 148] on div "neutral" at bounding box center [468, 152] width 172 height 15
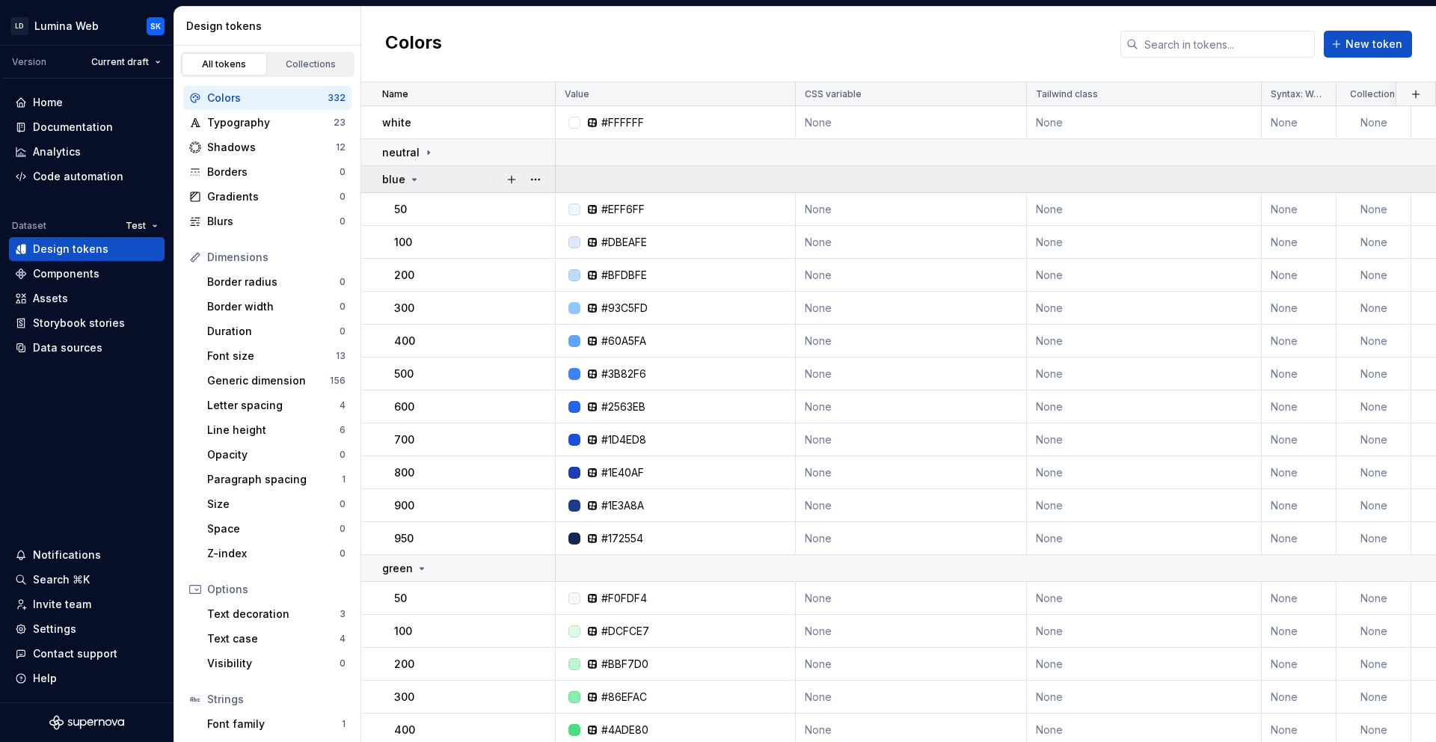
click at [455, 177] on div "blue" at bounding box center [468, 179] width 172 height 15
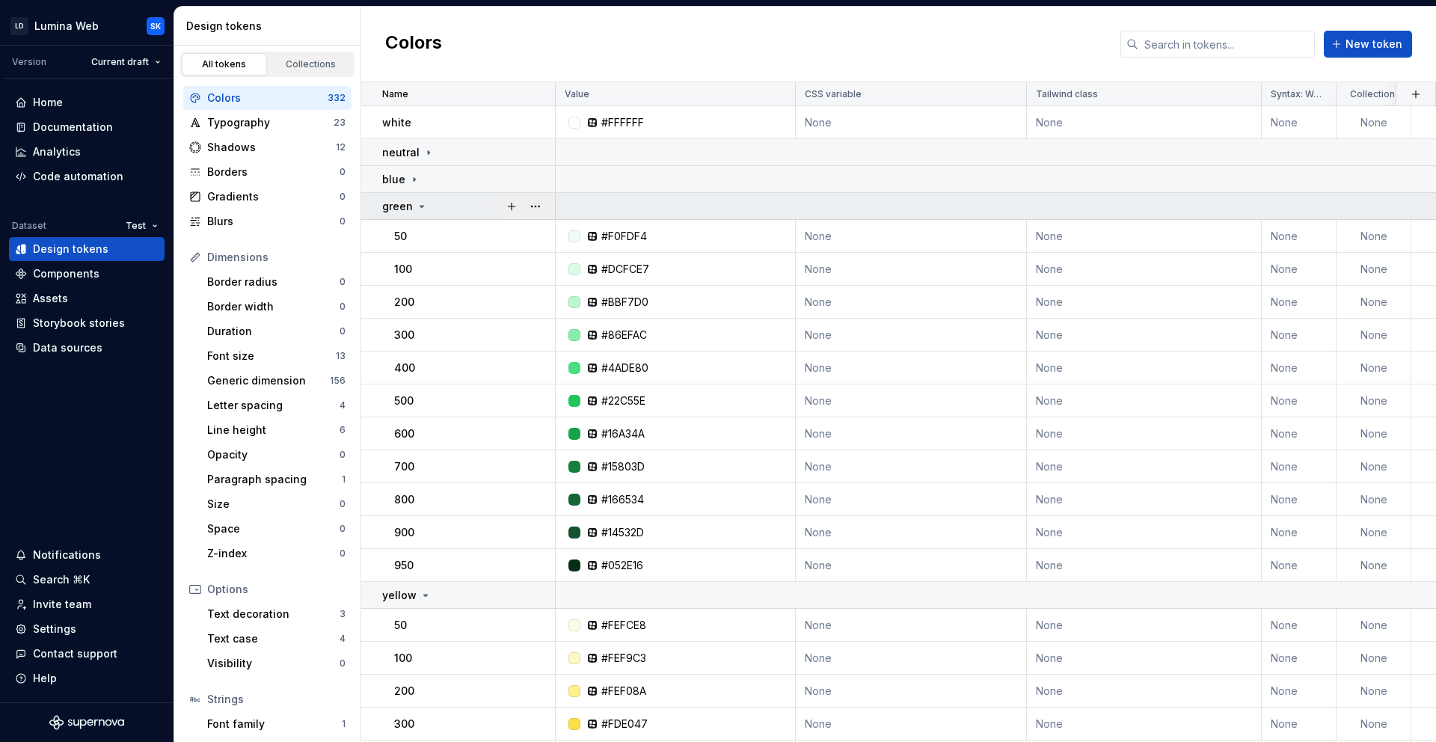
click at [447, 206] on div "green" at bounding box center [468, 206] width 172 height 15
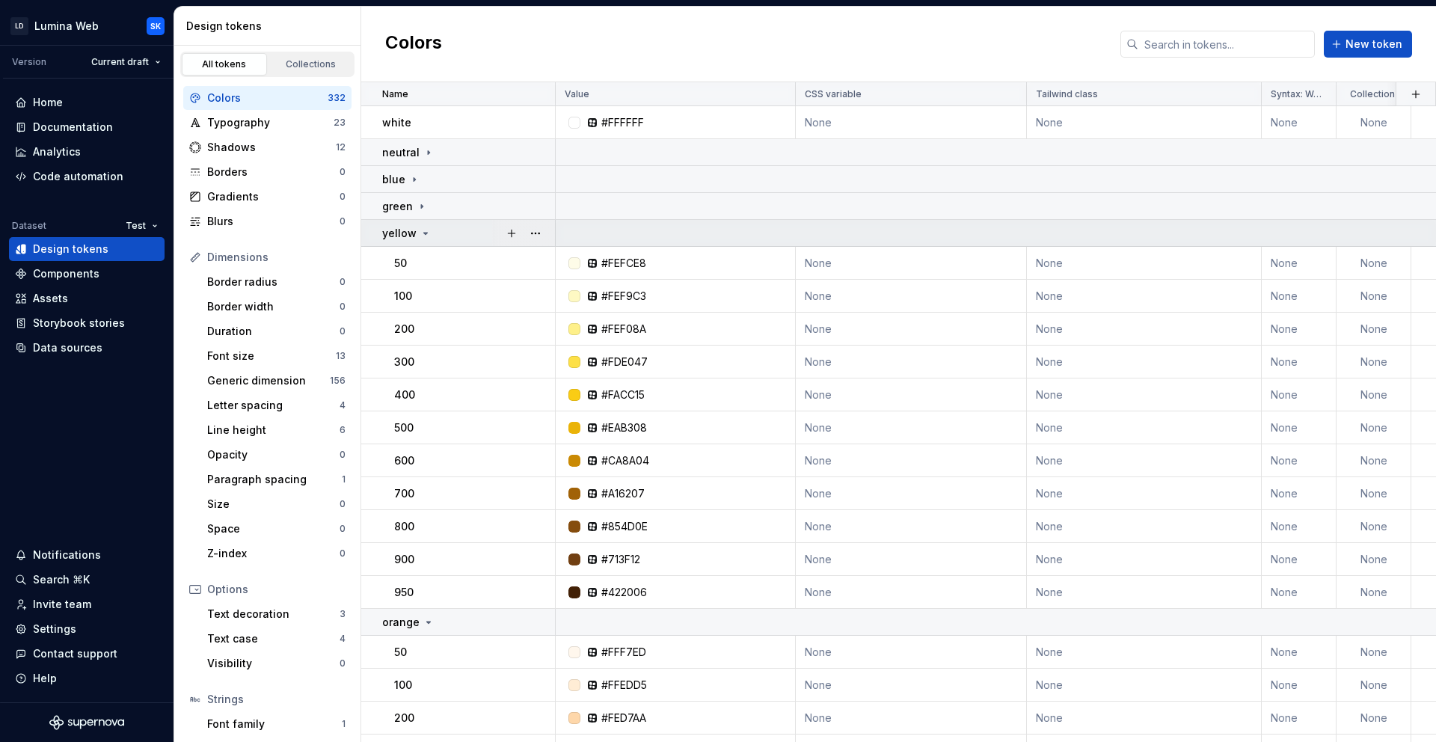
click at [440, 226] on div "yellow" at bounding box center [468, 233] width 172 height 15
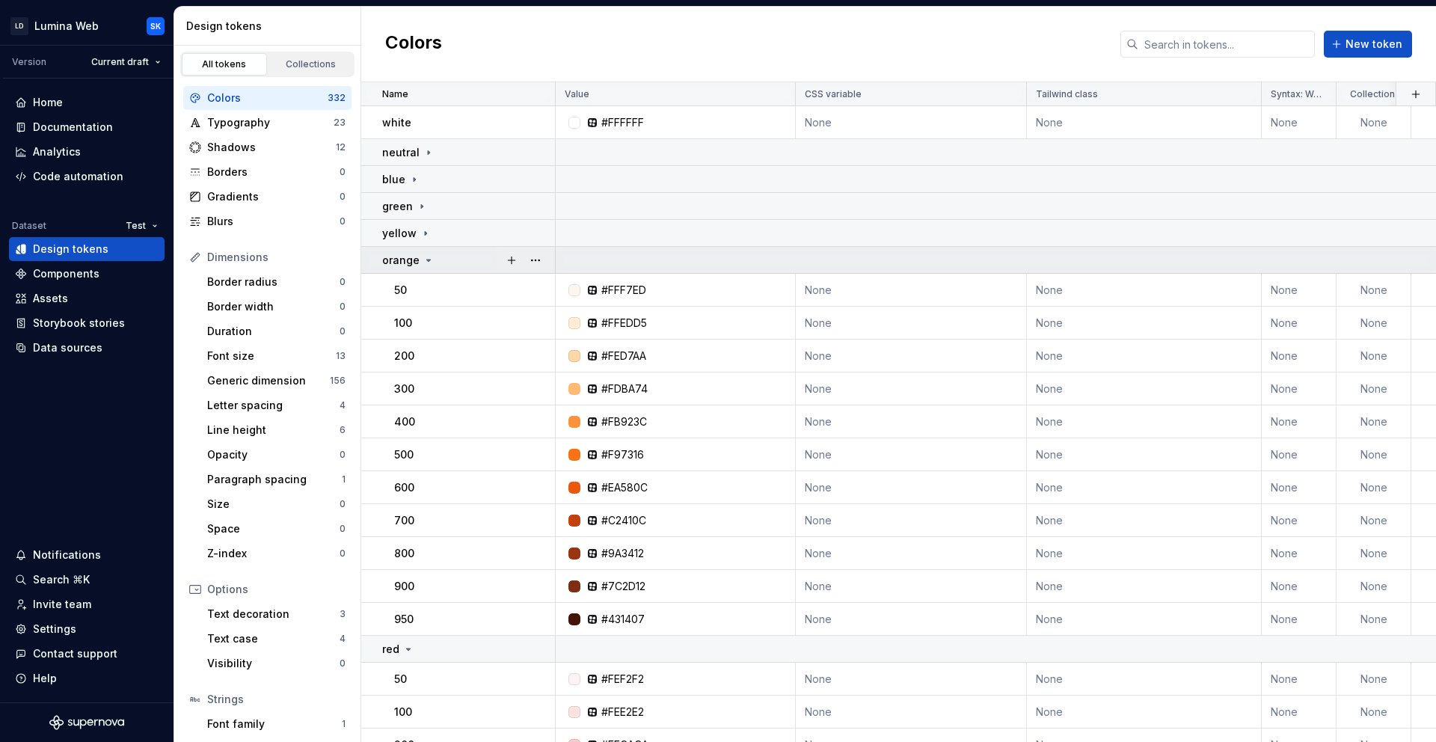
click at [424, 265] on div "orange" at bounding box center [408, 260] width 52 height 15
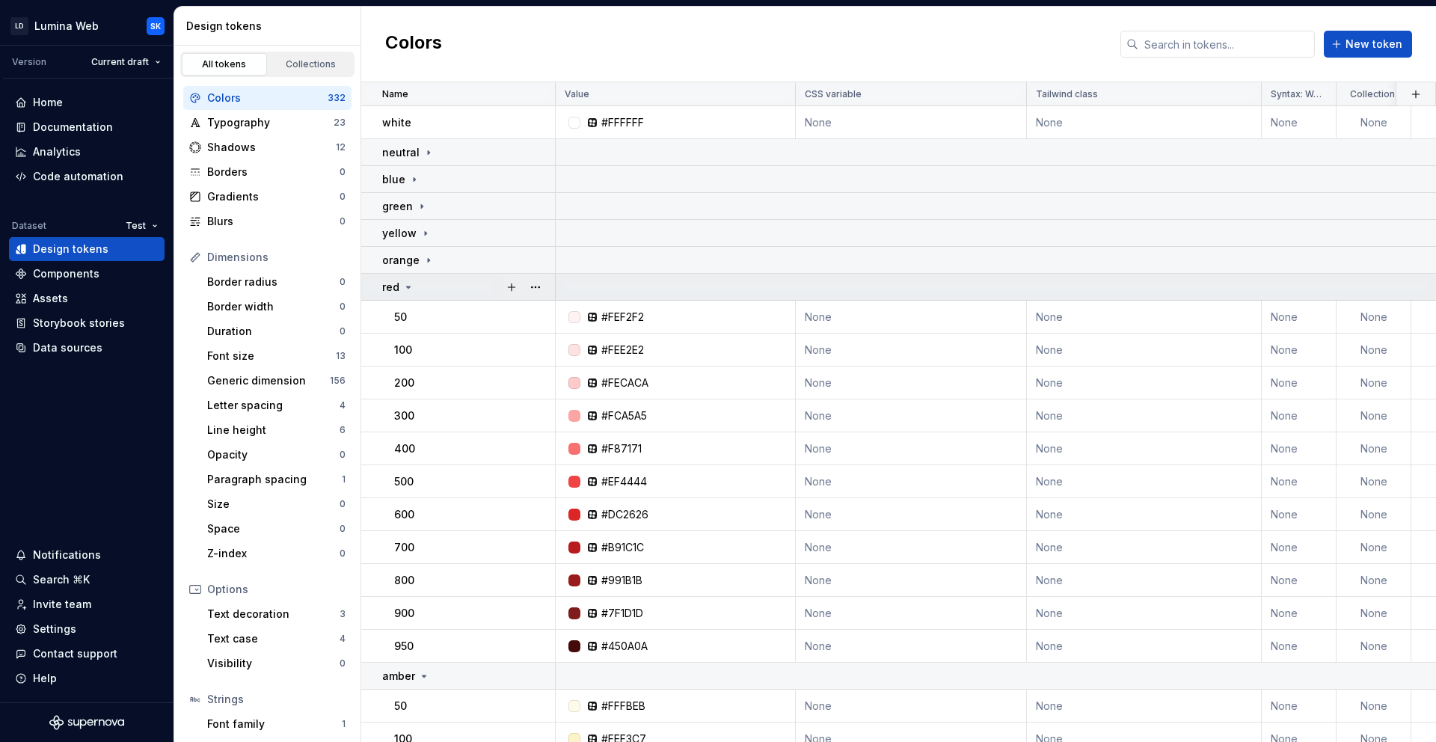
click at [421, 286] on div "red" at bounding box center [468, 287] width 172 height 15
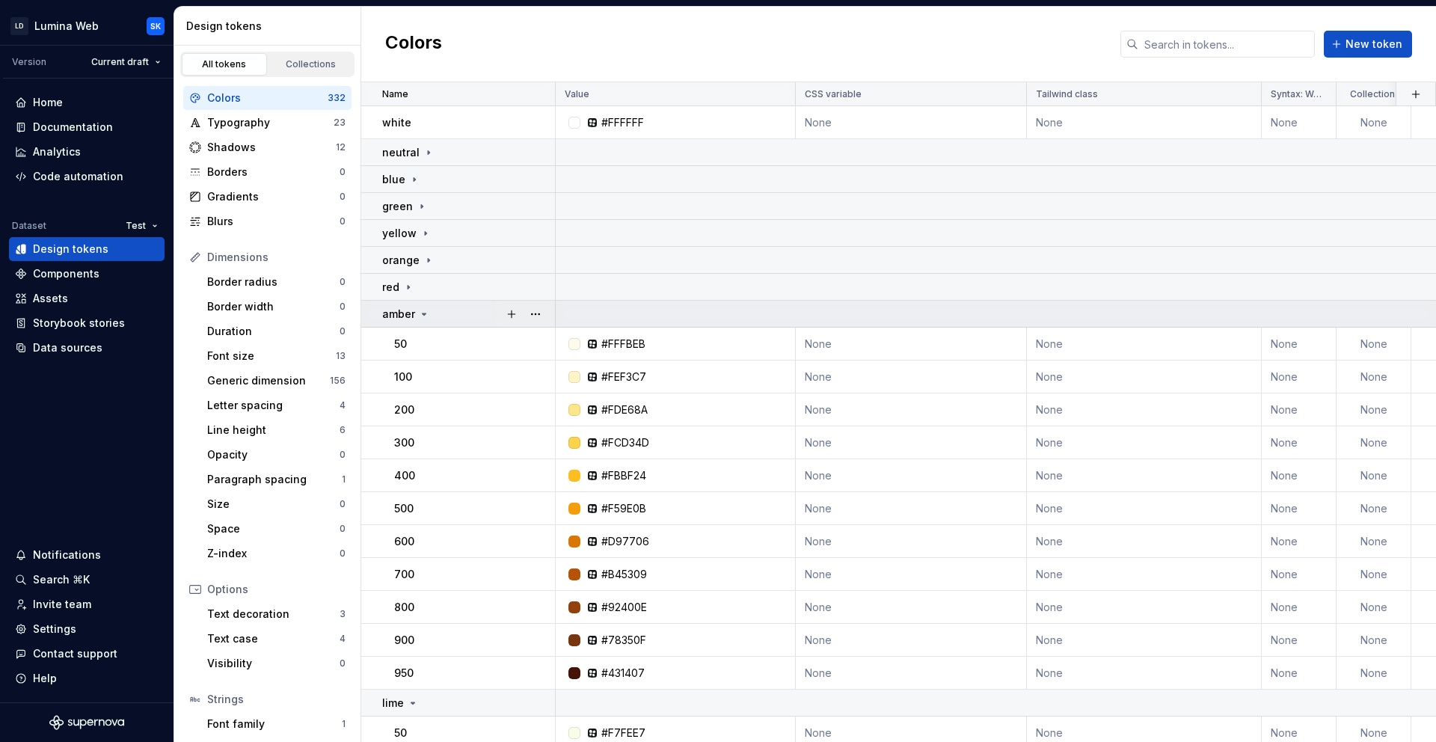
click at [424, 310] on icon at bounding box center [424, 314] width 12 height 12
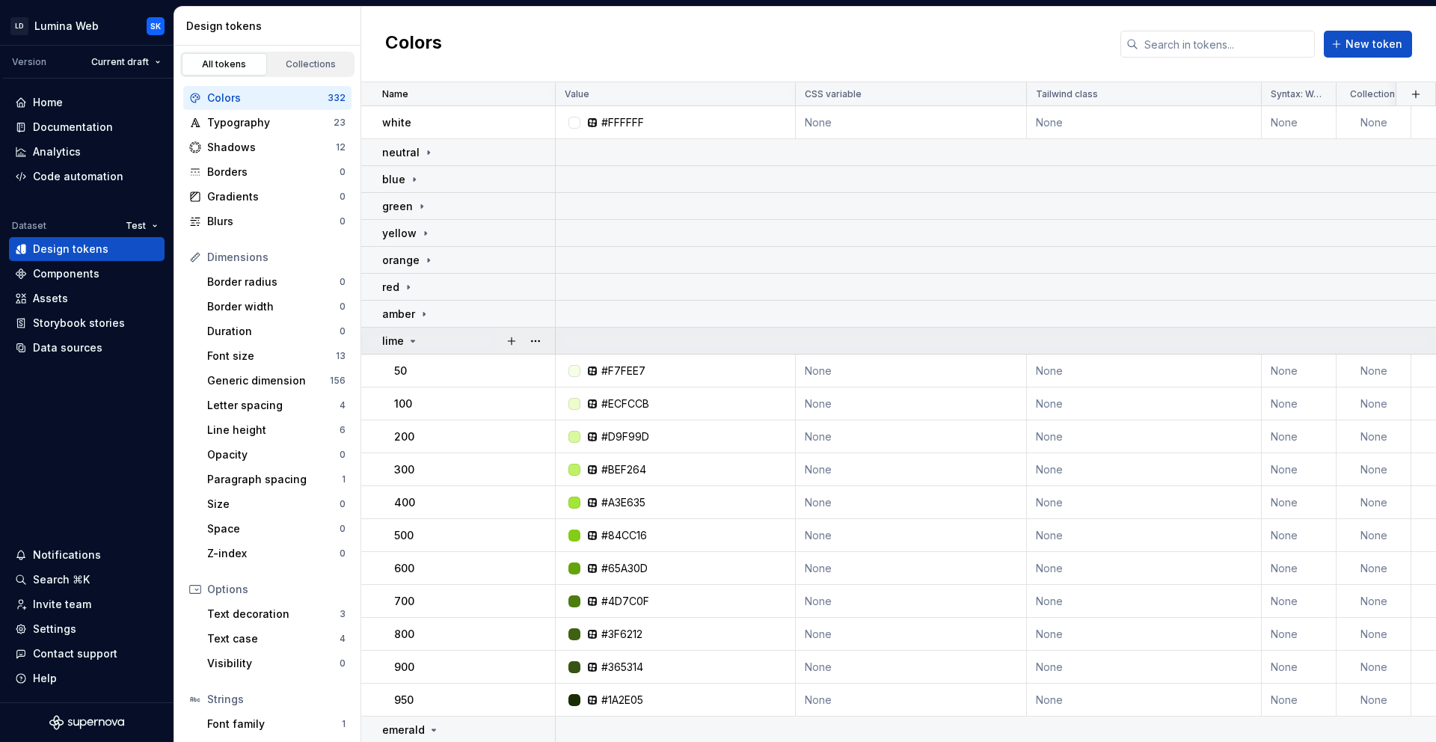
click at [444, 339] on div "lime" at bounding box center [468, 340] width 172 height 15
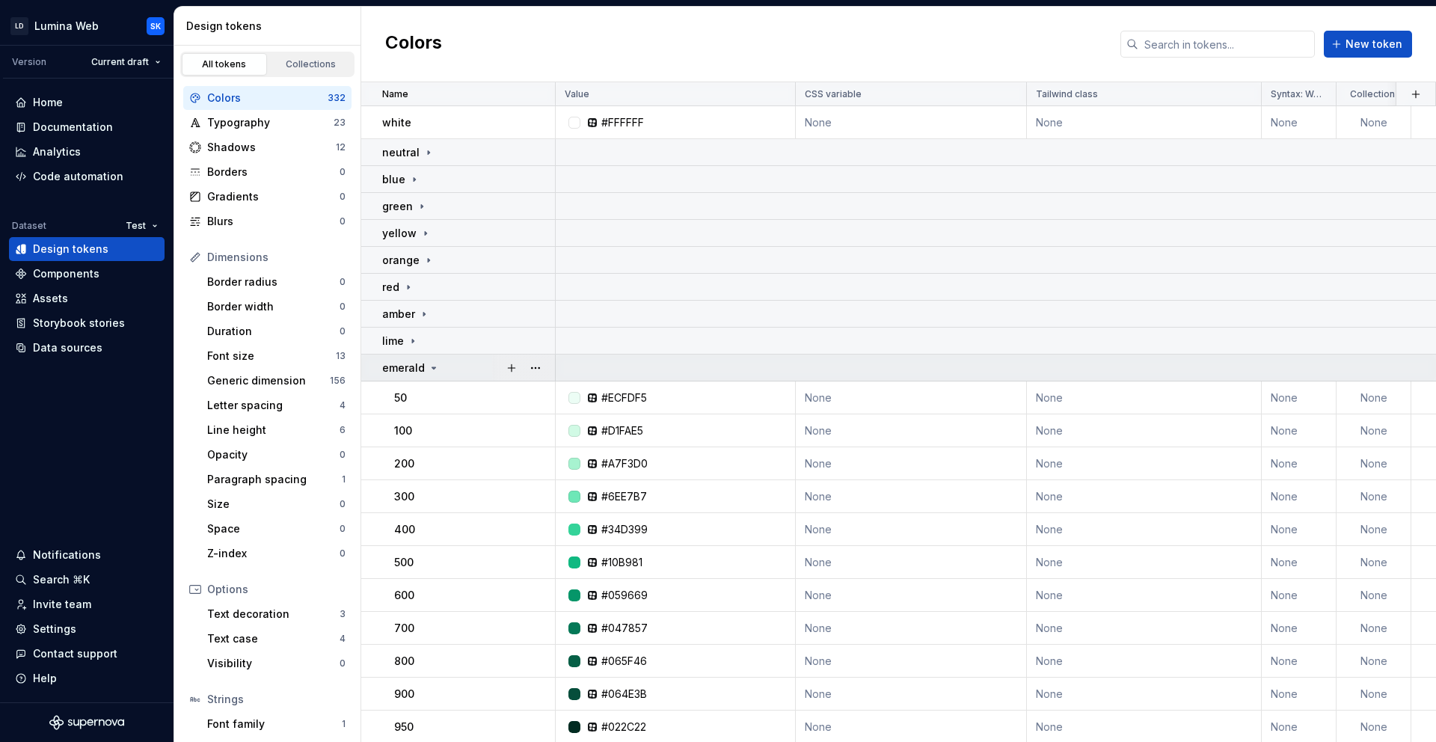
drag, startPoint x: 446, startPoint y: 371, endPoint x: 467, endPoint y: 379, distance: 22.5
click at [446, 371] on div "emerald" at bounding box center [468, 367] width 172 height 15
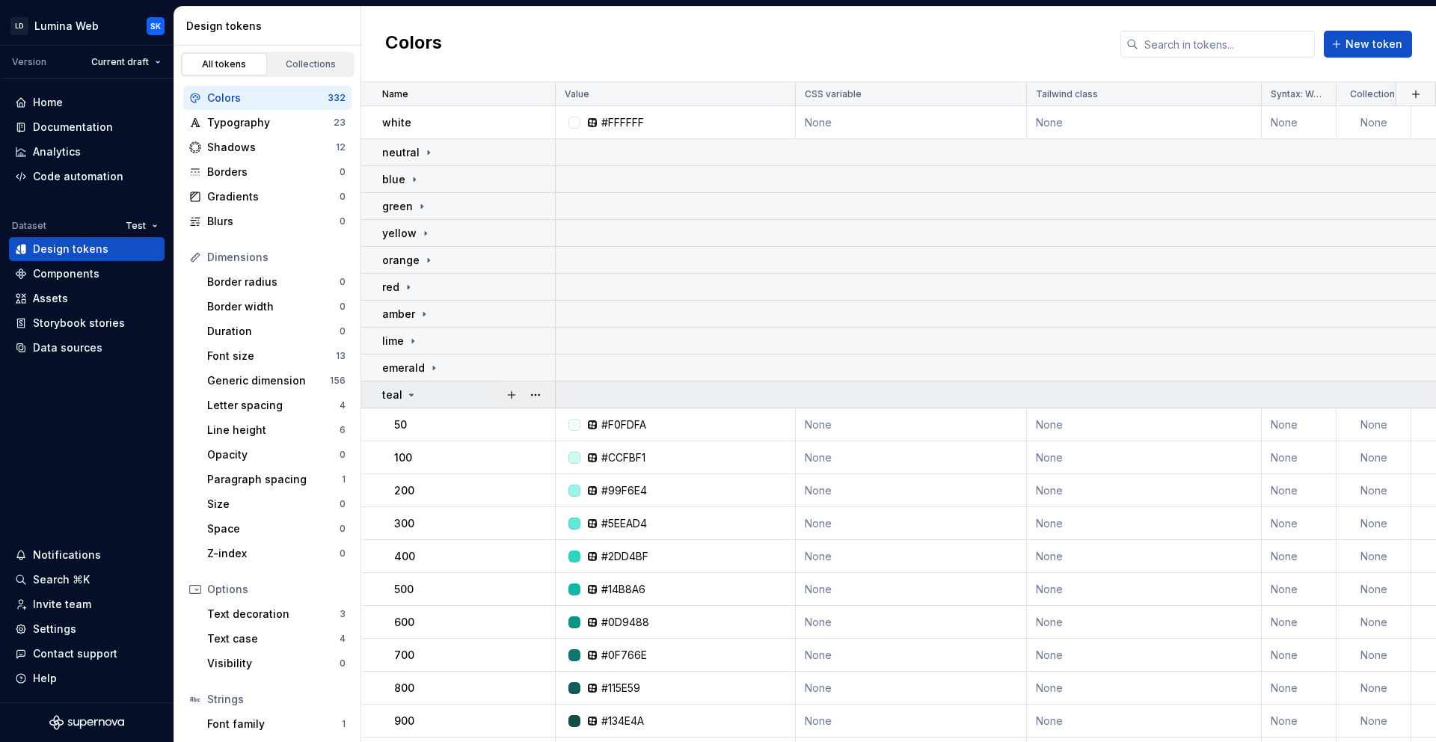
click at [457, 405] on td "teal" at bounding box center [458, 394] width 194 height 27
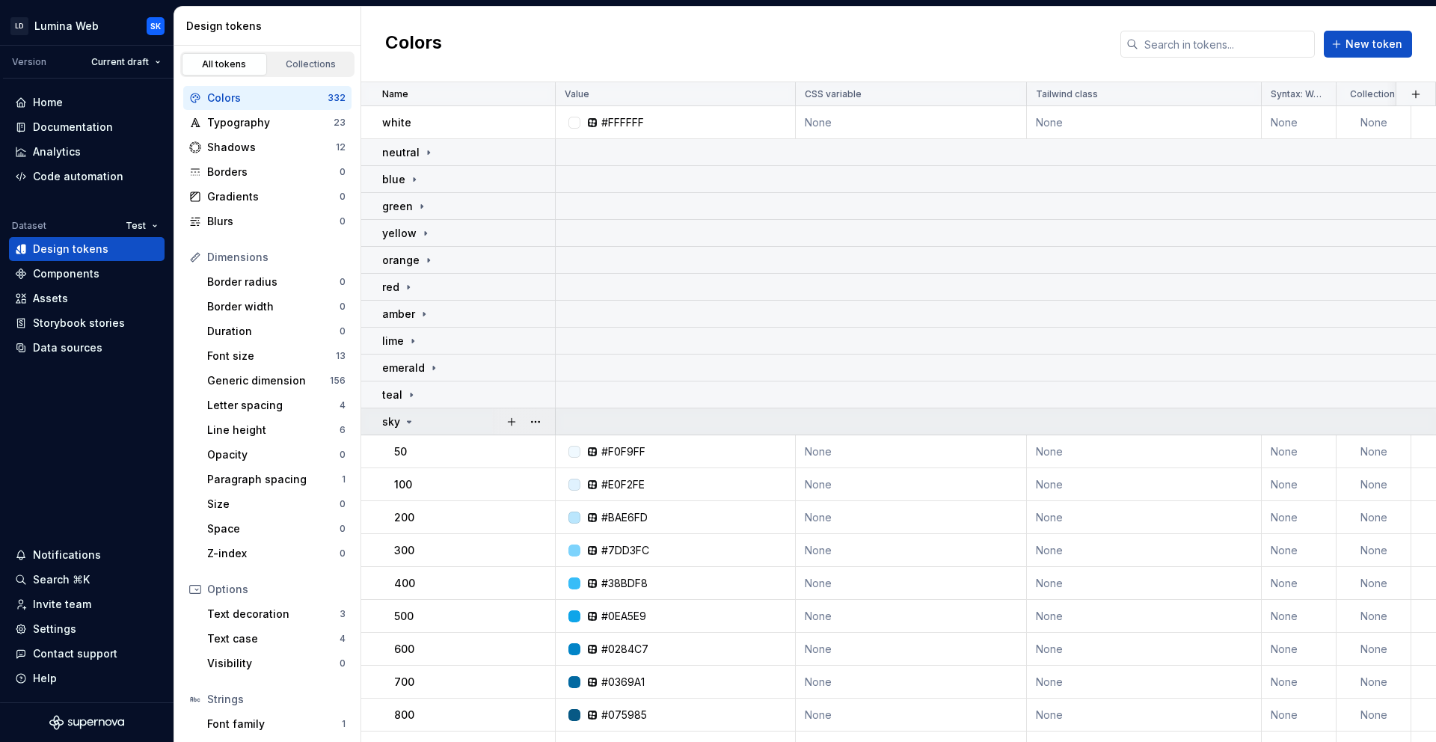
click at [456, 417] on div "sky" at bounding box center [468, 421] width 172 height 15
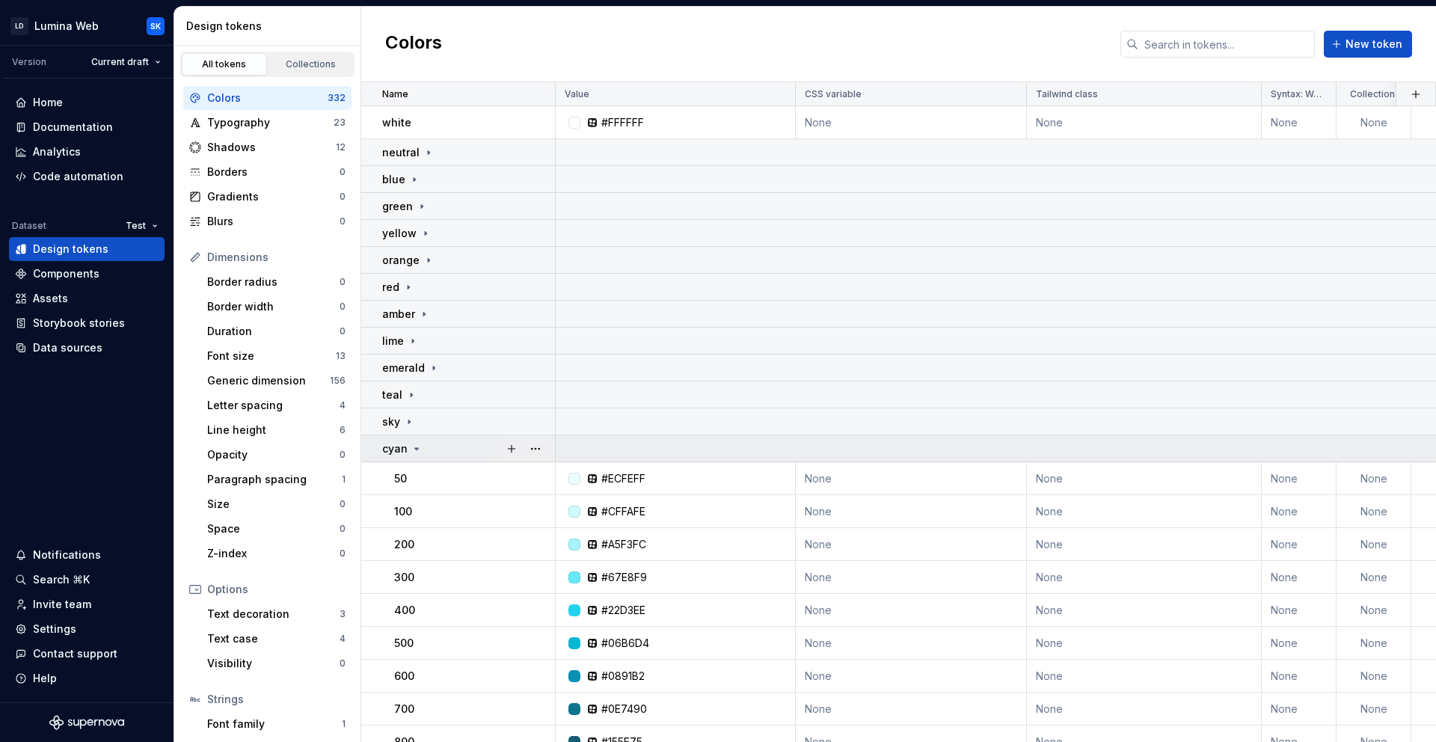
click at [446, 457] on td "cyan" at bounding box center [458, 448] width 194 height 27
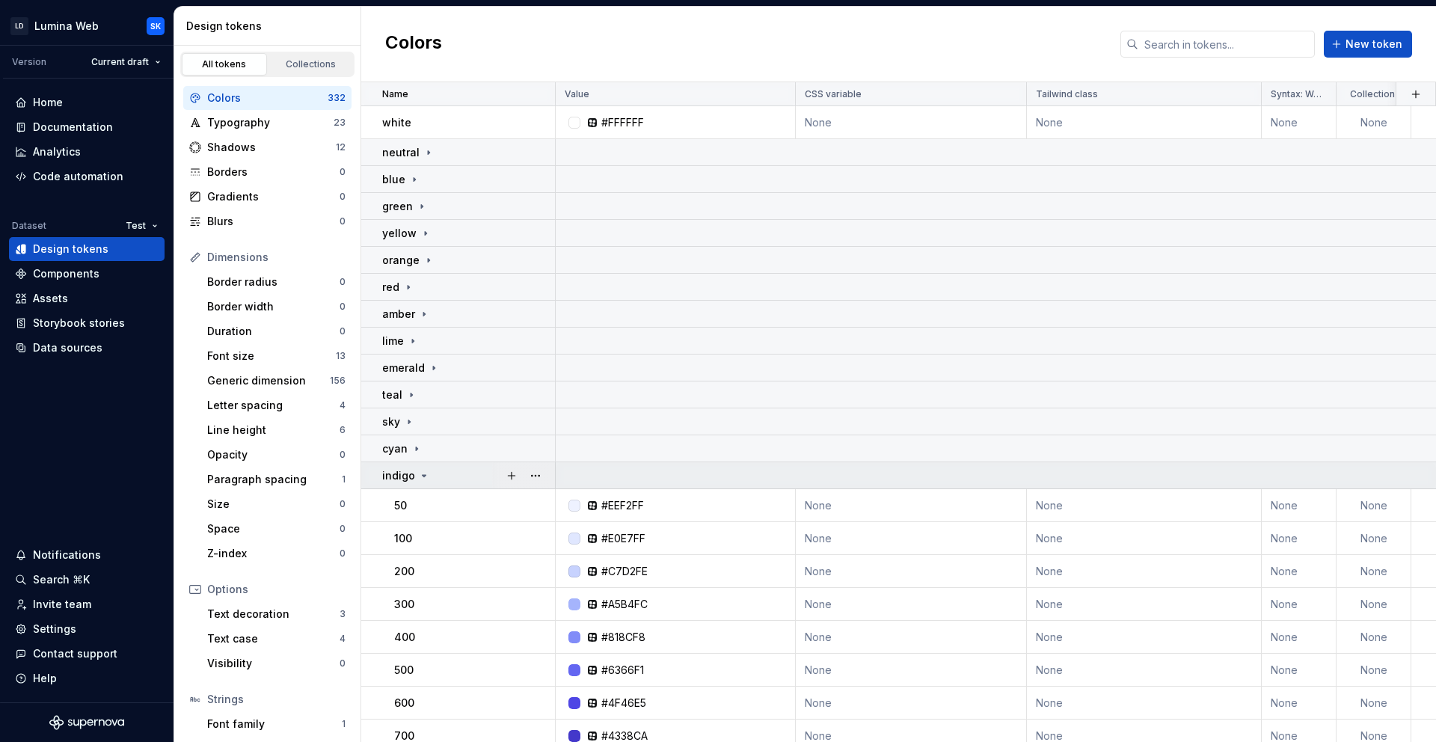
drag, startPoint x: 458, startPoint y: 474, endPoint x: 469, endPoint y: 480, distance: 12.7
click at [458, 473] on div "indigo" at bounding box center [468, 475] width 172 height 15
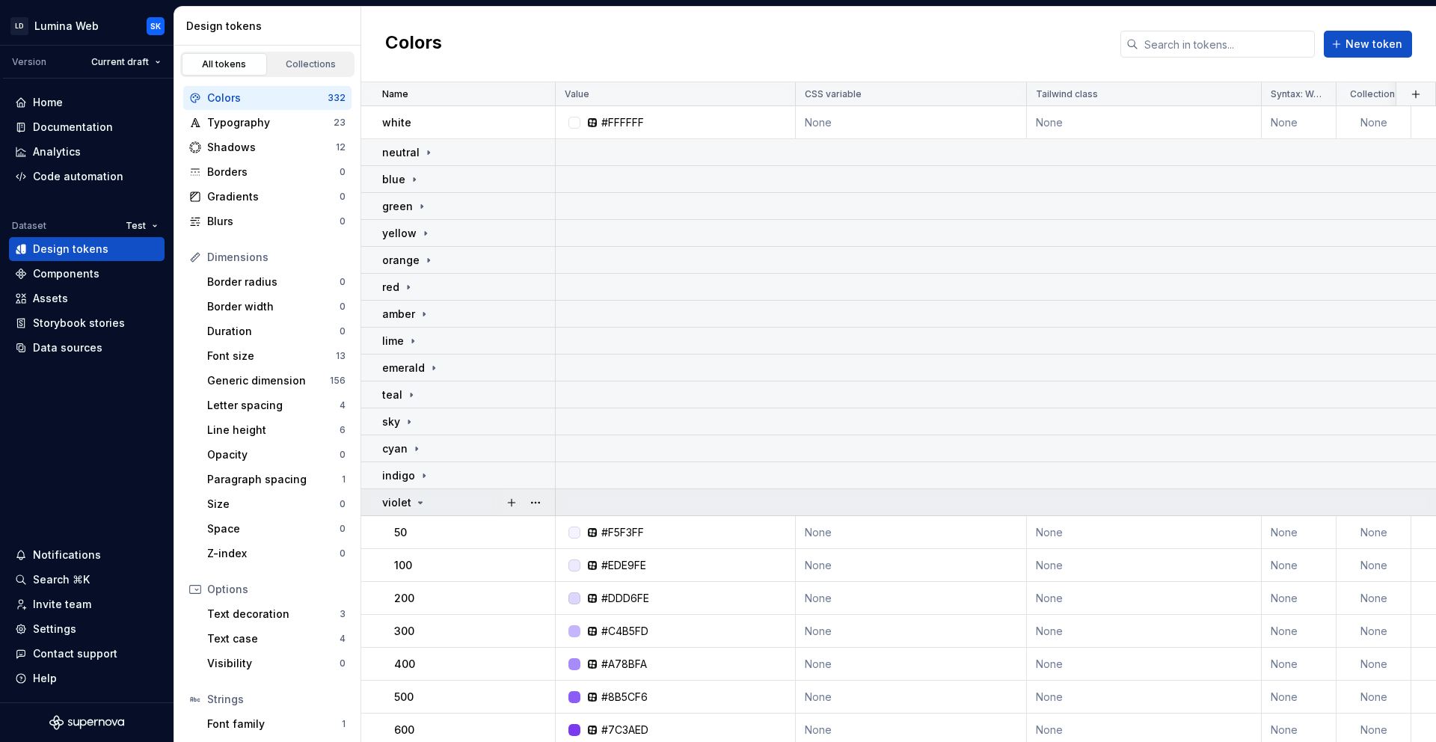
click at [455, 508] on div "violet" at bounding box center [468, 502] width 172 height 15
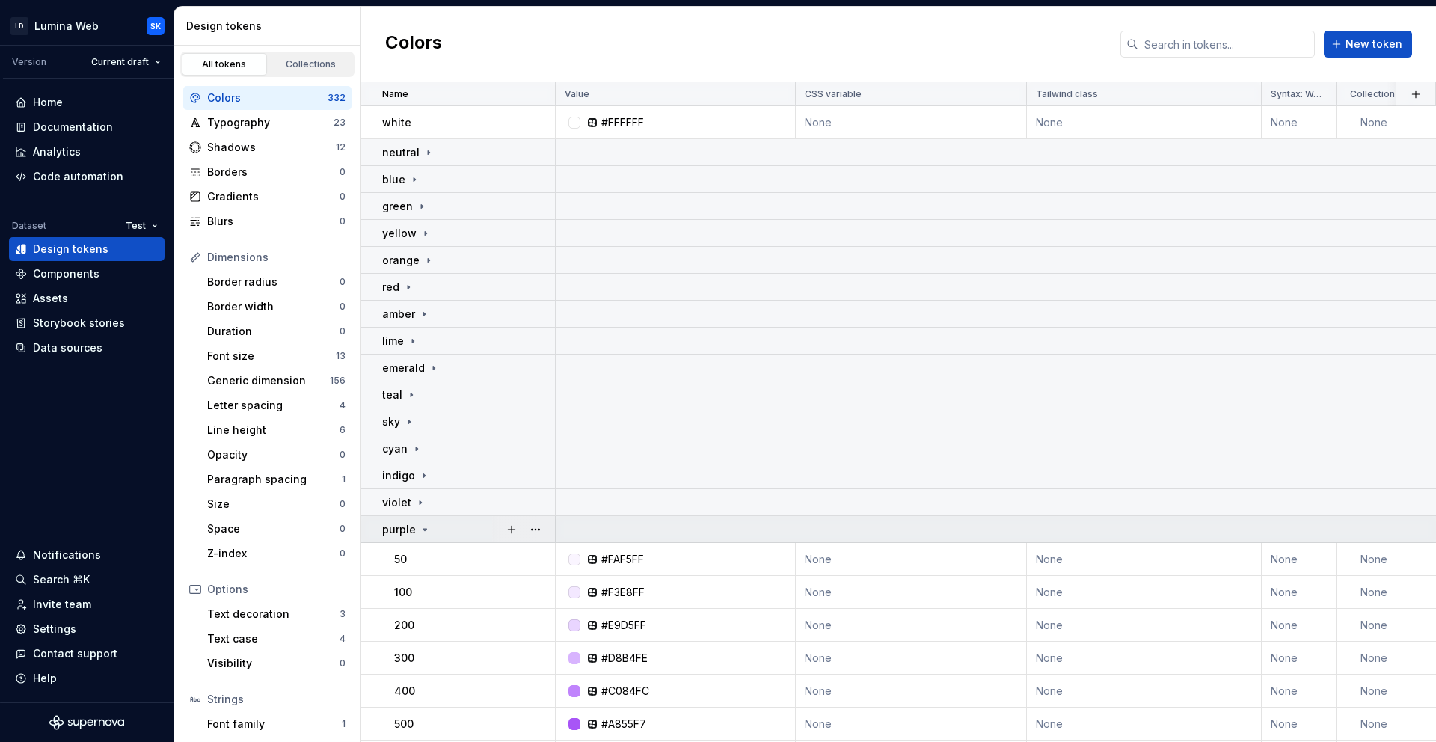
click at [455, 527] on div "purple" at bounding box center [468, 529] width 172 height 15
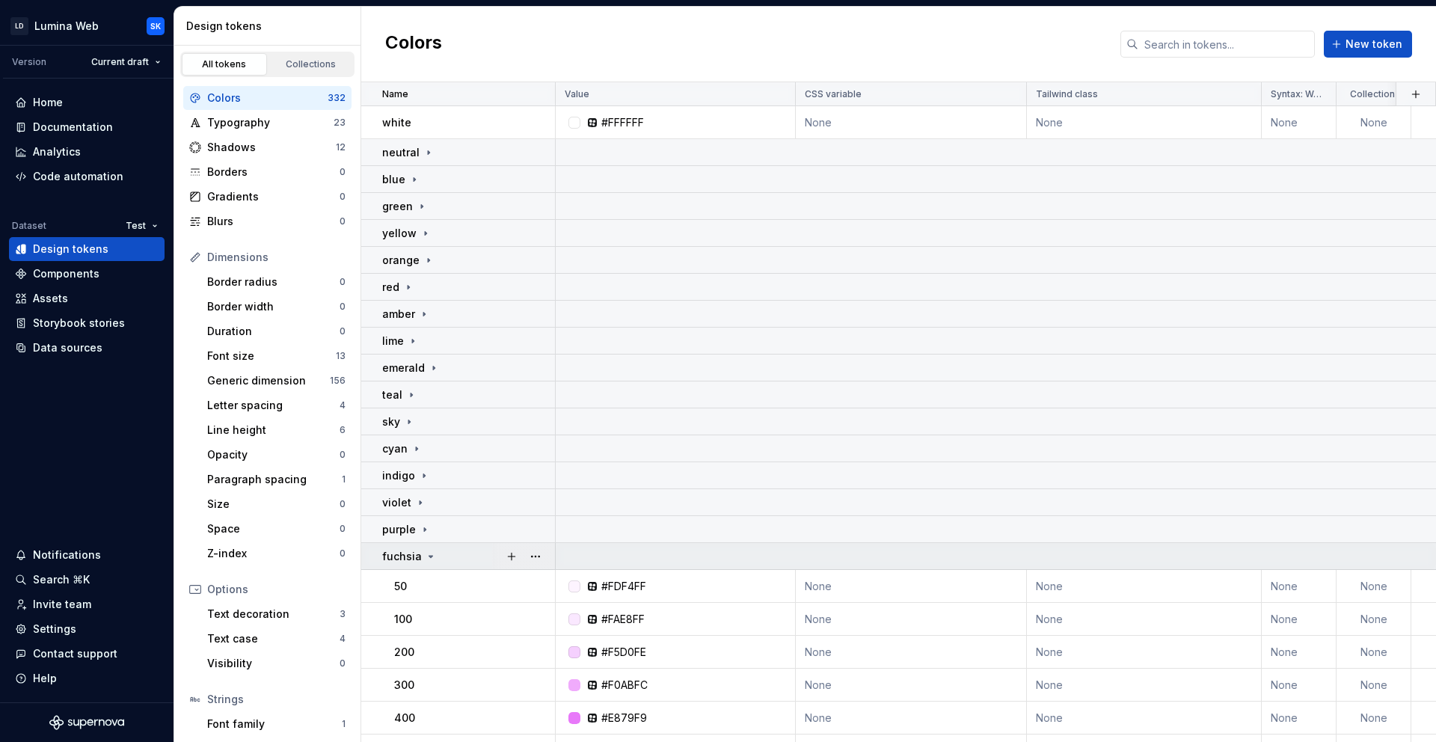
drag, startPoint x: 445, startPoint y: 558, endPoint x: 464, endPoint y: 562, distance: 19.2
click at [445, 558] on div "fuchsia" at bounding box center [468, 556] width 172 height 15
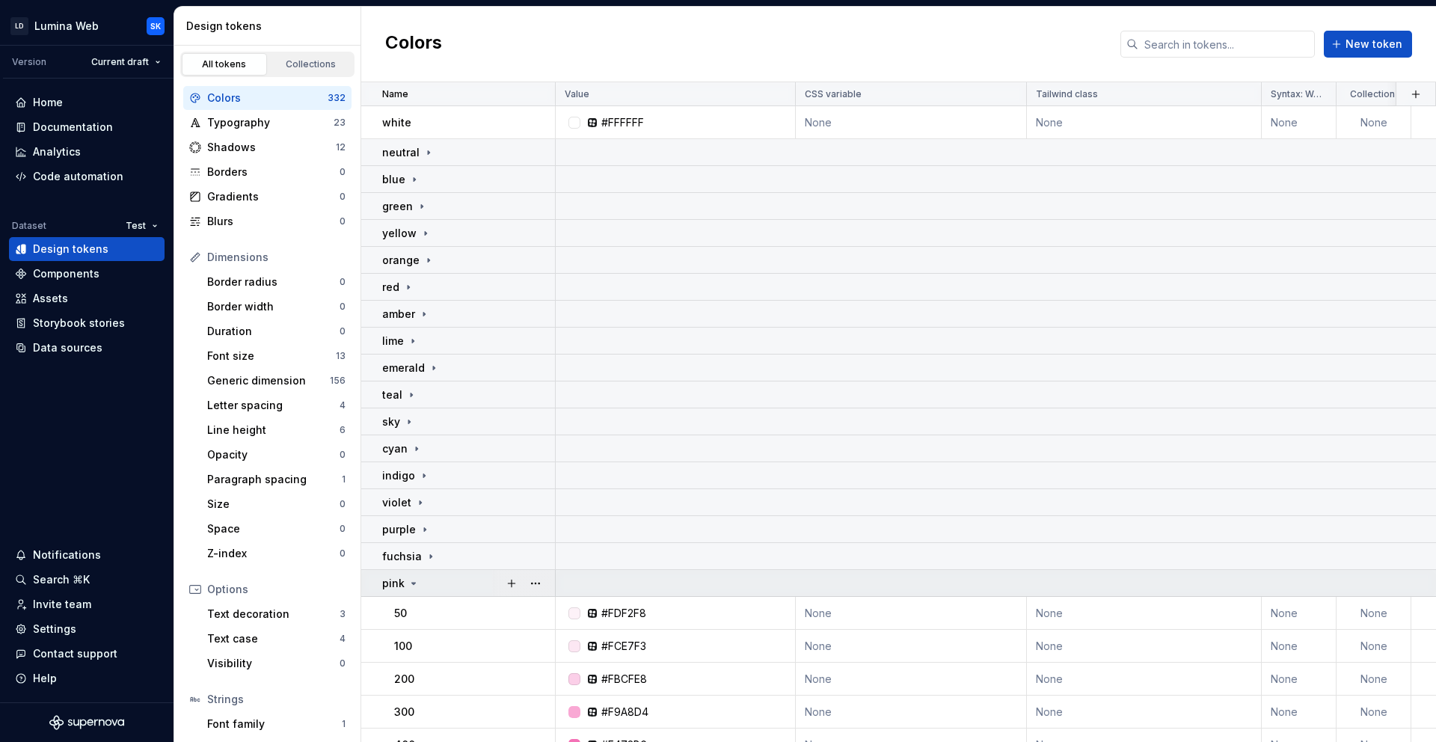
click at [462, 571] on td "pink" at bounding box center [458, 583] width 194 height 27
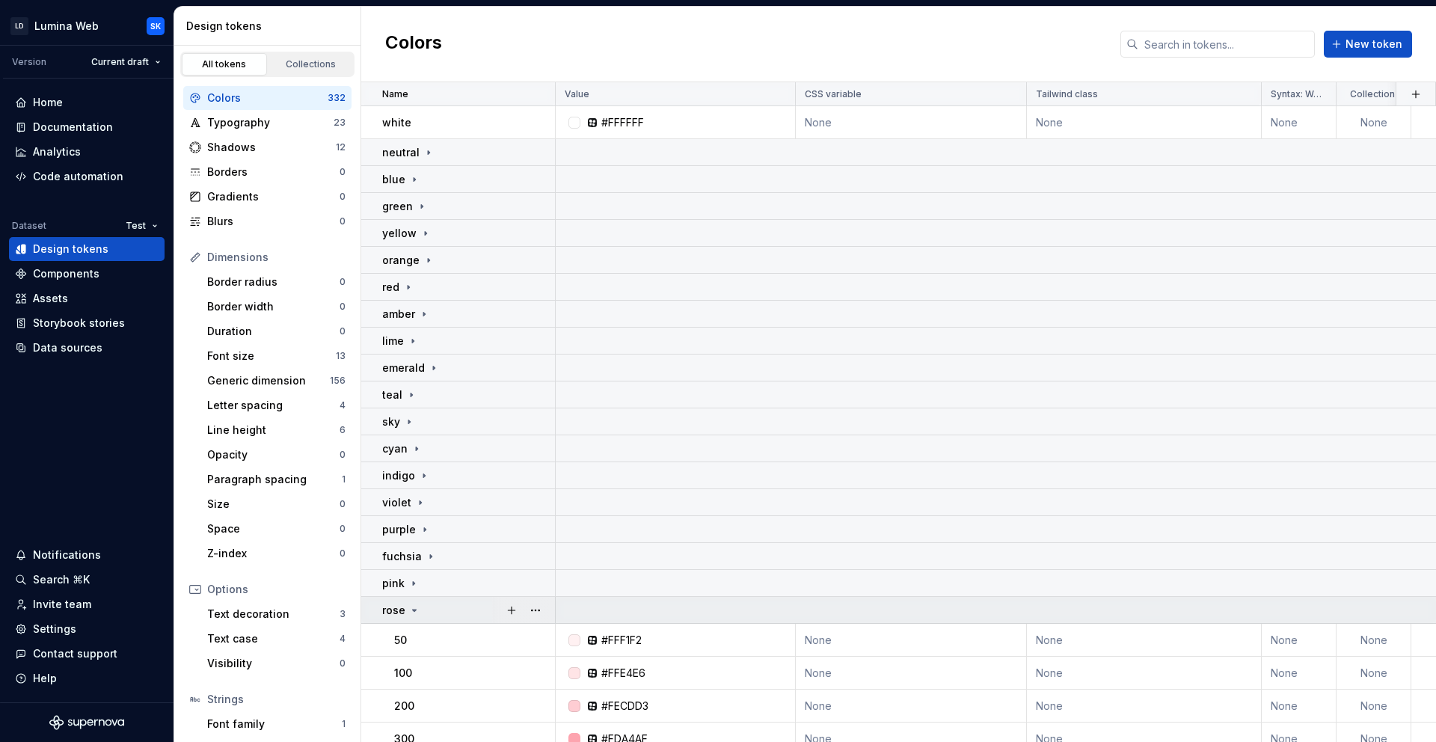
drag, startPoint x: 448, startPoint y: 603, endPoint x: 464, endPoint y: 608, distance: 16.6
click at [449, 603] on div "rose" at bounding box center [468, 610] width 172 height 15
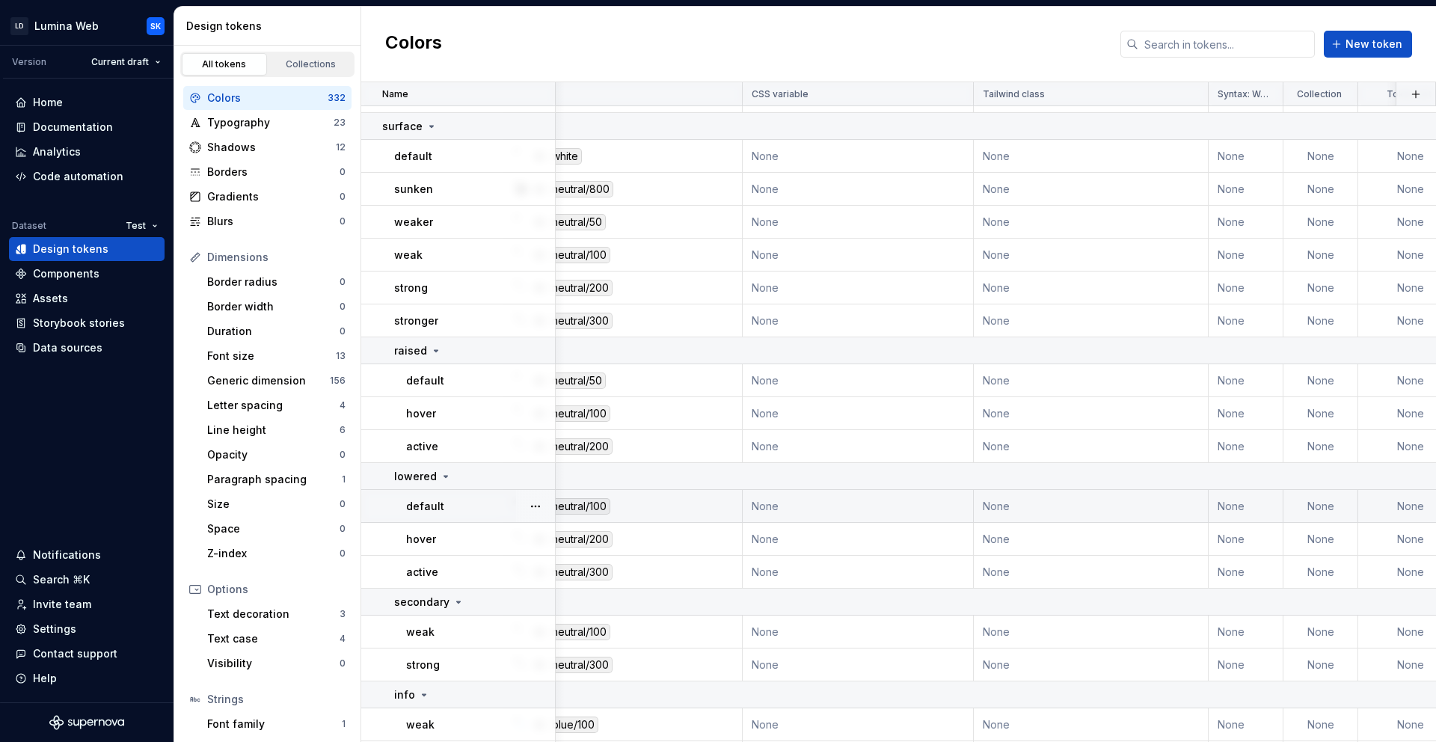
scroll to position [729, 0]
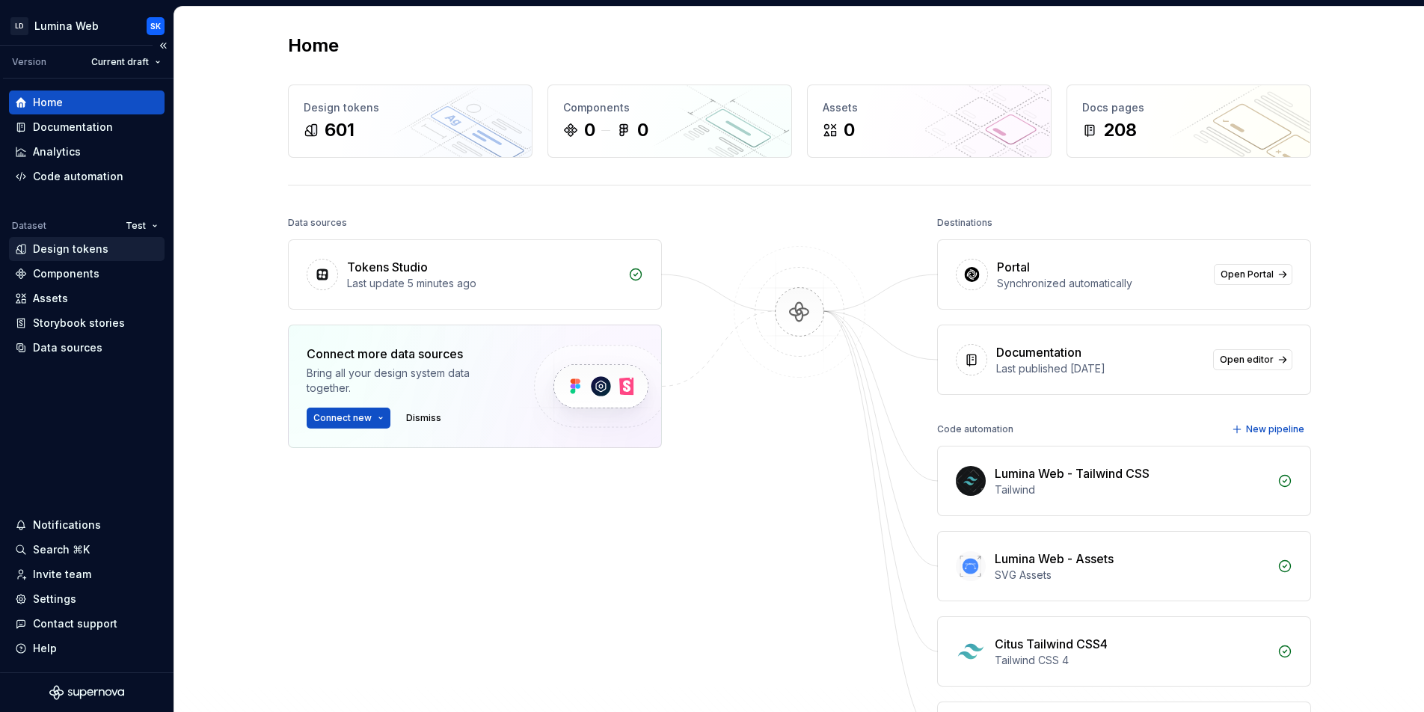
click at [99, 245] on div "Design tokens" at bounding box center [71, 249] width 76 height 15
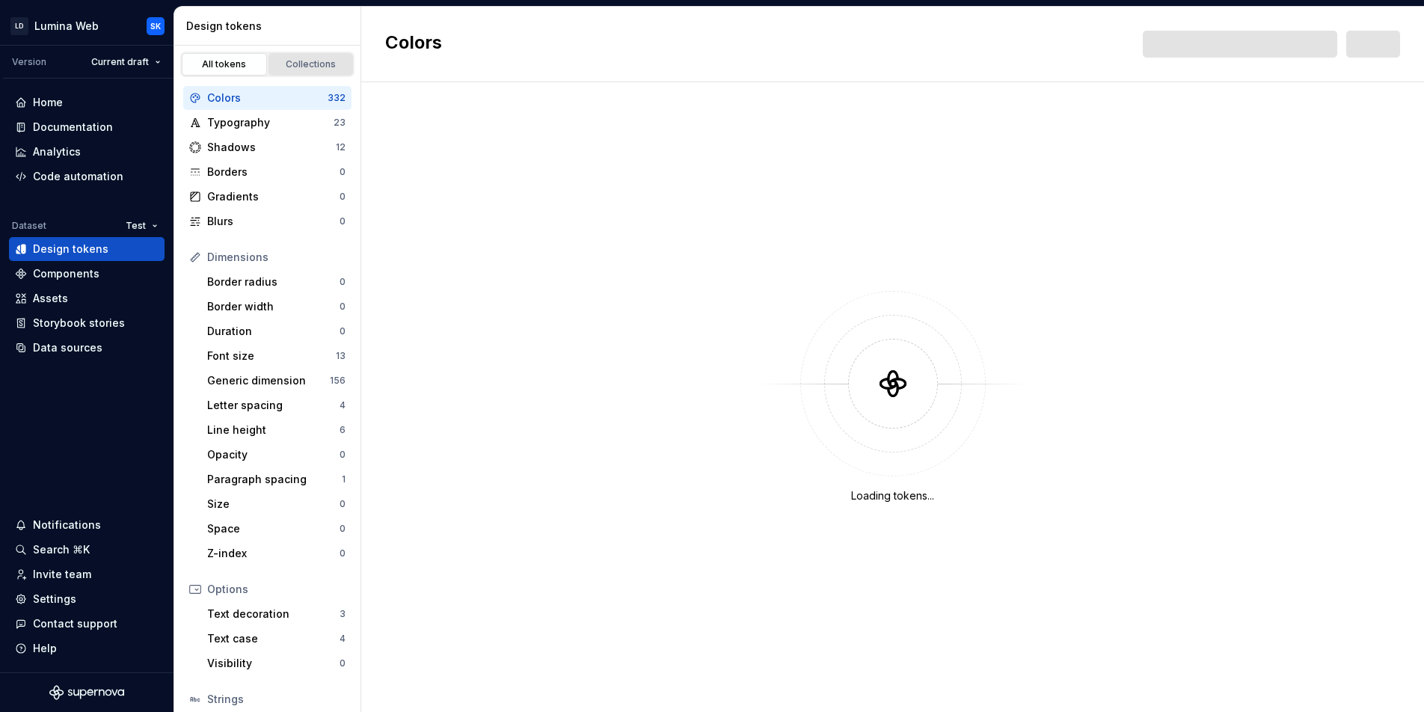
click at [307, 73] on link "Collections" at bounding box center [310, 64] width 85 height 22
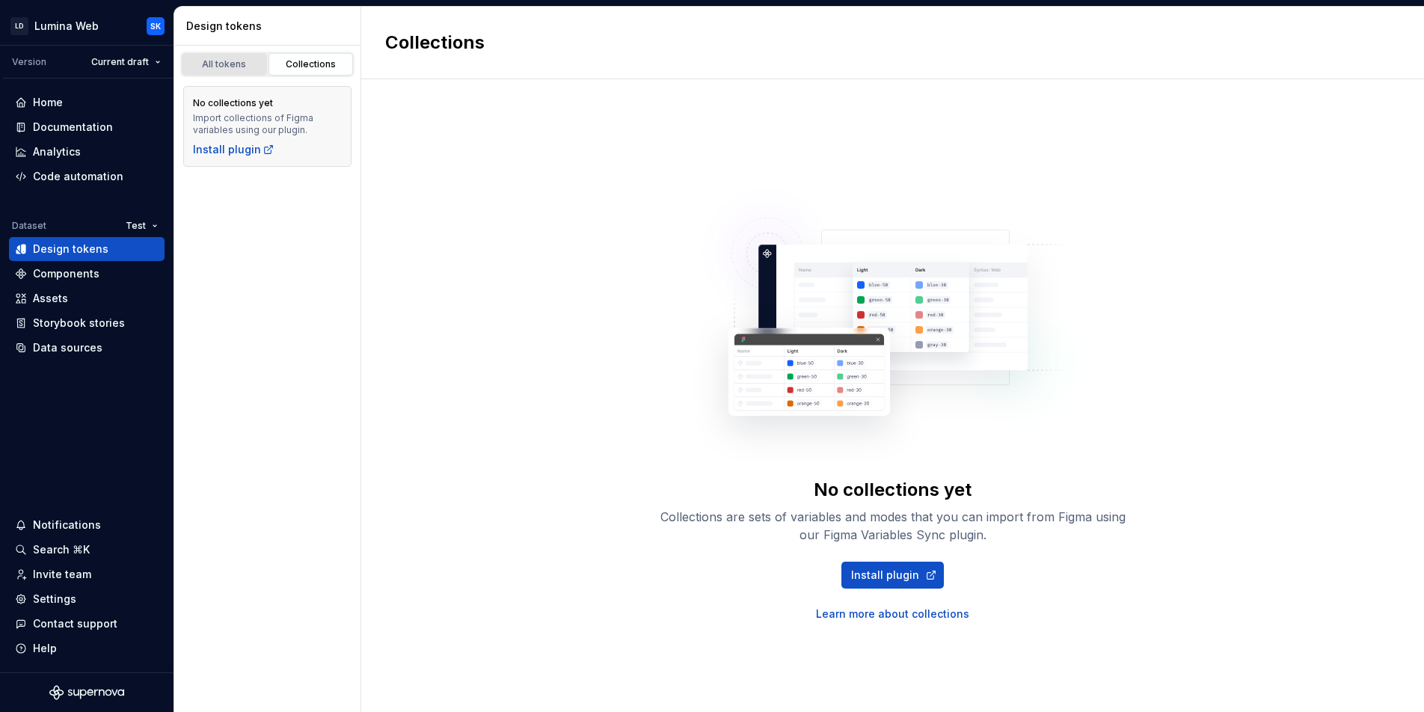
click at [231, 71] on link "All tokens" at bounding box center [224, 64] width 85 height 22
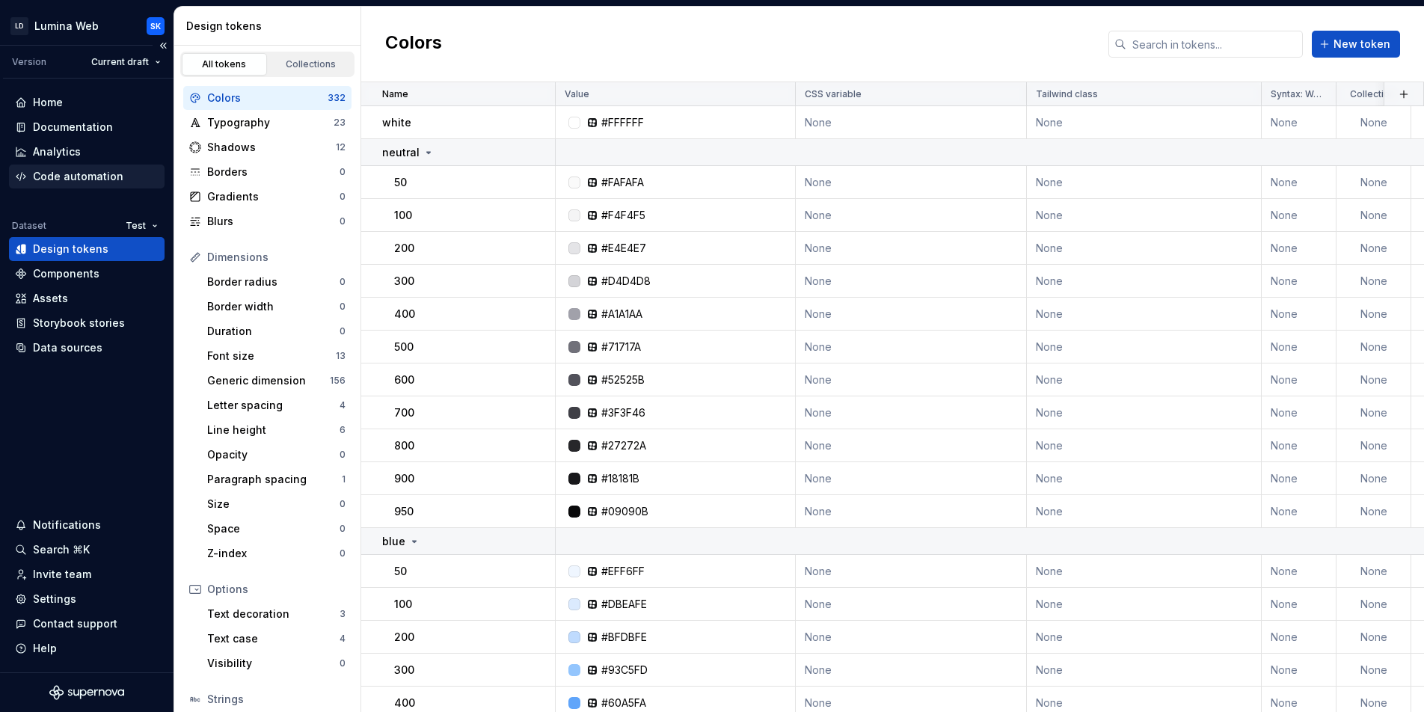
click at [76, 174] on div "Code automation" at bounding box center [78, 176] width 90 height 15
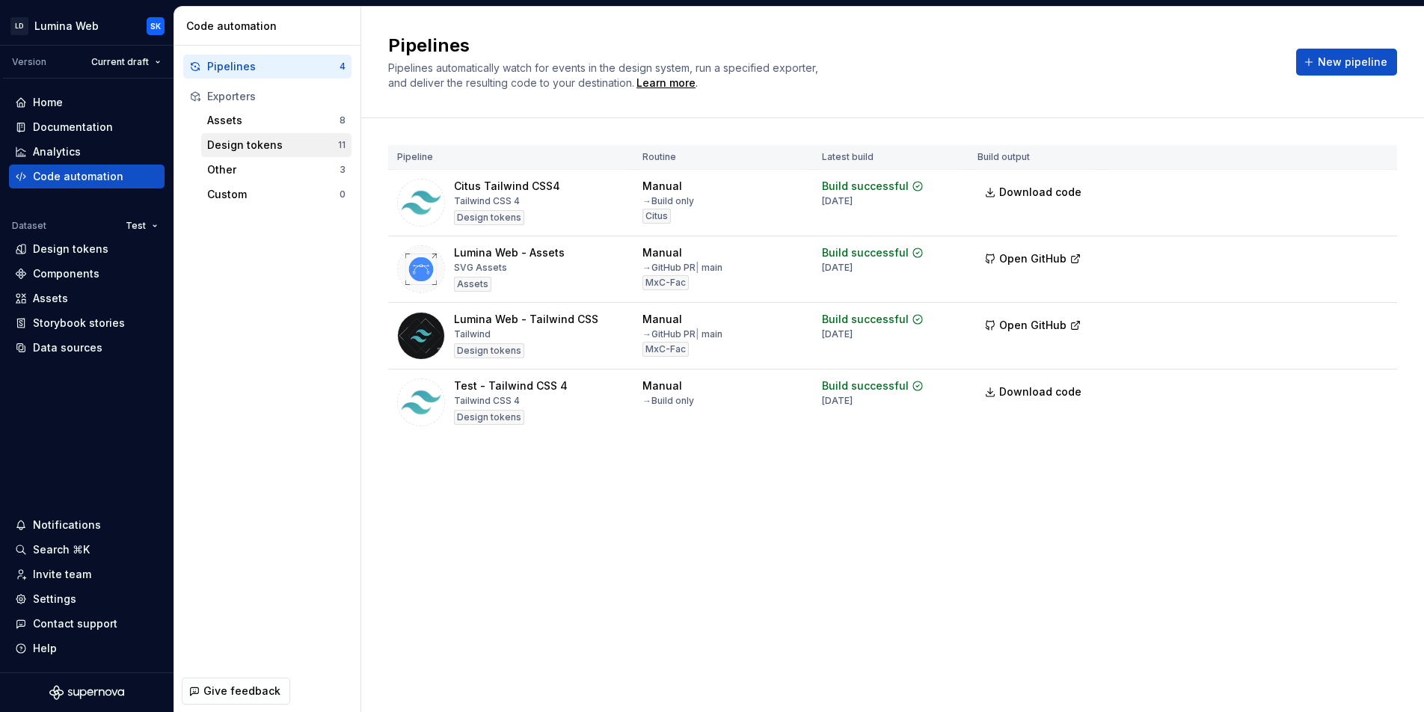
click at [292, 145] on div "Design tokens" at bounding box center [272, 145] width 131 height 15
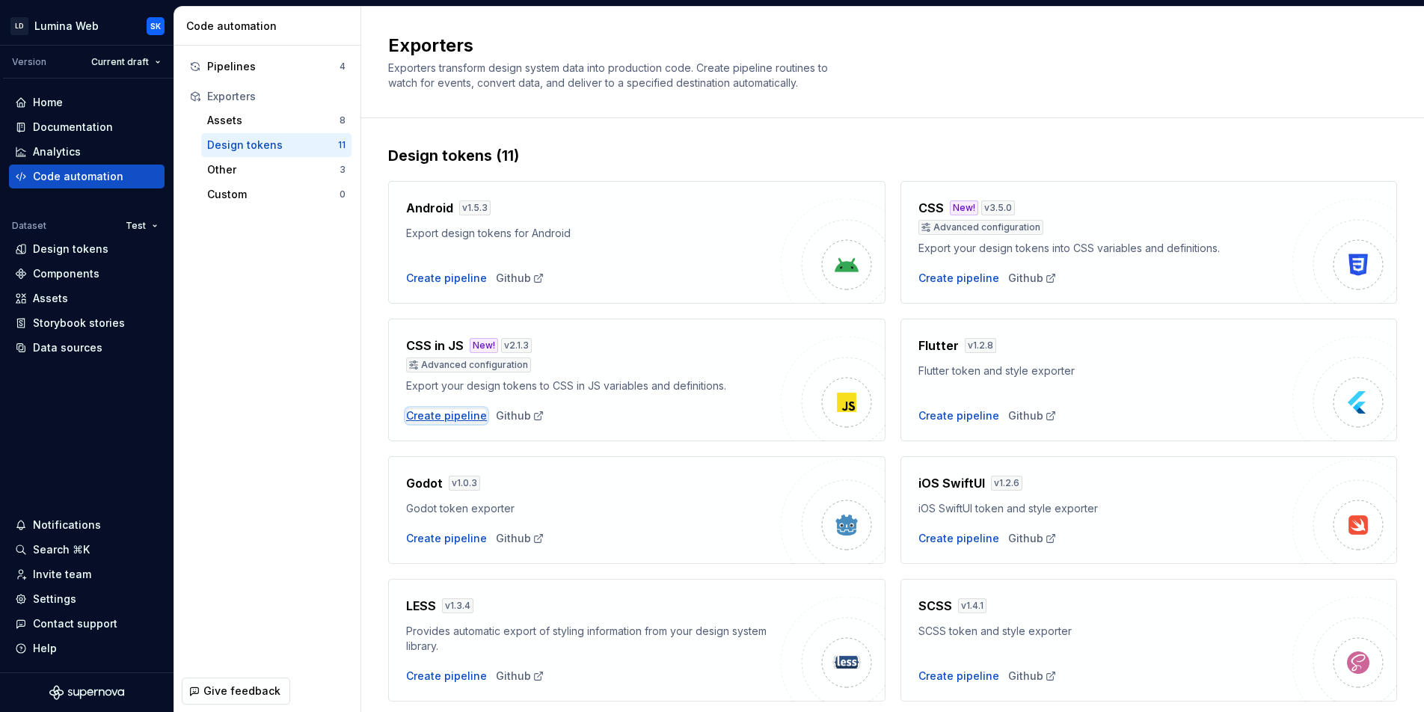
click at [466, 416] on div "Create pipeline" at bounding box center [446, 415] width 81 height 15
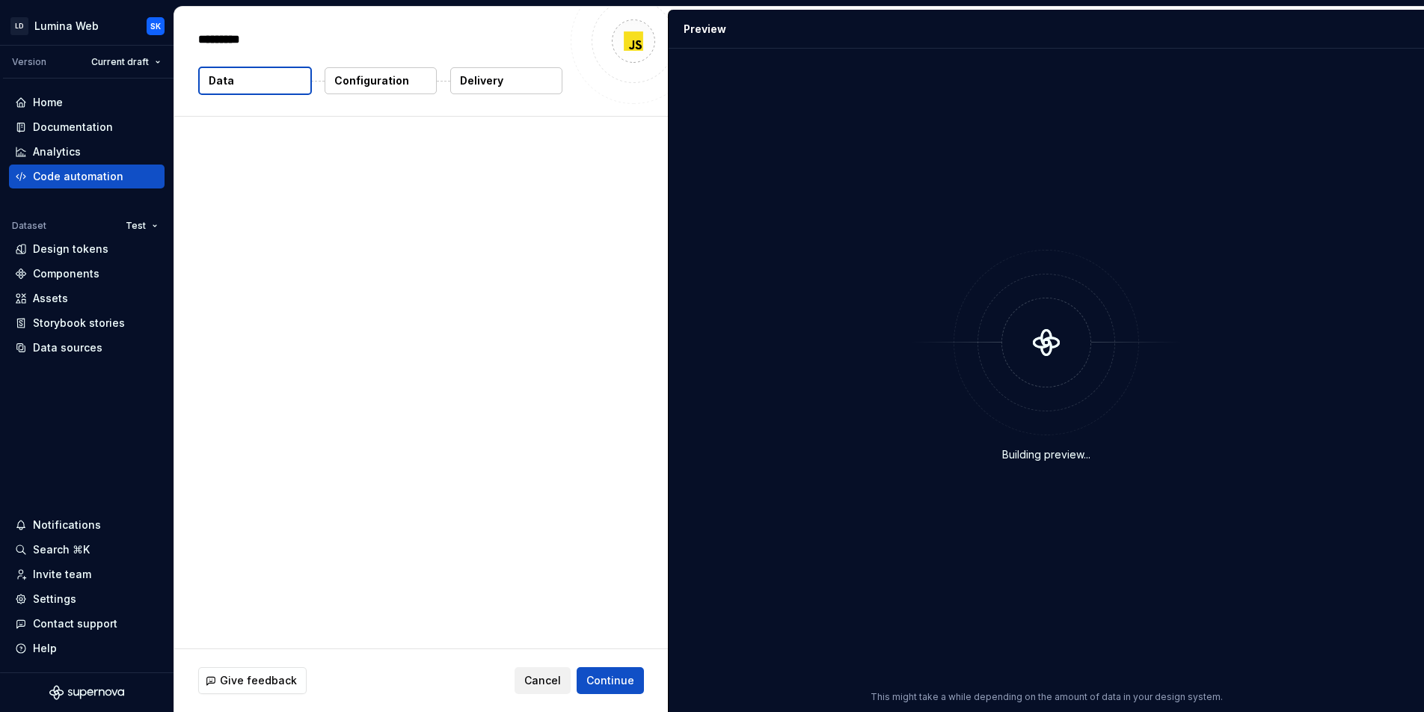
type textarea "*"
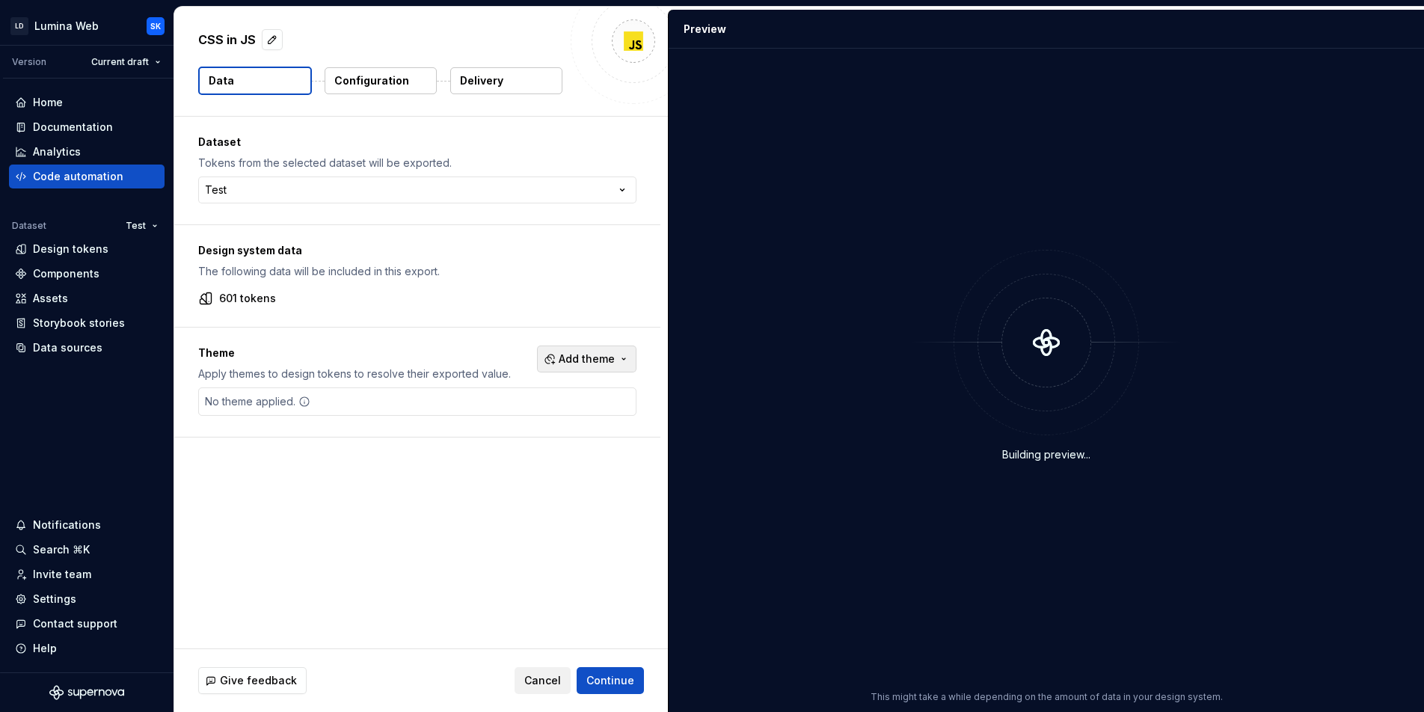
click at [595, 355] on span "Add theme" at bounding box center [587, 358] width 56 height 15
drag, startPoint x: 539, startPoint y: 494, endPoint x: 560, endPoint y: 573, distance: 81.3
click at [539, 494] on html "LD Lumina Web SK Version Current draft Home Documentation Analytics Code automa…" at bounding box center [712, 356] width 1424 height 712
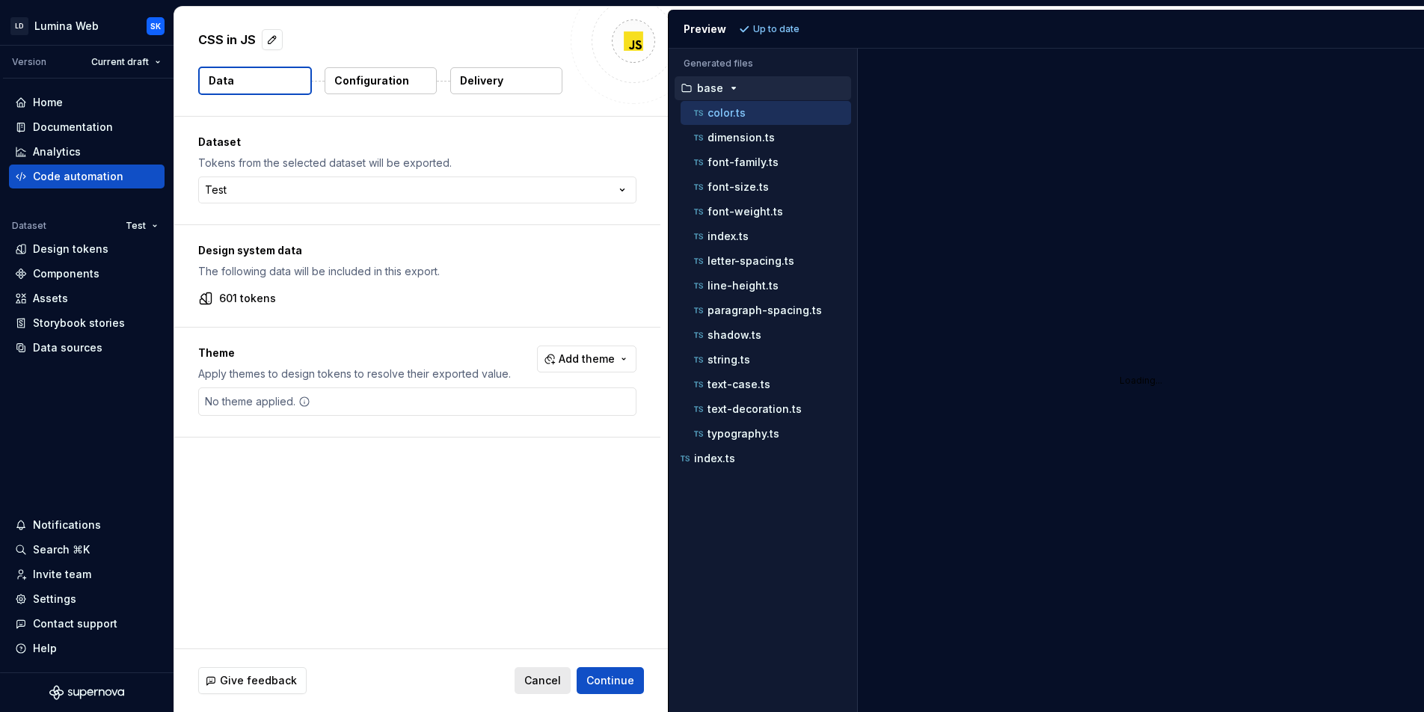
click at [548, 686] on span "Cancel" at bounding box center [542, 680] width 37 height 15
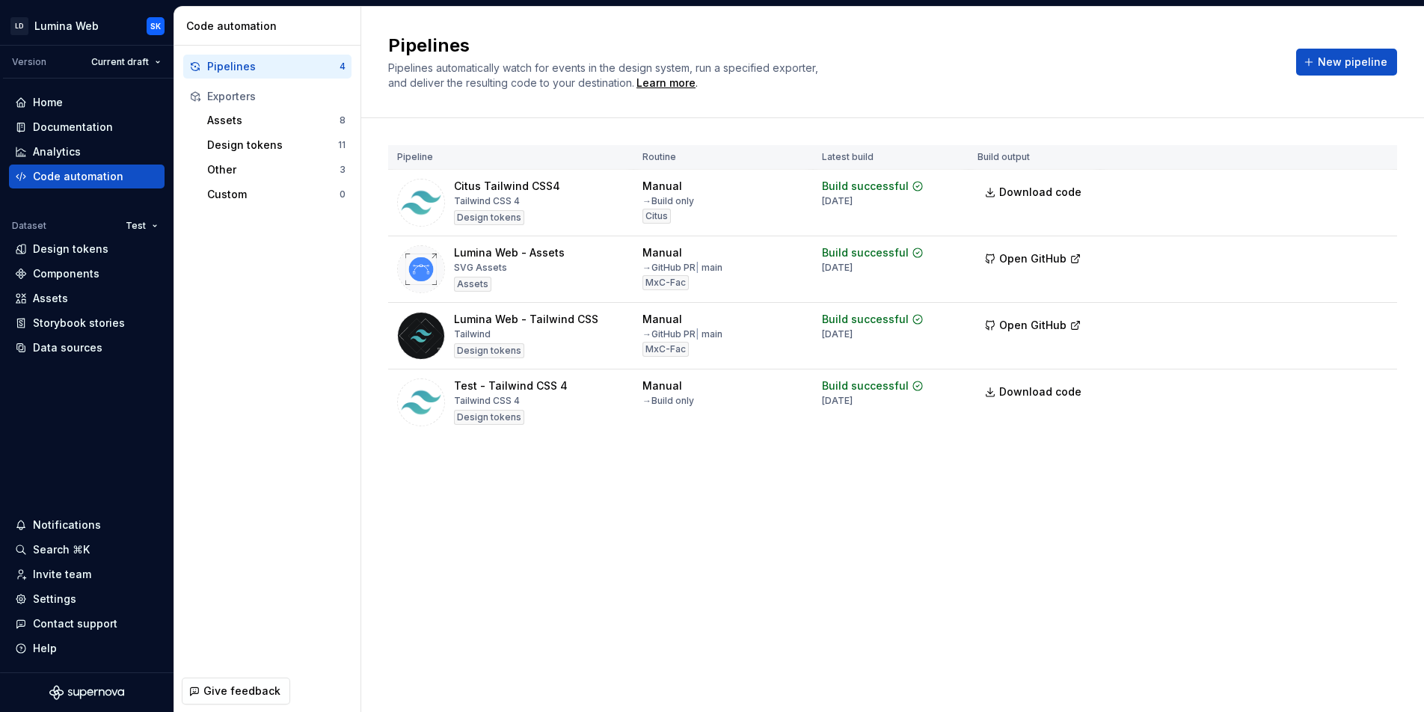
click at [1115, 84] on div "Pipelines Pipelines automatically watch for events in the design system, run a …" at bounding box center [833, 62] width 890 height 57
click at [83, 252] on div "Design tokens" at bounding box center [71, 249] width 76 height 15
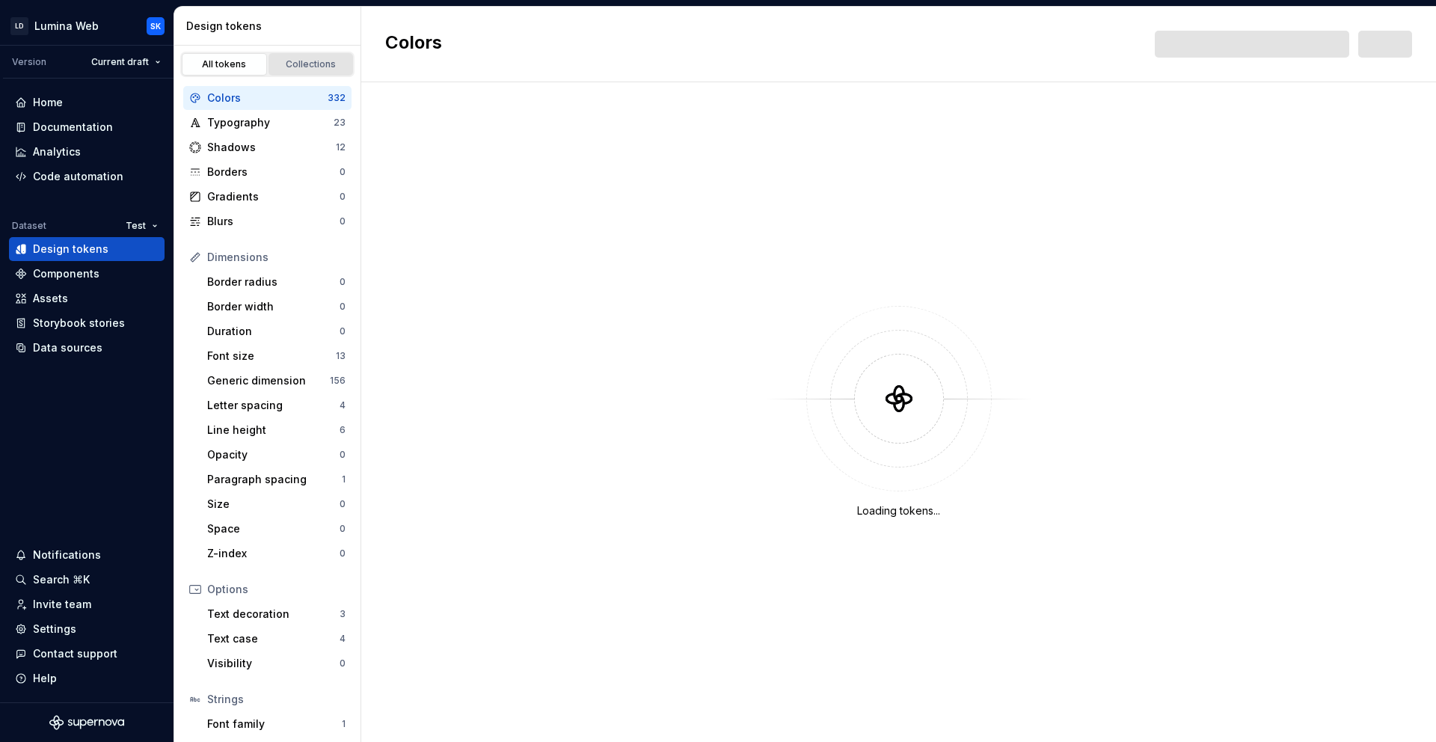
click at [319, 59] on div "Collections" at bounding box center [311, 64] width 75 height 12
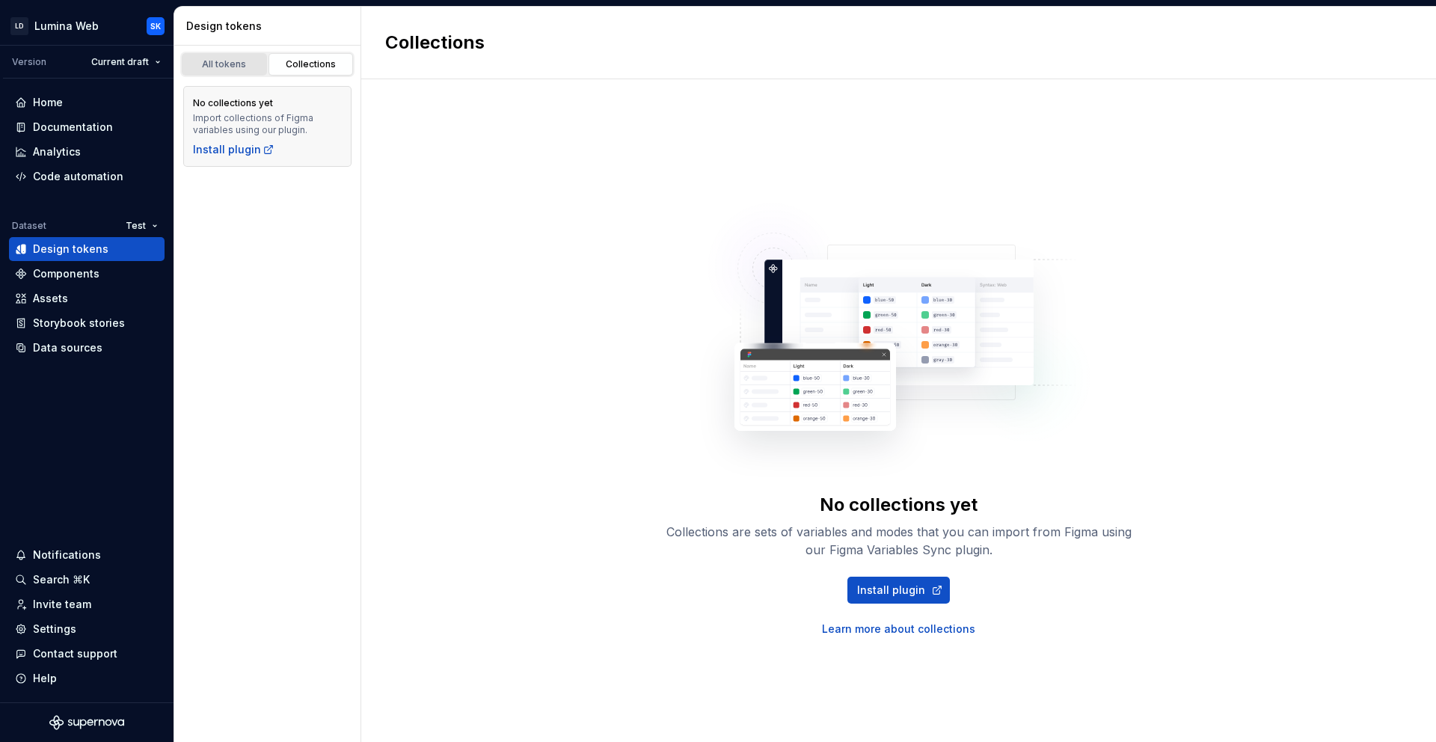
click at [209, 65] on div "All tokens" at bounding box center [224, 64] width 75 height 12
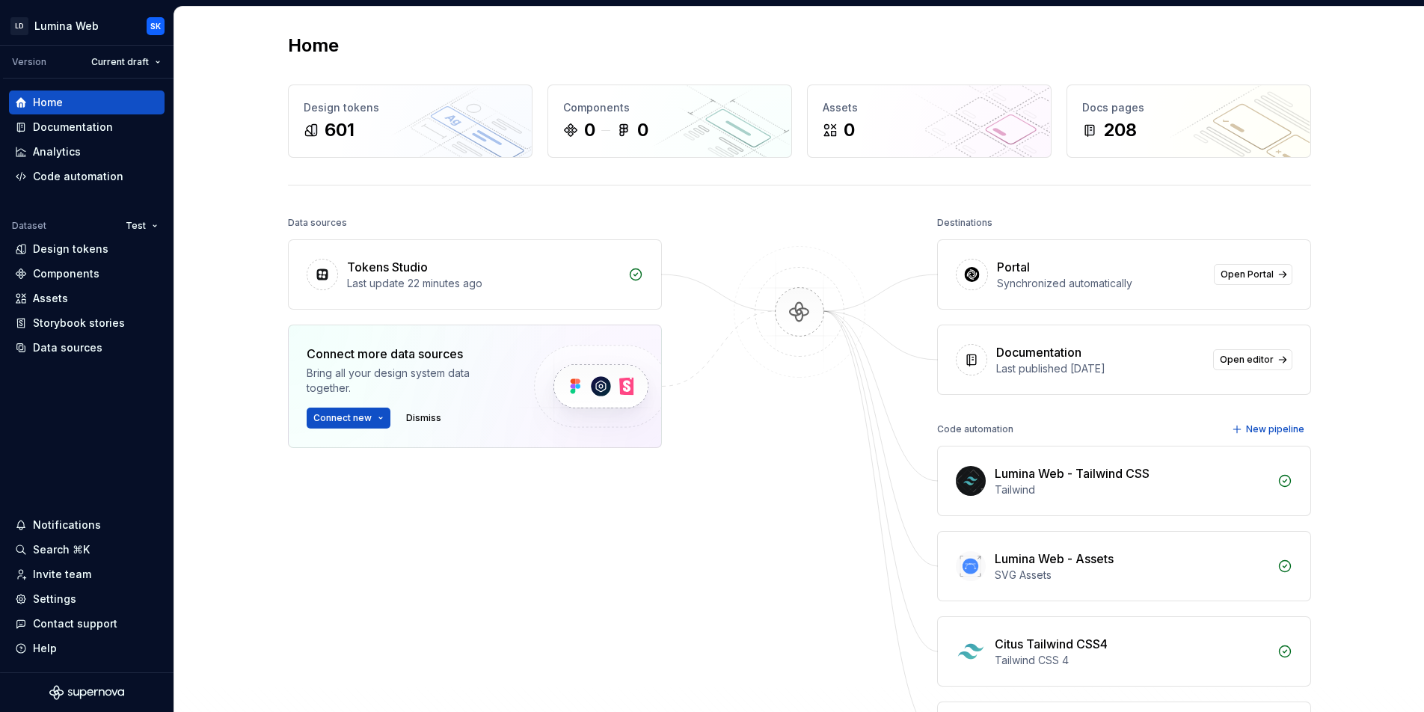
click at [144, 227] on html "LD Lumina Web SK Version Current draft Home Documentation Analytics Code automa…" at bounding box center [712, 356] width 1424 height 712
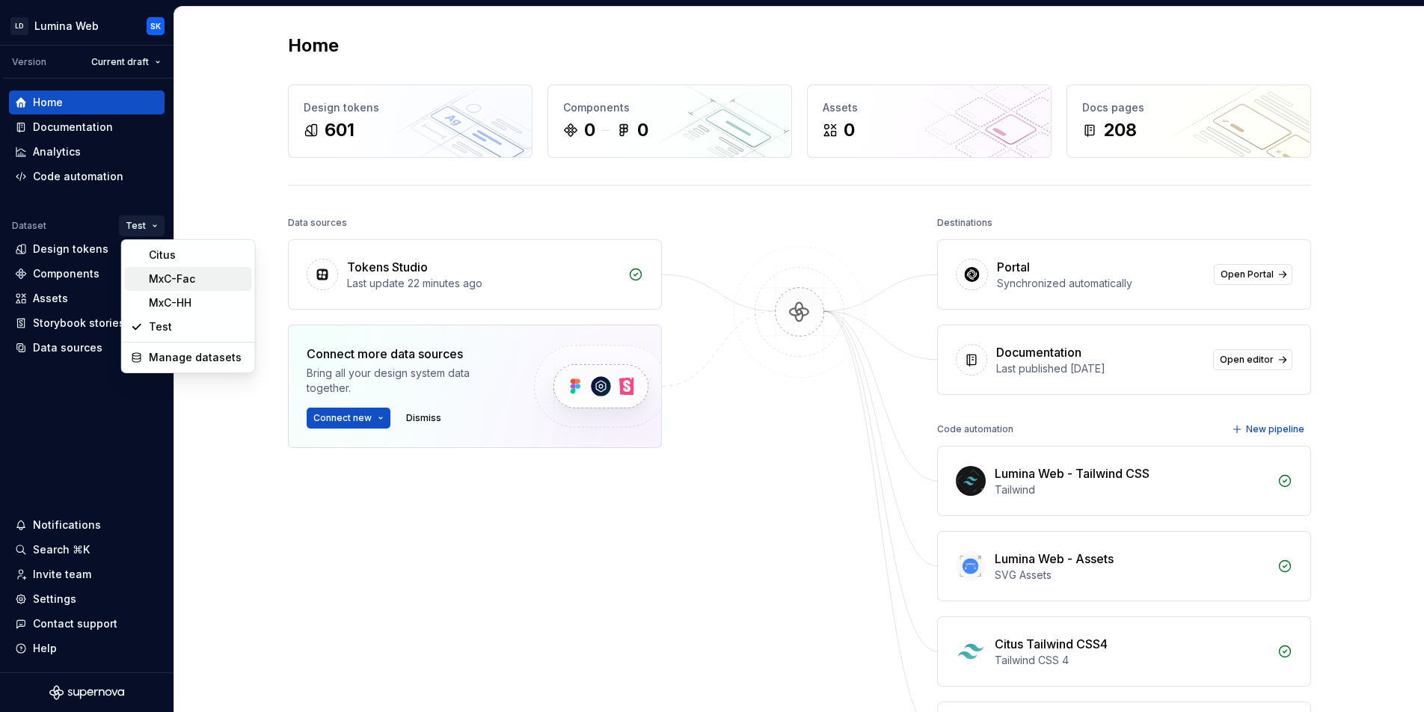
click at [170, 275] on div "MxC-Fac" at bounding box center [197, 278] width 97 height 15
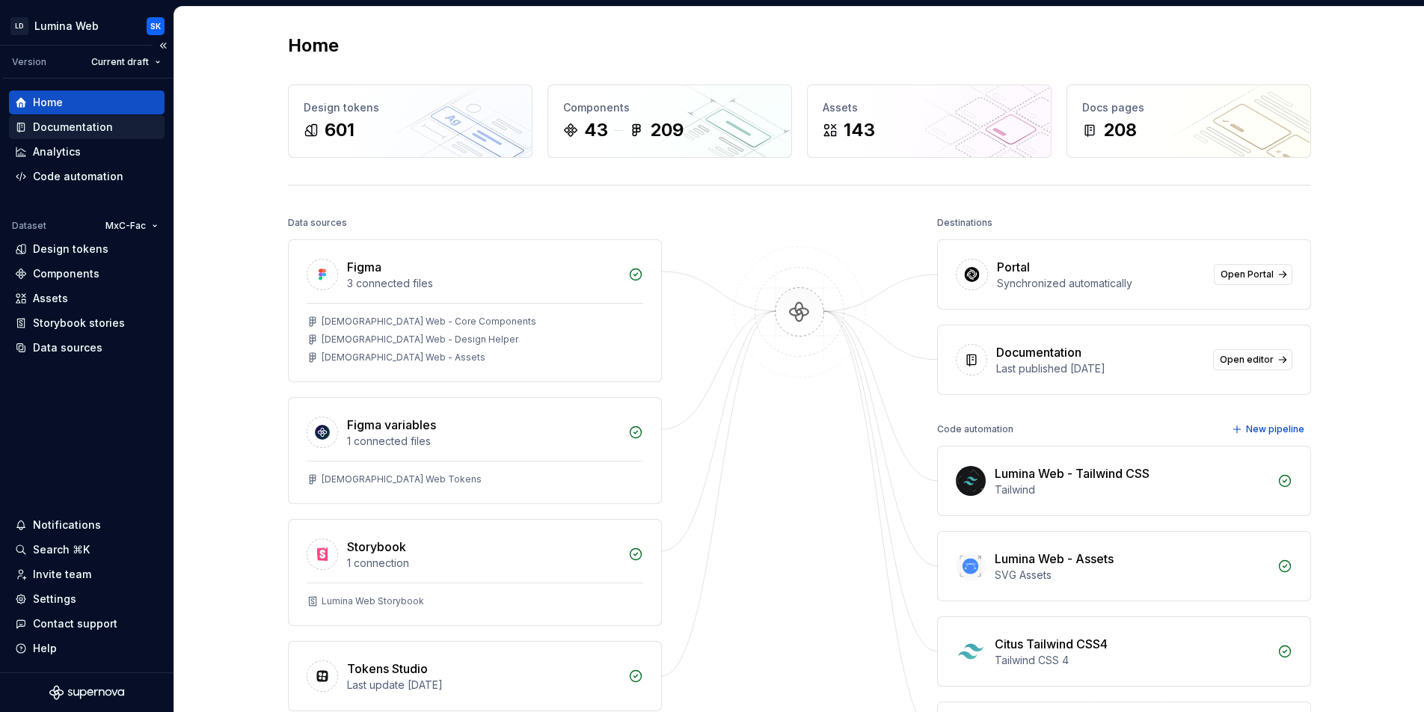
click at [128, 126] on div "Documentation" at bounding box center [87, 127] width 144 height 15
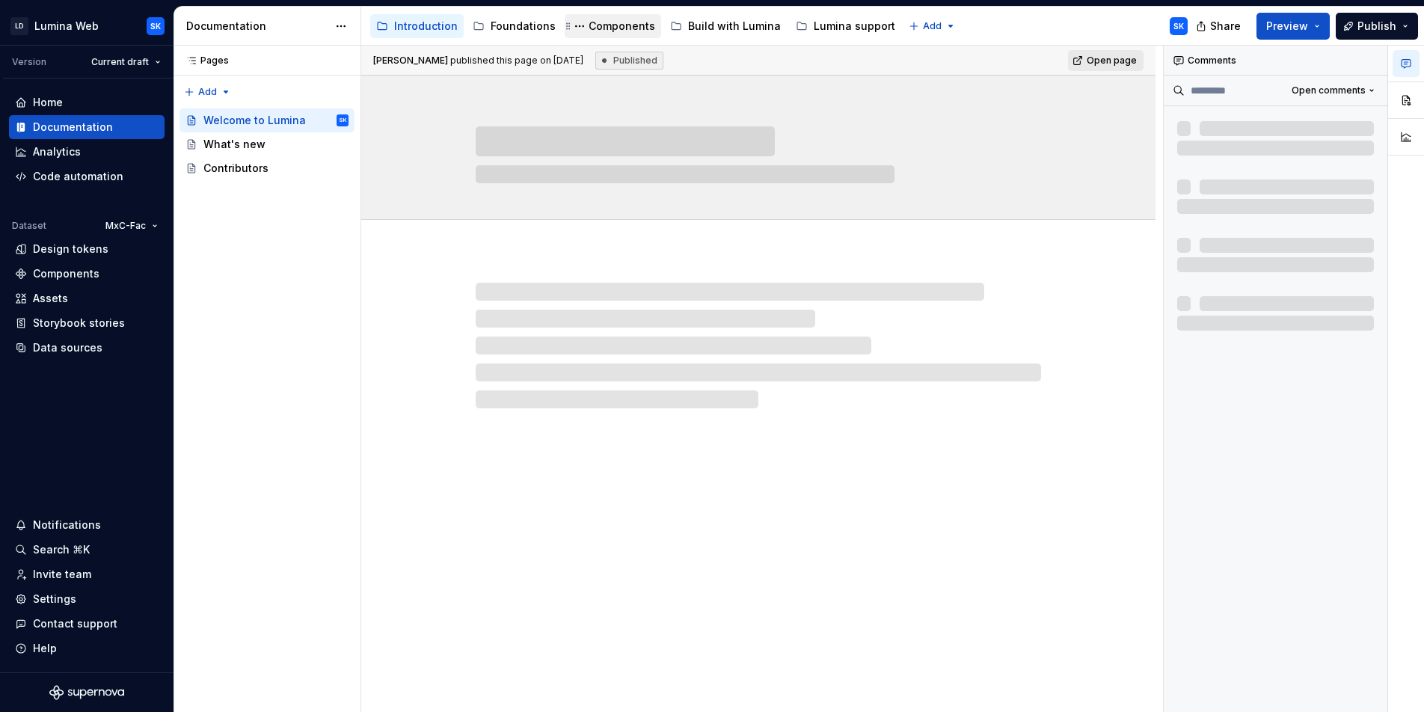
click at [618, 25] on div "Components" at bounding box center [621, 26] width 67 height 15
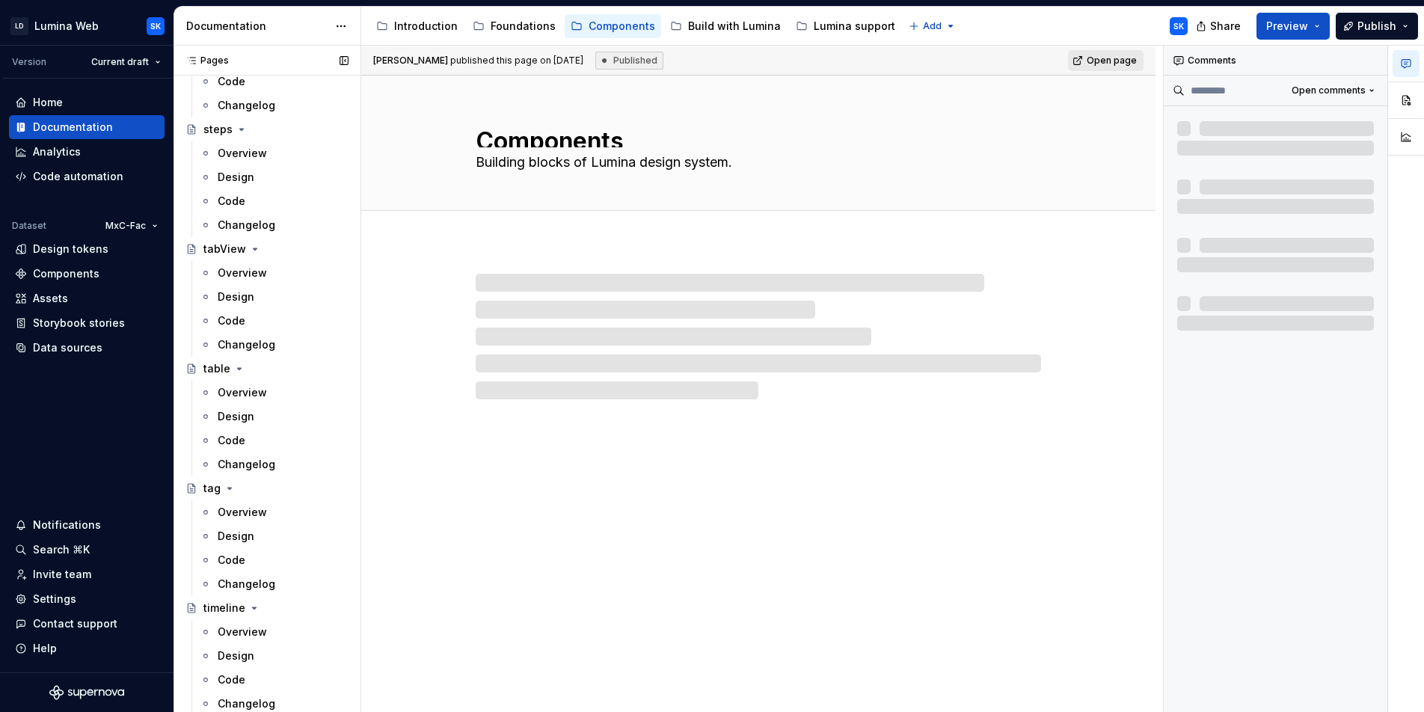
scroll to position [4346, 0]
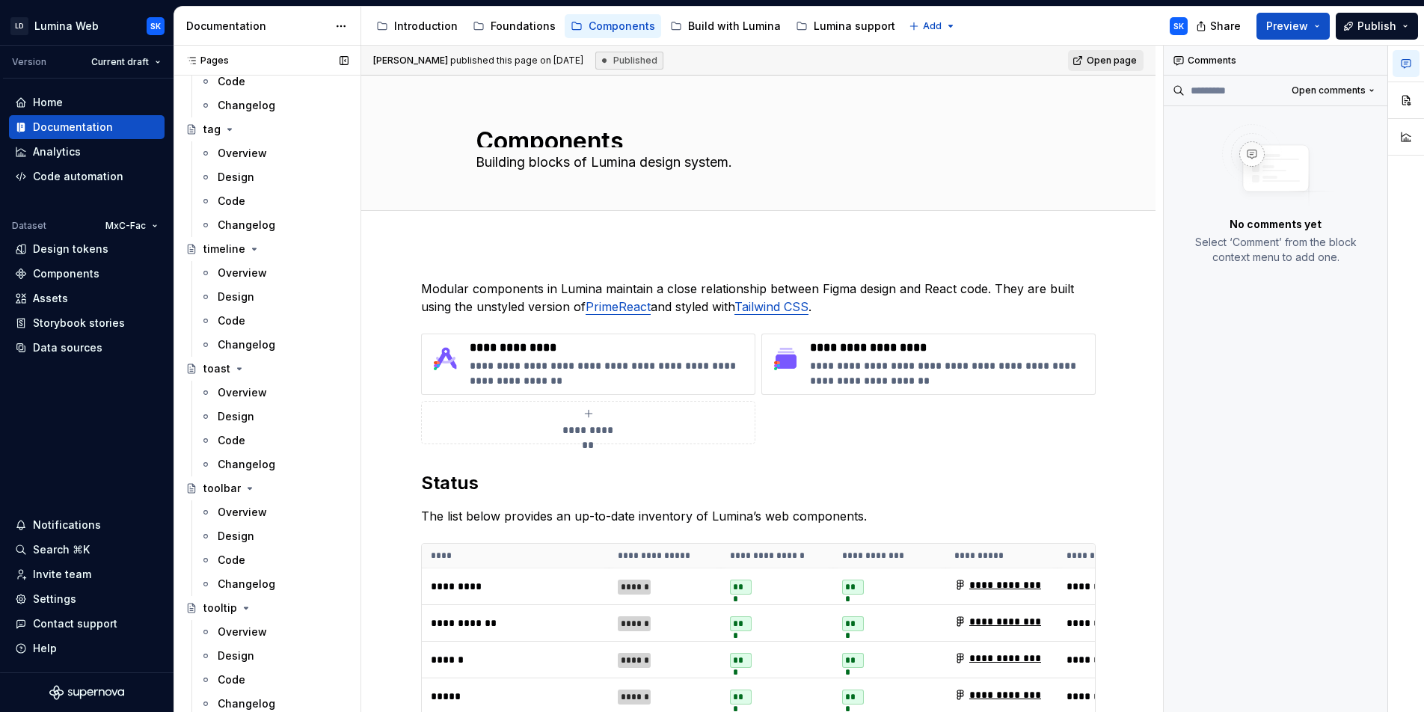
click at [0, 0] on button "Page tree" at bounding box center [0, 0] width 0 height 0
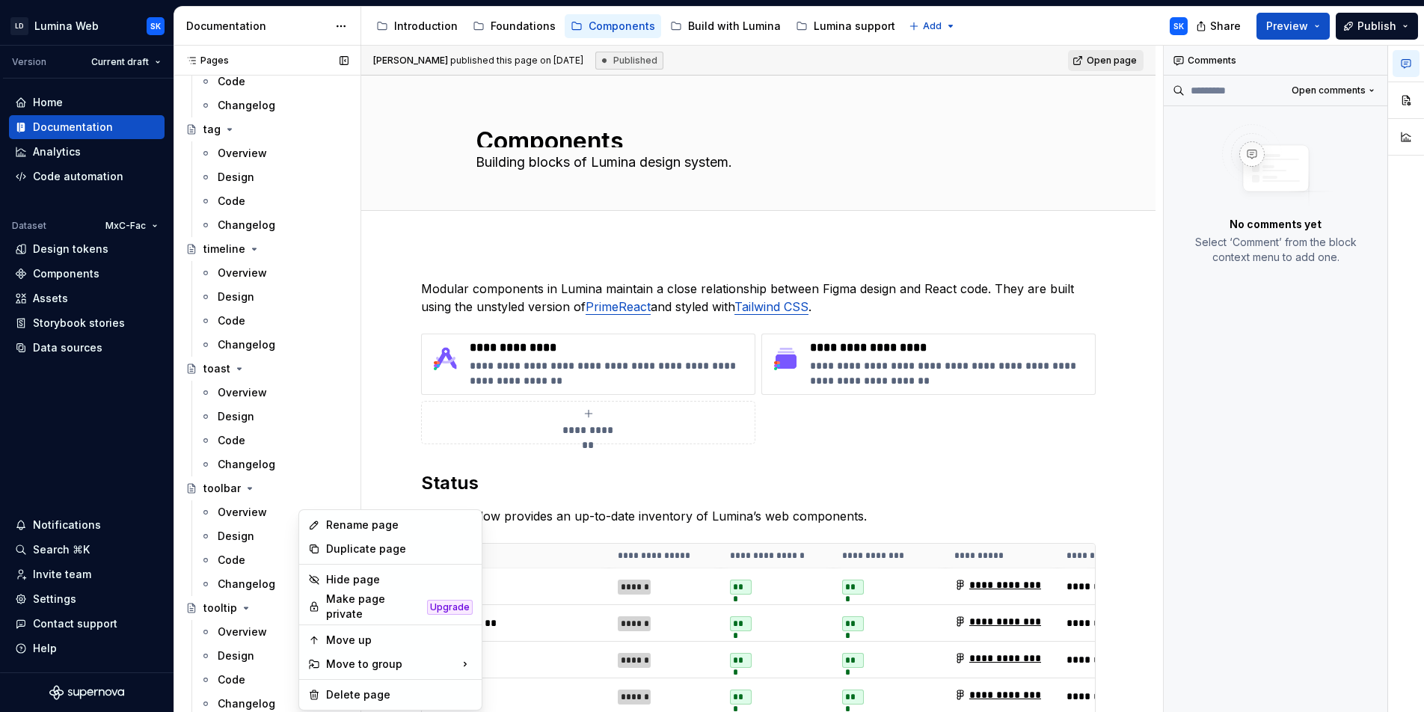
click at [262, 610] on div "Pages Pages Add Accessibility guide for tree Page tree. Navigate the tree with …" at bounding box center [266, 382] width 187 height 673
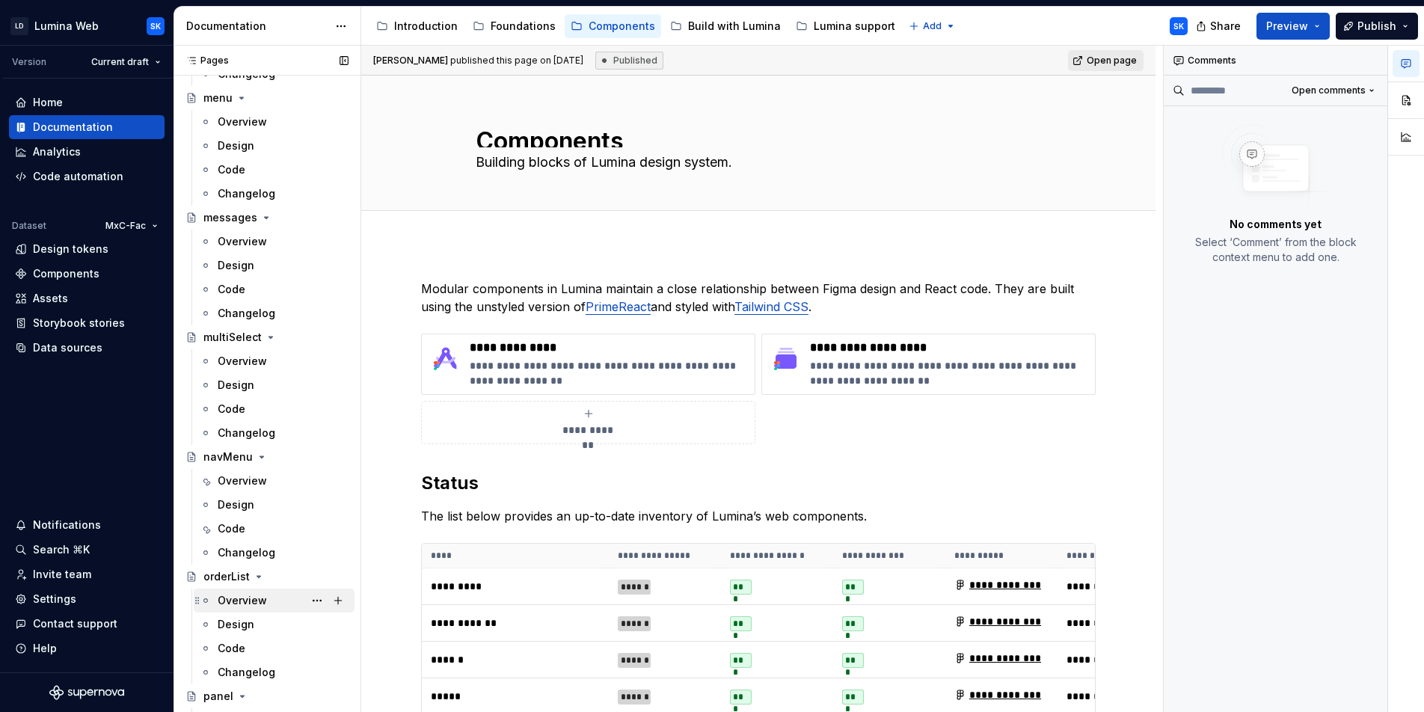
scroll to position [2646, 0]
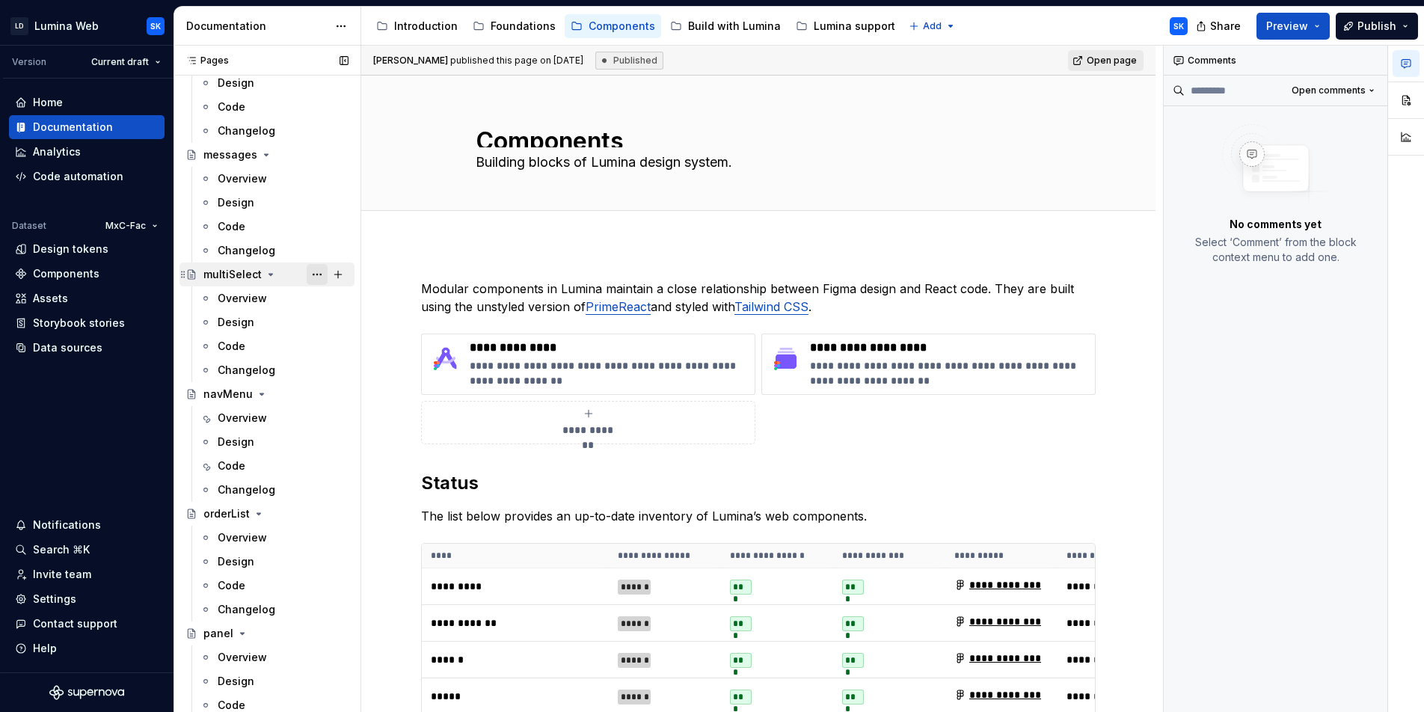
click at [307, 274] on button "Page tree" at bounding box center [317, 274] width 21 height 21
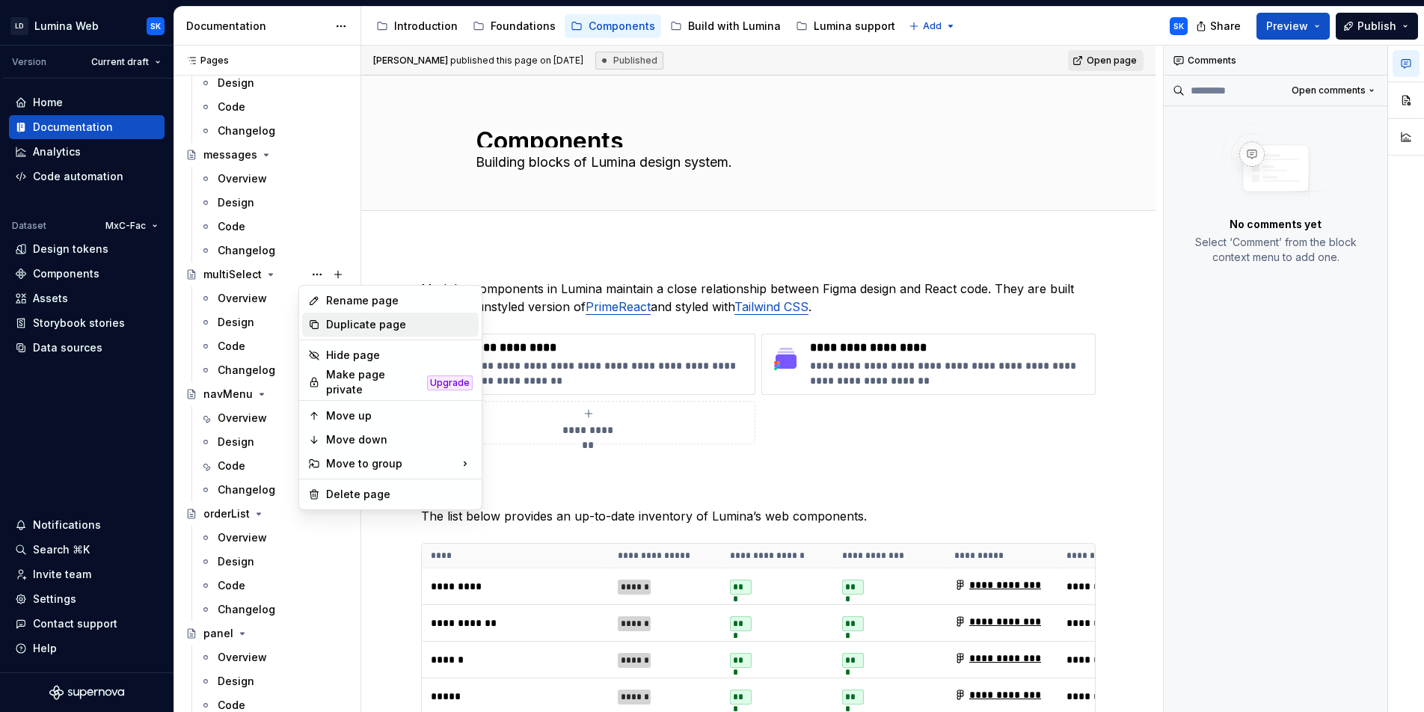
click at [347, 324] on div "Duplicate page" at bounding box center [399, 324] width 147 height 15
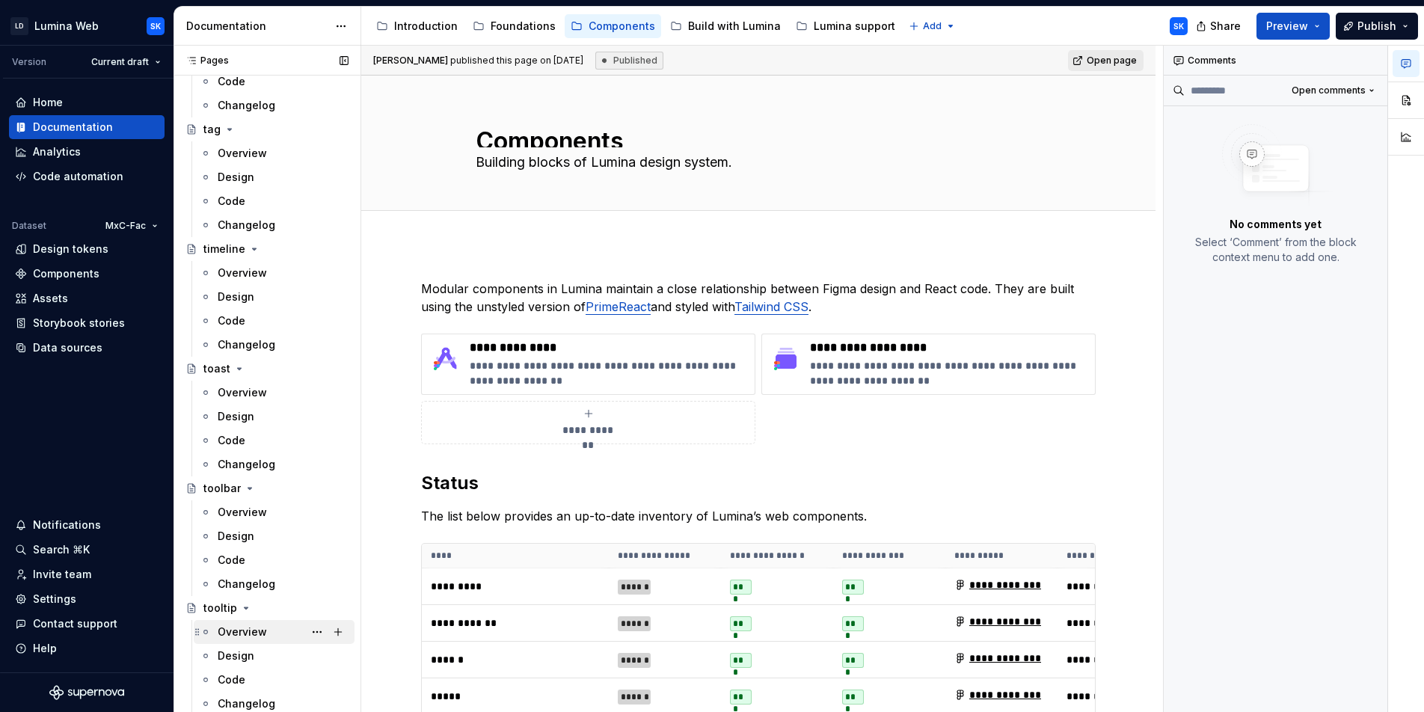
scroll to position [4370, 0]
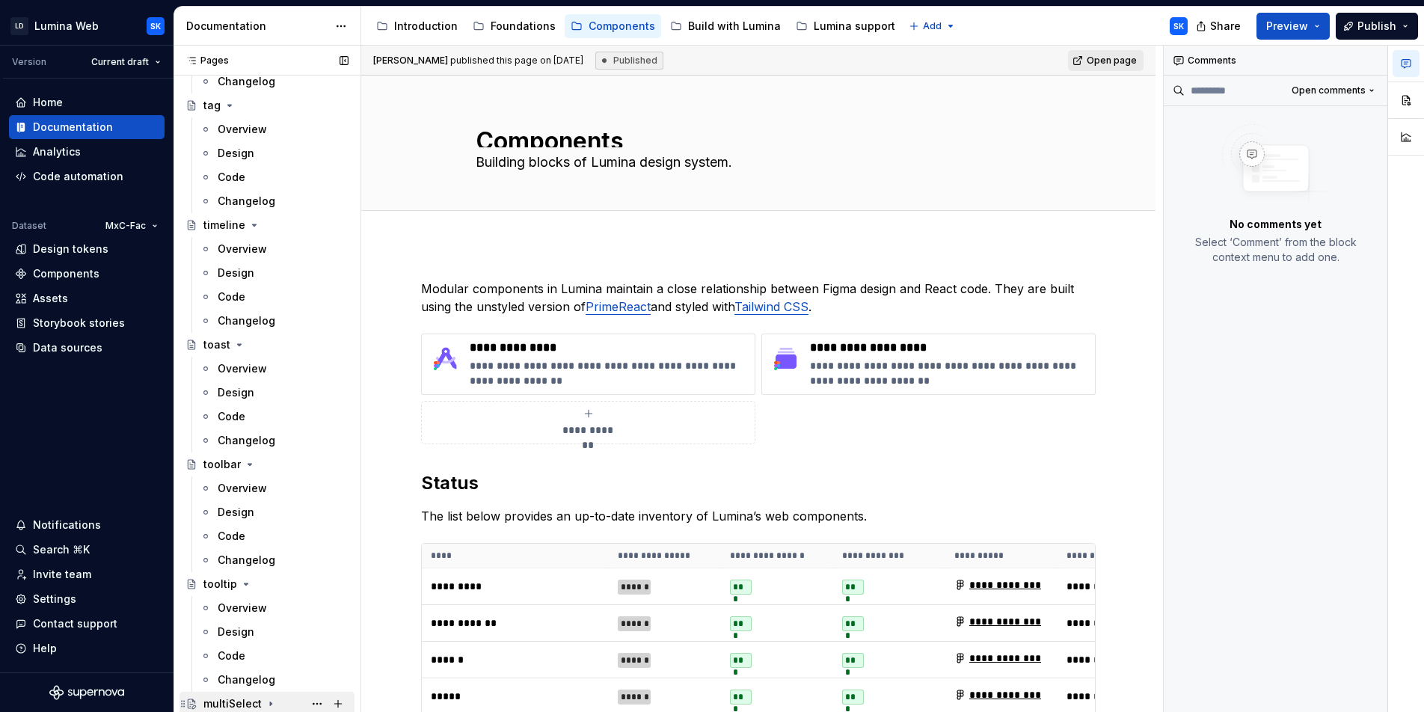
click at [266, 701] on icon "Page tree" at bounding box center [271, 704] width 12 height 12
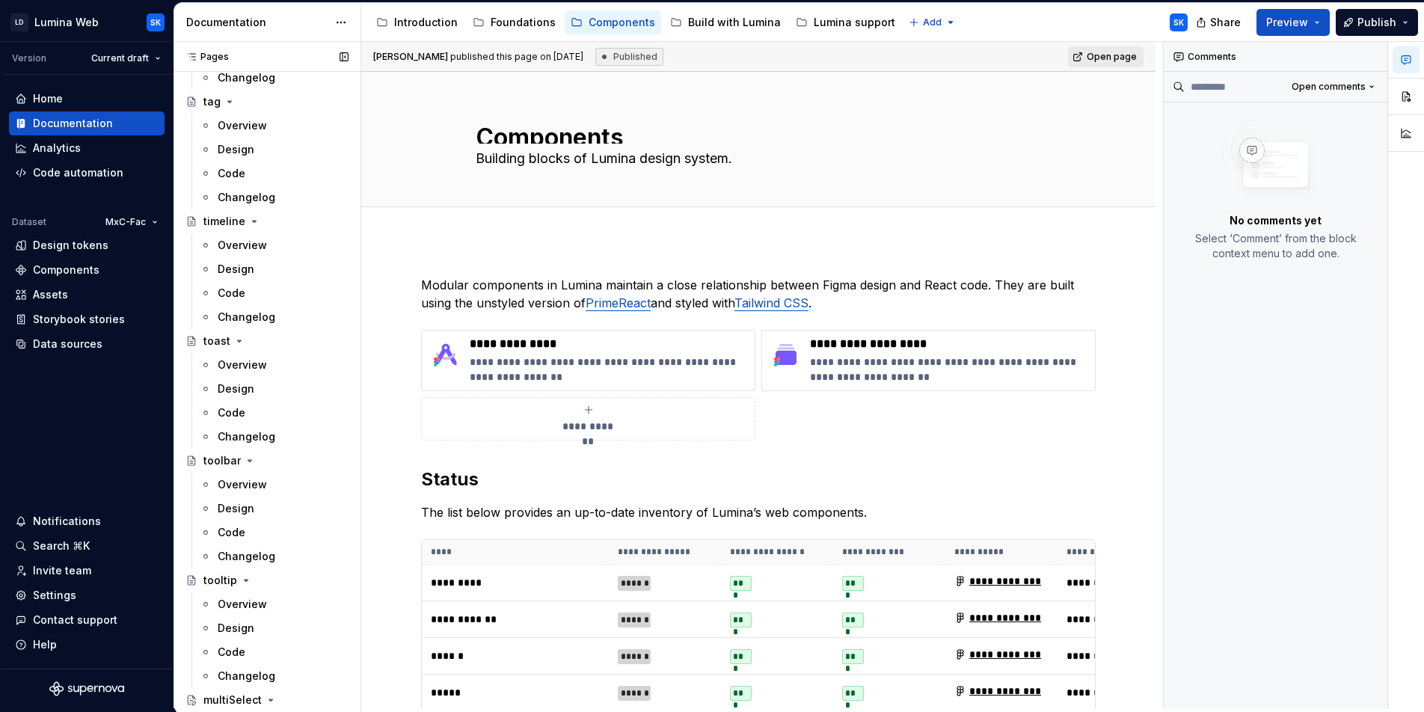
scroll to position [4466, 0]
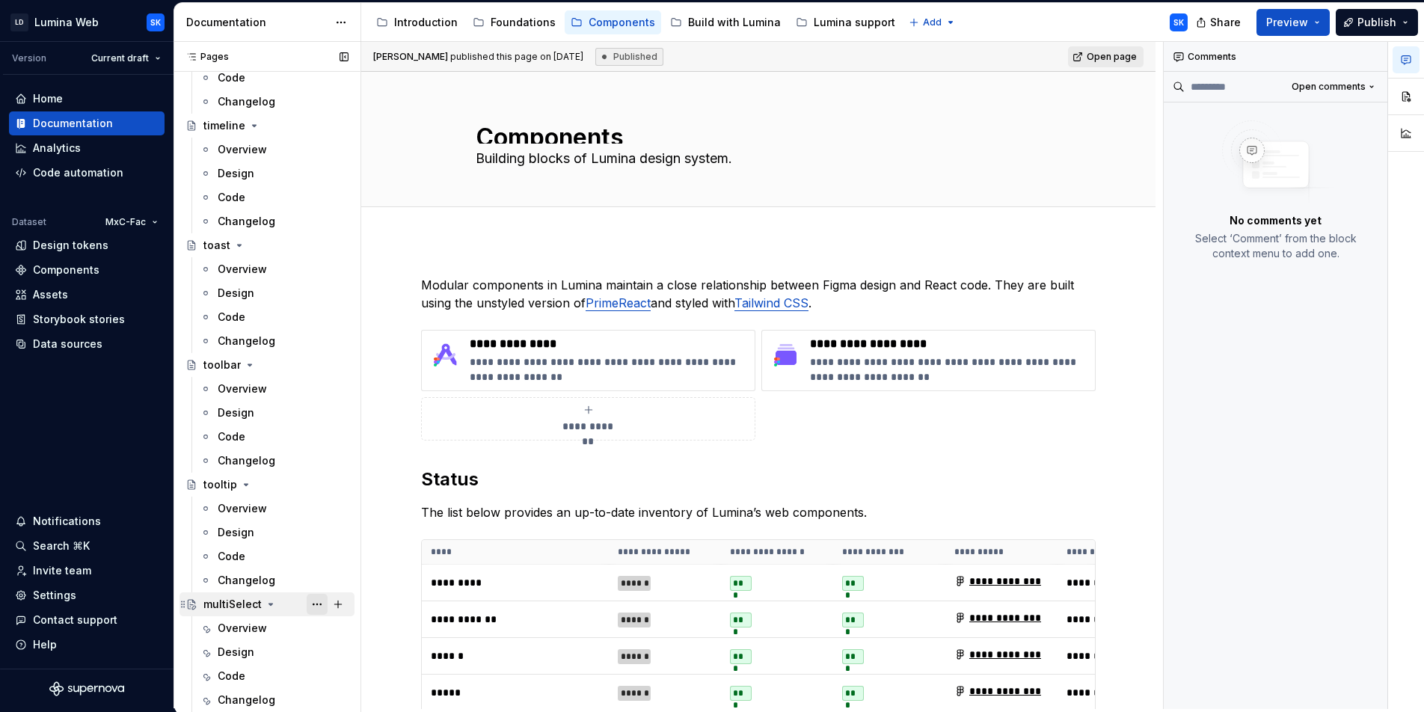
click at [310, 601] on button "Page tree" at bounding box center [317, 604] width 21 height 21
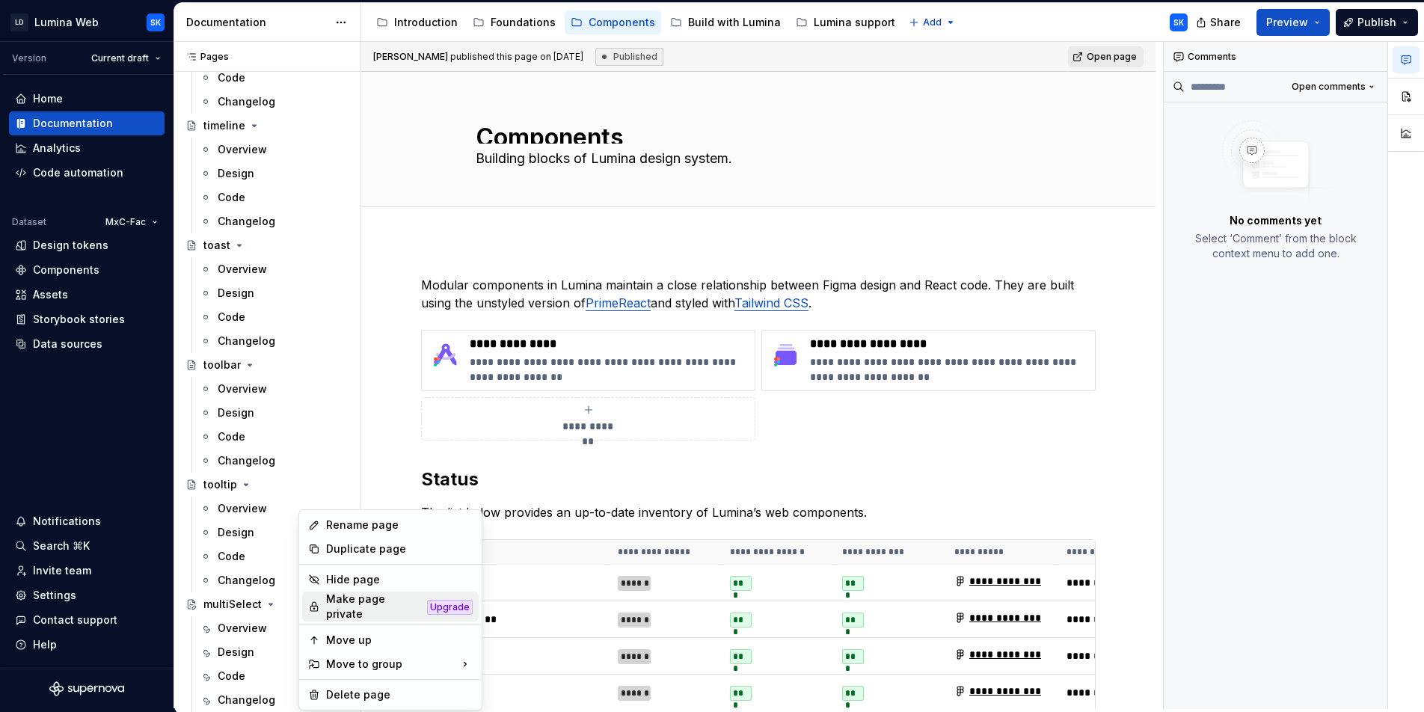
type textarea "*"
click at [353, 526] on div "Rename page" at bounding box center [399, 524] width 147 height 15
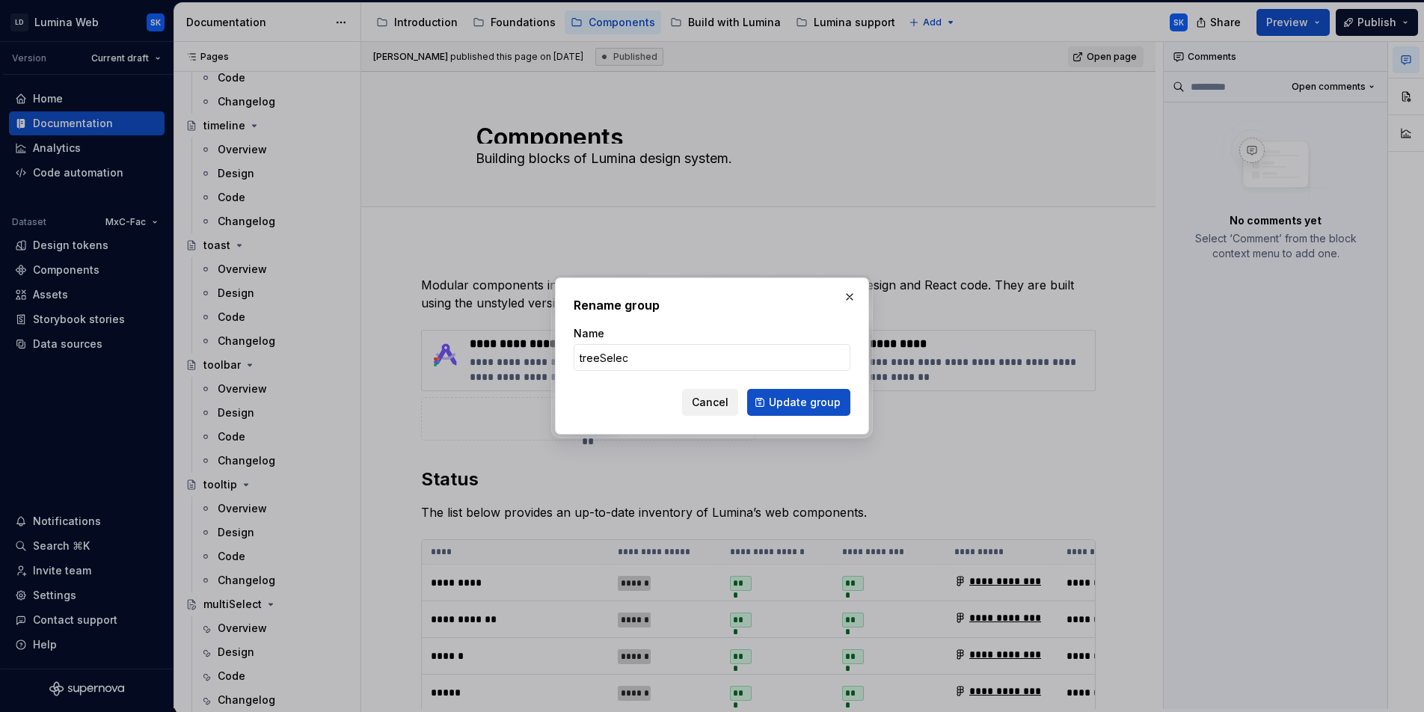
type input "treeSelect"
click button "Update group" at bounding box center [798, 402] width 103 height 27
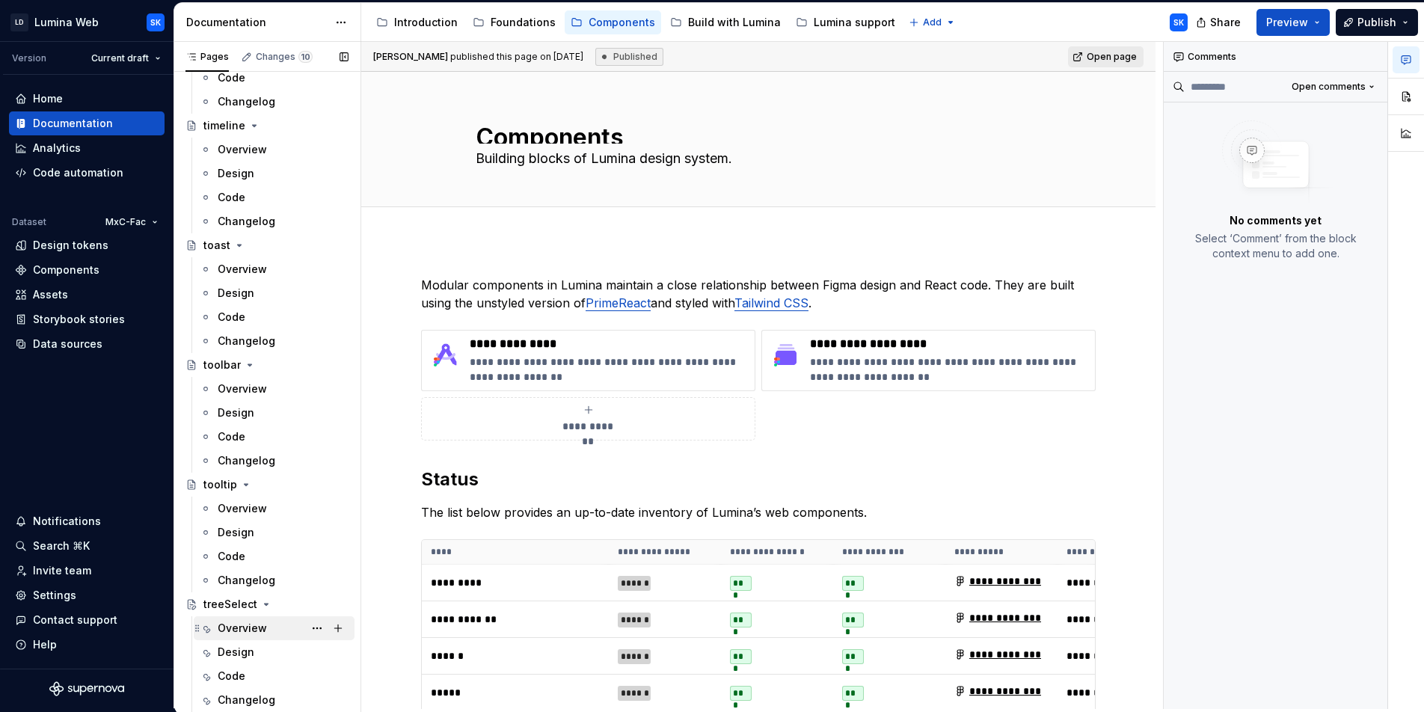
click at [262, 626] on div "Overview" at bounding box center [242, 628] width 49 height 15
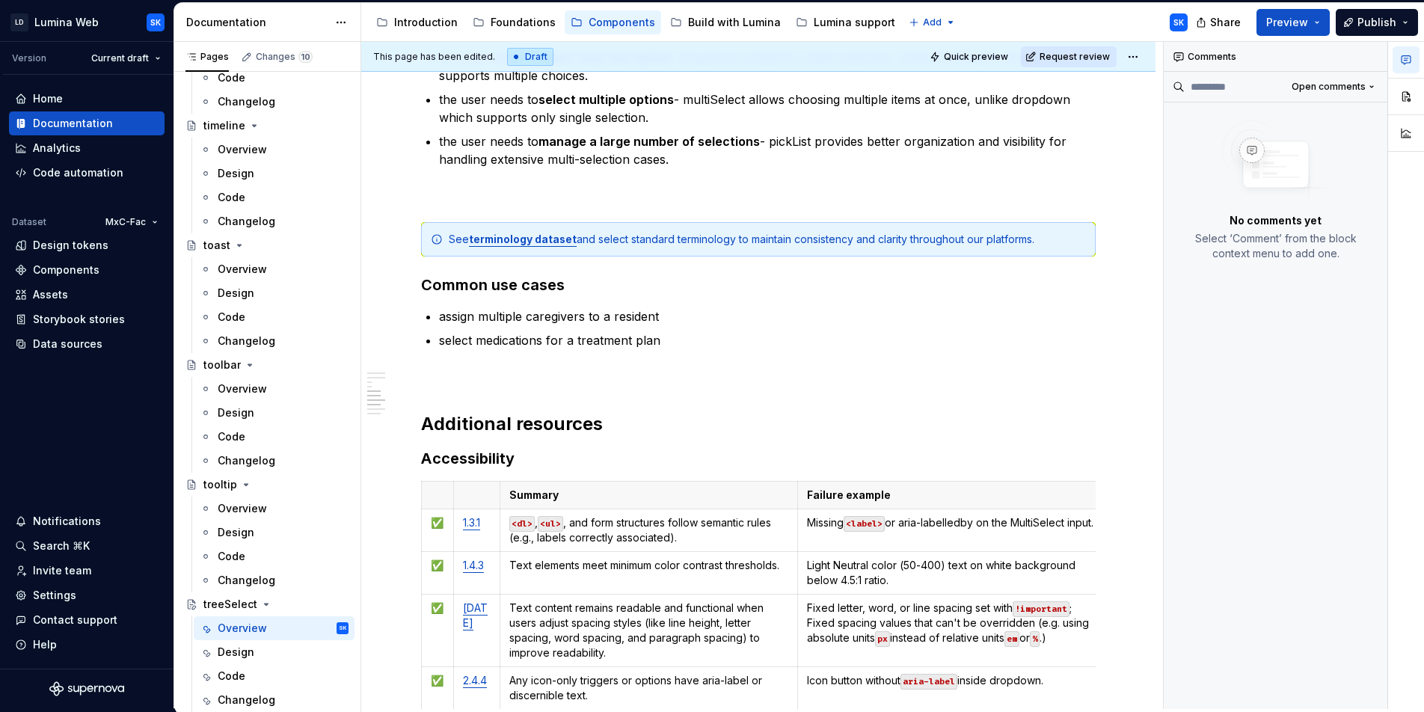
scroll to position [3273, 0]
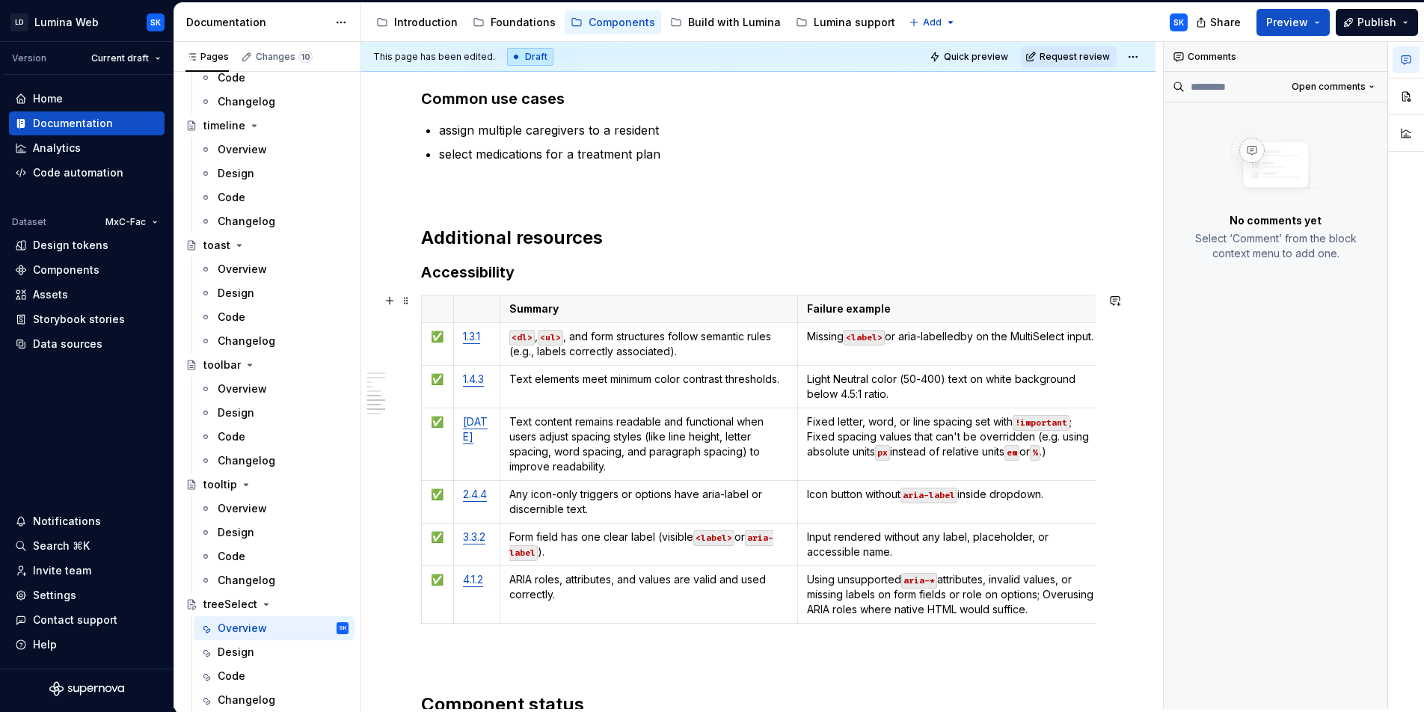
click at [522, 262] on h3 "Accessibility" at bounding box center [758, 272] width 674 height 21
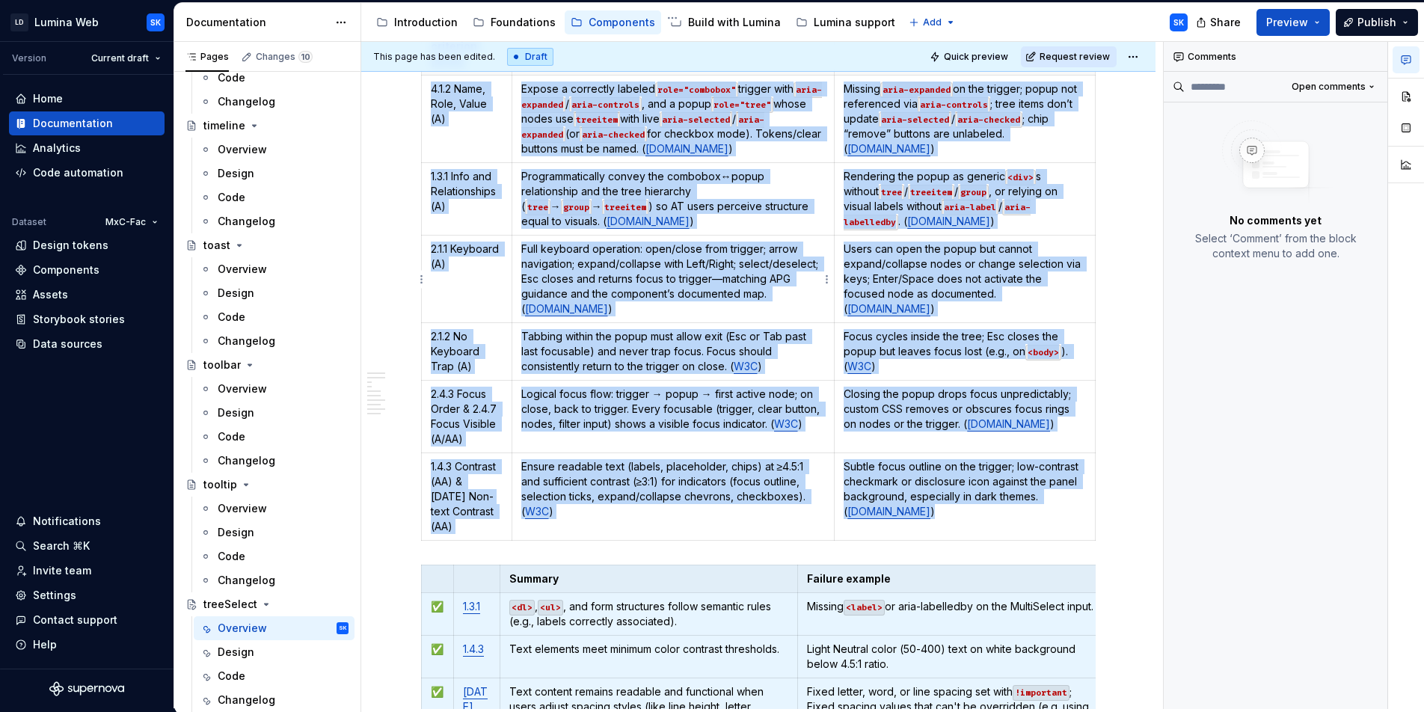
scroll to position [3399, 0]
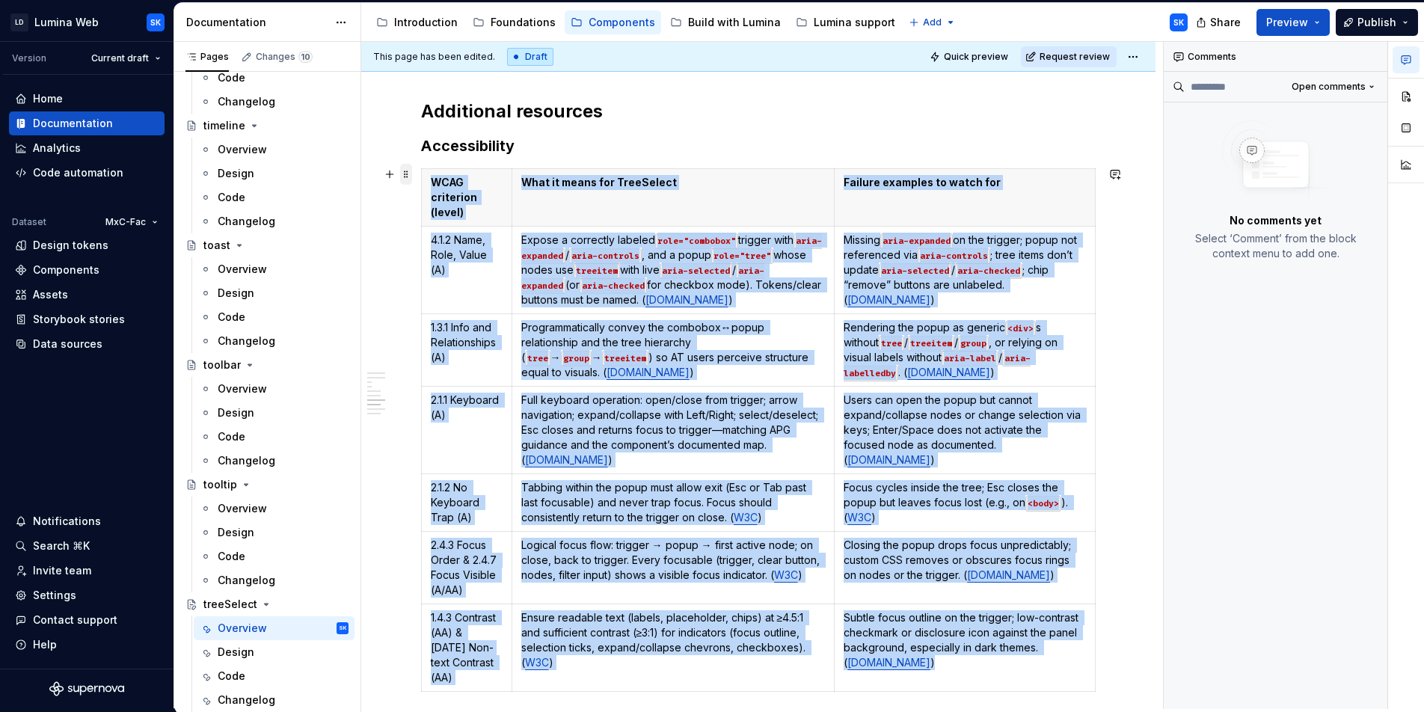
click at [403, 171] on span at bounding box center [406, 174] width 12 height 21
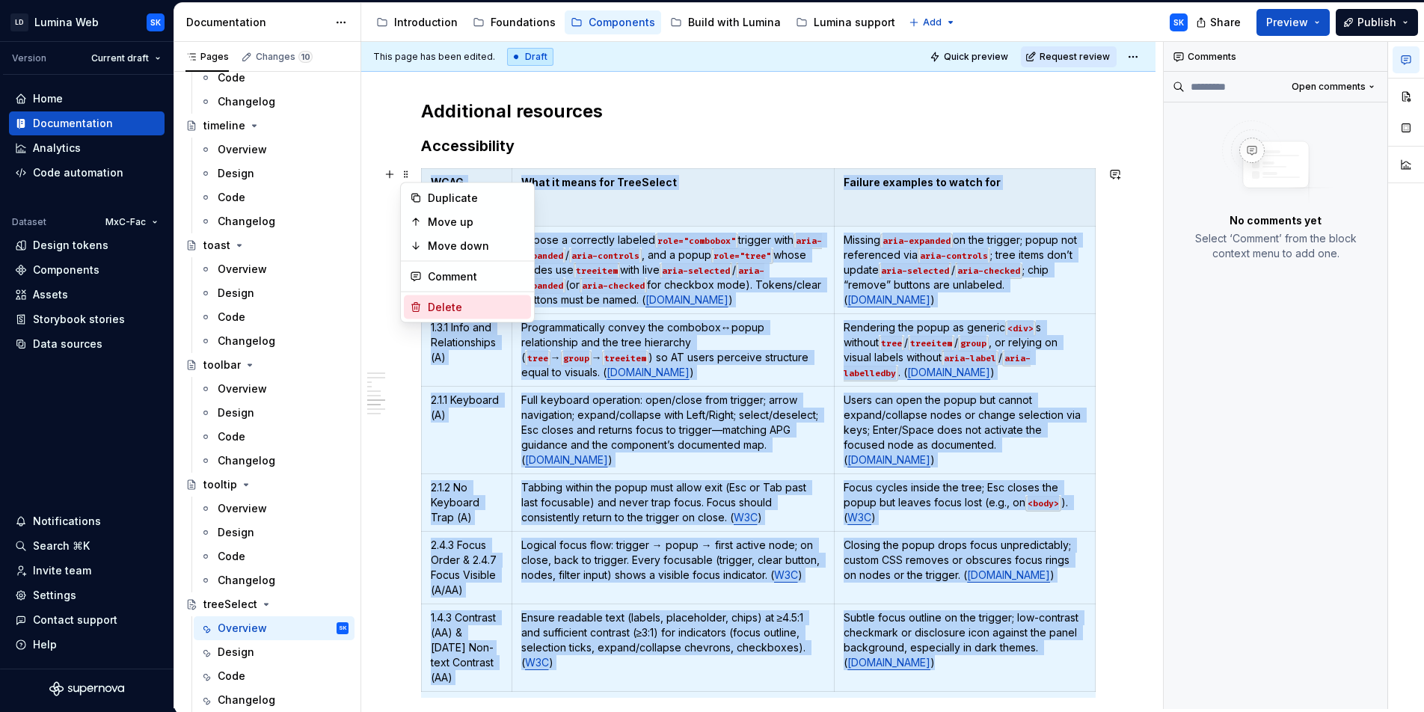
click at [464, 312] on div "Delete" at bounding box center [476, 307] width 97 height 15
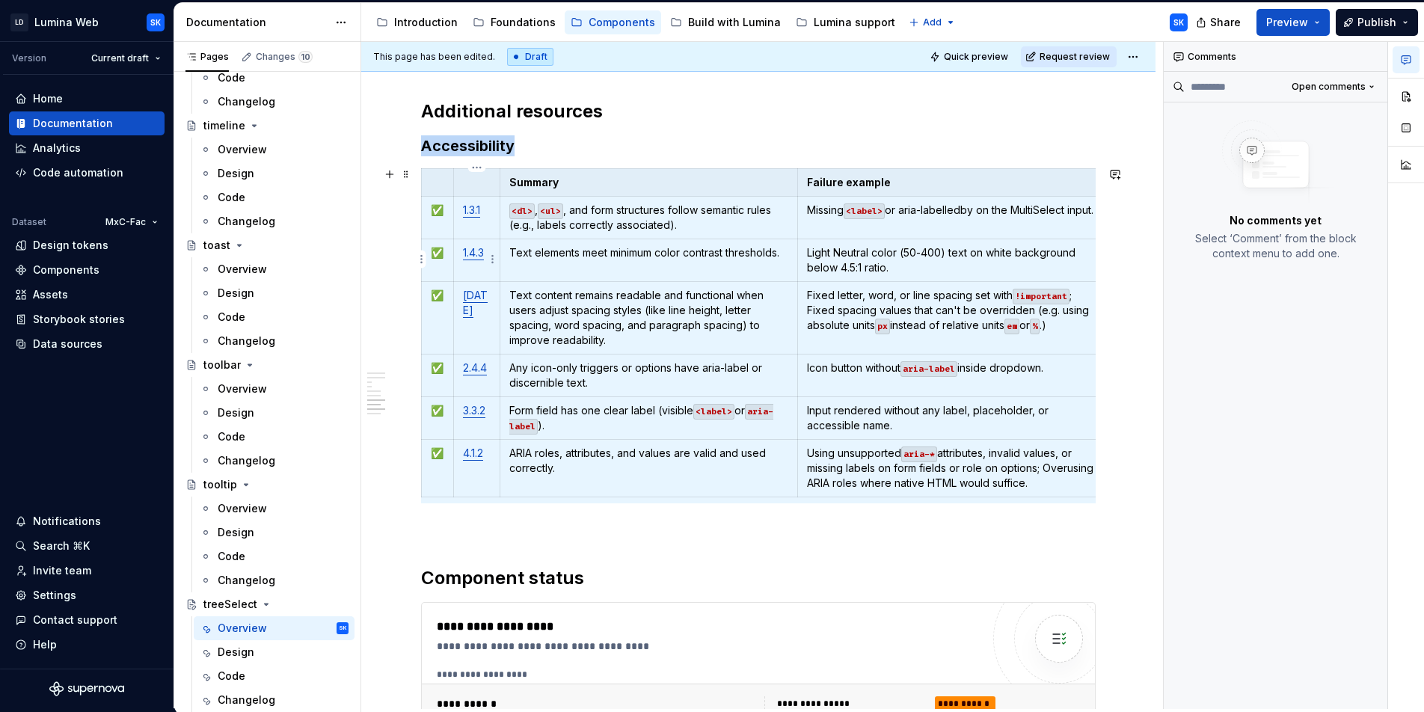
click at [529, 151] on h3 "Accessibility" at bounding box center [758, 145] width 674 height 21
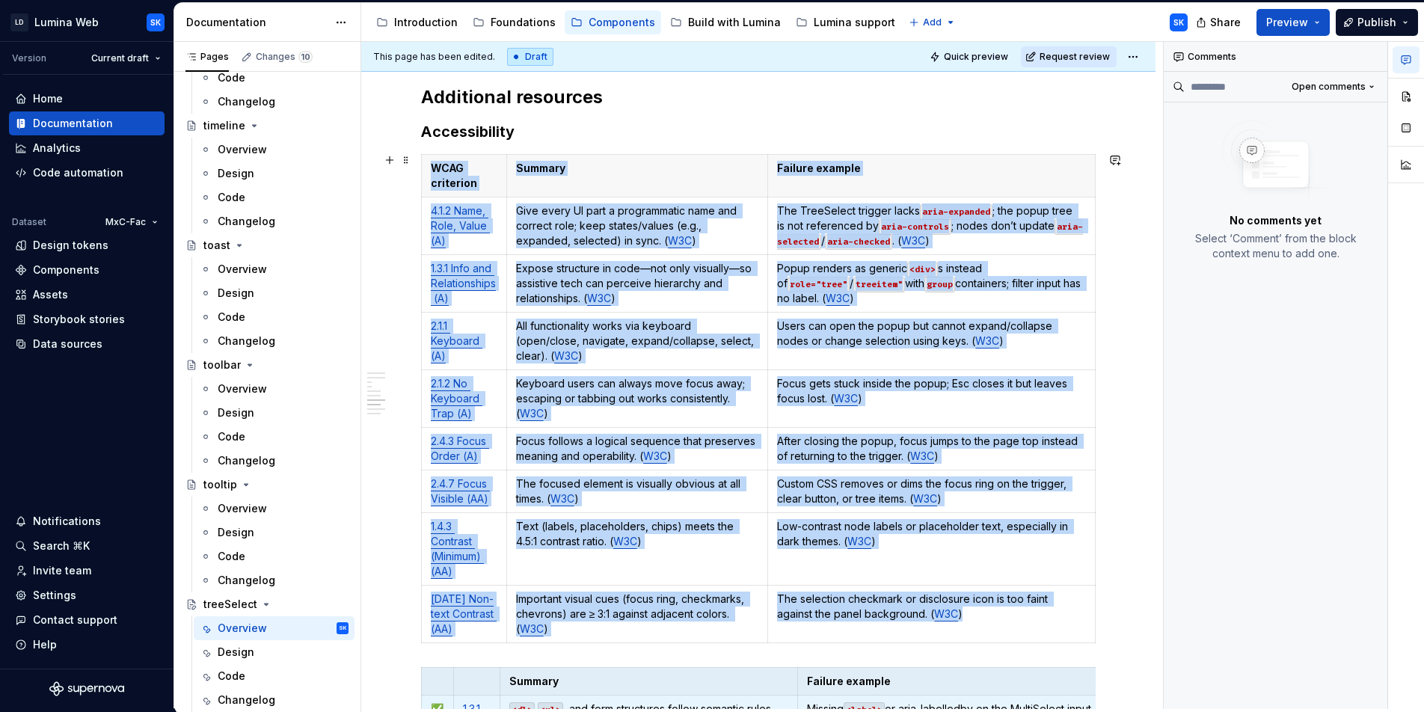
scroll to position [3412, 0]
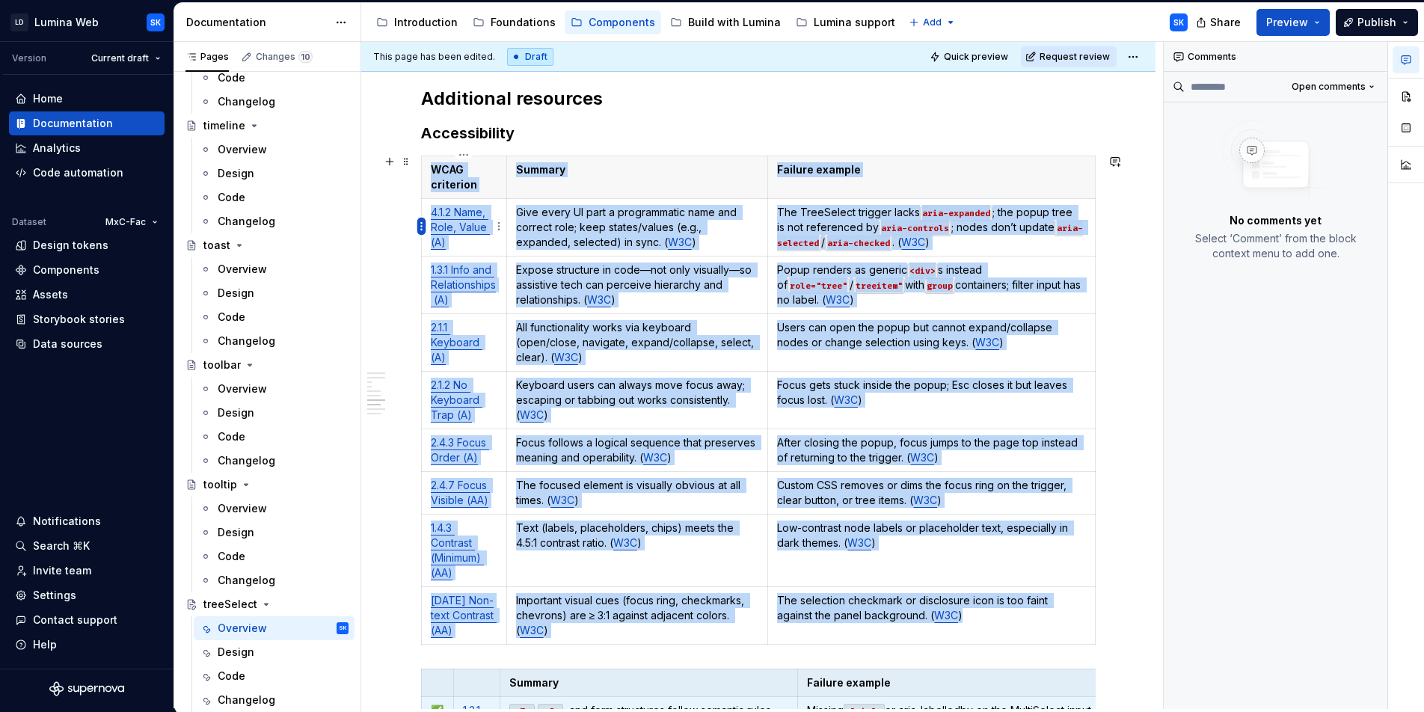
click at [421, 225] on html "LD Lumina Web SK Version Current draft Home Documentation Analytics Code automa…" at bounding box center [712, 356] width 1424 height 712
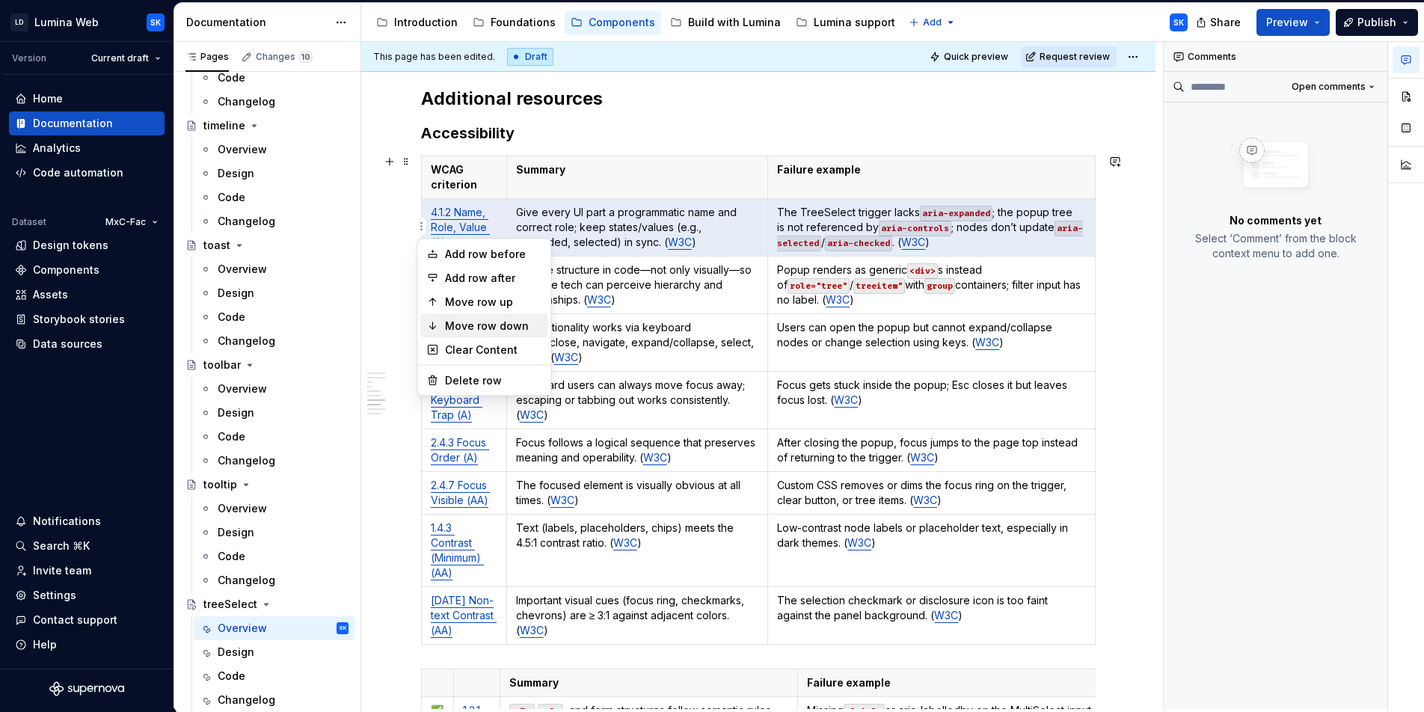
click at [482, 329] on div "Move row down" at bounding box center [493, 326] width 97 height 15
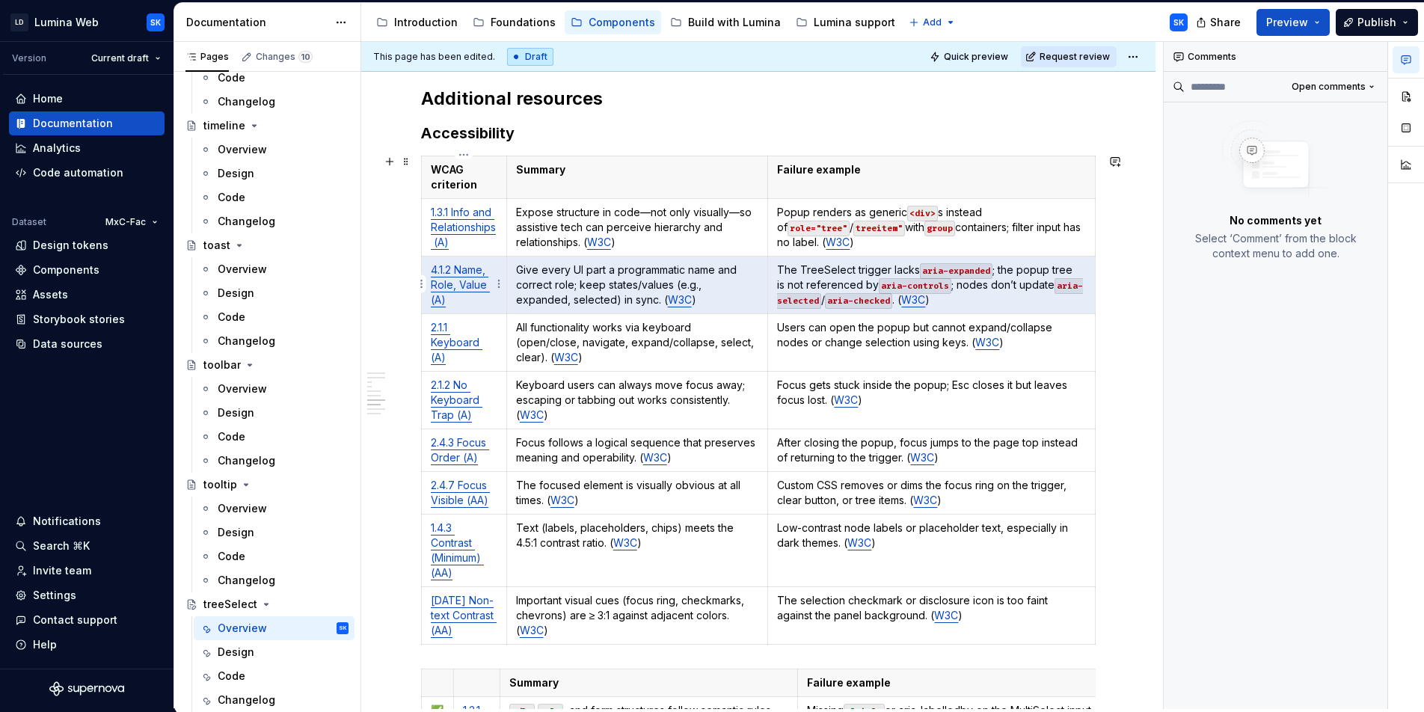
click at [422, 283] on html "LD Lumina Web SK Version Current draft Home Documentation Analytics Code automa…" at bounding box center [712, 356] width 1424 height 712
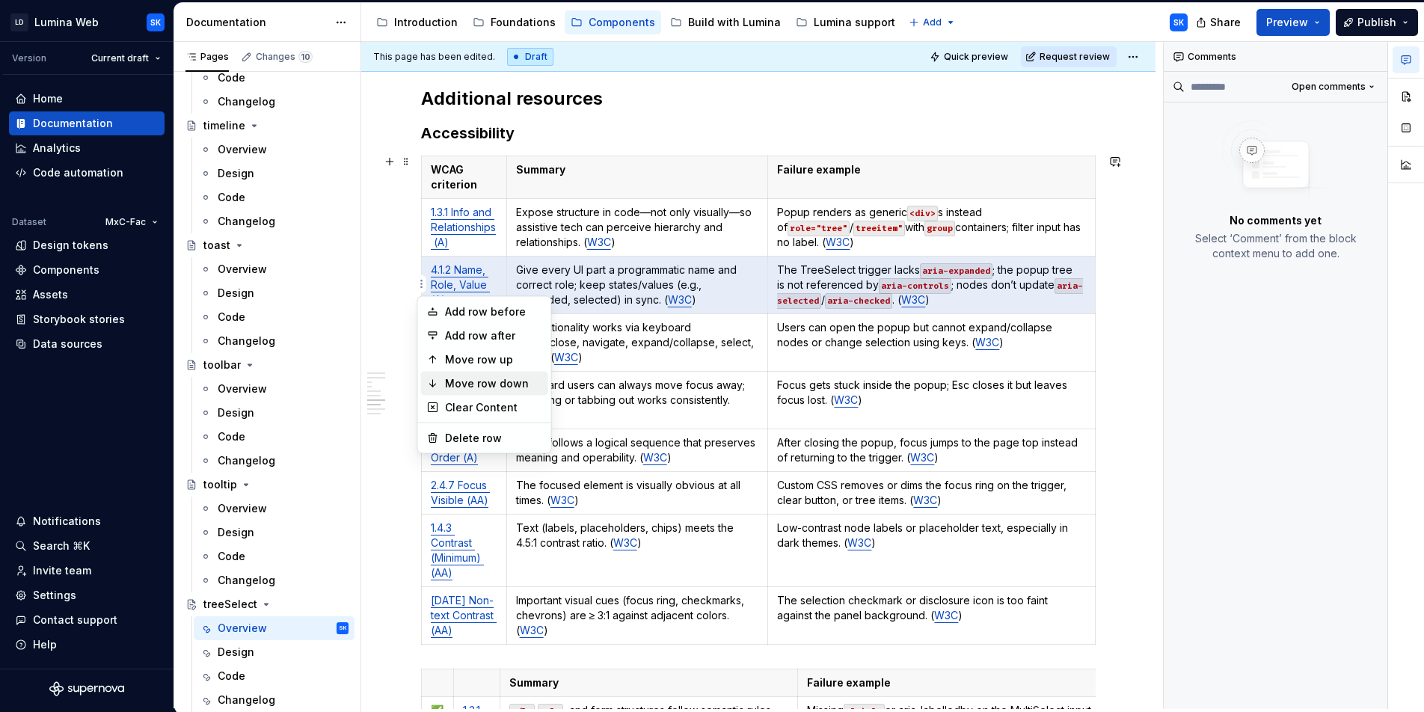
click at [482, 378] on div "Move row down" at bounding box center [493, 383] width 97 height 15
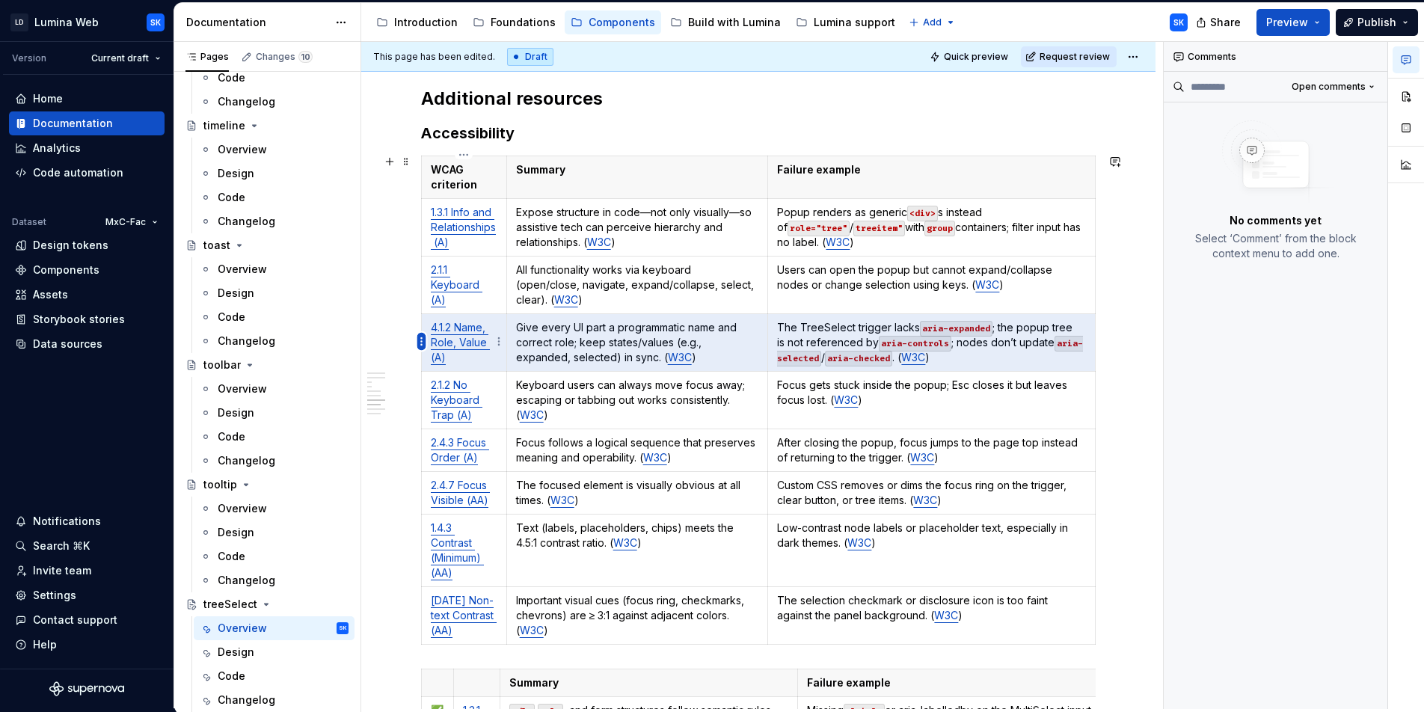
click at [420, 340] on html "LD Lumina Web SK Version Current draft Home Documentation Analytics Code automa…" at bounding box center [712, 356] width 1424 height 712
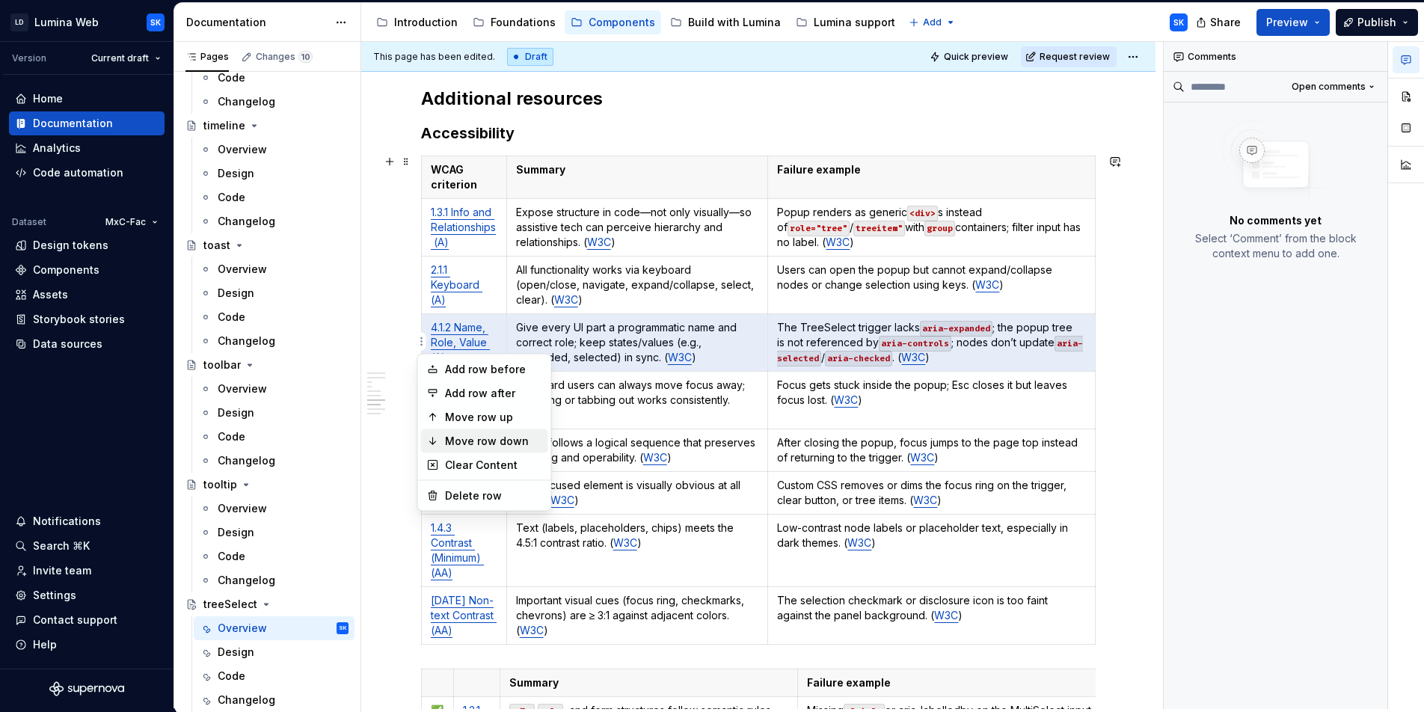
click at [504, 437] on div "Move row down" at bounding box center [493, 441] width 97 height 15
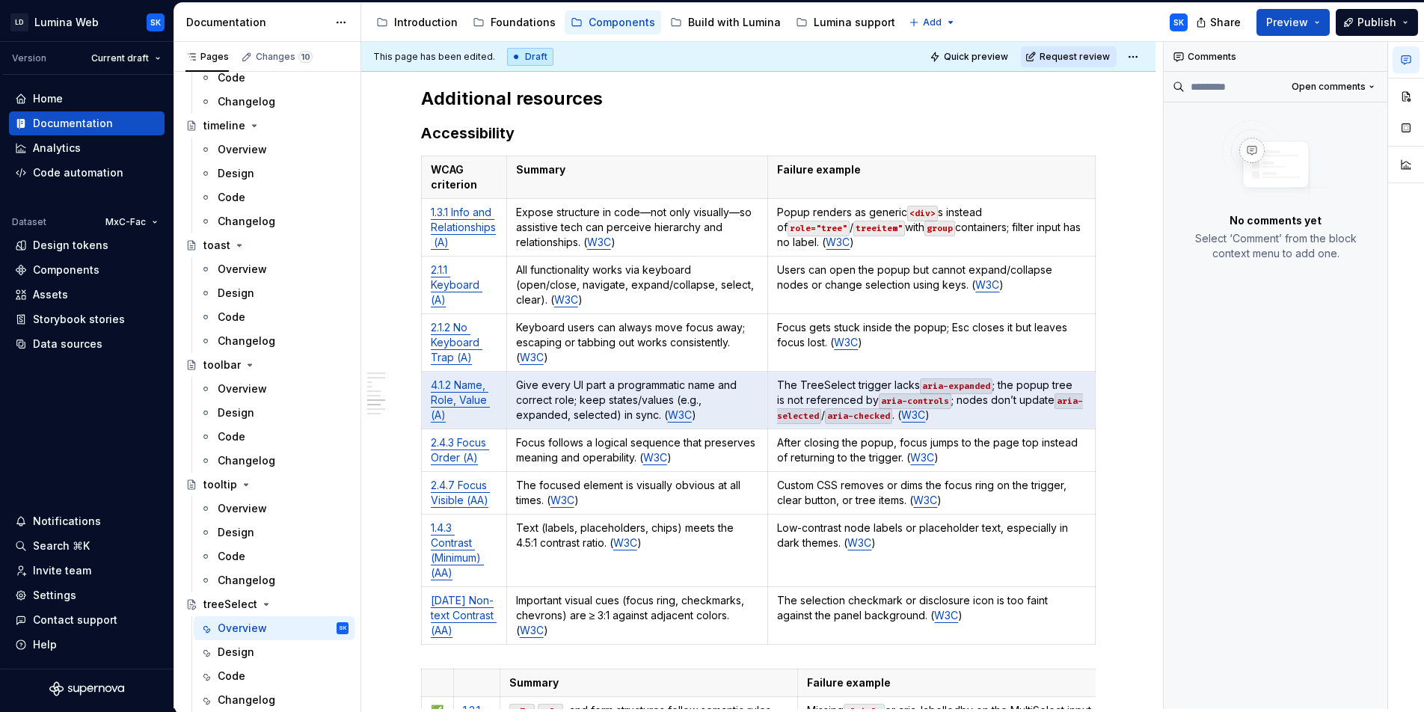
type textarea "*"
click at [423, 400] on html "LD Lumina Web SK Version Current draft Home Documentation Analytics Code automa…" at bounding box center [712, 356] width 1424 height 712
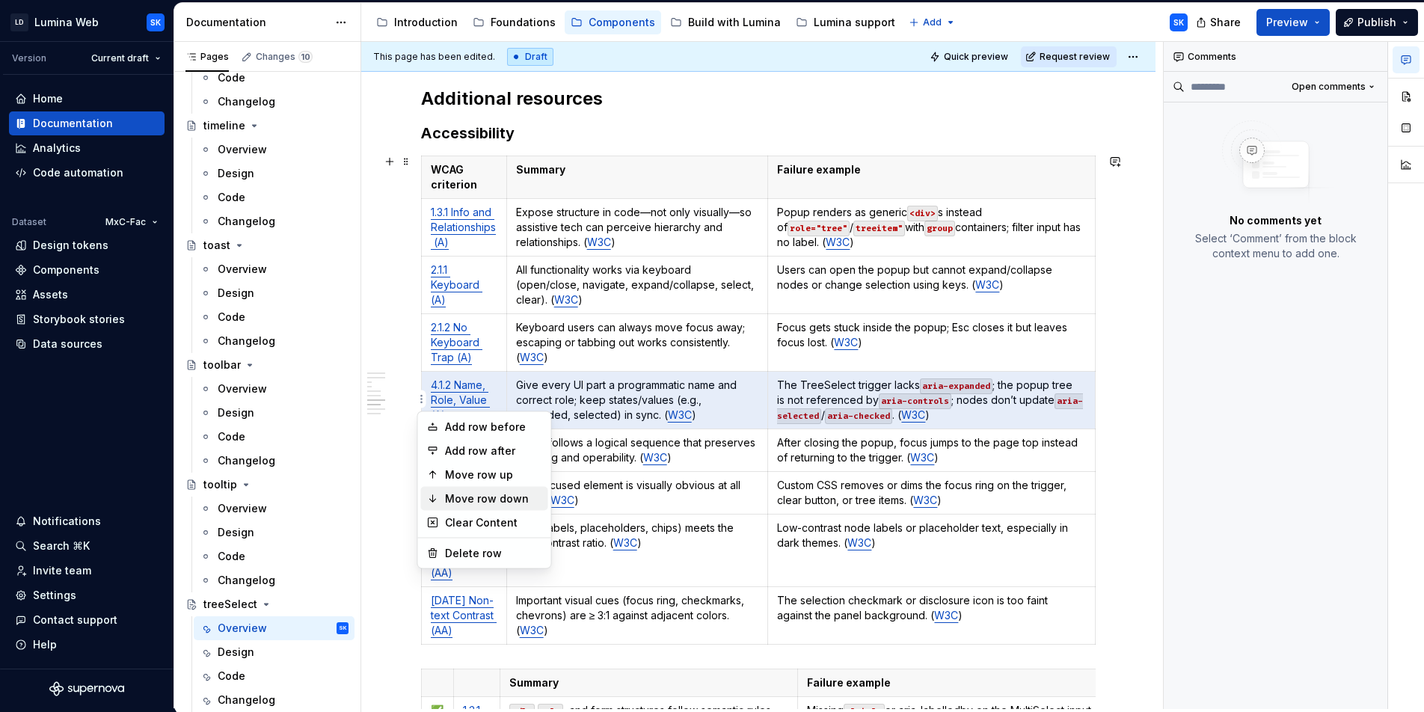
click at [495, 502] on div "Move row down" at bounding box center [493, 498] width 97 height 15
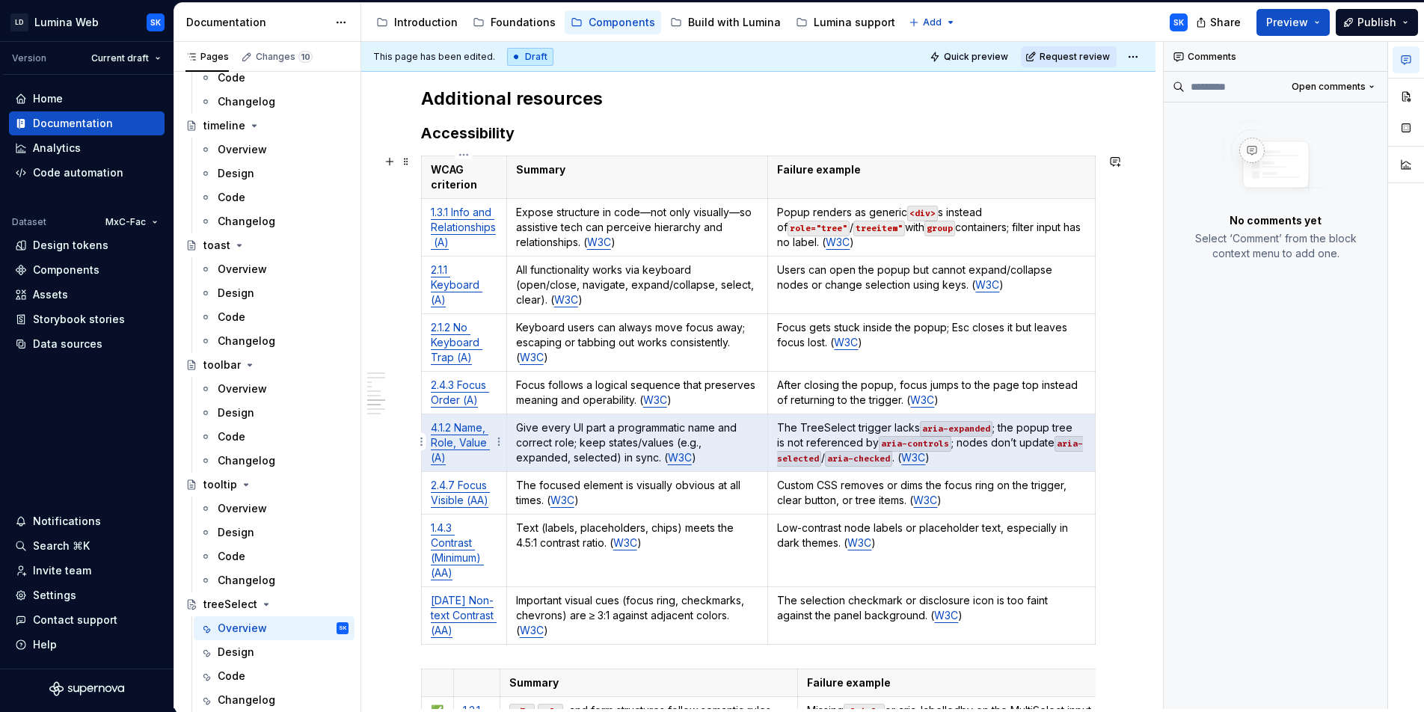
click at [422, 443] on html "LD Lumina Web SK Version Current draft Home Documentation Analytics Code automa…" at bounding box center [712, 356] width 1424 height 712
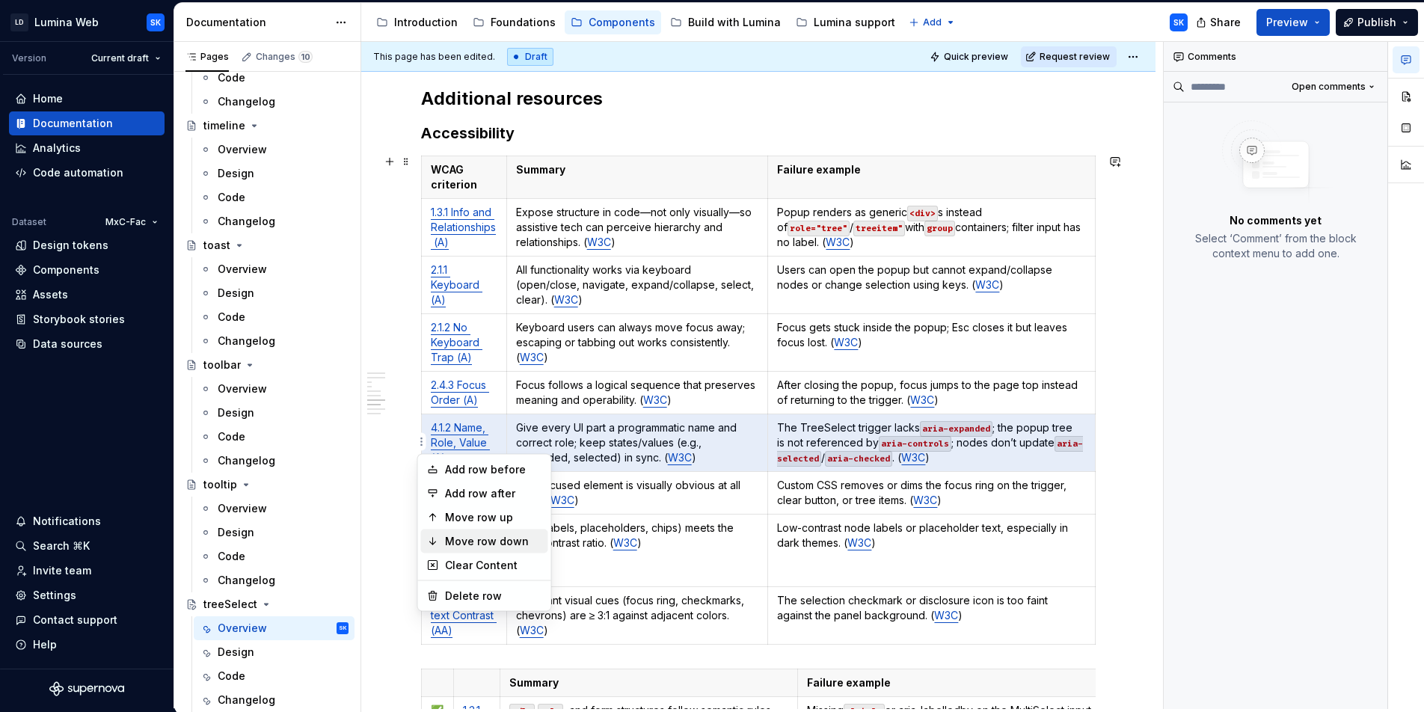
click at [494, 535] on div "Move row down" at bounding box center [493, 541] width 97 height 15
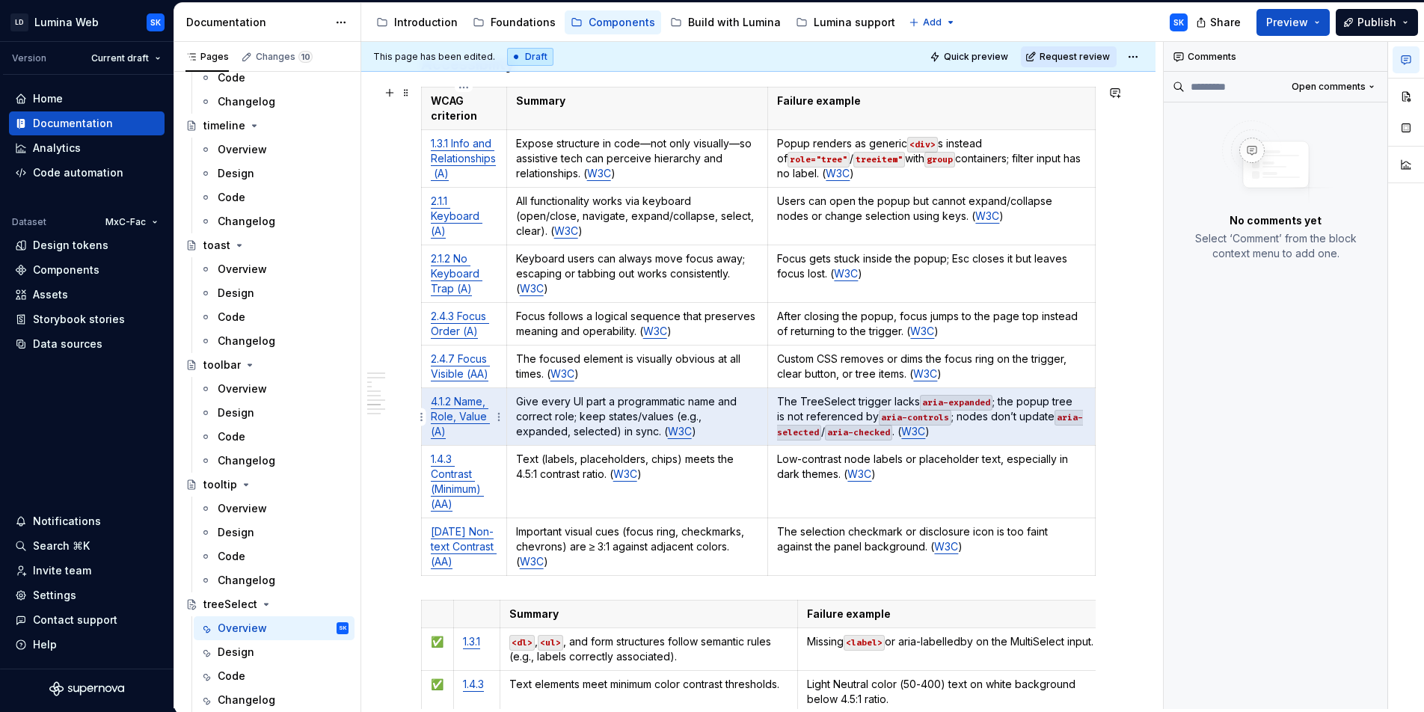
scroll to position [3479, 0]
click at [420, 416] on html "LD Lumina Web SK Version Current draft Home Documentation Analytics Code automa…" at bounding box center [712, 356] width 1424 height 712
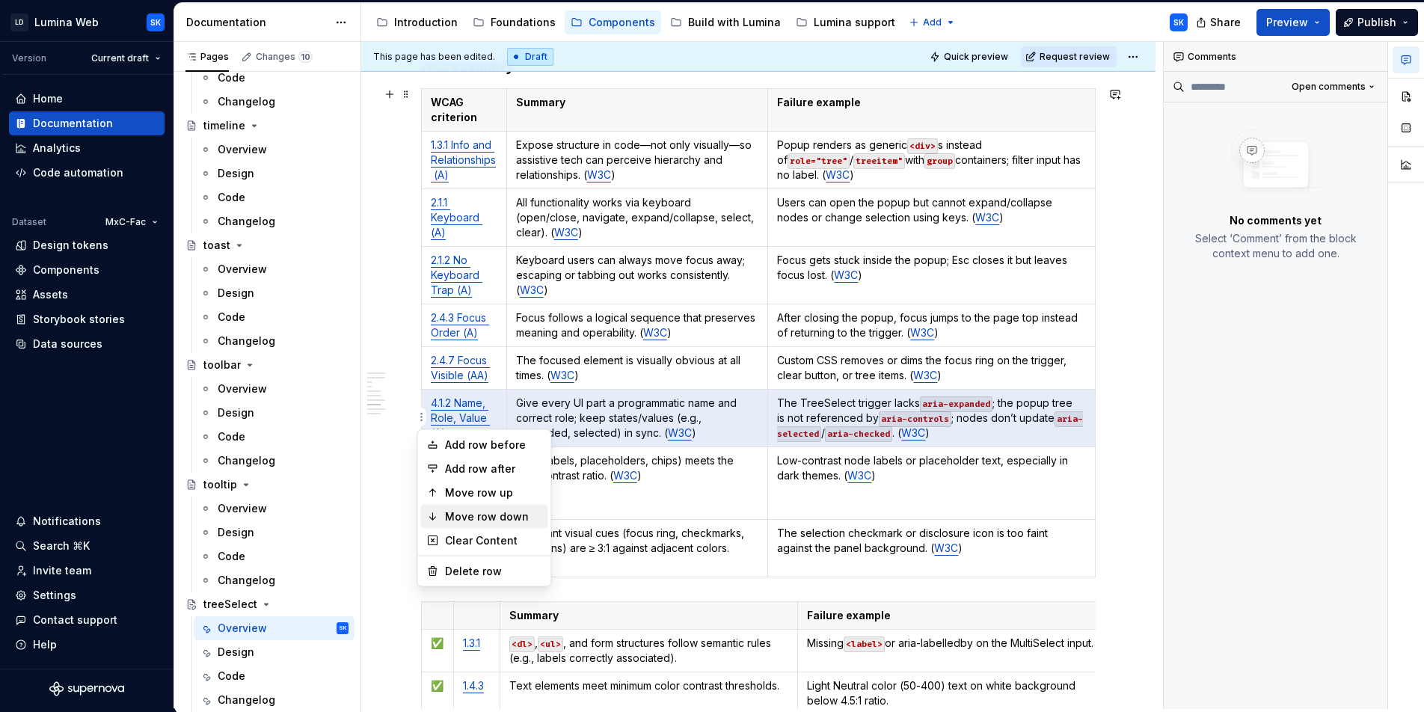
drag, startPoint x: 511, startPoint y: 514, endPoint x: 1088, endPoint y: 607, distance: 584.7
click at [511, 515] on div "Move row down" at bounding box center [493, 516] width 97 height 15
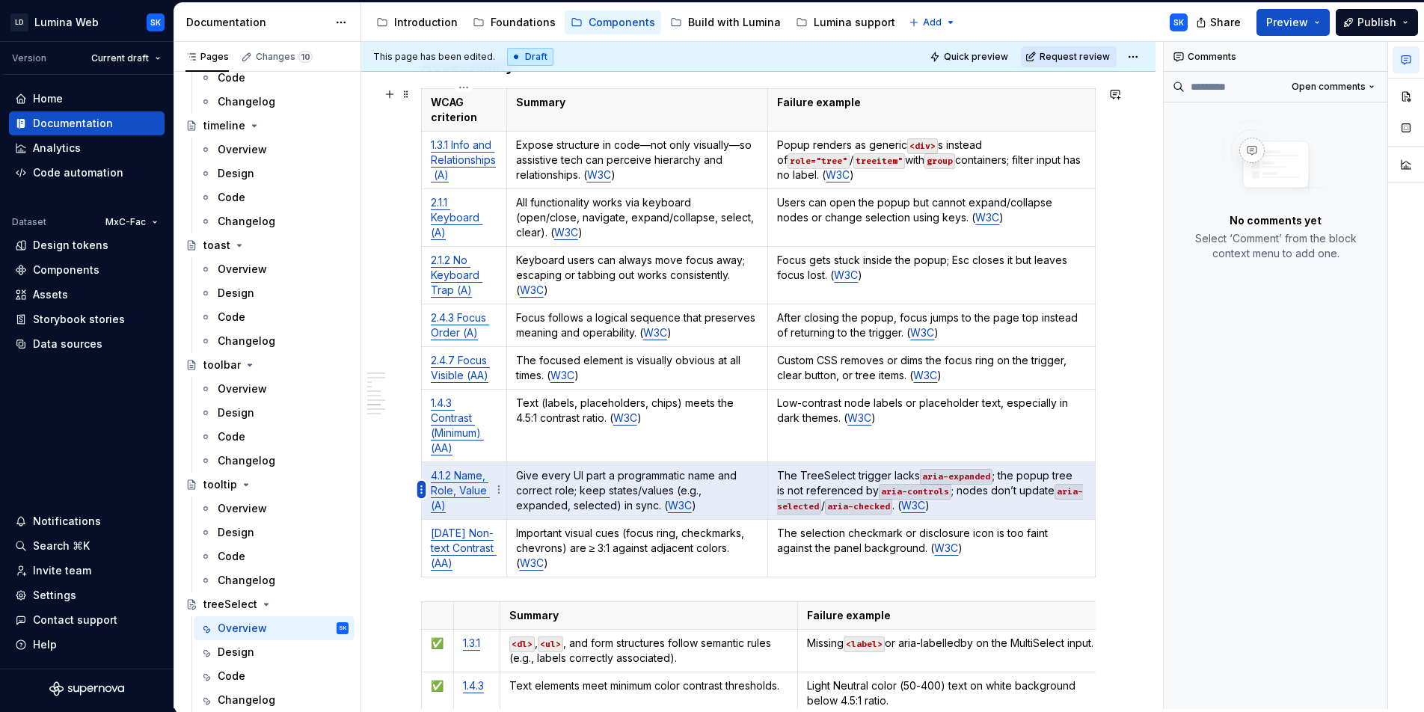
click at [424, 490] on html "LD Lumina Web SK Version Current draft Home Documentation Analytics Code automa…" at bounding box center [712, 356] width 1424 height 712
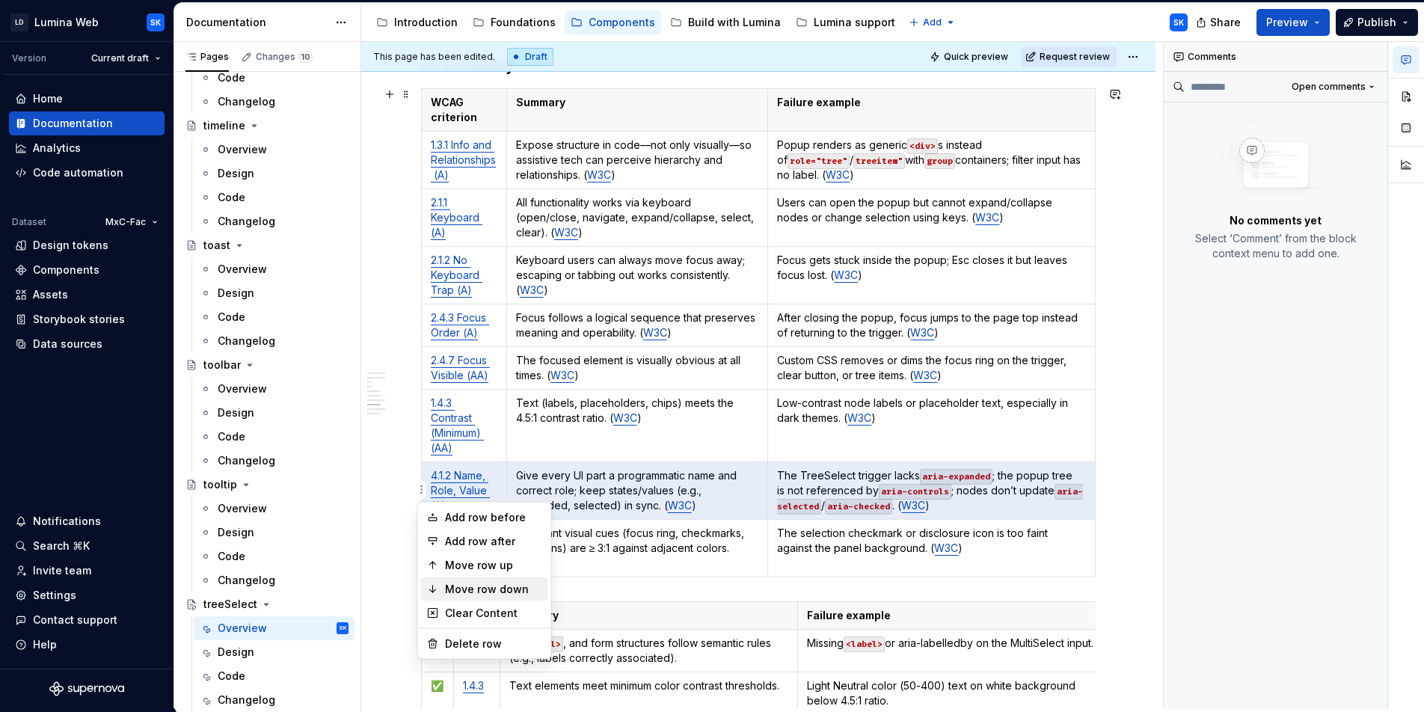
click at [531, 582] on div "Move row down" at bounding box center [493, 589] width 97 height 15
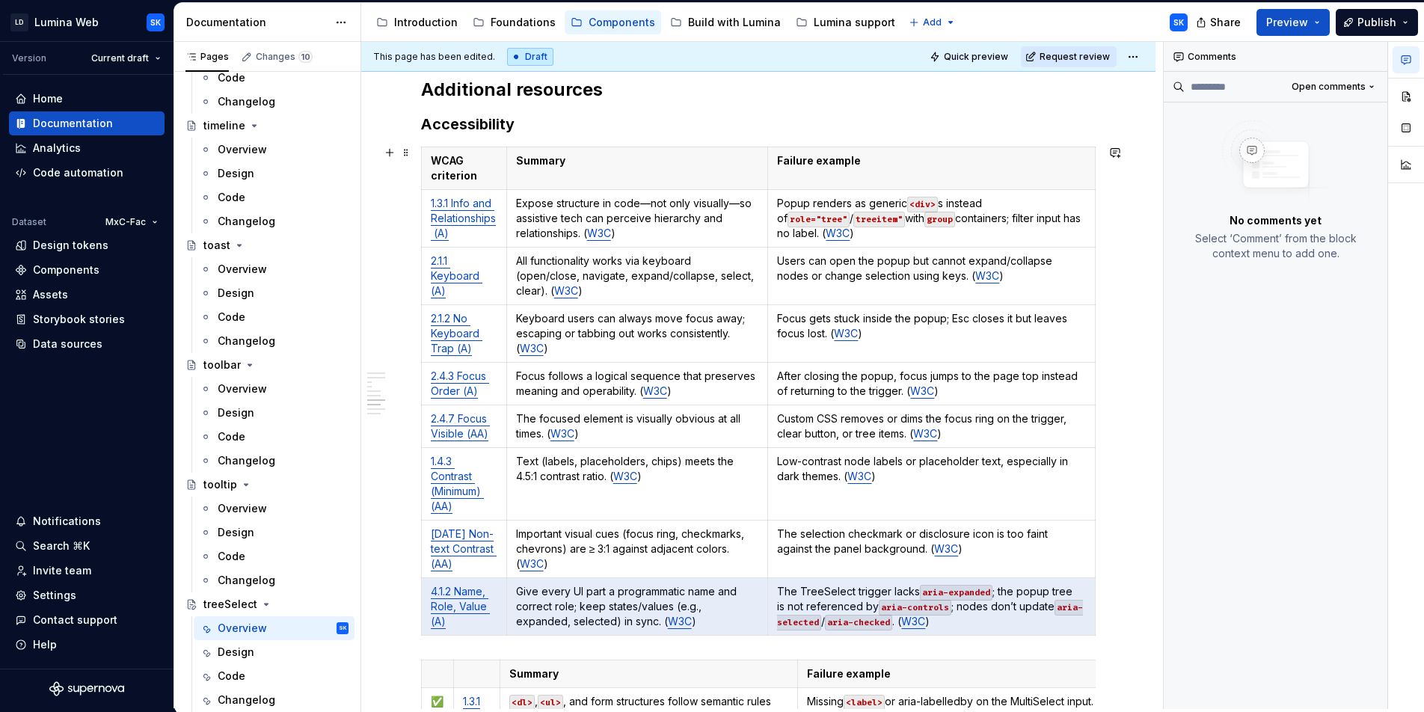
scroll to position [3422, 0]
click at [422, 479] on html "LD Lumina Web SK Version Current draft Home Documentation Analytics Code automa…" at bounding box center [712, 356] width 1424 height 712
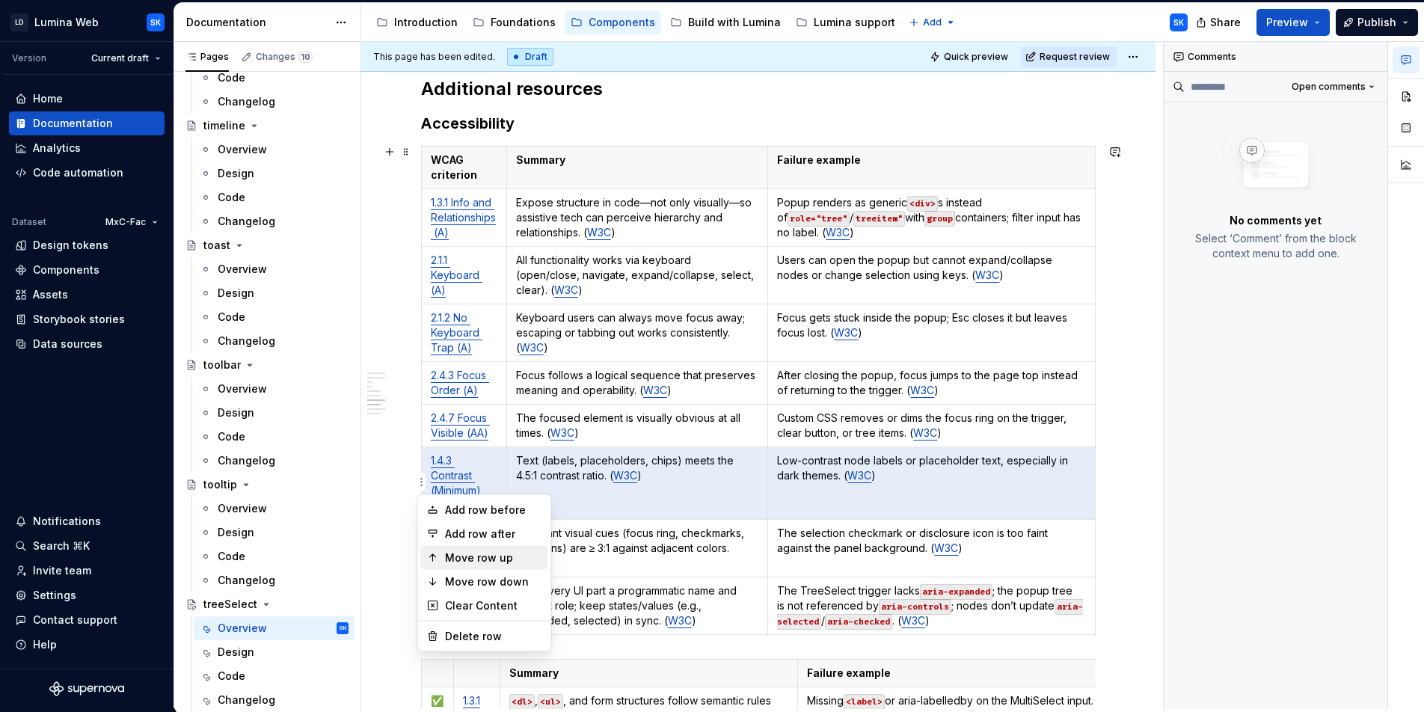
click at [503, 564] on div "Move row up" at bounding box center [493, 557] width 97 height 15
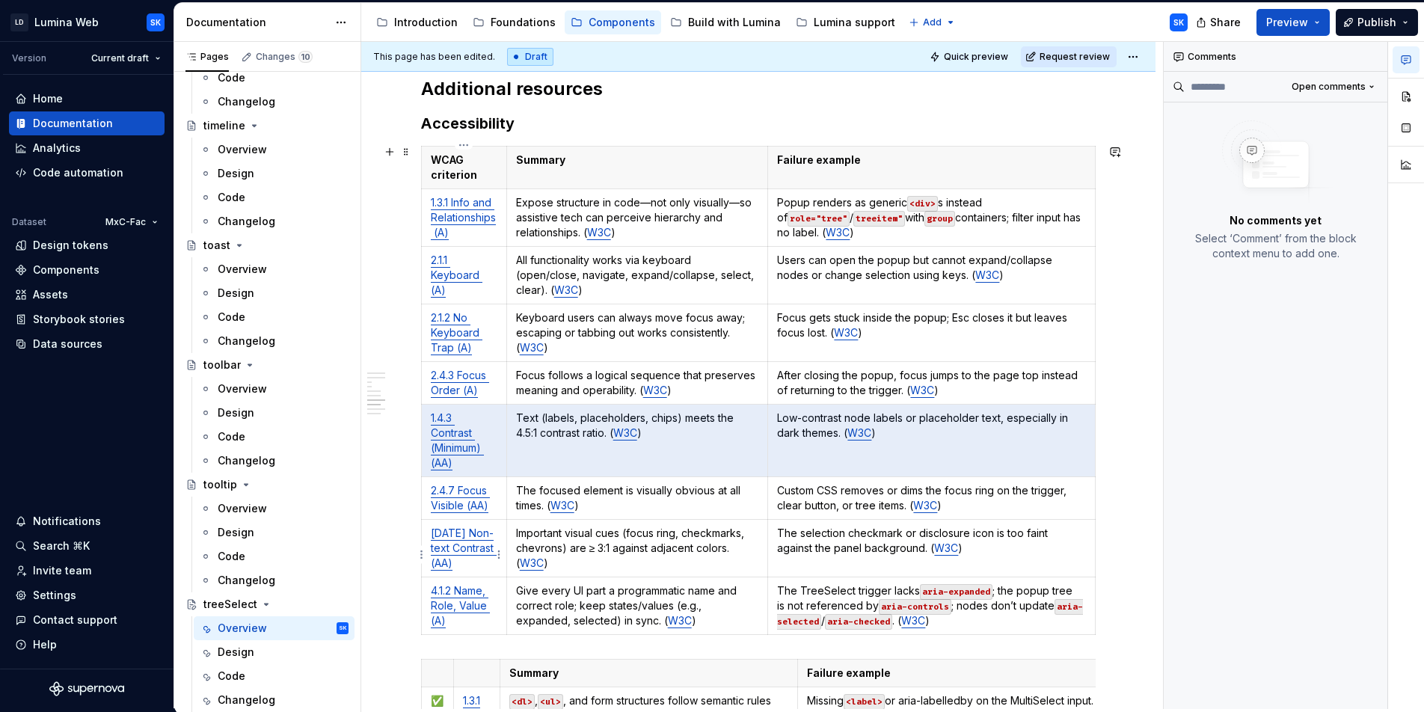
click at [421, 552] on html "LD Lumina Web SK Version Current draft Home Documentation Analytics Code automa…" at bounding box center [712, 356] width 1424 height 712
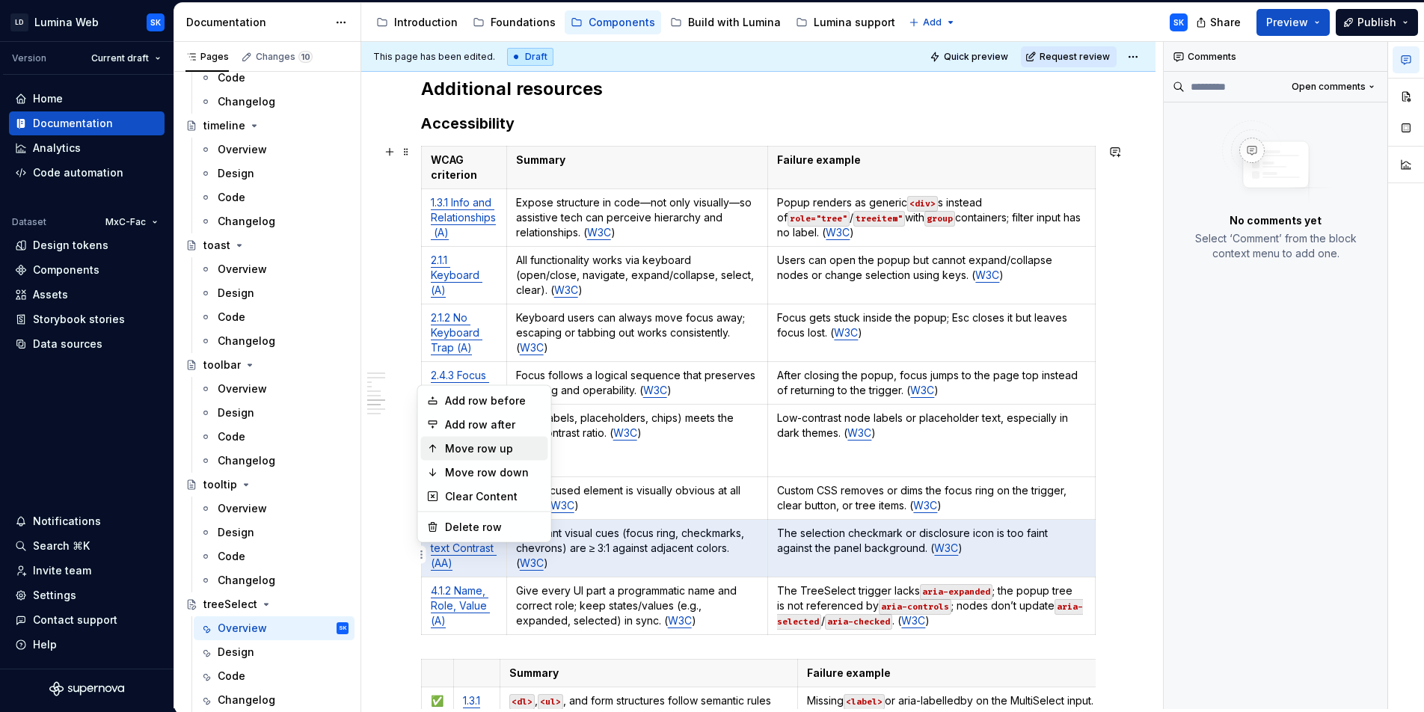
click at [483, 450] on div "Move row up" at bounding box center [493, 448] width 97 height 15
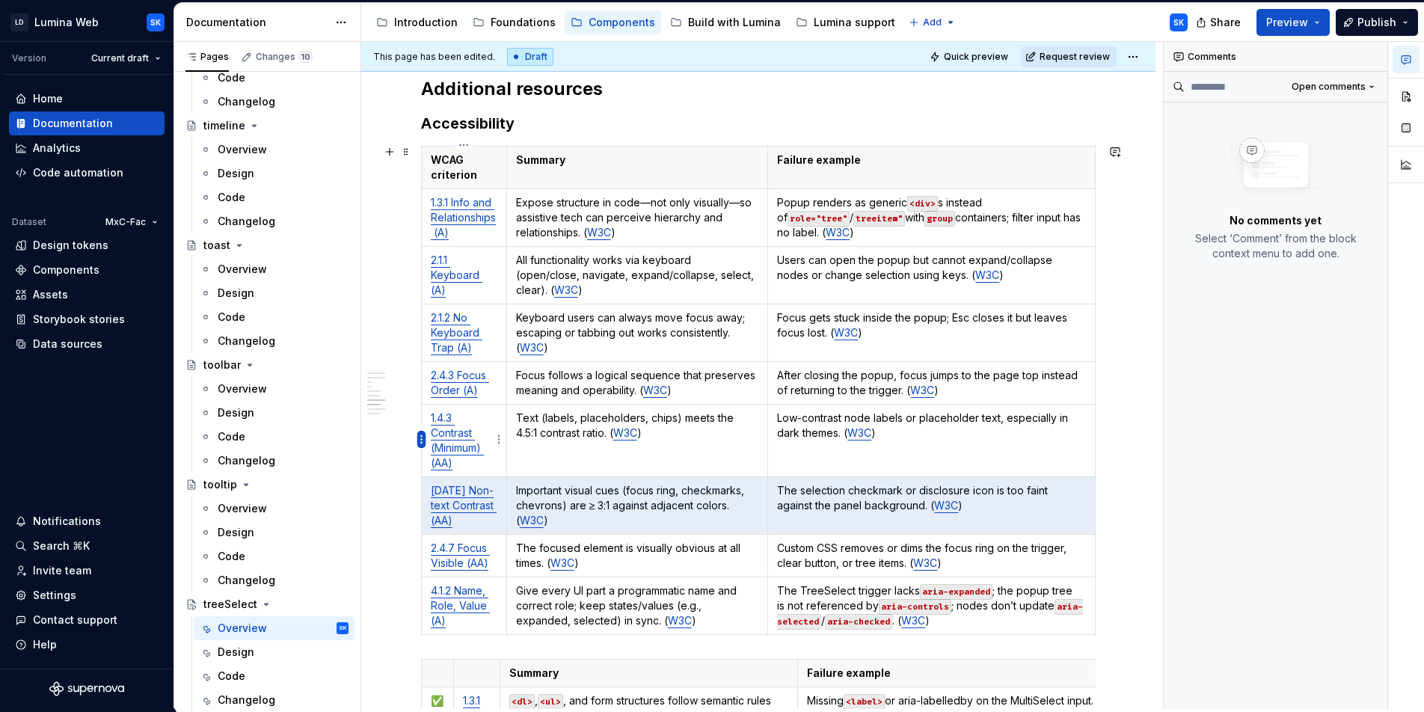
click at [422, 440] on html "LD Lumina Web SK Version Current draft Home Documentation Analytics Code automa…" at bounding box center [712, 356] width 1424 height 712
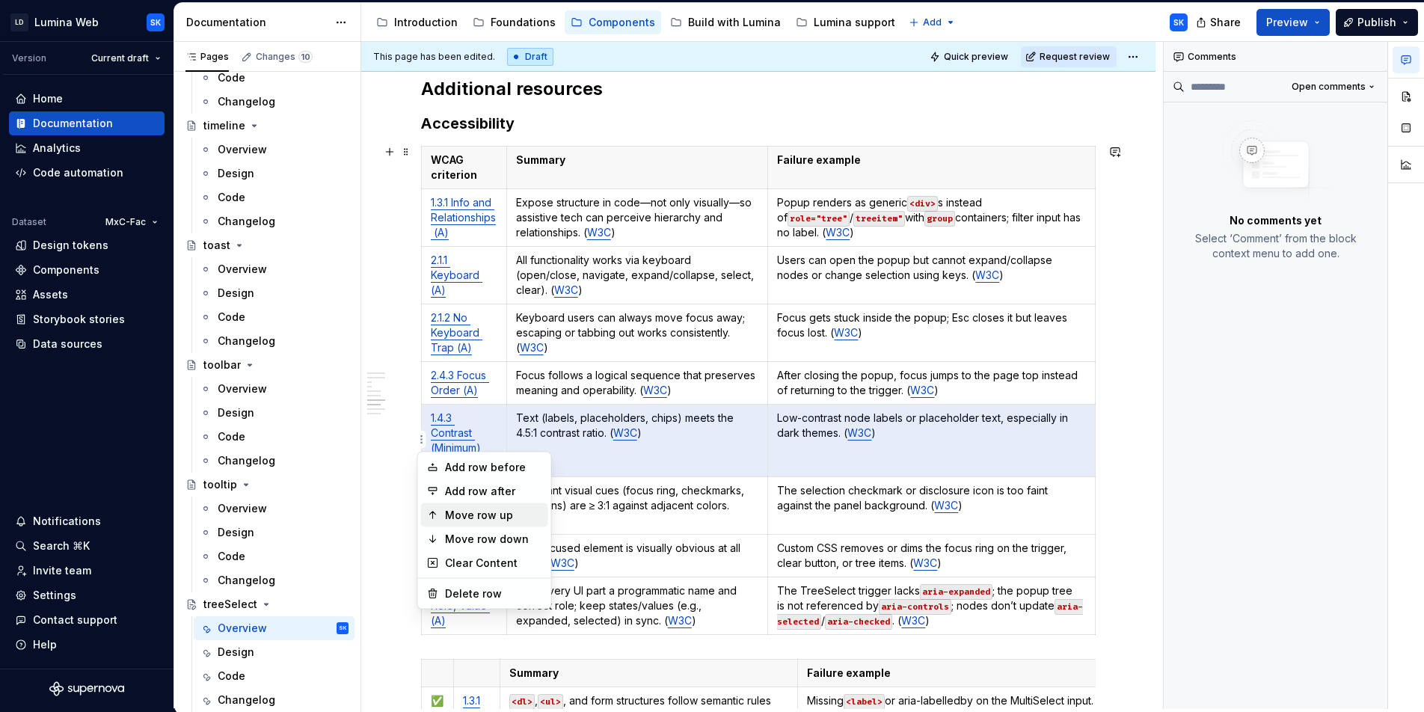
click at [493, 511] on div "Move row up" at bounding box center [493, 515] width 97 height 15
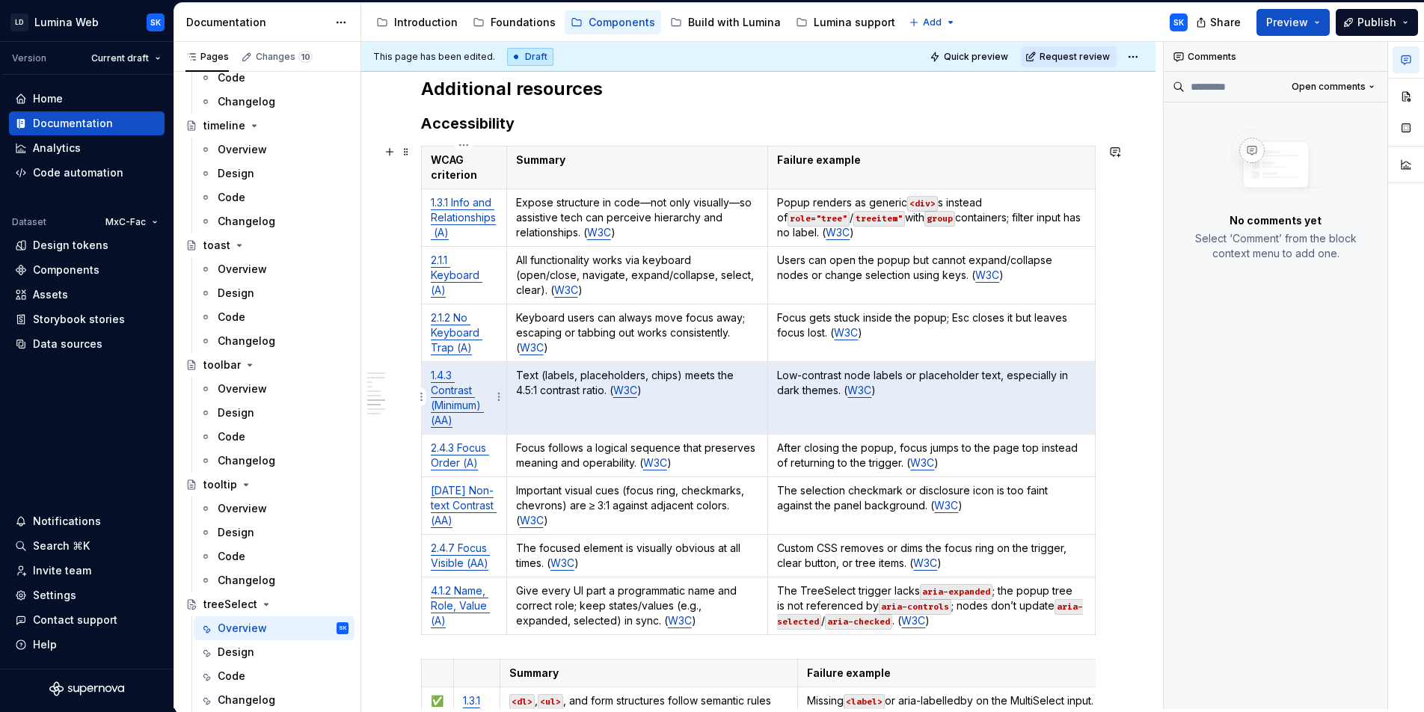
click at [421, 398] on body "LD Lumina Web SK Version Current draft Home Documentation Analytics Code automa…" at bounding box center [712, 356] width 1424 height 712
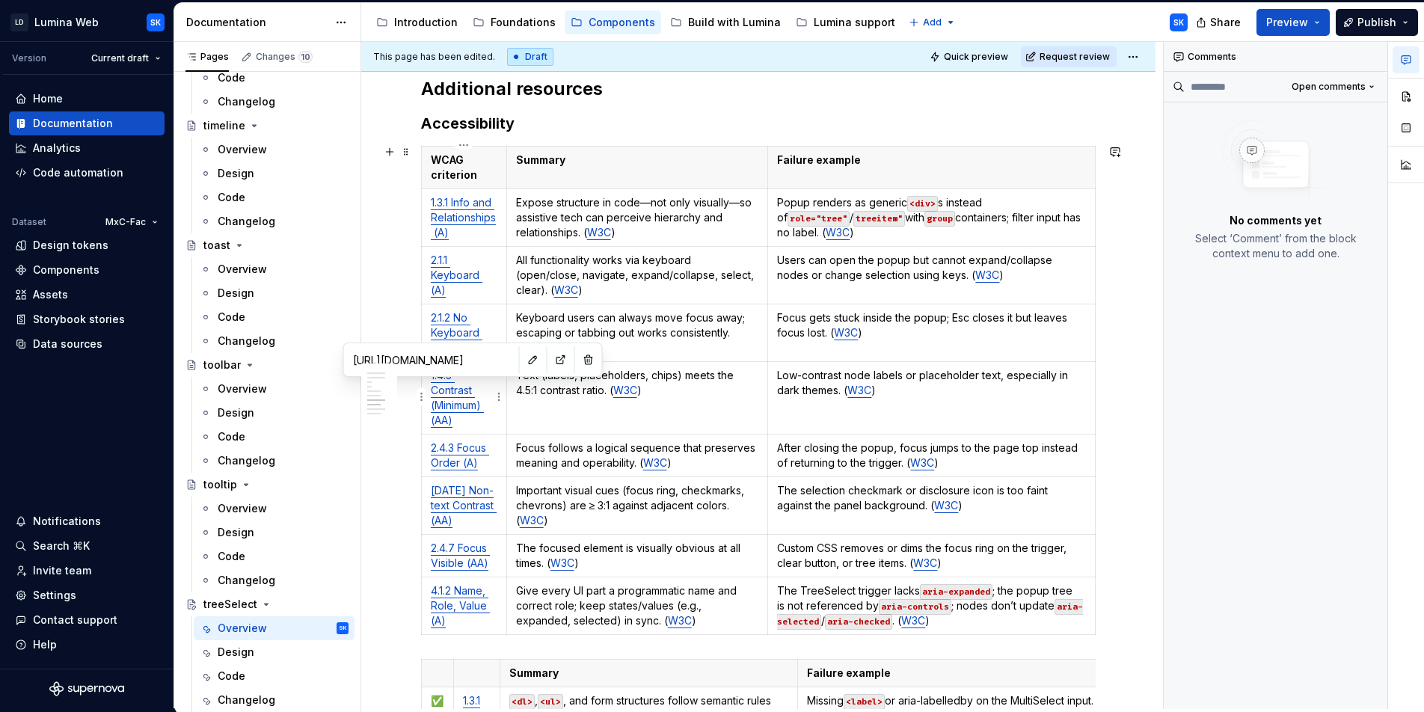
click at [422, 396] on html "LD Lumina Web SK Version Current draft Home Documentation Analytics Code automa…" at bounding box center [712, 356] width 1424 height 712
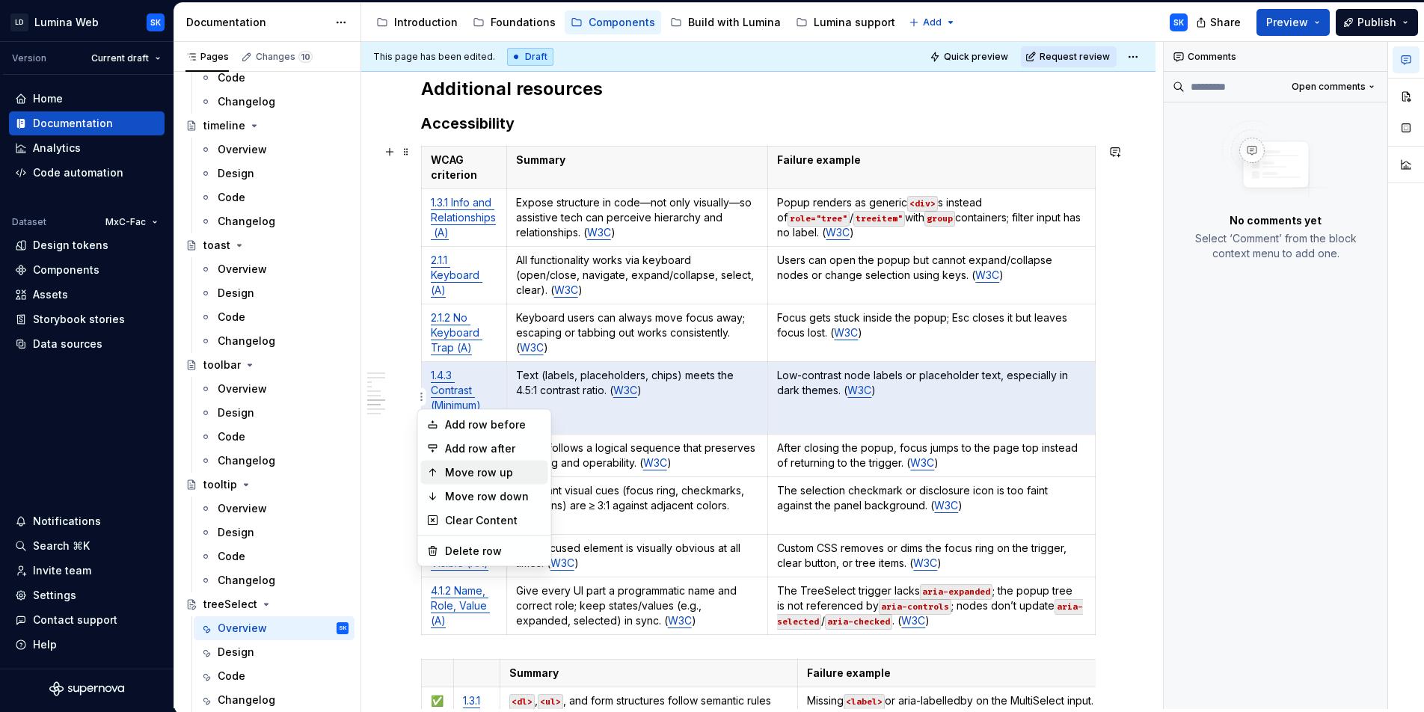
click at [491, 471] on div "Move row up" at bounding box center [493, 472] width 97 height 15
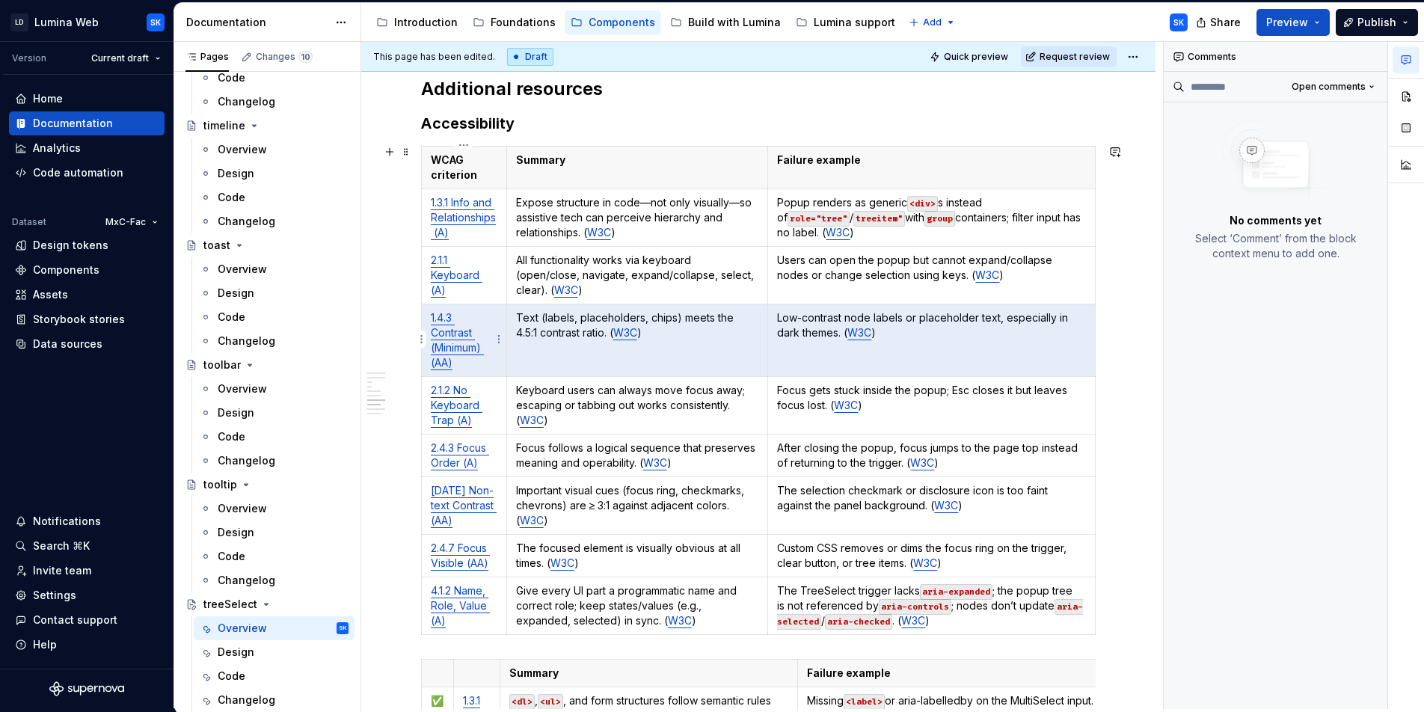
click at [420, 338] on html "LD Lumina Web SK Version Current draft Home Documentation Analytics Code automa…" at bounding box center [712, 356] width 1424 height 712
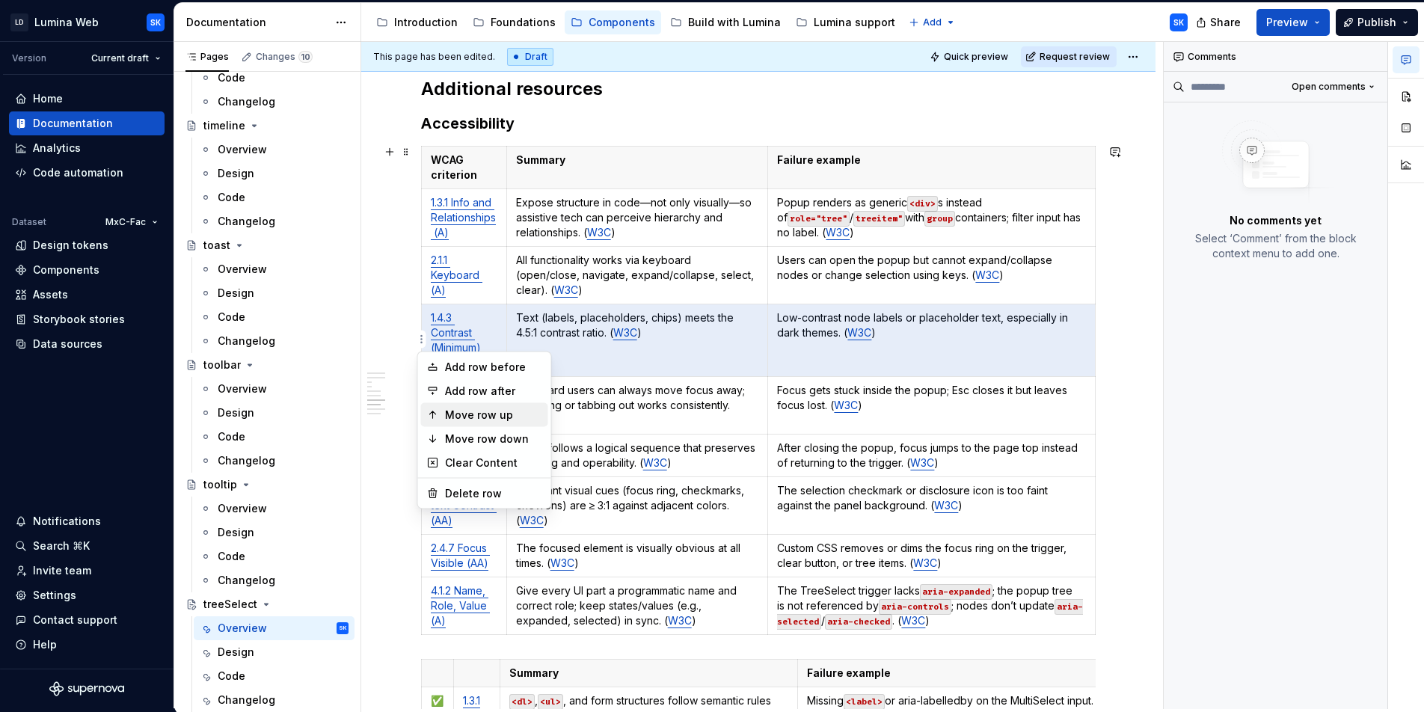
click at [506, 414] on div "Move row up" at bounding box center [493, 415] width 97 height 15
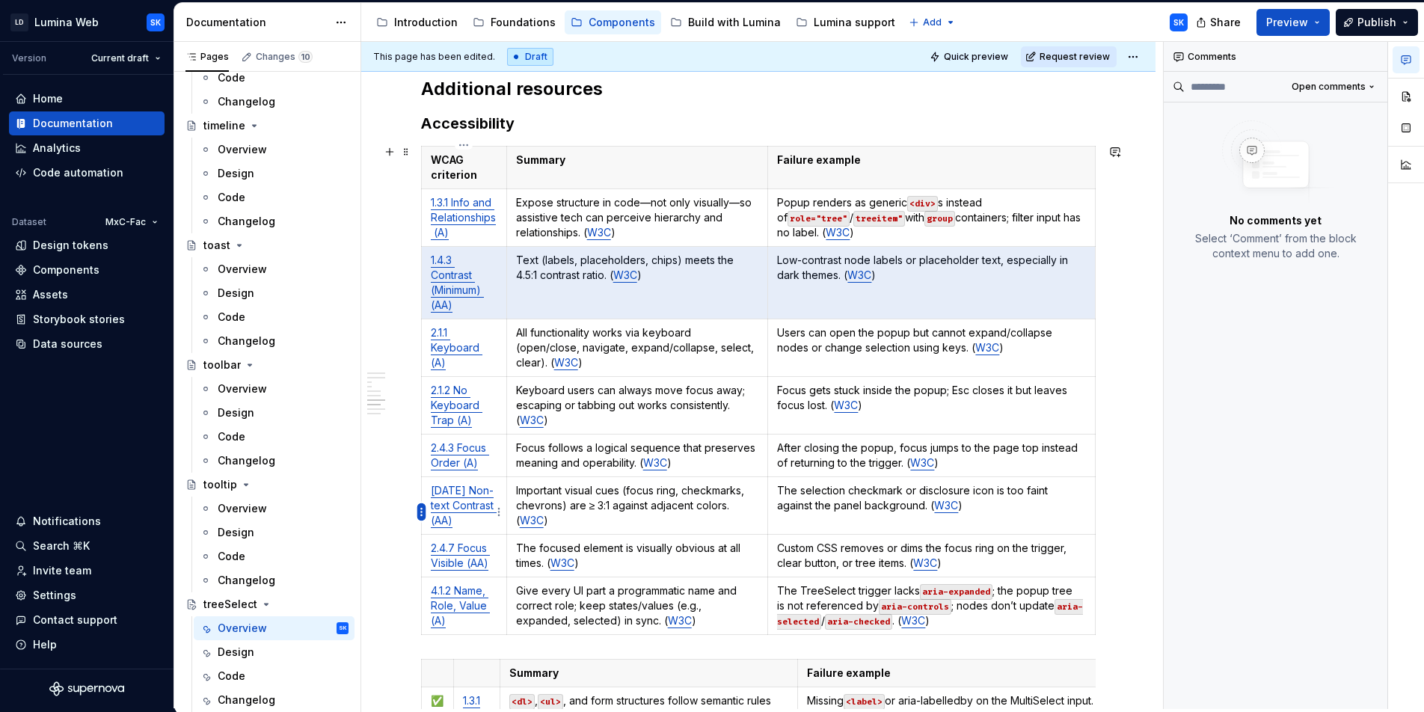
click at [420, 509] on html "LD Lumina Web SK Version Current draft Home Documentation Analytics Code automa…" at bounding box center [712, 356] width 1424 height 712
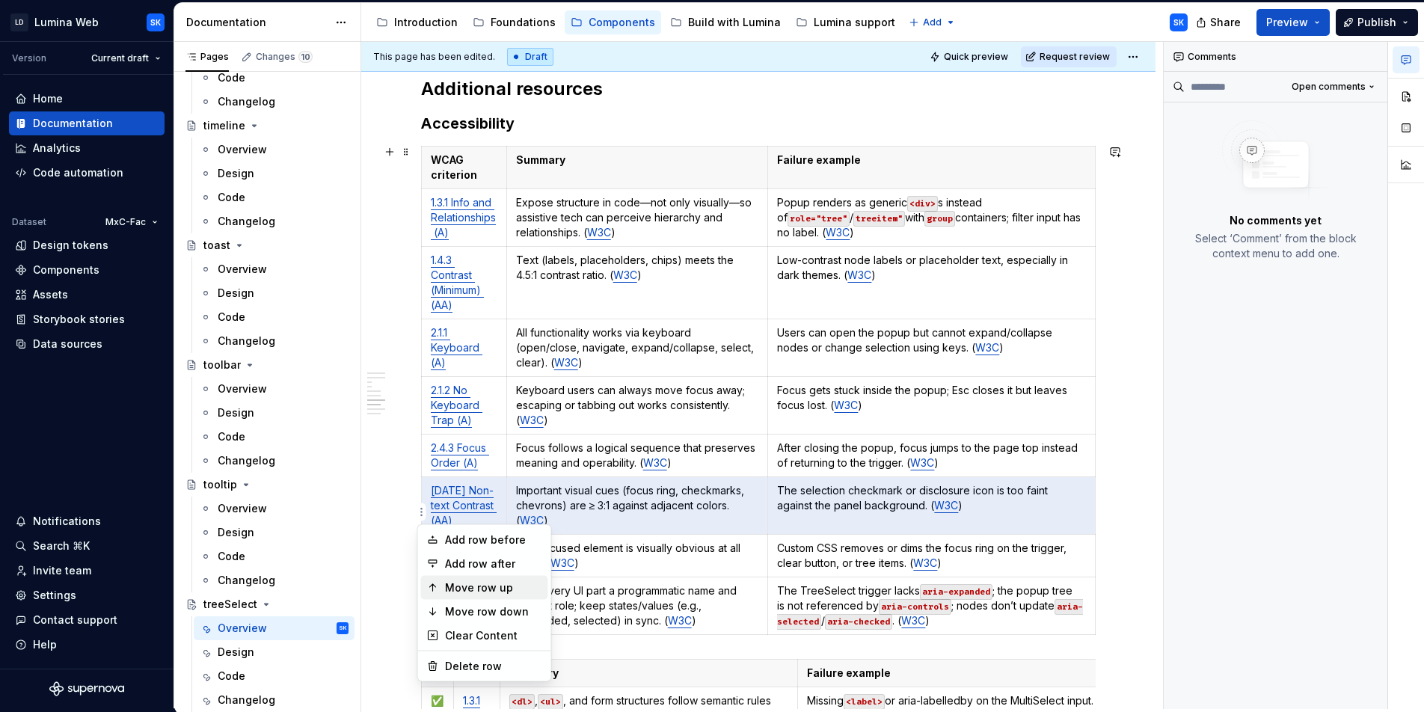
click at [516, 591] on div "Move row up" at bounding box center [493, 587] width 97 height 15
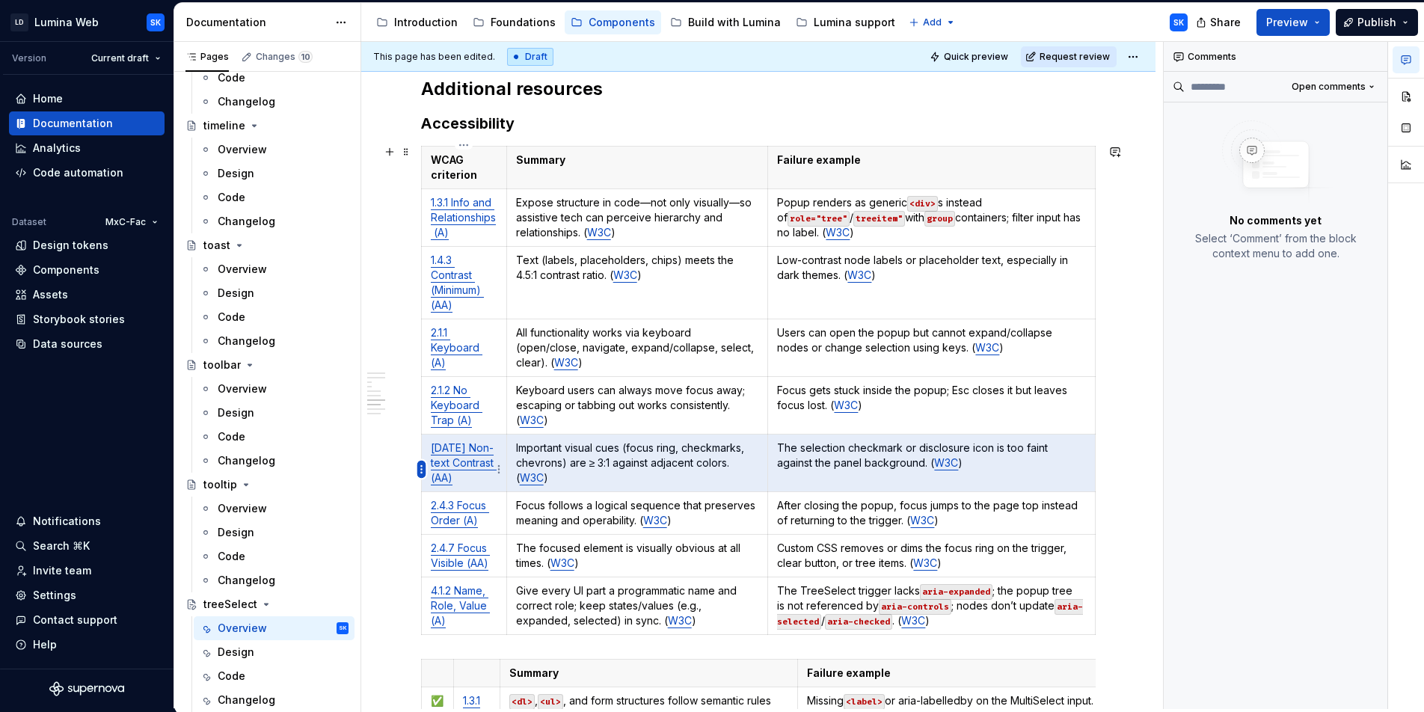
click at [420, 470] on html "LD Lumina Web SK Version Current draft Home Documentation Analytics Code automa…" at bounding box center [712, 356] width 1424 height 712
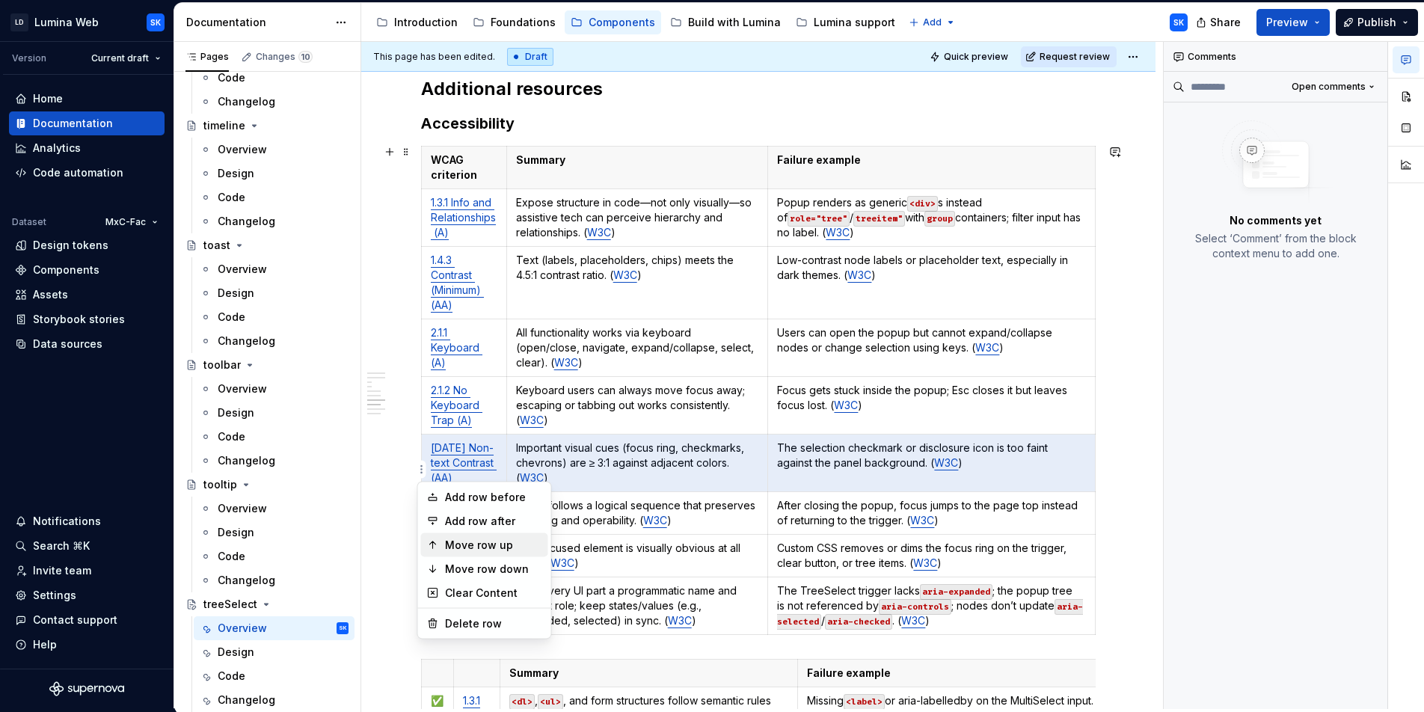
click at [508, 546] on div "Move row up" at bounding box center [493, 545] width 97 height 15
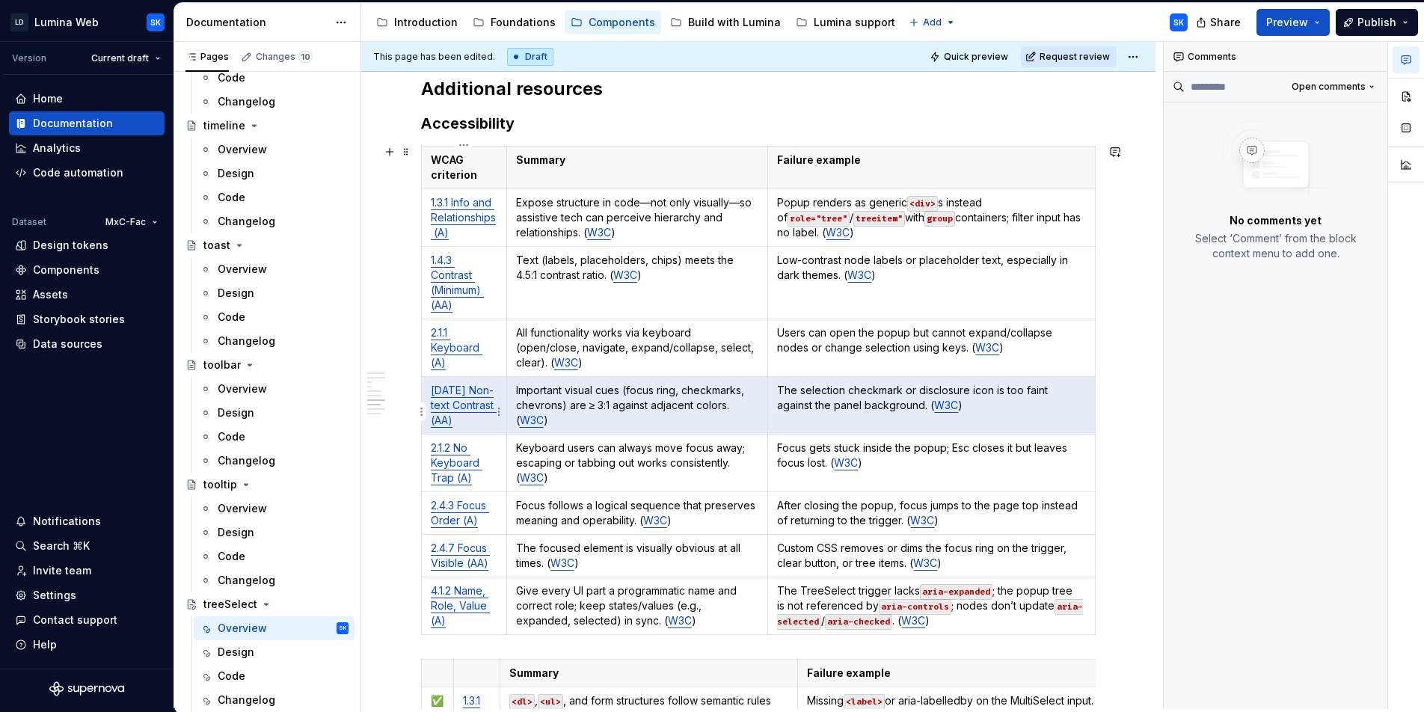
click at [421, 409] on html "LD Lumina Web SK Version Current draft Home Documentation Analytics Code automa…" at bounding box center [712, 356] width 1424 height 712
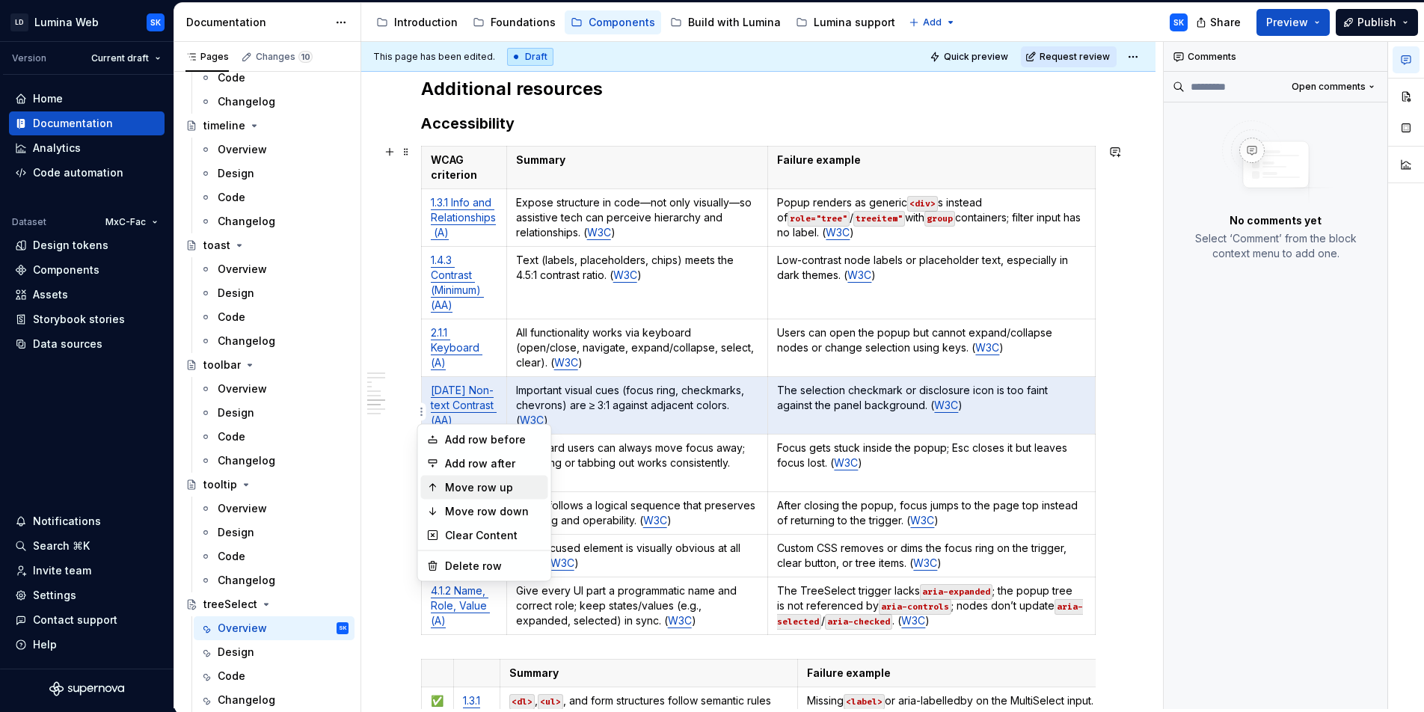
click at [513, 487] on div "Move row up" at bounding box center [493, 487] width 97 height 15
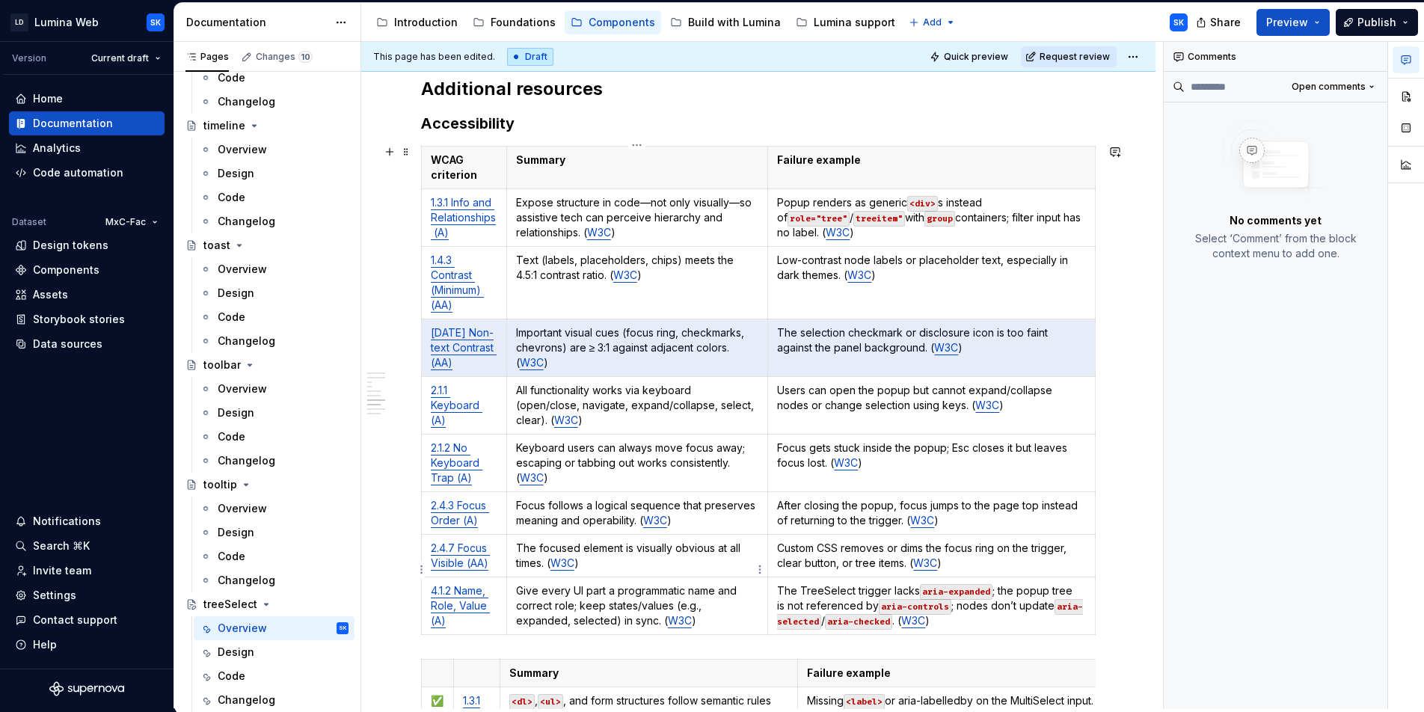
click at [641, 571] on p "The focused element is visually obvious at all times. ( W3C )" at bounding box center [637, 556] width 243 height 30
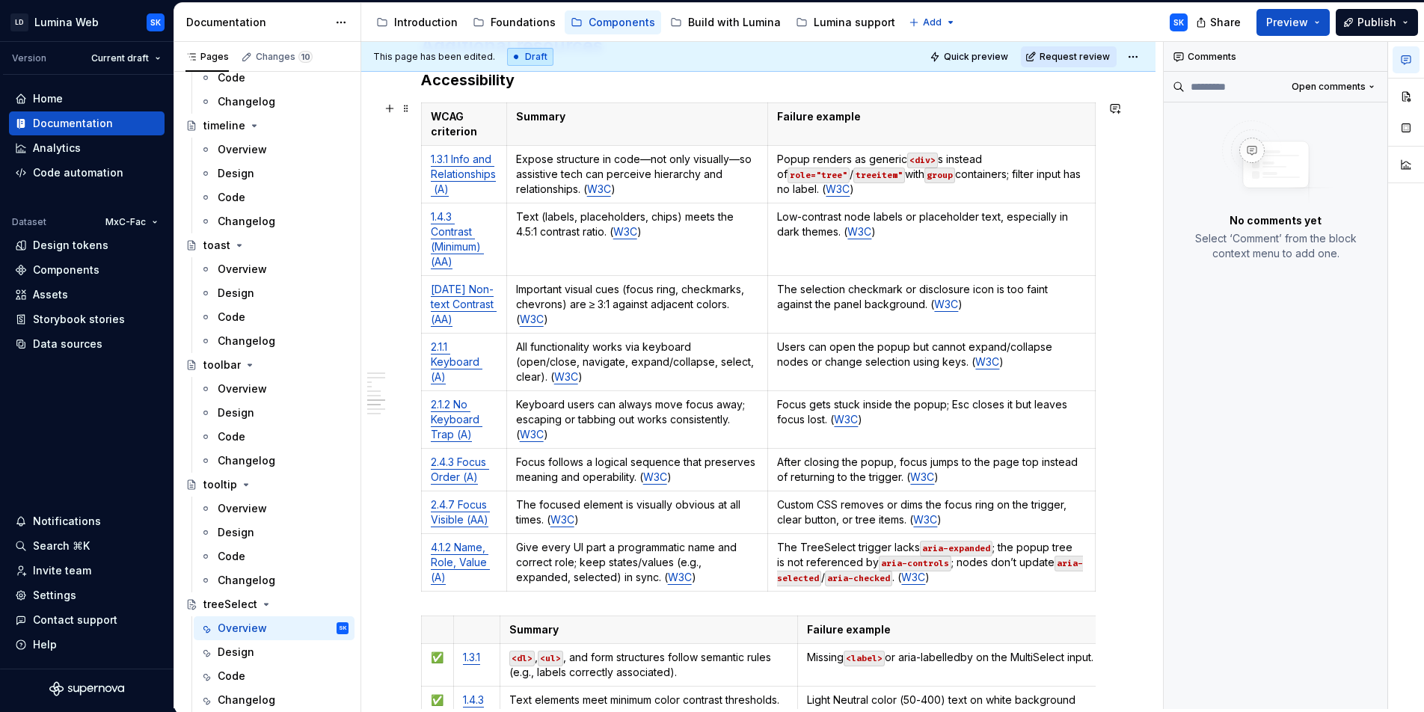
scroll to position [3467, 0]
click at [466, 99] on html "LD Lumina Web SK Version Current draft Home Documentation Analytics Code automa…" at bounding box center [712, 356] width 1424 height 712
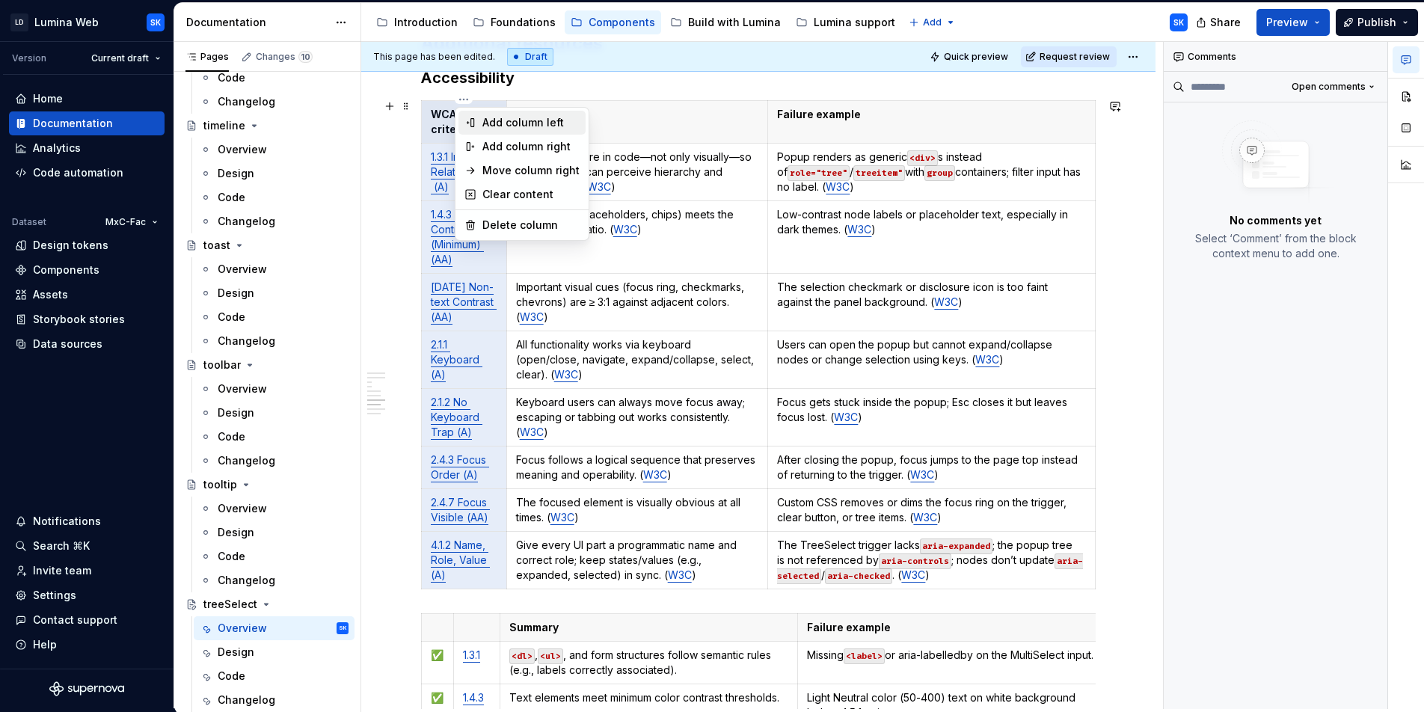
click at [491, 125] on div "Add column left" at bounding box center [530, 122] width 97 height 15
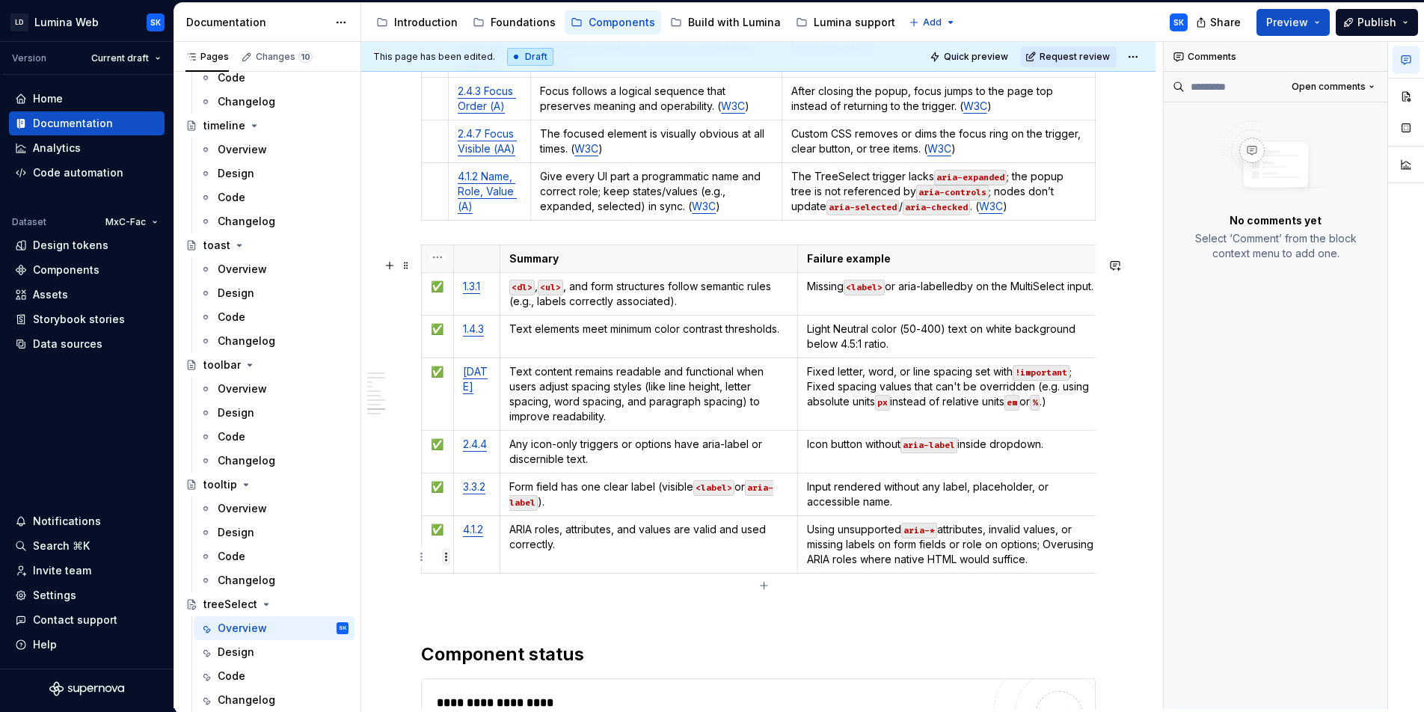
scroll to position [3852, 0]
drag, startPoint x: 428, startPoint y: 532, endPoint x: 433, endPoint y: 322, distance: 210.2
click at [433, 322] on tbody "Summary Failure example ✅ 1.3.1 <dl> , <ul> , and form structures follow semant…" at bounding box center [764, 407] width 685 height 328
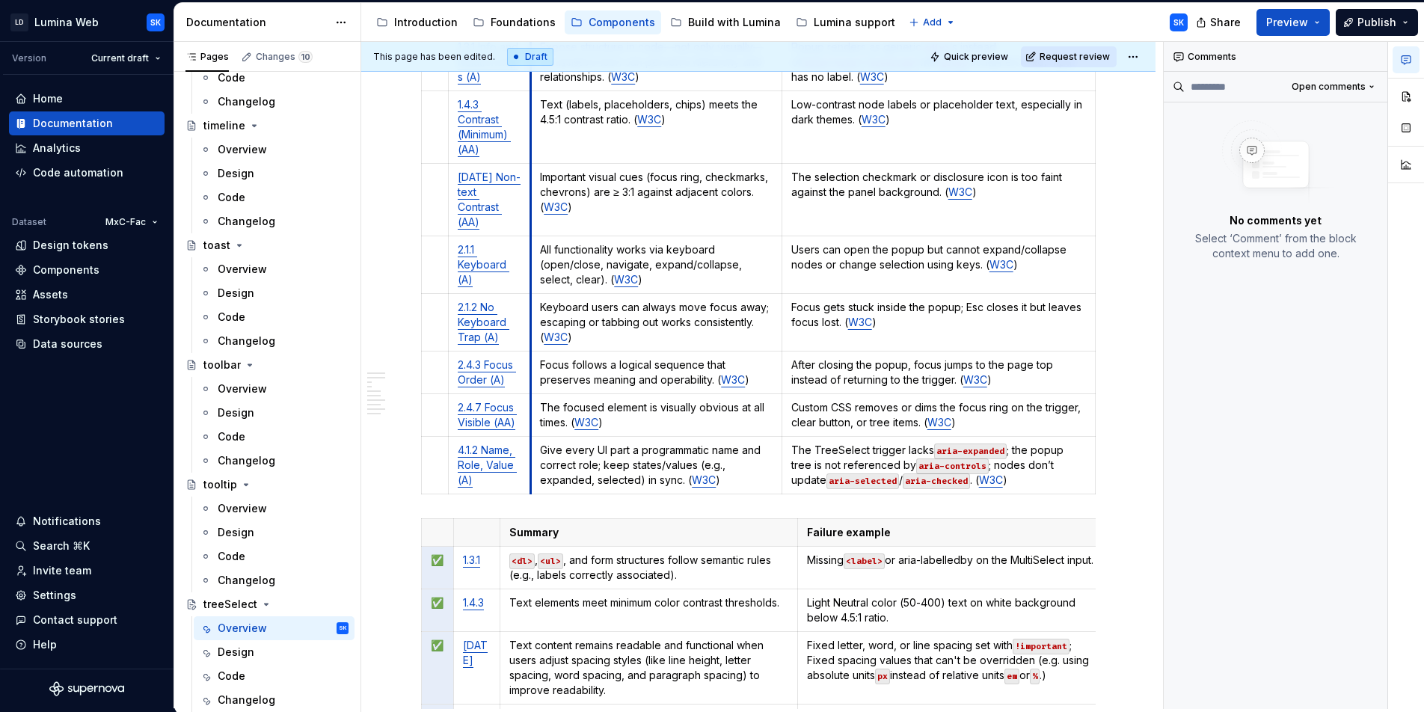
scroll to position [3485, 0]
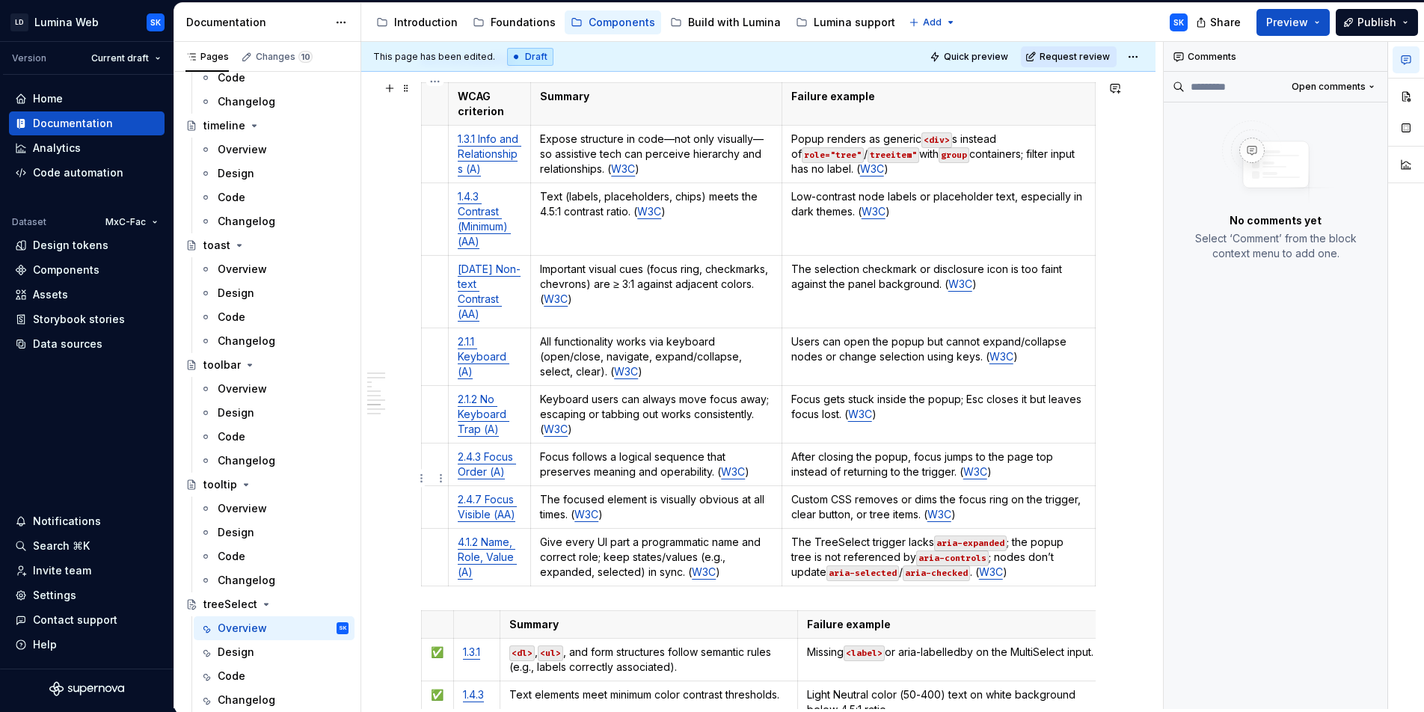
click at [429, 485] on td at bounding box center [435, 464] width 27 height 43
click at [432, 156] on td at bounding box center [435, 154] width 27 height 58
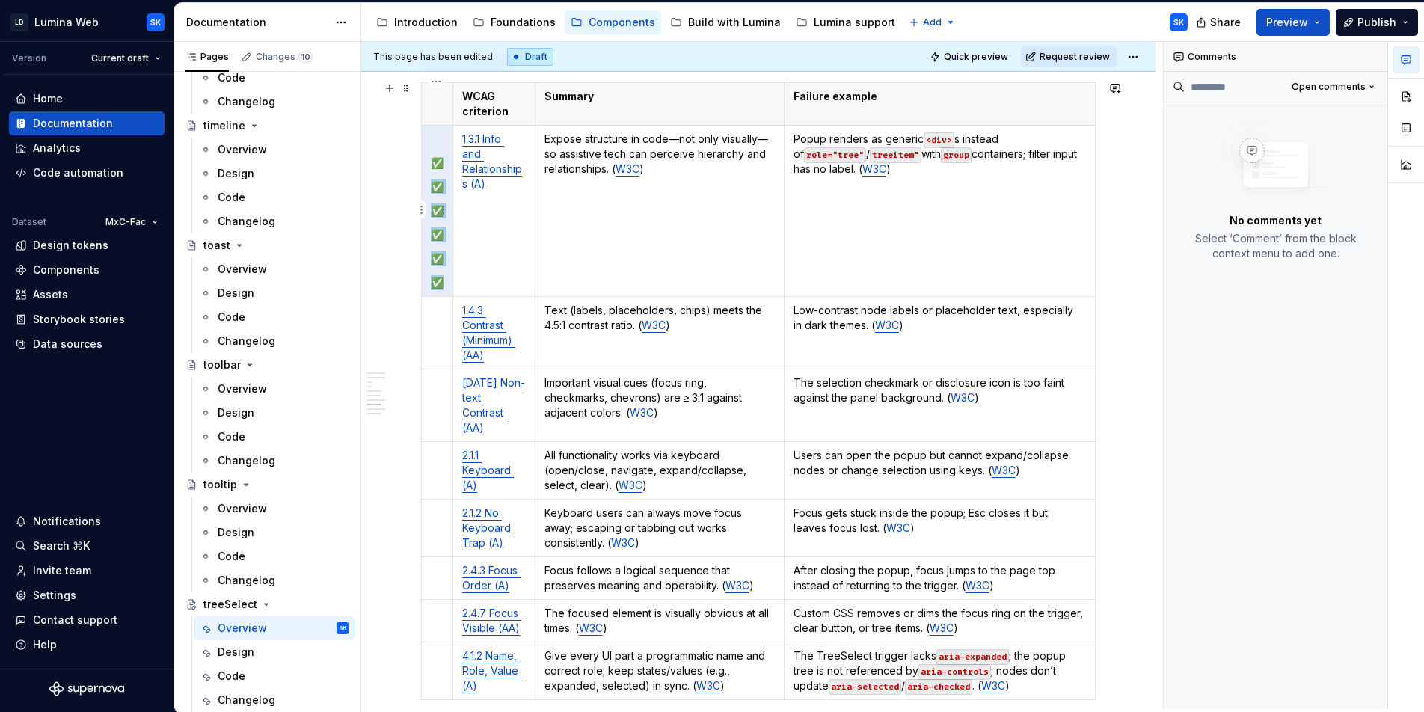
drag, startPoint x: 440, startPoint y: 278, endPoint x: 431, endPoint y: 186, distance: 92.4
click at [431, 186] on td "✅ ✅ ✅ ✅ ✅ ✅" at bounding box center [437, 210] width 31 height 171
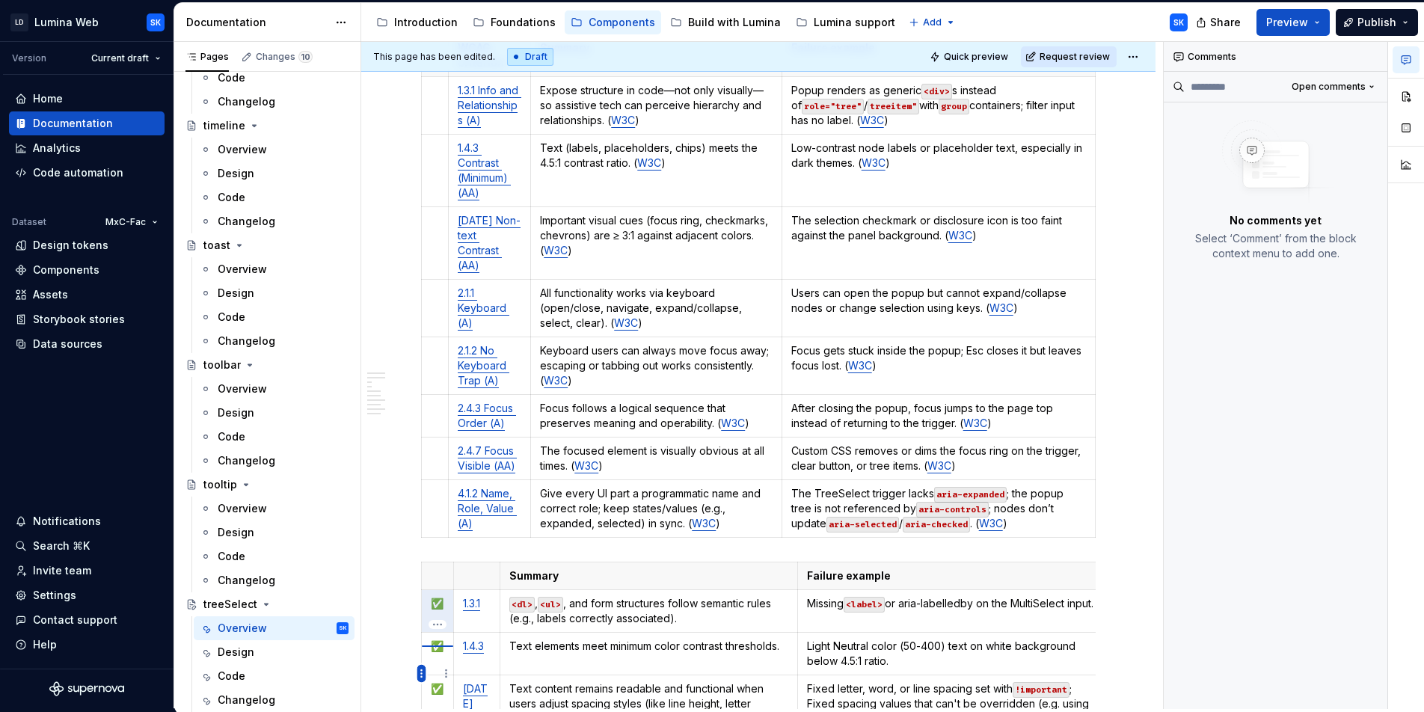
scroll to position [3570, 0]
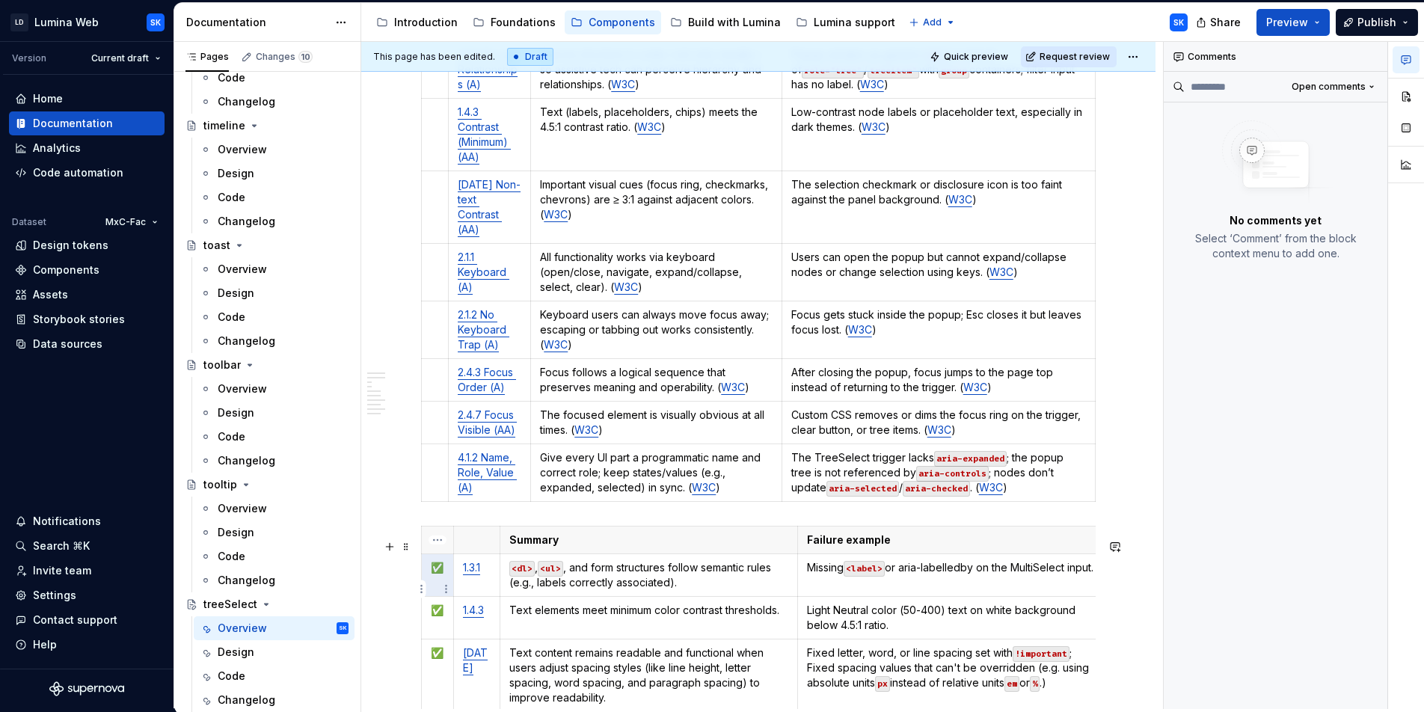
click at [435, 575] on p "✅" at bounding box center [437, 567] width 13 height 15
copy p "✅"
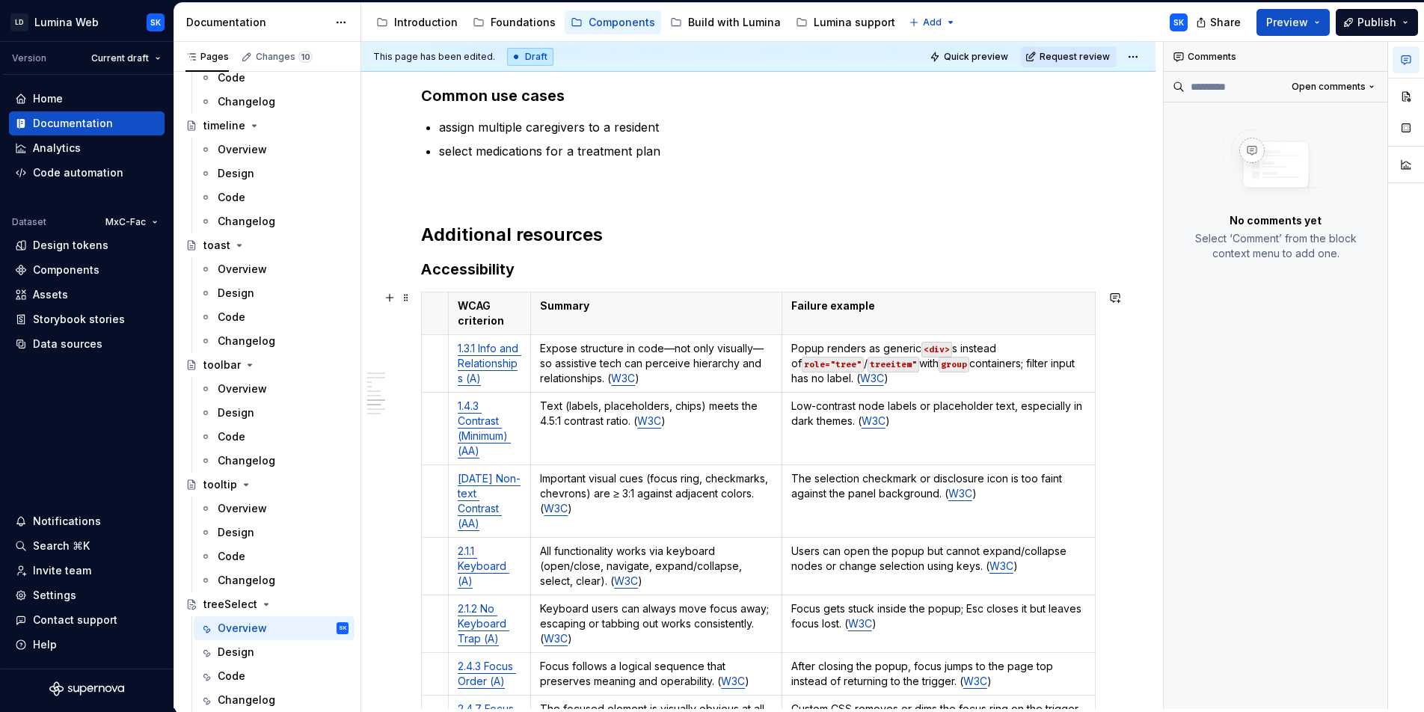
scroll to position [3360, 0]
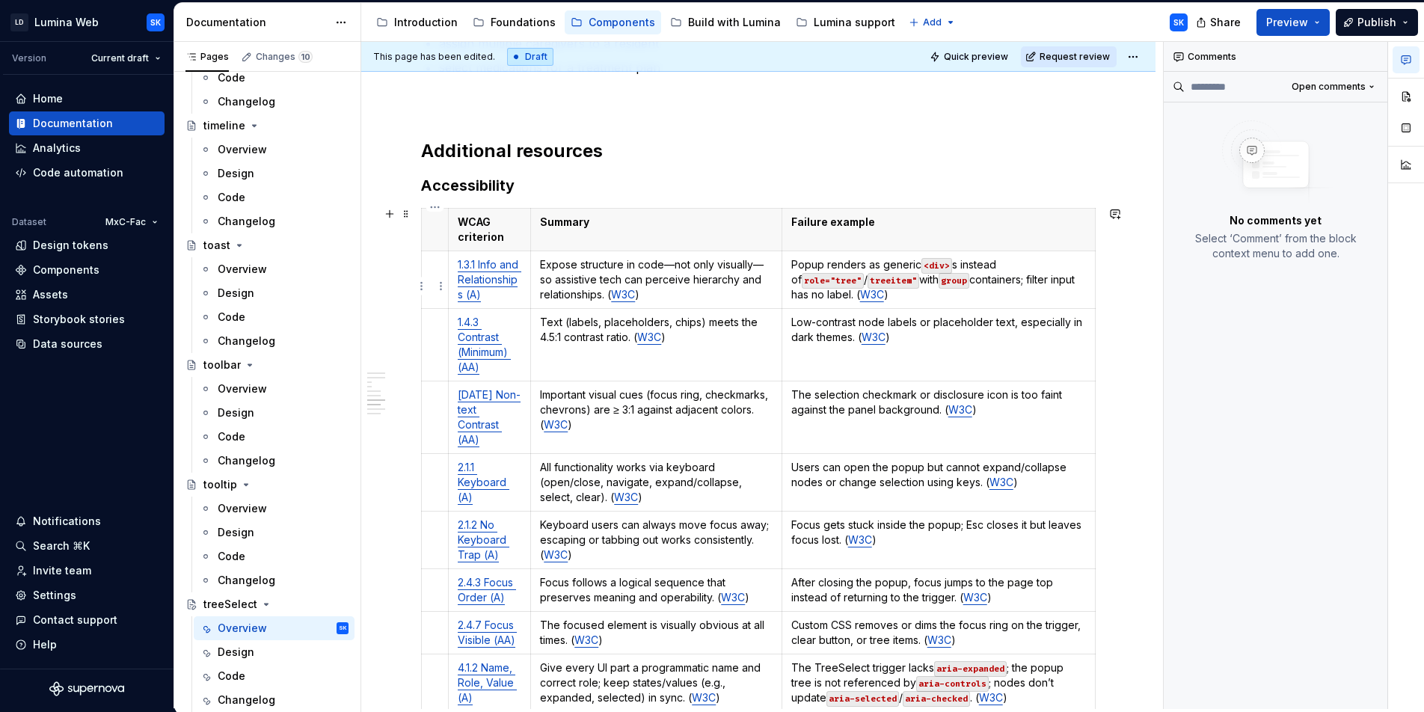
click at [434, 278] on td at bounding box center [435, 279] width 27 height 58
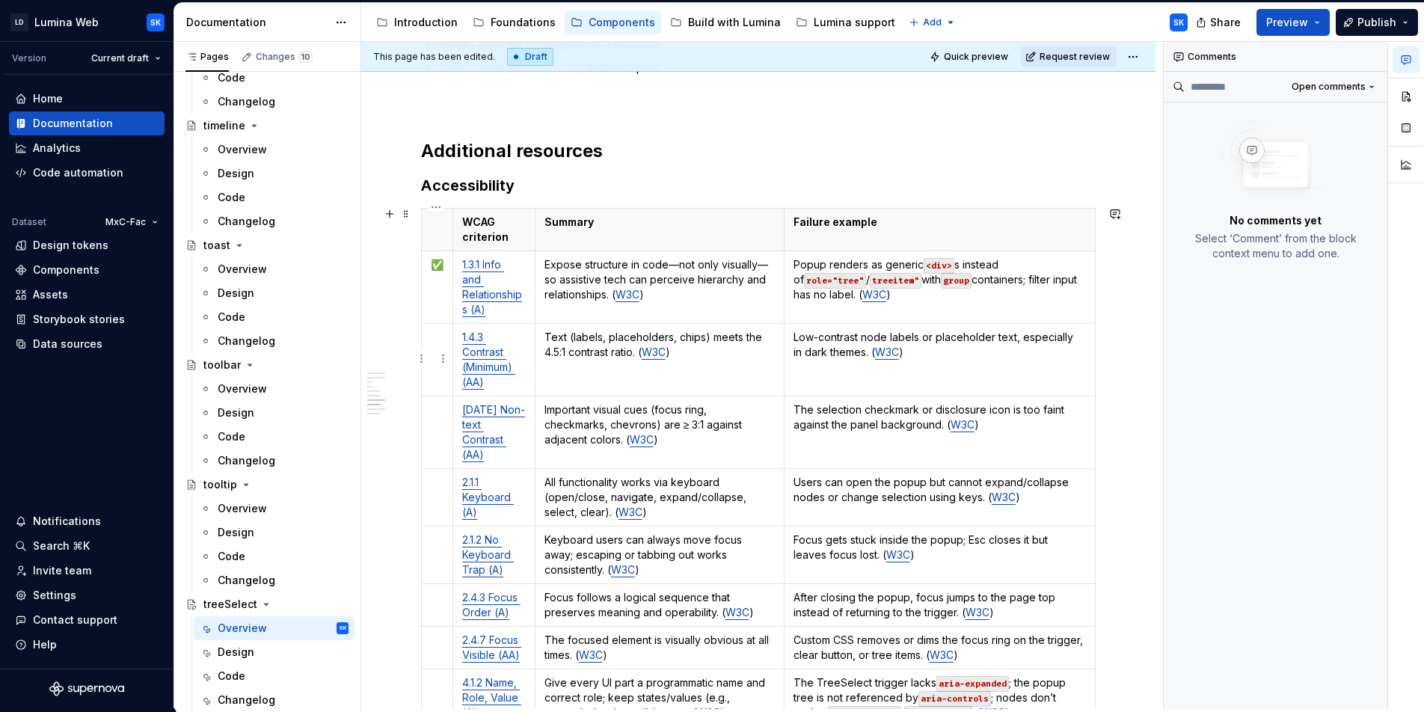
click at [438, 342] on p at bounding box center [437, 337] width 13 height 15
click at [432, 428] on td at bounding box center [437, 432] width 31 height 73
click at [434, 479] on p at bounding box center [437, 482] width 13 height 15
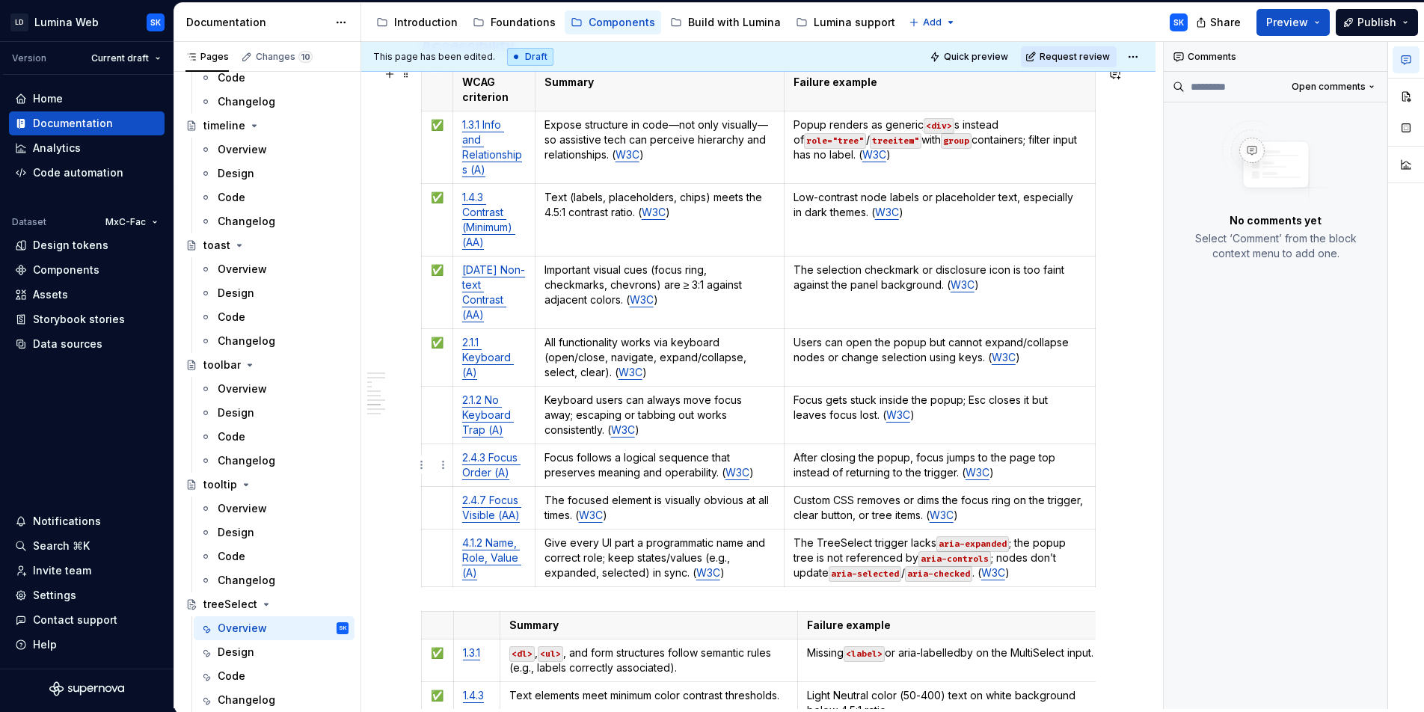
scroll to position [3499, 0]
click at [435, 399] on p at bounding box center [437, 400] width 13 height 15
click at [435, 462] on p at bounding box center [437, 458] width 13 height 15
click at [434, 499] on p at bounding box center [437, 501] width 13 height 15
click at [434, 544] on p at bounding box center [437, 543] width 13 height 15
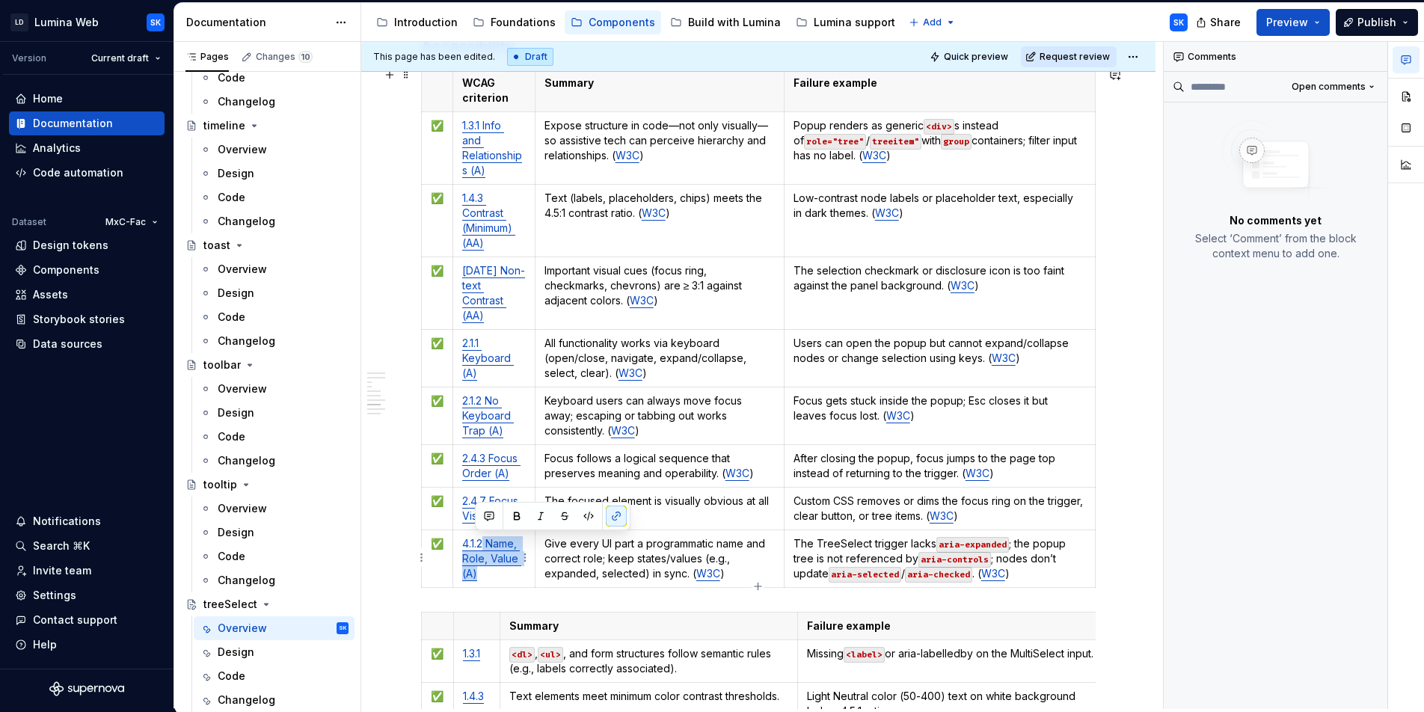
drag, startPoint x: 479, startPoint y: 577, endPoint x: 722, endPoint y: 556, distance: 244.7
click at [483, 546] on p "4.1.2 Name, Role, Value (A)" at bounding box center [494, 558] width 64 height 45
drag, startPoint x: 517, startPoint y: 517, endPoint x: 483, endPoint y: 503, distance: 37.2
click at [483, 503] on p "2.4.7 Focus Visible (AA)" at bounding box center [494, 509] width 64 height 30
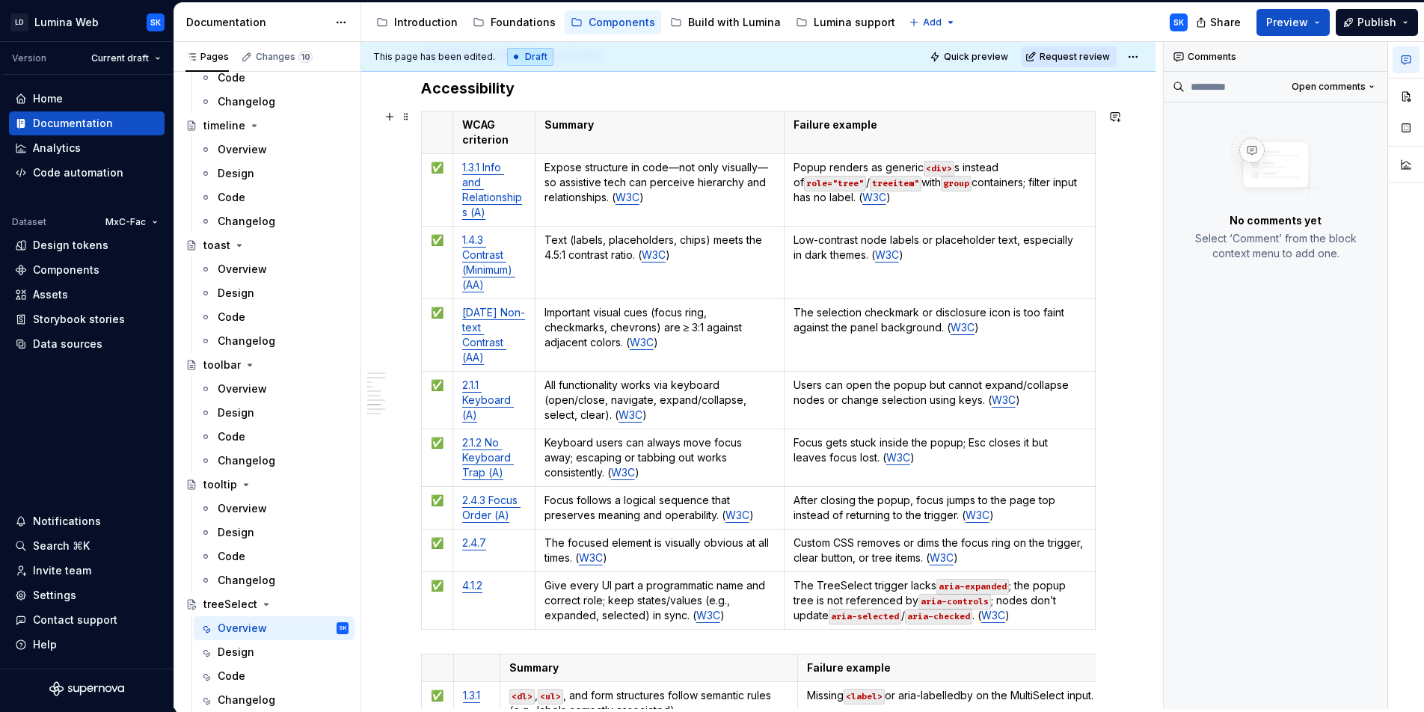
scroll to position [3448, 0]
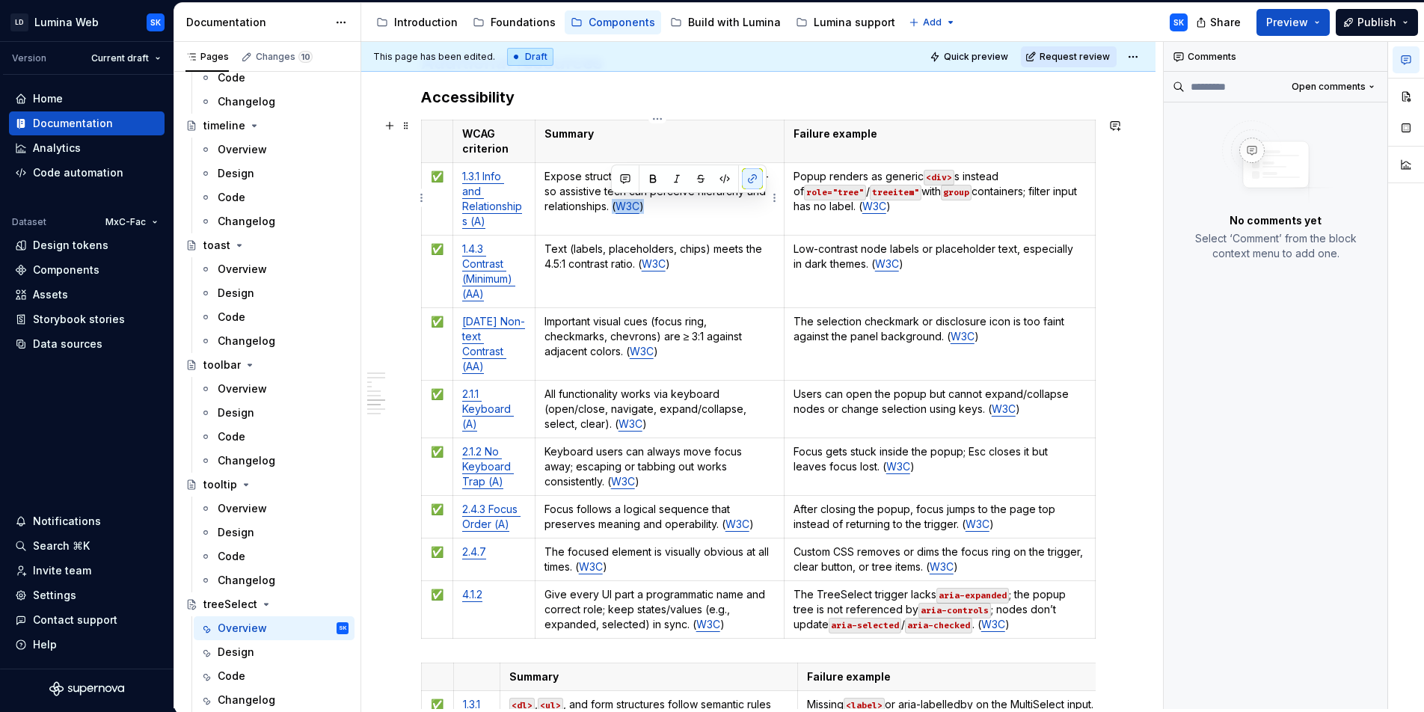
drag, startPoint x: 646, startPoint y: 203, endPoint x: 611, endPoint y: 205, distance: 35.2
click at [611, 205] on p "Expose structure in code—not only visually—so assistive tech can perceive hiera…" at bounding box center [659, 191] width 230 height 45
drag, startPoint x: 646, startPoint y: 268, endPoint x: 637, endPoint y: 267, distance: 9.1
click at [636, 267] on p "Text (labels, placeholders, chips) meets the 4.5:1 contrast ratio. ( W3C )" at bounding box center [659, 257] width 230 height 30
drag, startPoint x: 640, startPoint y: 352, endPoint x: 621, endPoint y: 352, distance: 18.7
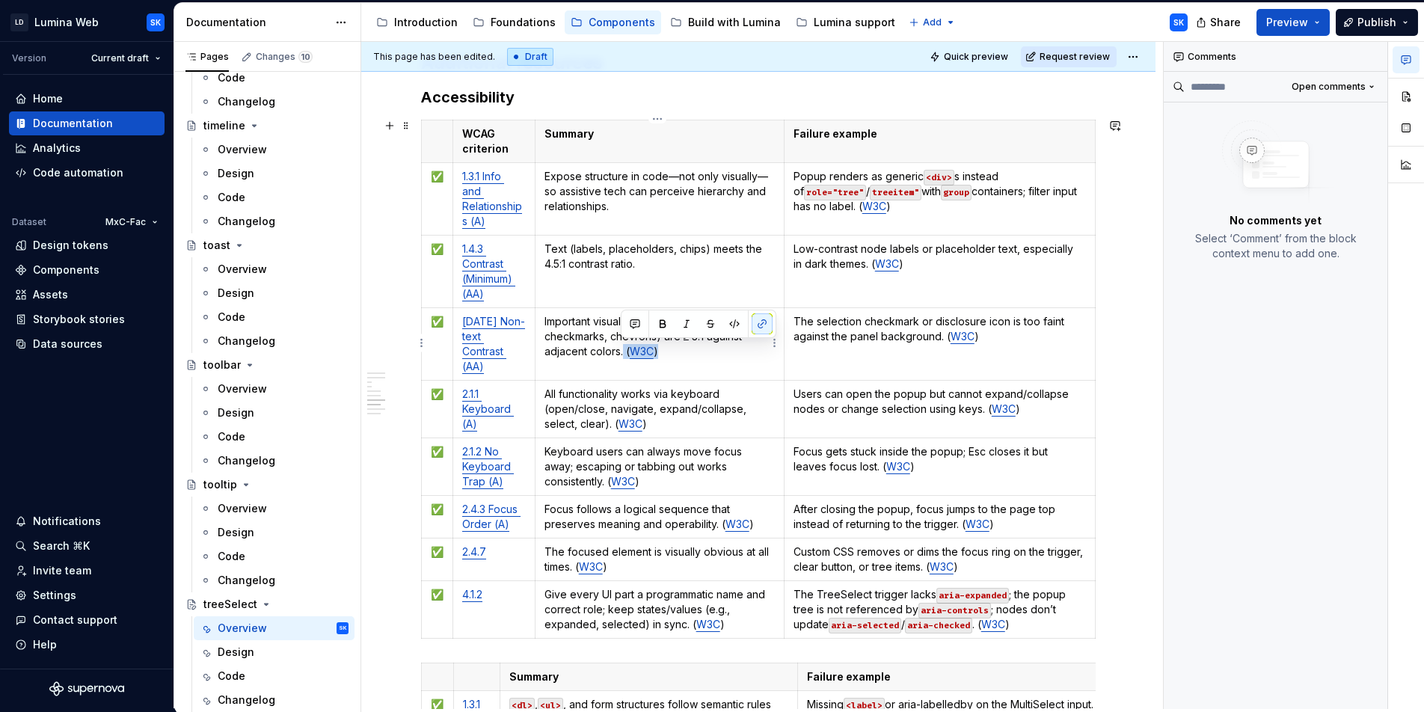
click at [621, 352] on p "Important visual cues (focus ring, checkmarks, chevrons) are ≥ 3:1 against adja…" at bounding box center [659, 336] width 230 height 45
click at [609, 423] on p "All functionality works via keyboard (open/close, navigate, expand/collapse, se…" at bounding box center [659, 409] width 230 height 45
click at [605, 484] on p "Keyboard users can always move focus away; escaping or tabbing out works consis…" at bounding box center [659, 466] width 230 height 45
drag, startPoint x: 751, startPoint y: 524, endPoint x: 716, endPoint y: 525, distance: 34.4
click at [716, 525] on p "Focus follows a logical sequence that preserves meaning and operability. ( W3C )" at bounding box center [659, 517] width 230 height 30
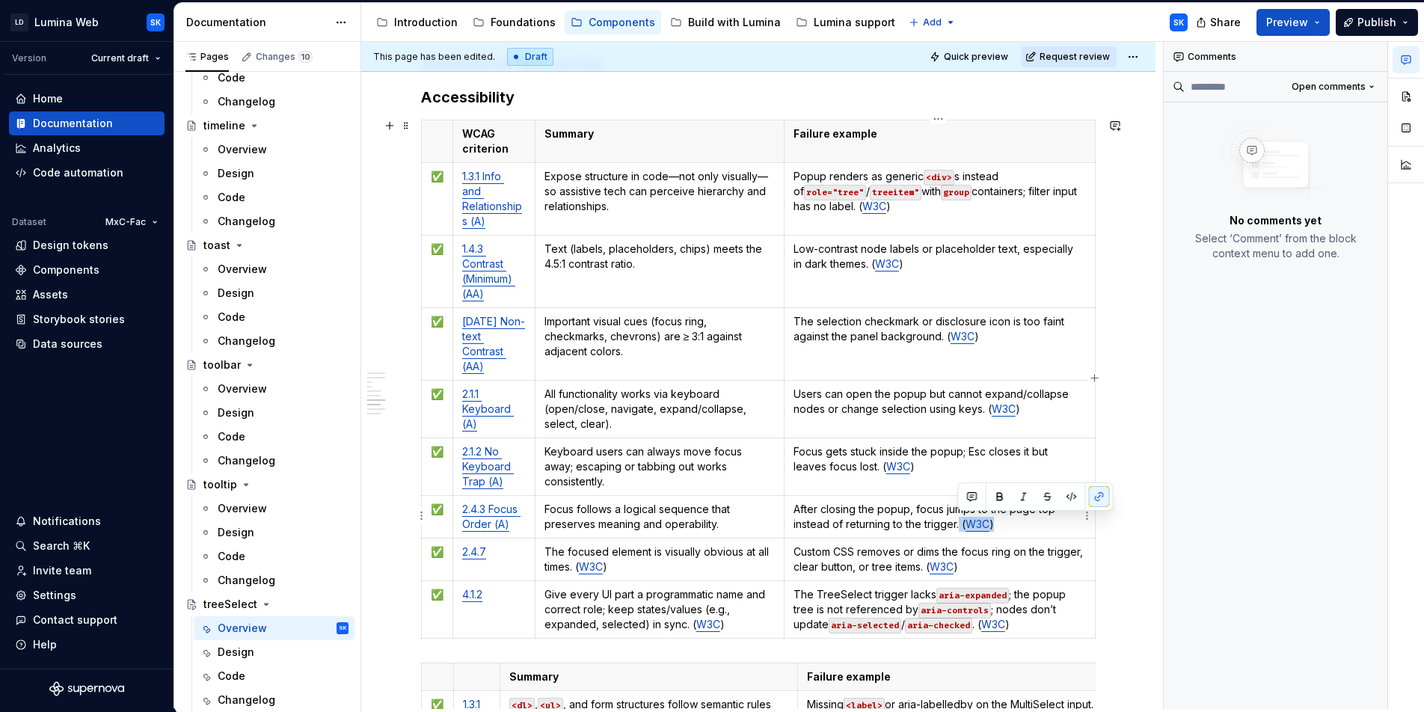
click at [958, 525] on p "After closing the popup, focus jumps to the page top instead of returning to th…" at bounding box center [939, 517] width 292 height 30
drag, startPoint x: 883, startPoint y: 464, endPoint x: 843, endPoint y: 467, distance: 40.5
click at [843, 467] on p "Focus gets stuck inside the popup; Esc closes it but leaves focus lost. ( W3C )" at bounding box center [939, 459] width 292 height 30
click at [980, 412] on p "Users can open the popup but cannot expand/collapse nodes or change selection u…" at bounding box center [939, 402] width 292 height 30
click at [942, 341] on p "The selection checkmark or disclosure icon is too faint against the panel backg…" at bounding box center [939, 329] width 292 height 30
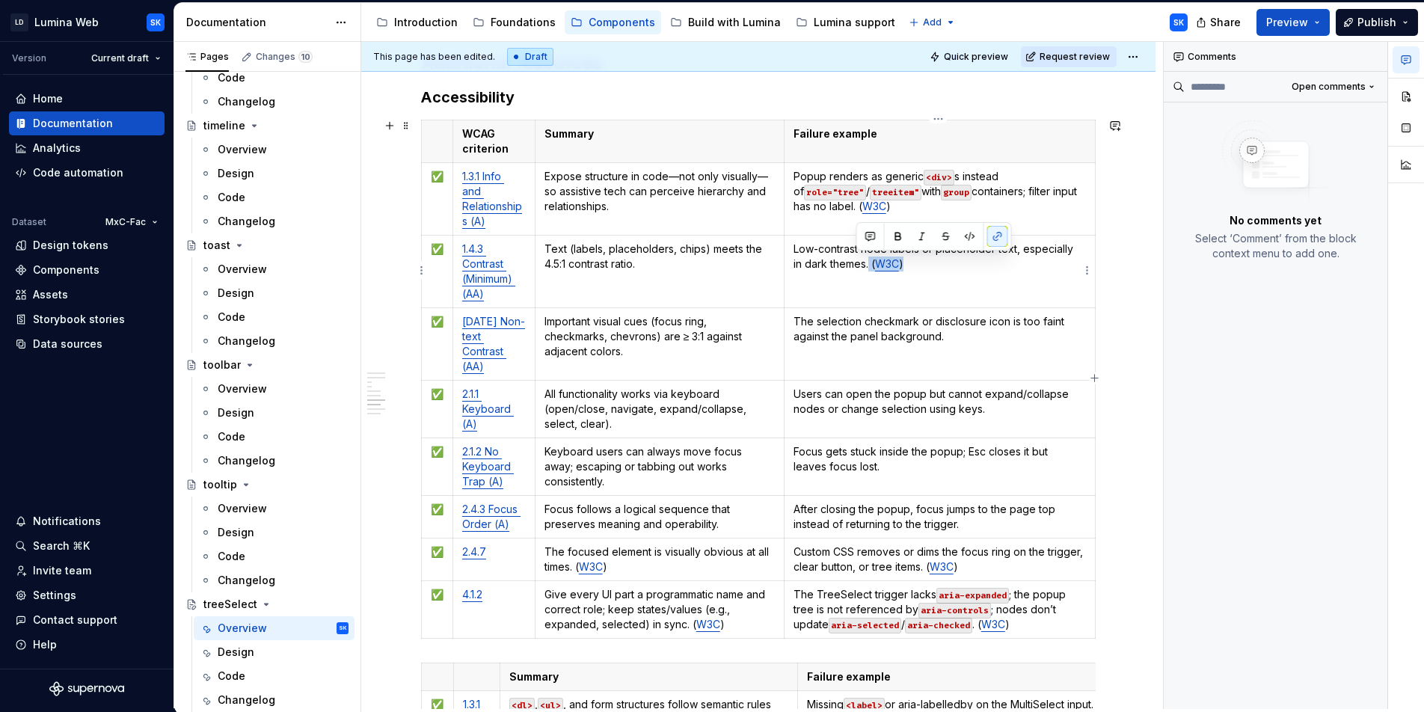
drag, startPoint x: 871, startPoint y: 264, endPoint x: 855, endPoint y: 264, distance: 15.7
click at [855, 264] on p "Low-contrast node labels or placeholder text, especially in dark themes. ( W3C )" at bounding box center [939, 257] width 292 height 30
drag, startPoint x: 868, startPoint y: 208, endPoint x: 853, endPoint y: 206, distance: 15.0
click at [853, 206] on p "Popup renders as generic <div> s instead of role="tree" / treeitem" with group …" at bounding box center [939, 191] width 292 height 45
drag, startPoint x: 1001, startPoint y: 565, endPoint x: 961, endPoint y: 567, distance: 40.4
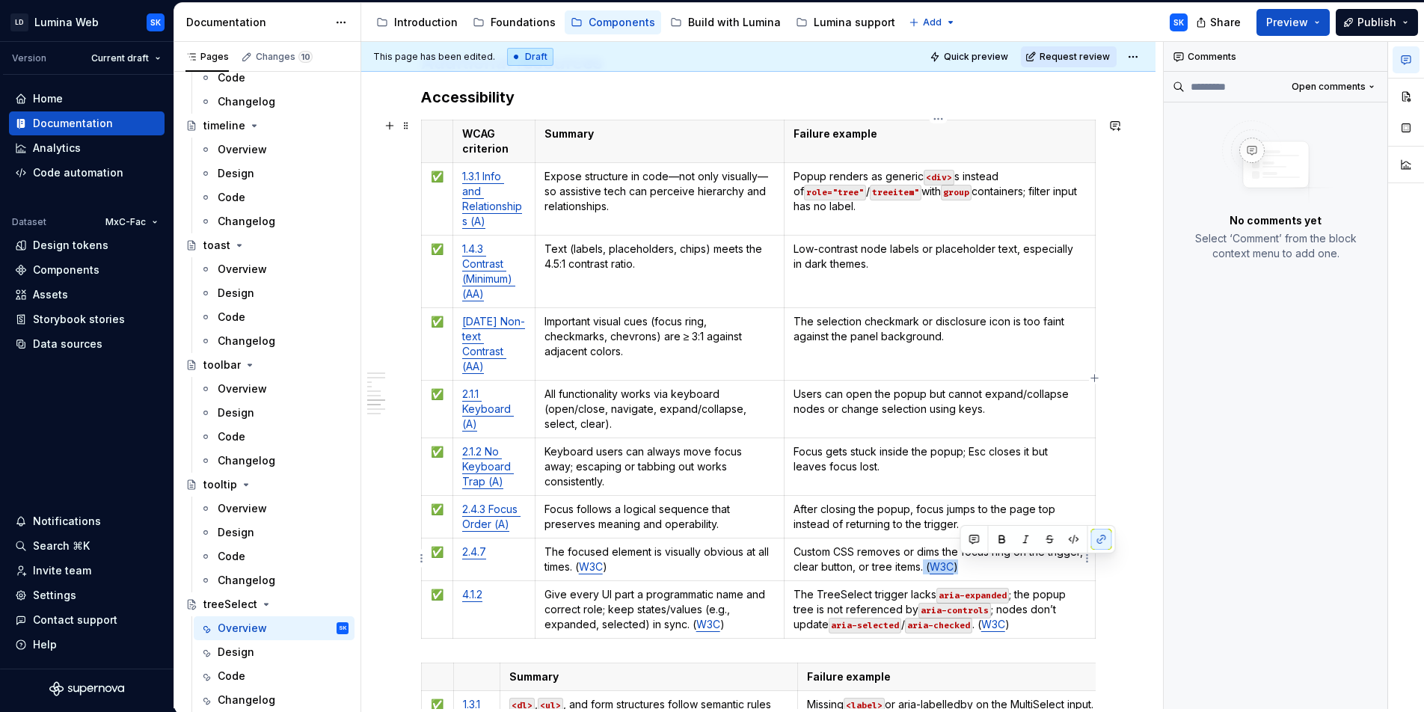
click at [961, 567] on p "Custom CSS removes or dims the focus ring on the trigger, clear button, or tree…" at bounding box center [939, 559] width 292 height 30
drag, startPoint x: 986, startPoint y: 624, endPoint x: 974, endPoint y: 625, distance: 12.1
click at [974, 625] on p "The TreeSelect trigger lacks aria-expanded ; the popup tree is not referenced b…" at bounding box center [939, 609] width 292 height 45
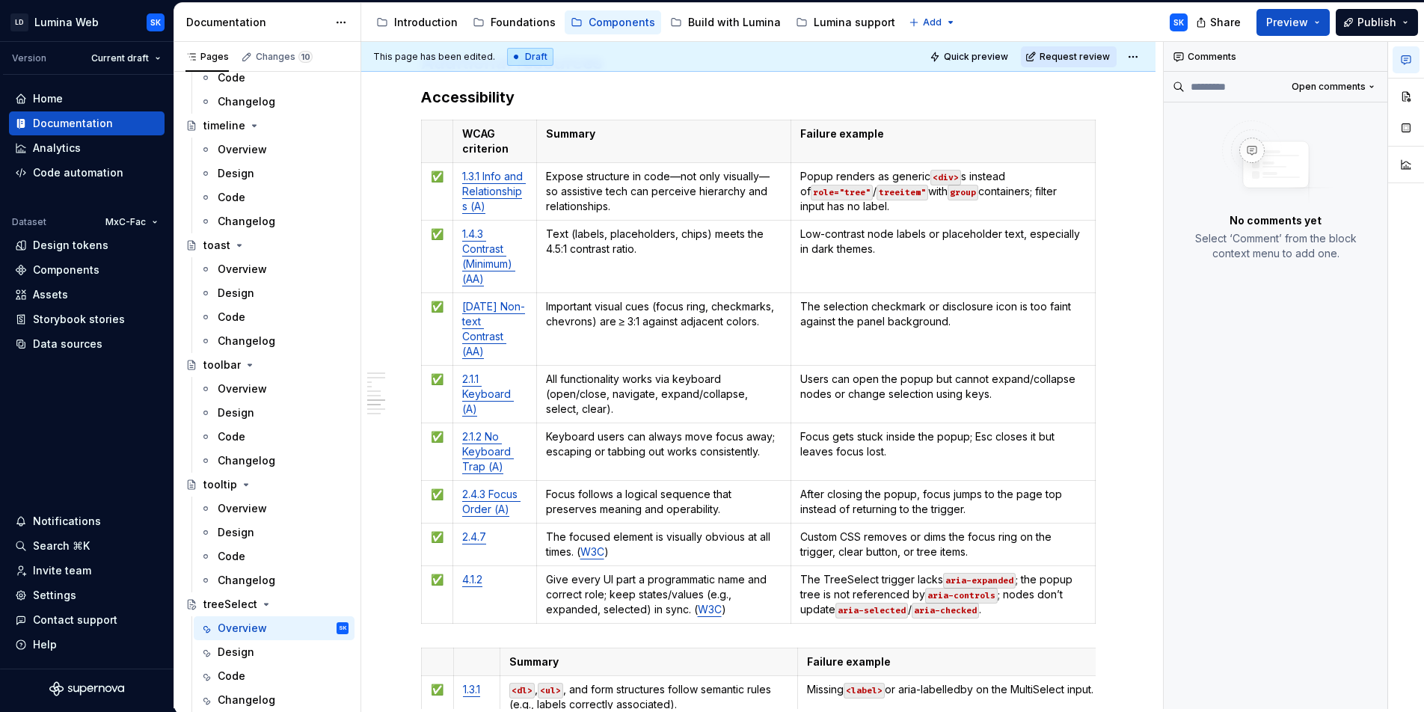
type textarea "*"
drag, startPoint x: 506, startPoint y: 524, endPoint x: 485, endPoint y: 509, distance: 25.7
click at [485, 509] on p "2.4.3 Focus Order (A)" at bounding box center [494, 502] width 65 height 30
drag, startPoint x: 503, startPoint y: 482, endPoint x: 482, endPoint y: 452, distance: 37.1
click at [482, 452] on p "2.1.2 No Keyboard Trap (A)" at bounding box center [494, 451] width 65 height 45
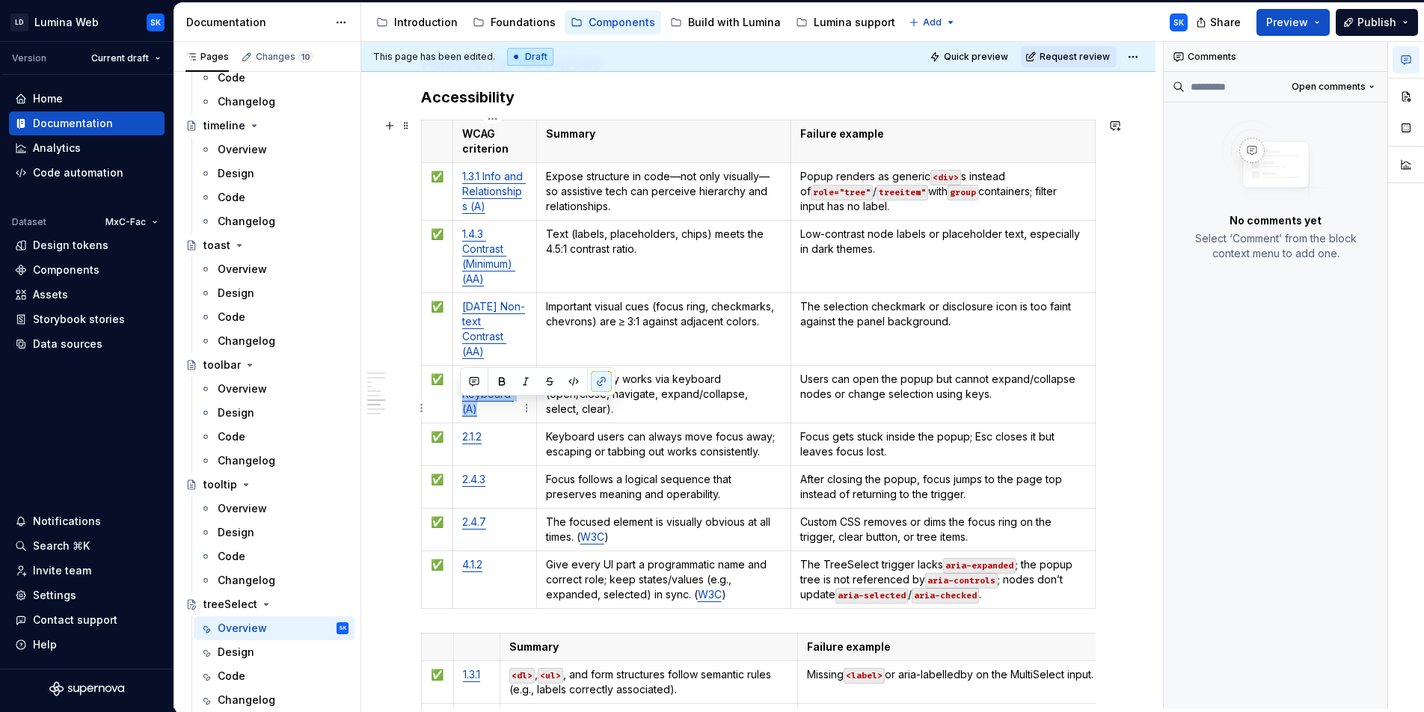
drag, startPoint x: 475, startPoint y: 401, endPoint x: 459, endPoint y: 409, distance: 17.7
click at [462, 409] on p "2.1.1 Keyboard (A)" at bounding box center [494, 394] width 65 height 45
click at [483, 326] on p "1.4.11 Non-text Contrast (AA)" at bounding box center [494, 329] width 65 height 60
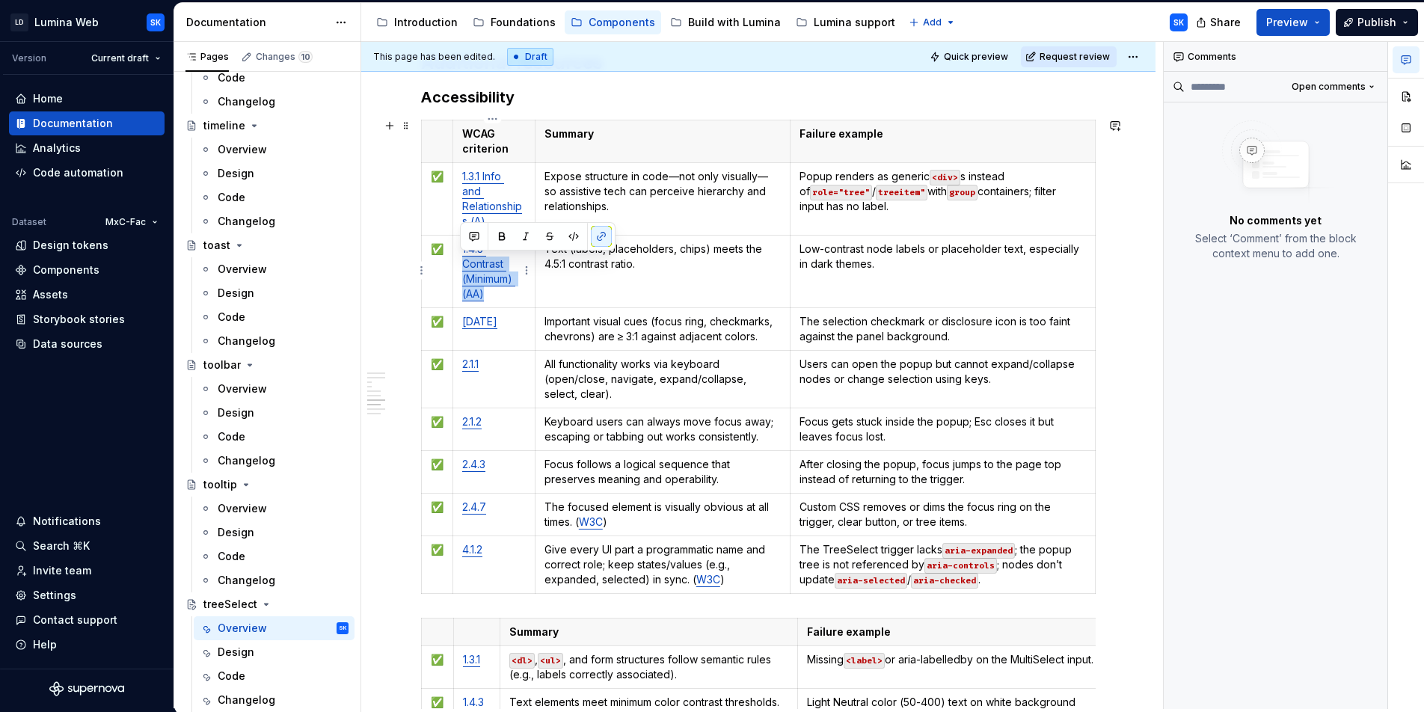
click at [462, 265] on p "1.4.3 Contrast (Minimum) (AA)" at bounding box center [494, 272] width 64 height 60
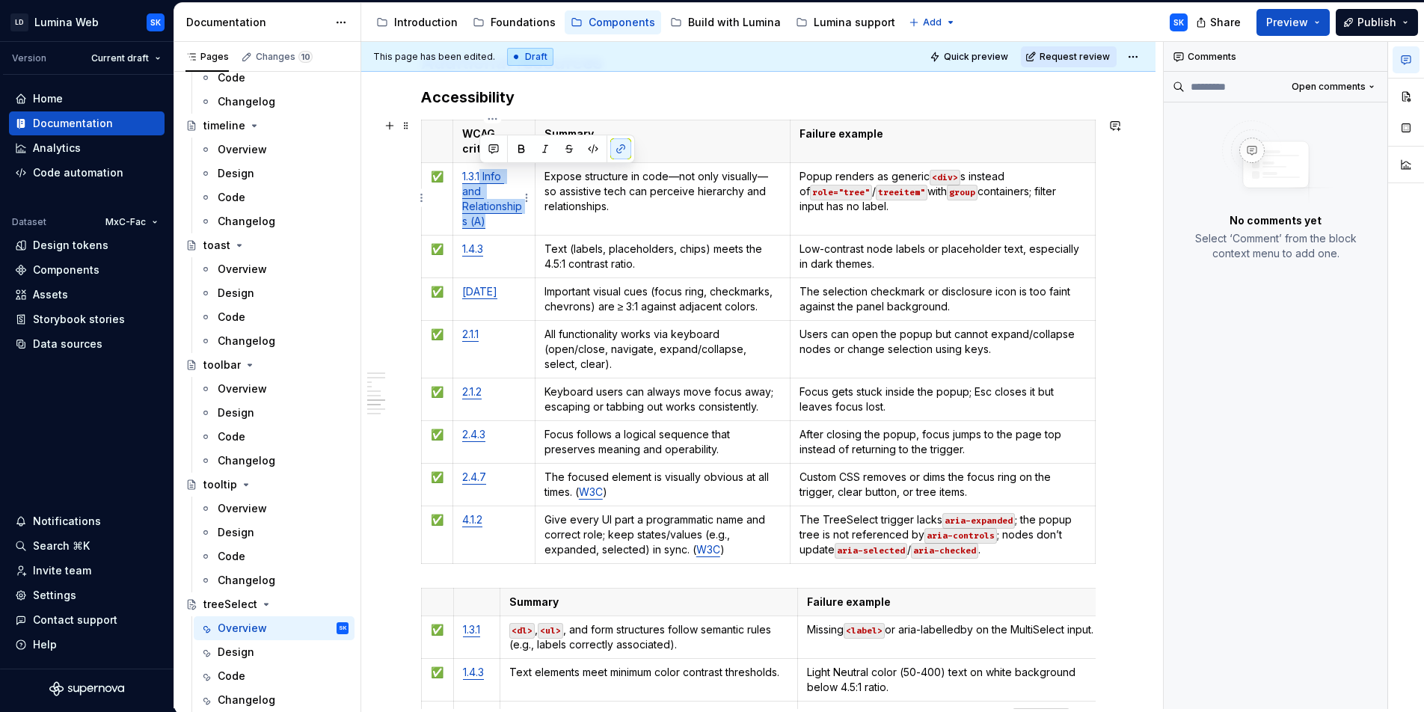
drag, startPoint x: 463, startPoint y: 197, endPoint x: 480, endPoint y: 178, distance: 26.0
click at [480, 178] on p "1.3.1 Info and Relationships (A)" at bounding box center [494, 199] width 64 height 60
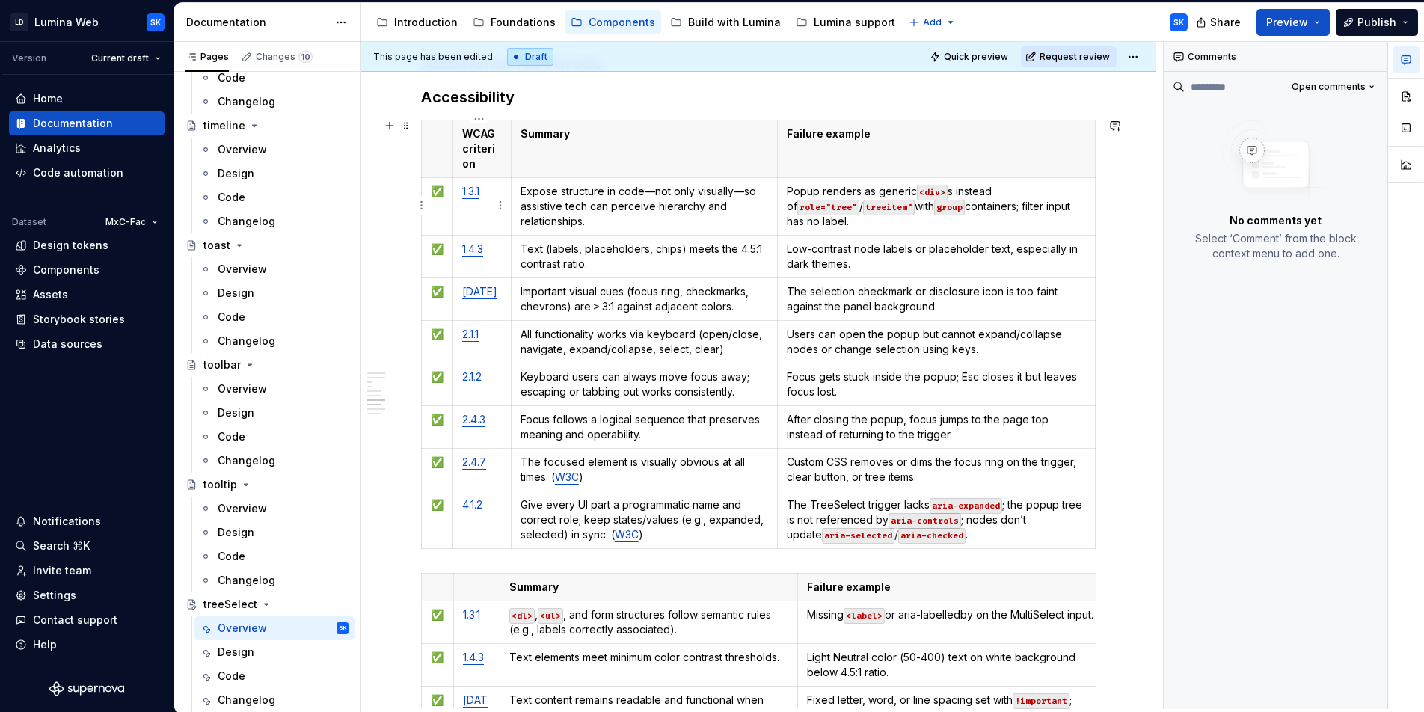
click at [470, 191] on link "1.3.1" at bounding box center [470, 191] width 17 height 13
click at [633, 214] on p "Expose structure in code—not only visually—so assistive tech can perceive hiera…" at bounding box center [644, 206] width 248 height 45
click at [647, 193] on p "Expose structure in code—not only visually—so assistive tech can perceive hiera…" at bounding box center [644, 206] width 248 height 45
click at [462, 137] on p "WCAG criterion" at bounding box center [482, 148] width 40 height 45
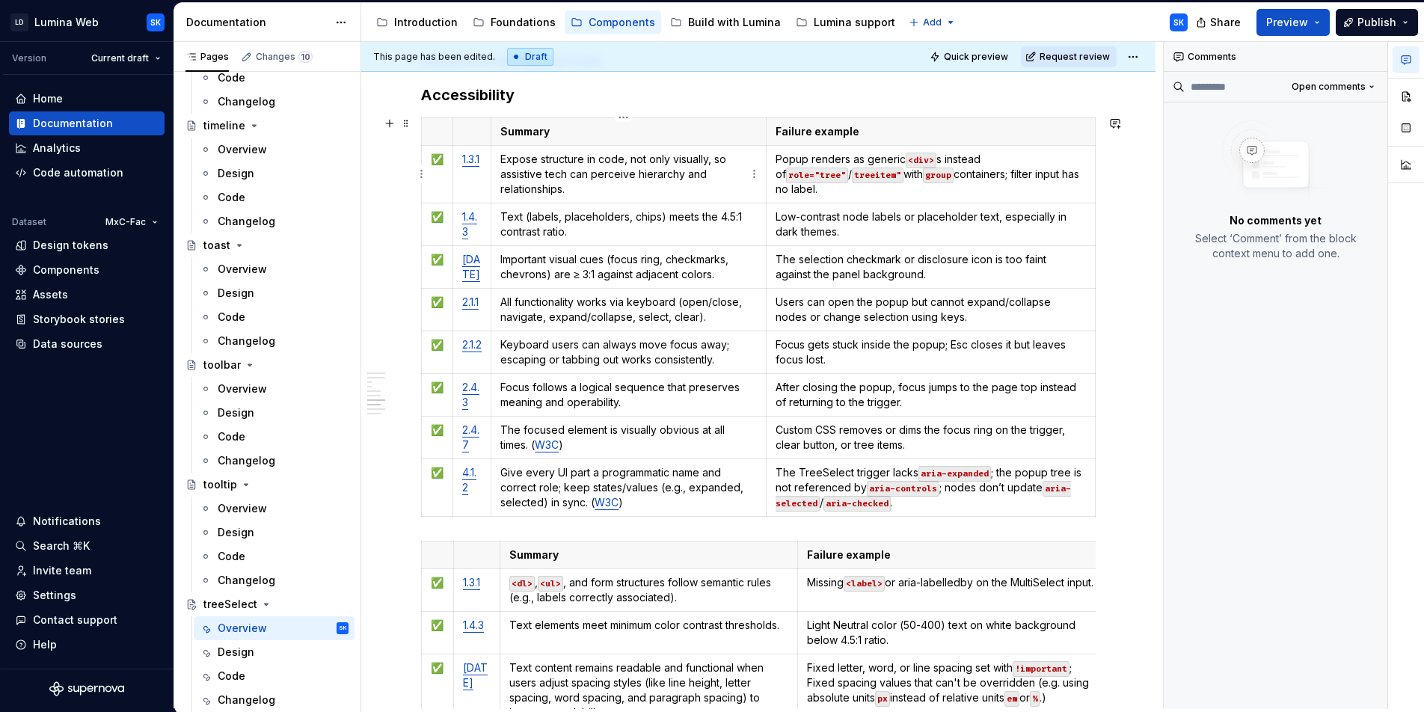
scroll to position [3449, 0]
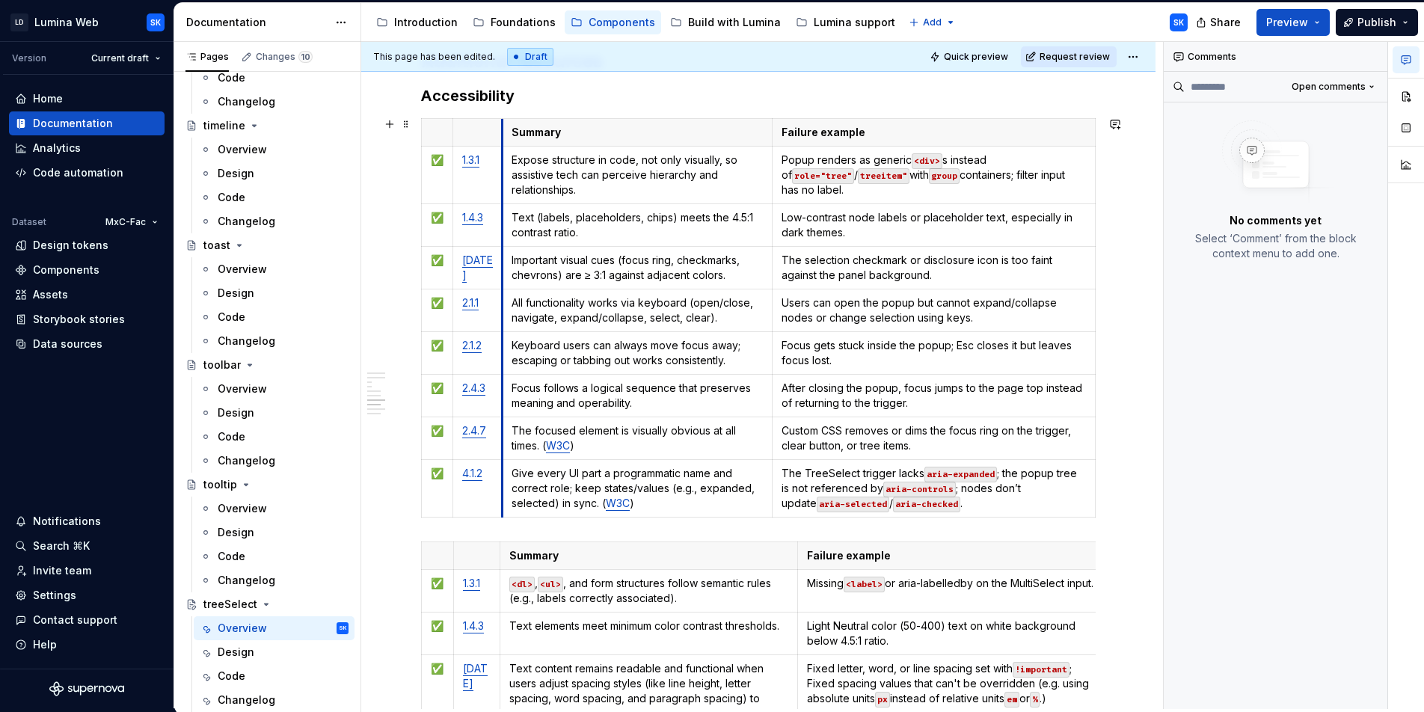
drag, startPoint x: 485, startPoint y: 129, endPoint x: 499, endPoint y: 132, distance: 15.3
click at [502, 132] on th "Summary" at bounding box center [637, 132] width 270 height 28
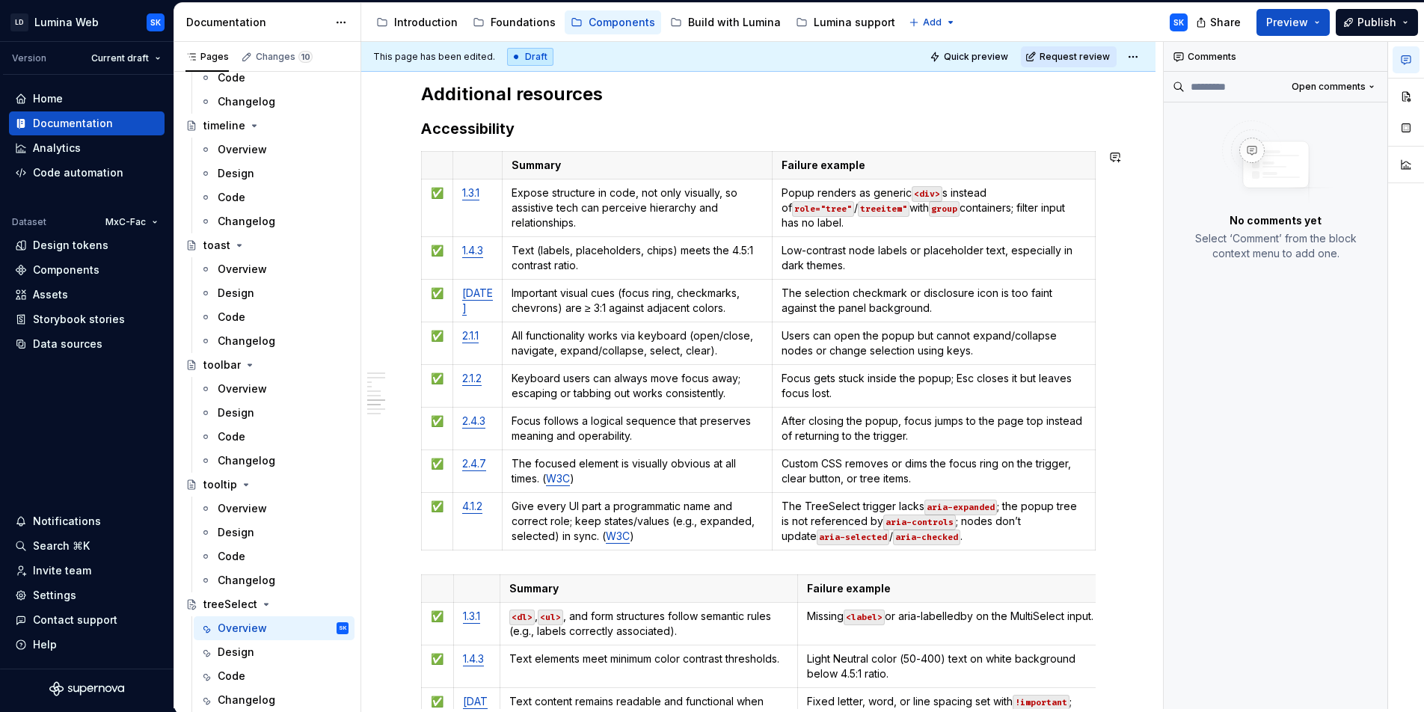
scroll to position [3693, 0]
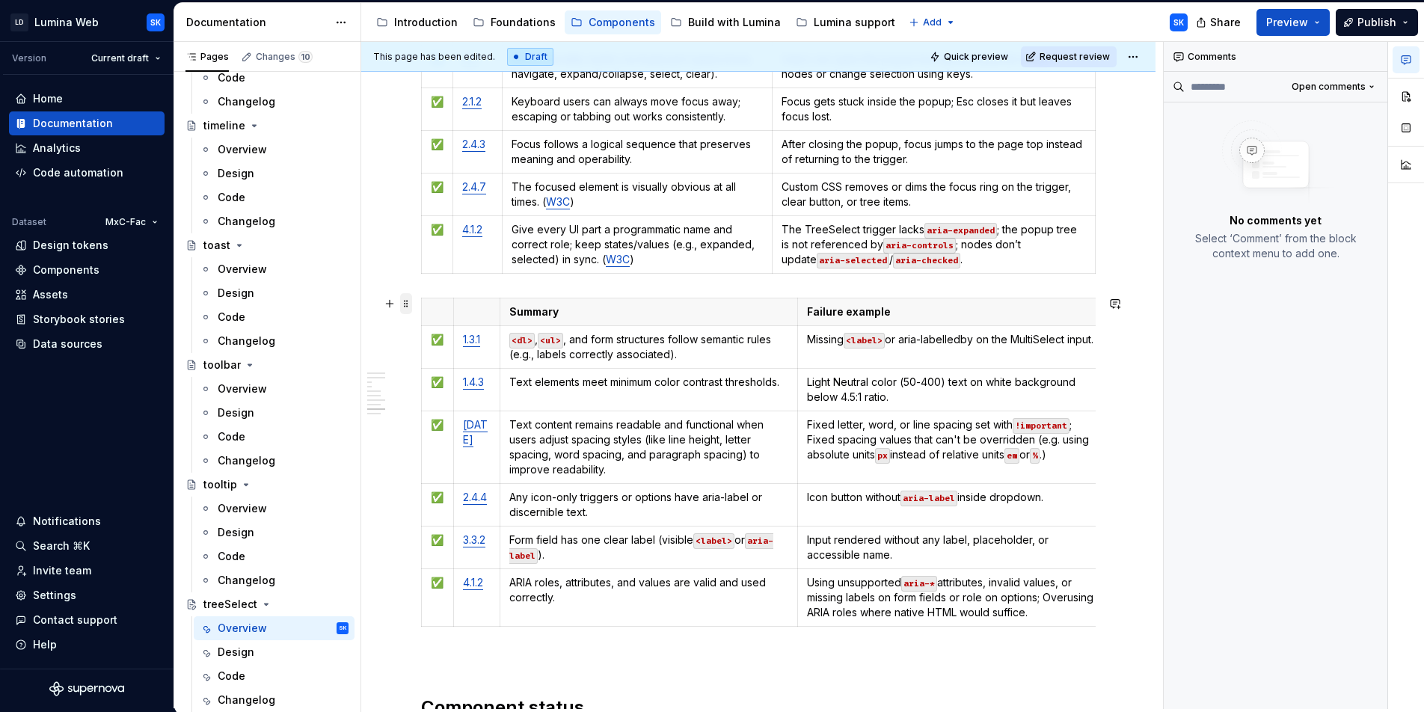
click at [405, 304] on span at bounding box center [406, 303] width 12 height 21
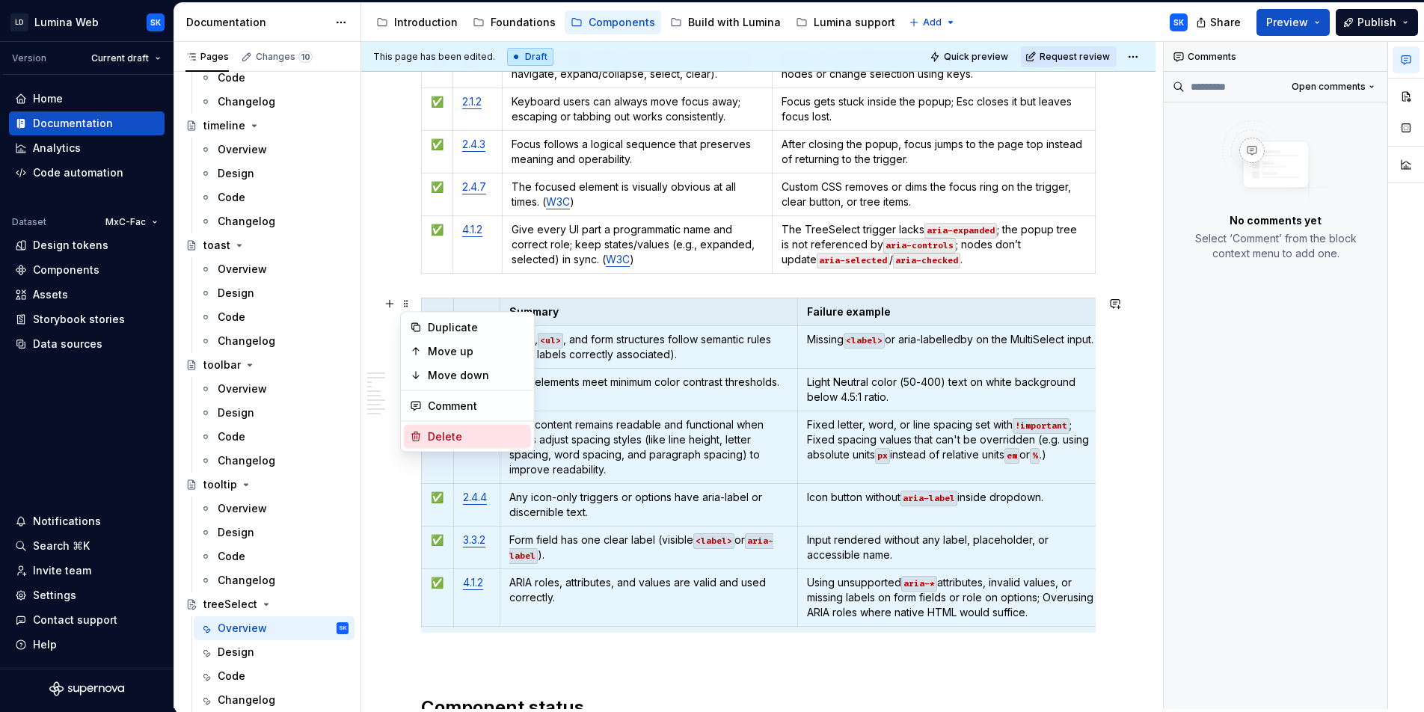
click at [476, 436] on div "Delete" at bounding box center [476, 436] width 97 height 15
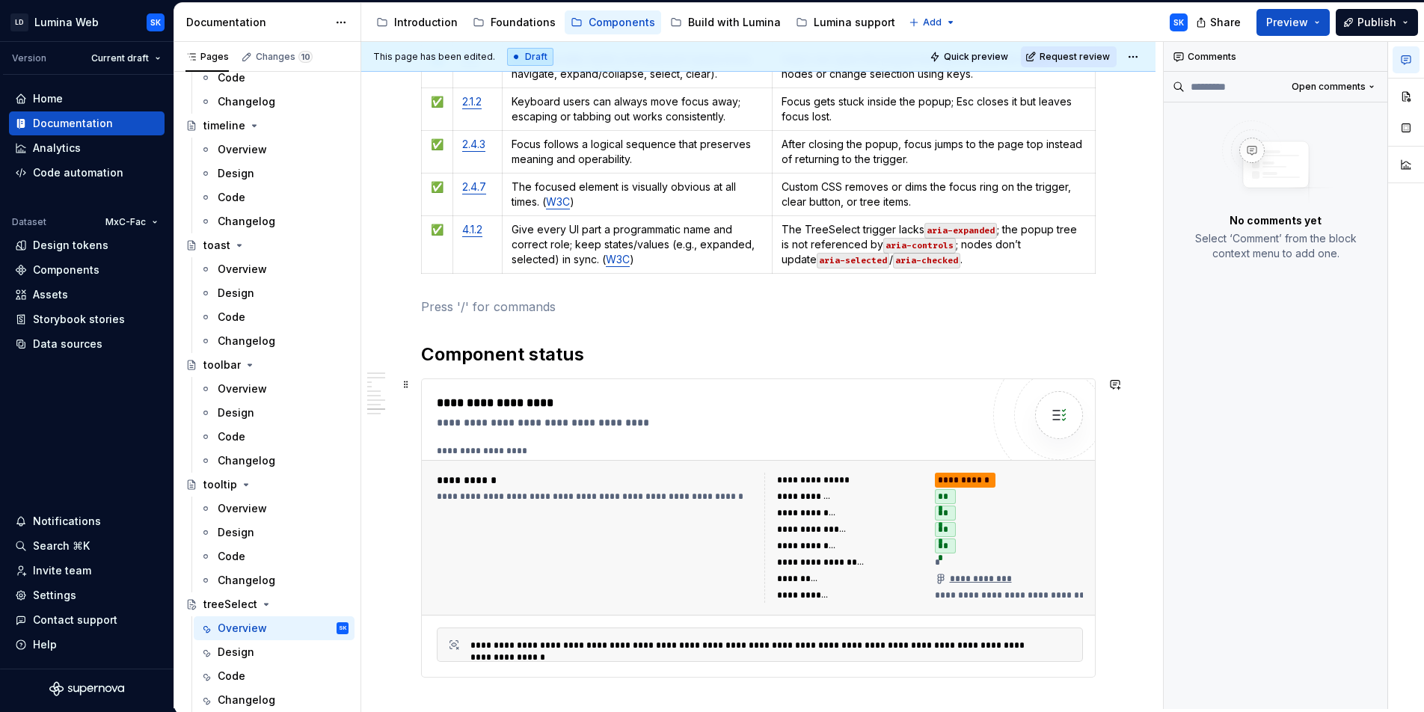
scroll to position [3707, 0]
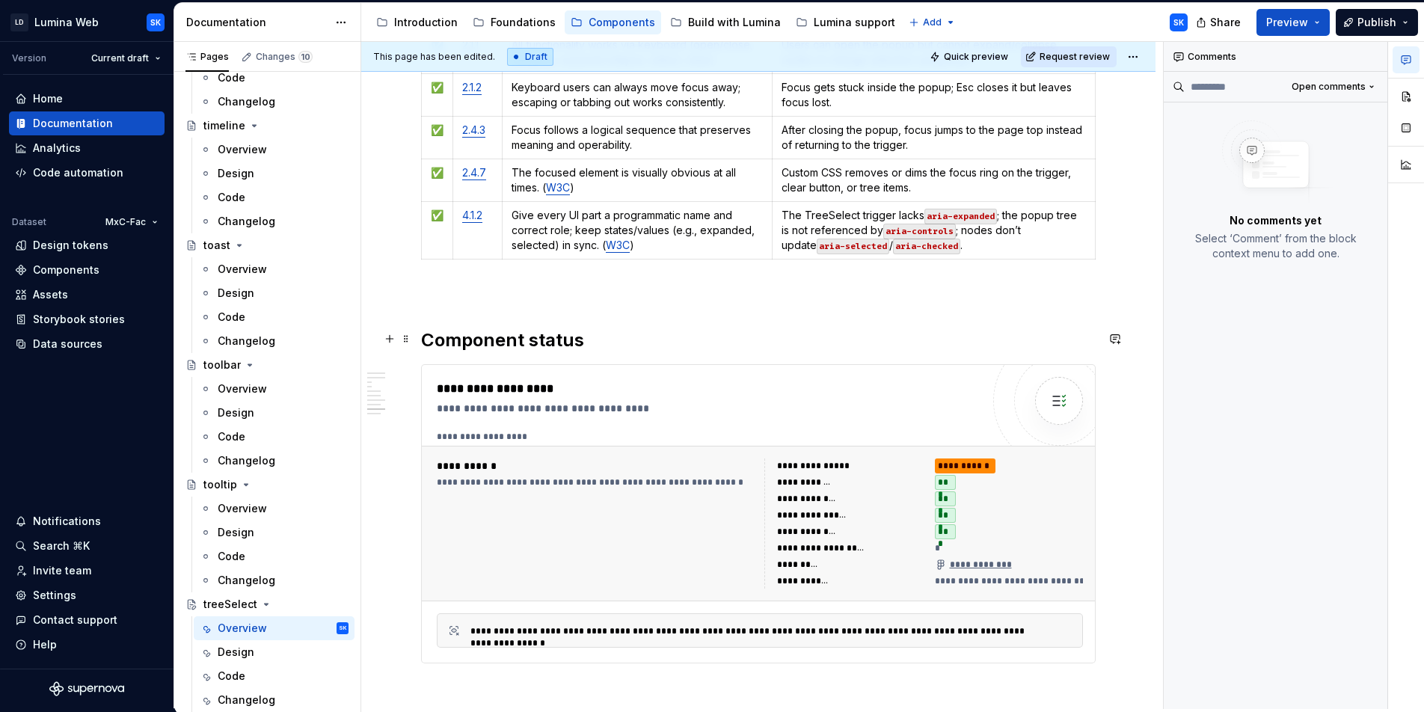
click at [584, 344] on h2 "Component status" at bounding box center [758, 340] width 674 height 24
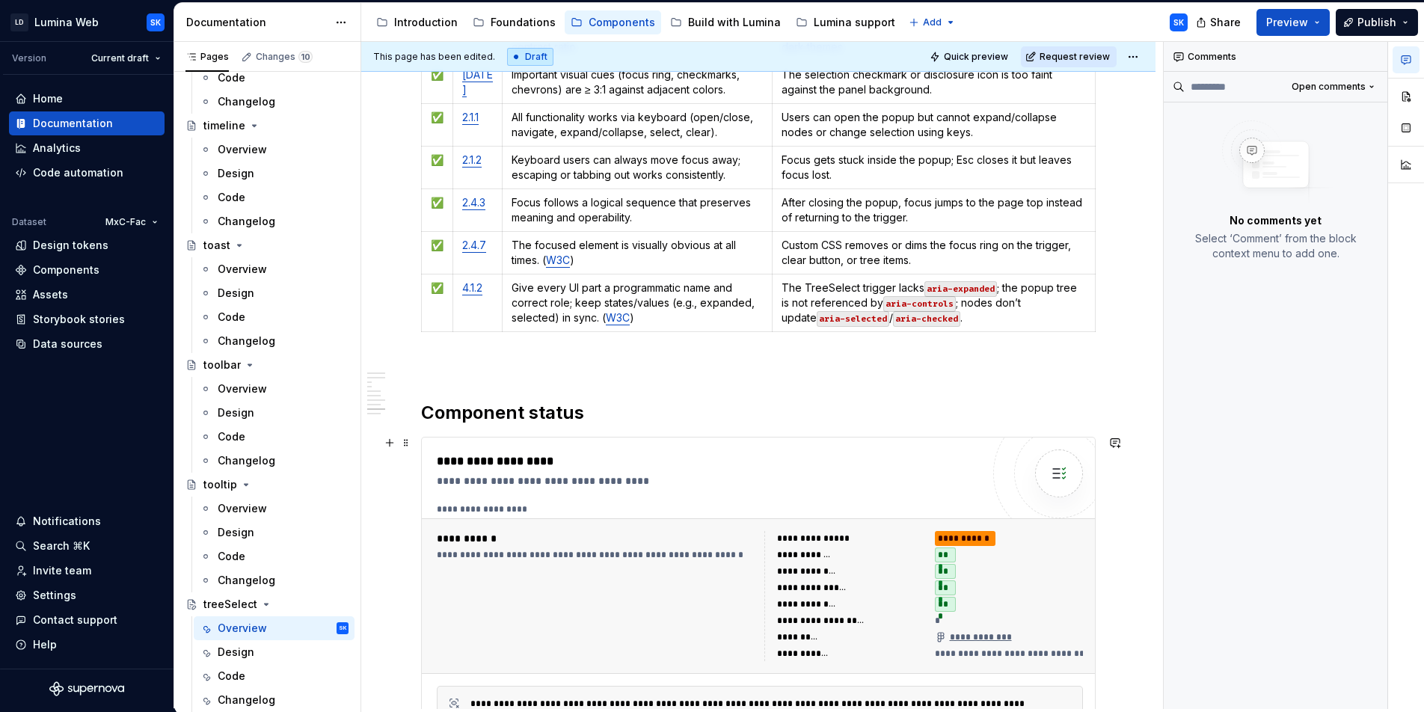
scroll to position [3340, 0]
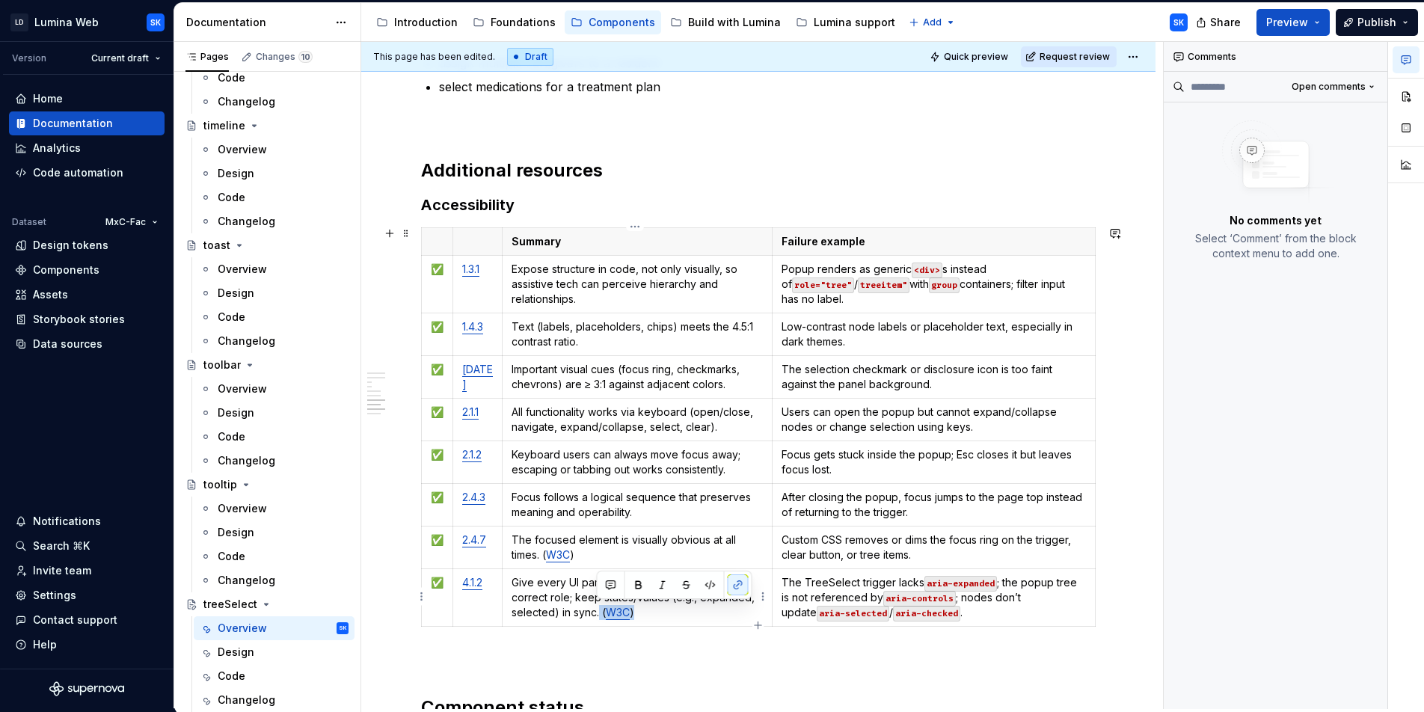
drag, startPoint x: 639, startPoint y: 615, endPoint x: 597, endPoint y: 615, distance: 41.1
click at [597, 615] on p "Give every UI part a programmatic name and correct role; keep states/values (e.…" at bounding box center [636, 597] width 251 height 45
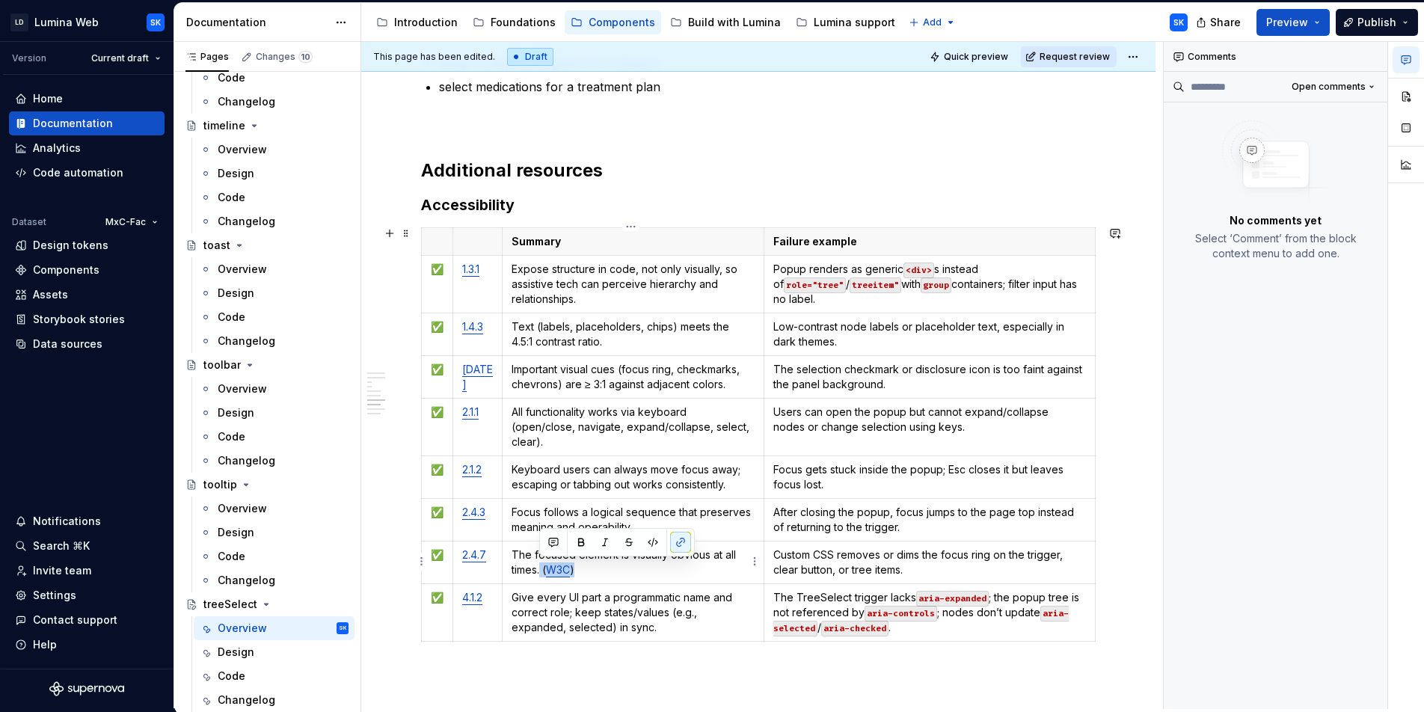
click at [540, 571] on p "The focused element is visually obvious at all times. ( W3C )" at bounding box center [632, 562] width 243 height 30
click at [936, 368] on p "The selection checkmark or disclosure icon is too faint against the panel backg…" at bounding box center [929, 377] width 313 height 30
click at [1004, 485] on p "Focus gets stuck inside the popup; Esc closes it but leaves focus lost." at bounding box center [929, 477] width 313 height 30
click at [947, 468] on p "Focus gets stuck inside the popup; Esc closes it but leaves focus lost." at bounding box center [929, 477] width 313 height 30
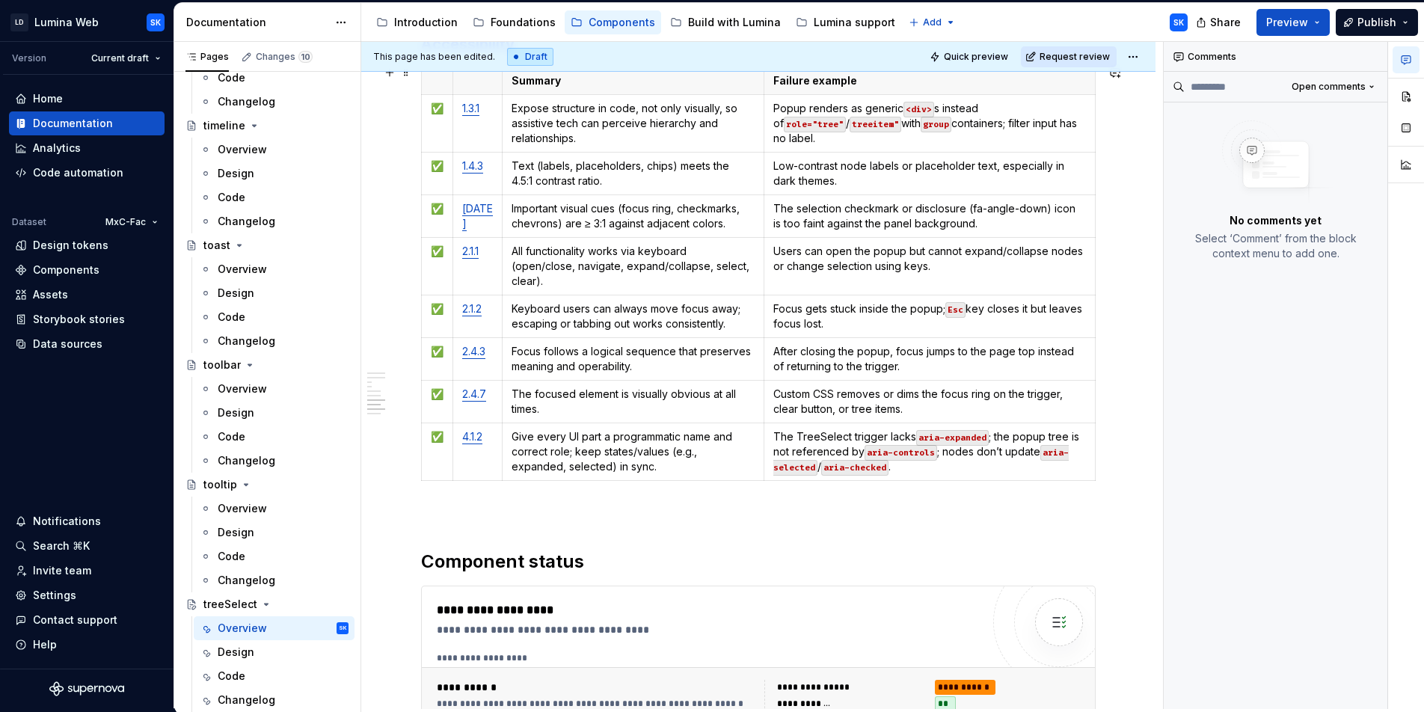
scroll to position [3335, 0]
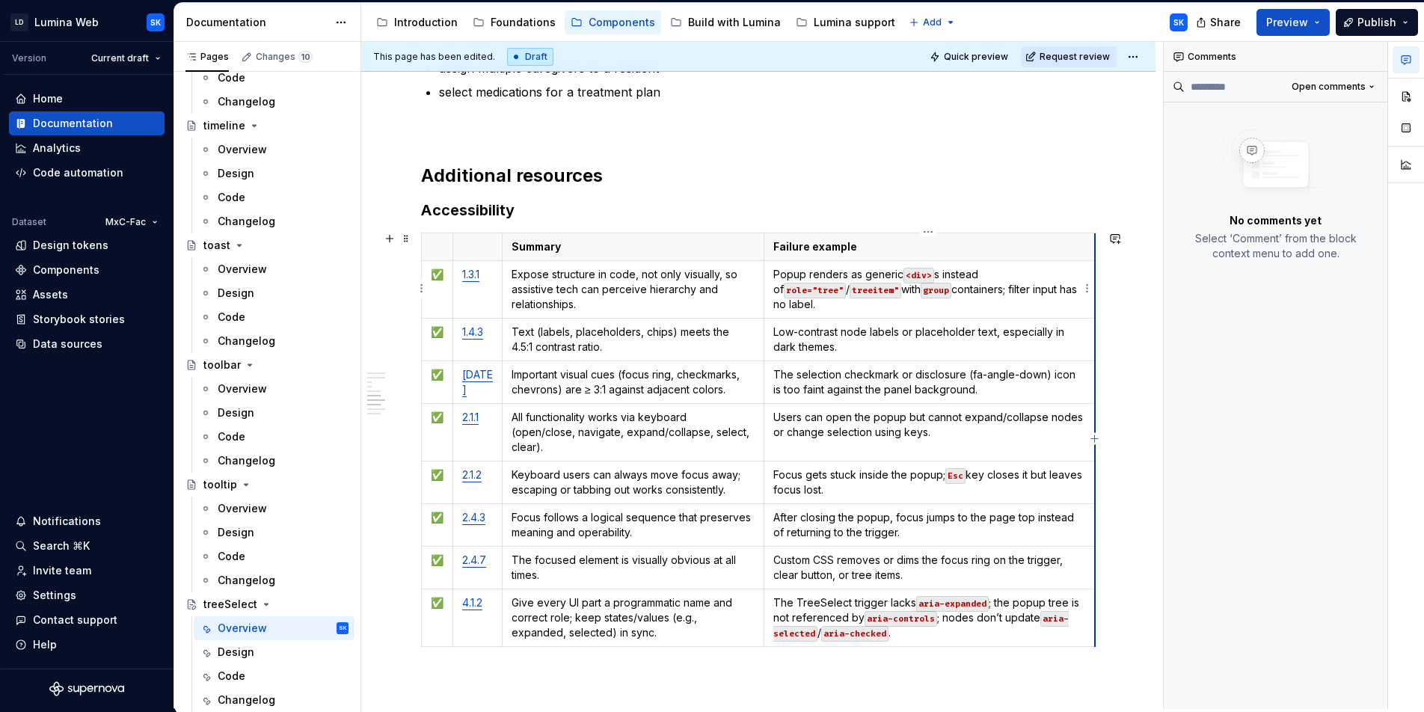
click at [1107, 243] on button "button" at bounding box center [1114, 238] width 21 height 21
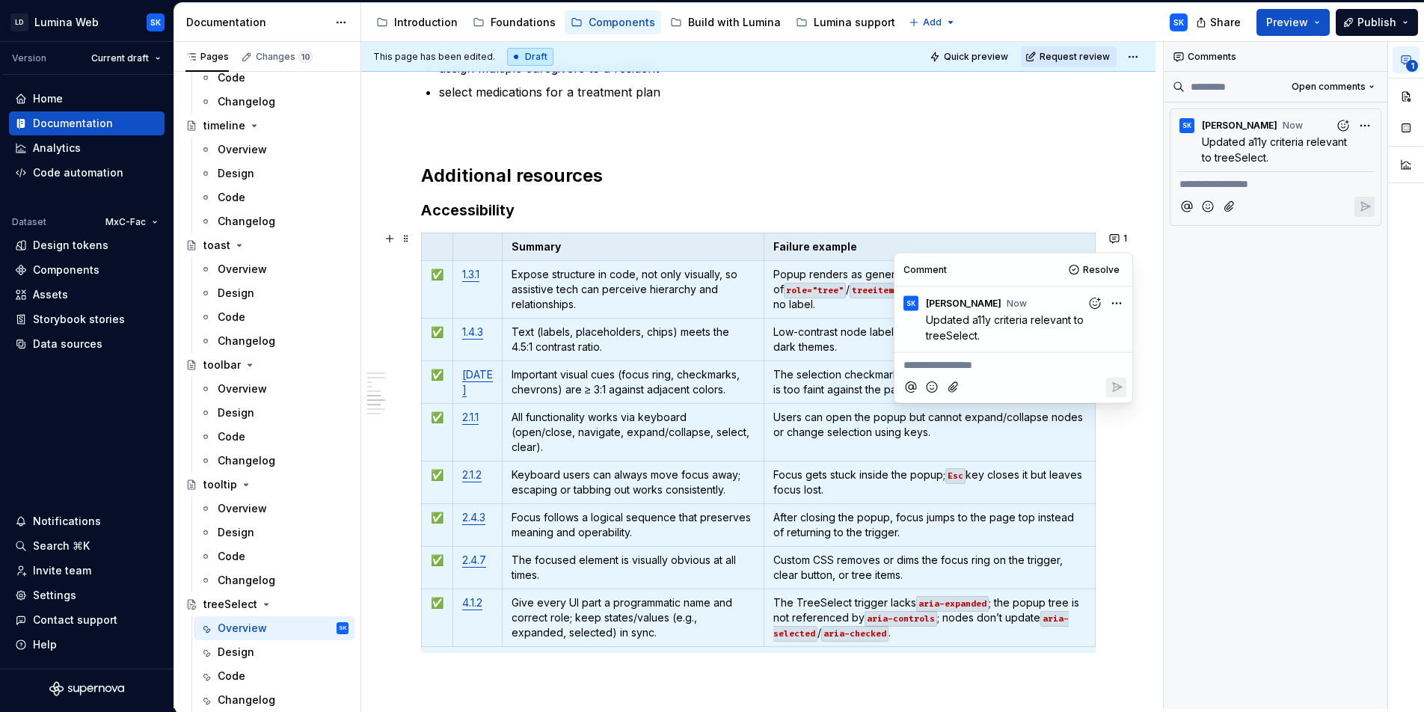
click at [858, 389] on p "The selection checkmark or disclosure (fa-angle-down) icon is too faint against…" at bounding box center [929, 382] width 313 height 30
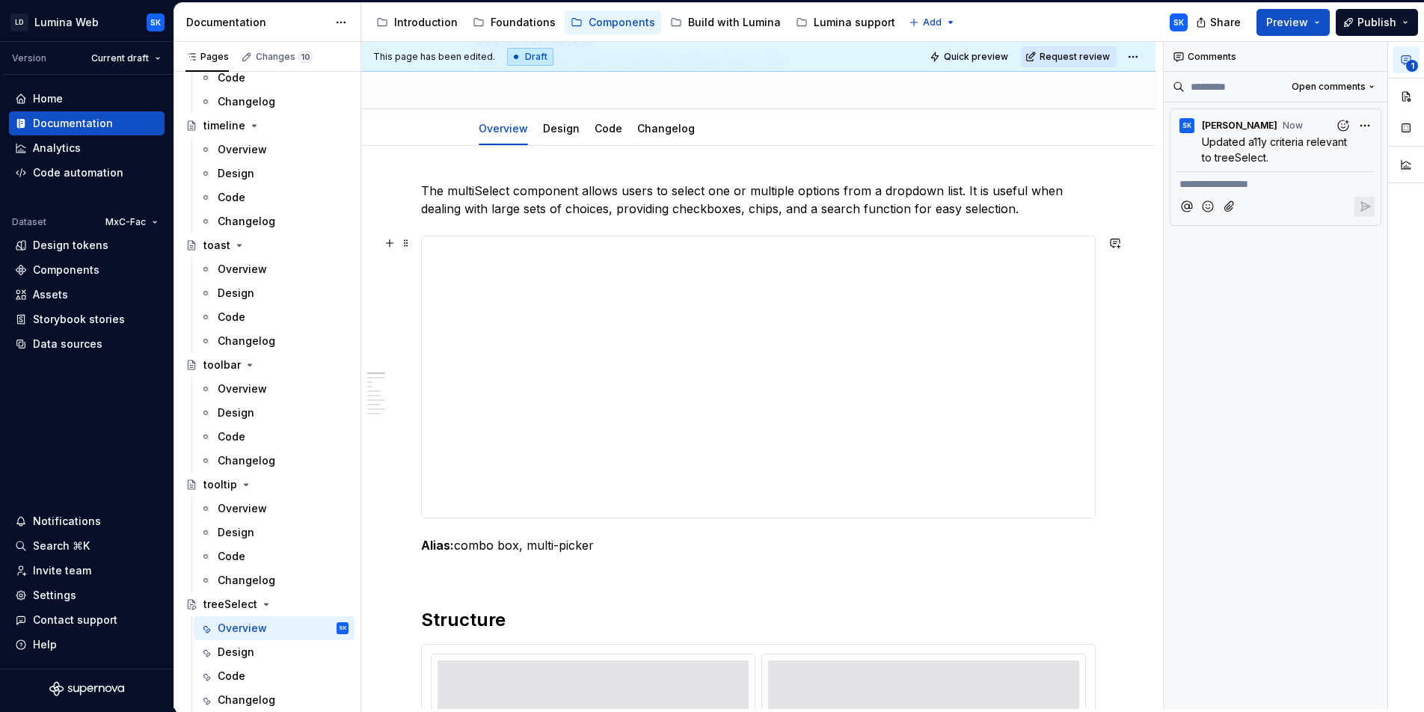
scroll to position [0, 0]
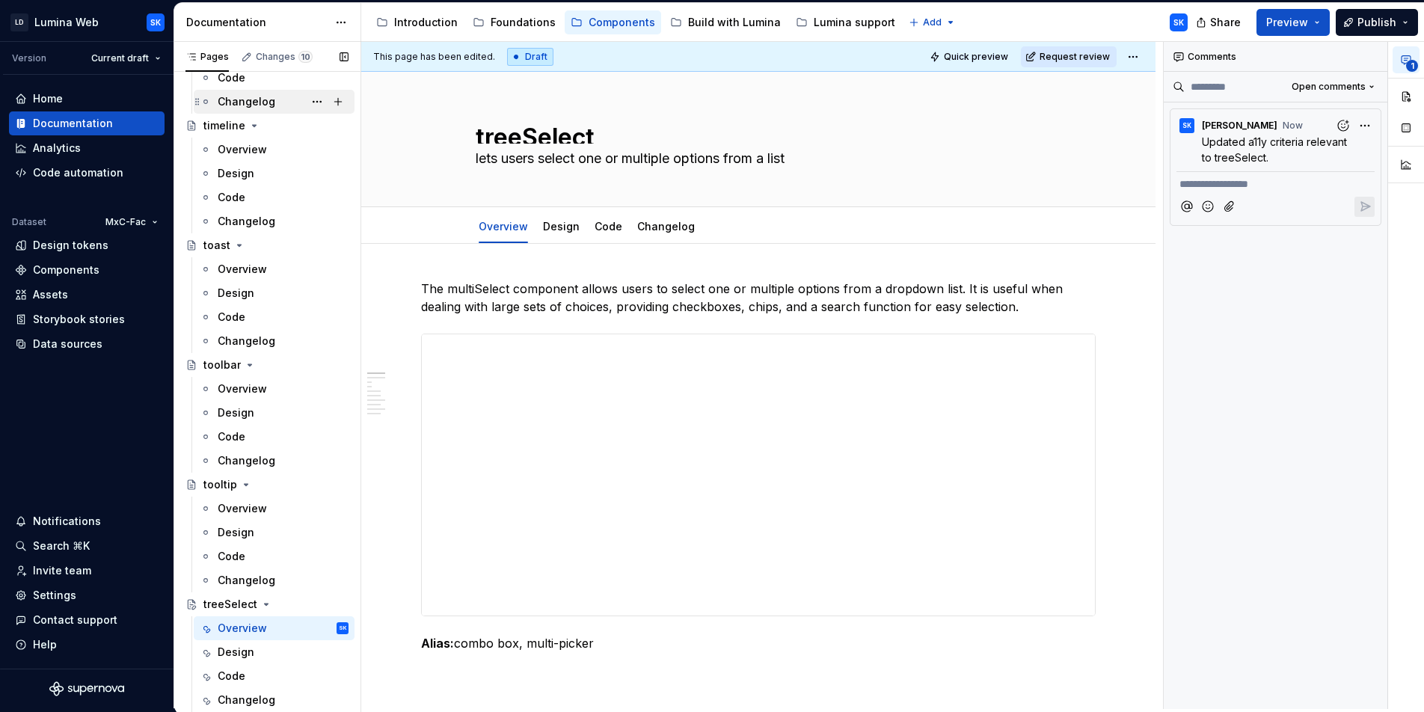
type textarea "*"
click at [87, 242] on div "Design tokens" at bounding box center [71, 245] width 76 height 15
